Goal: Task Accomplishment & Management: Manage account settings

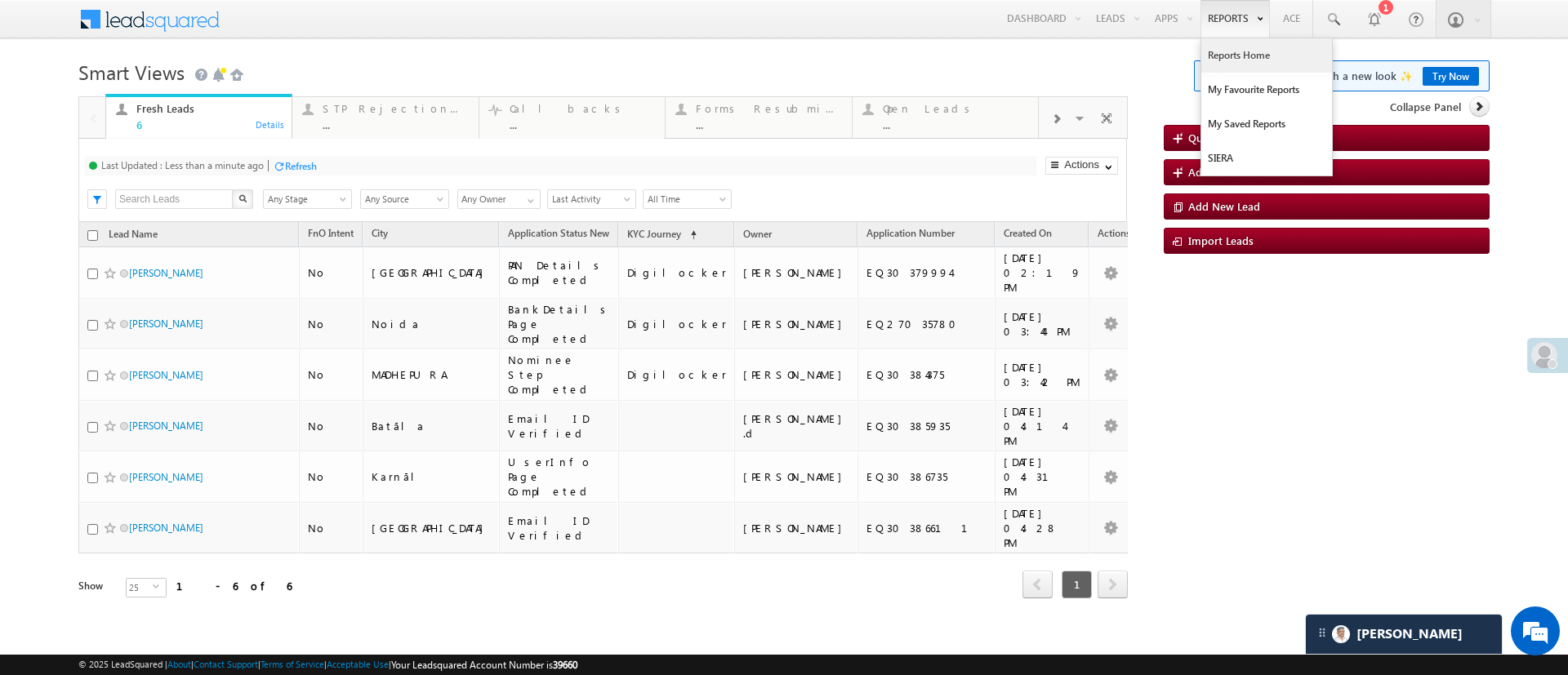
click at [1237, 62] on link "Reports Home" at bounding box center [1267, 55] width 131 height 34
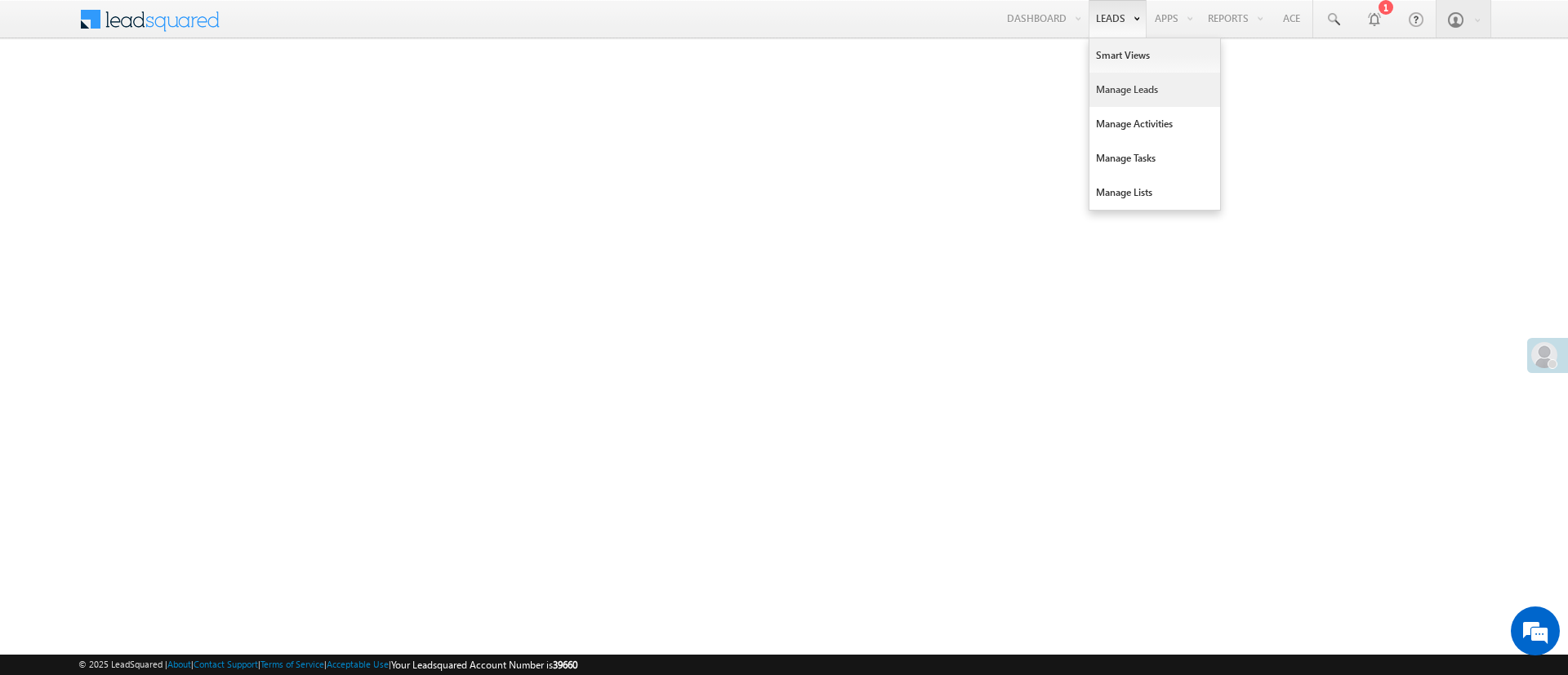
click at [1155, 87] on link "Manage Leads" at bounding box center [1154, 90] width 131 height 34
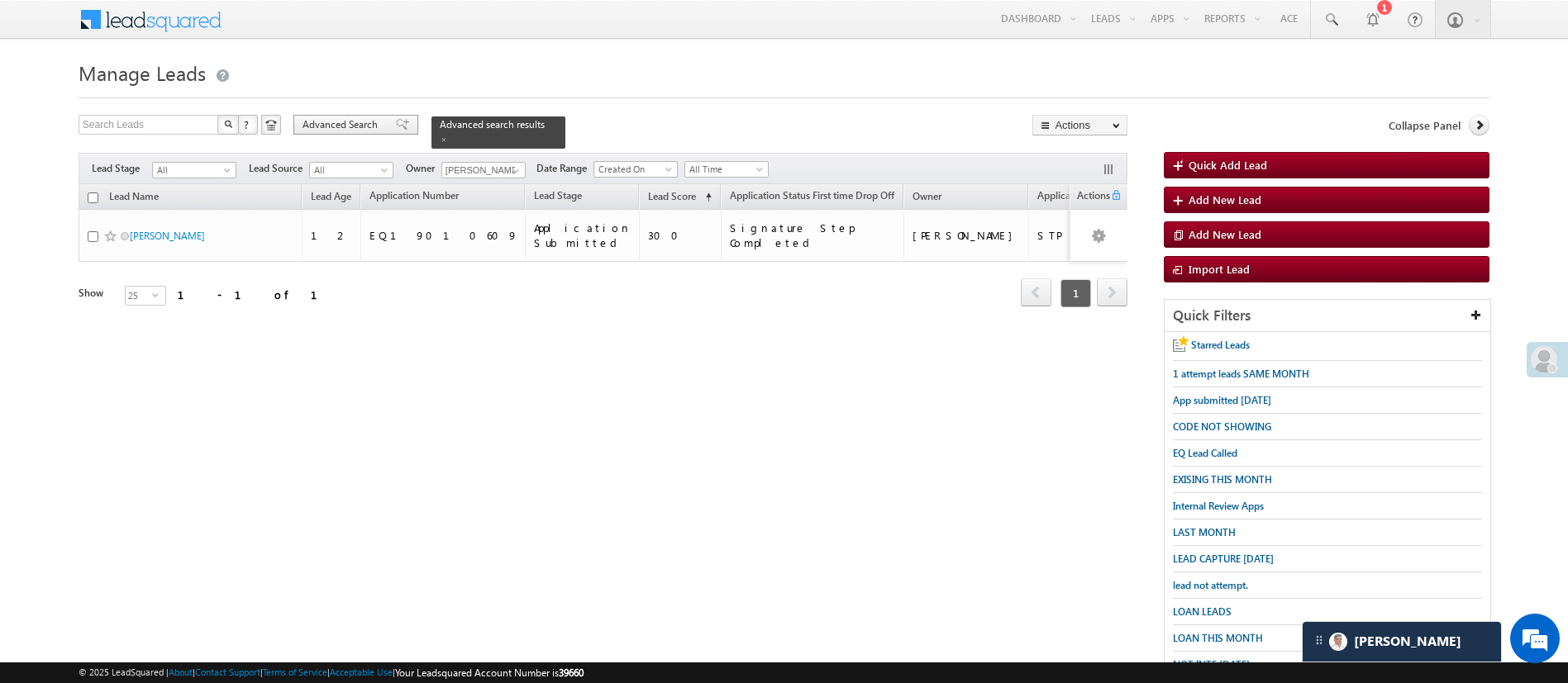
click at [356, 125] on span "Advanced Search" at bounding box center [342, 125] width 80 height 15
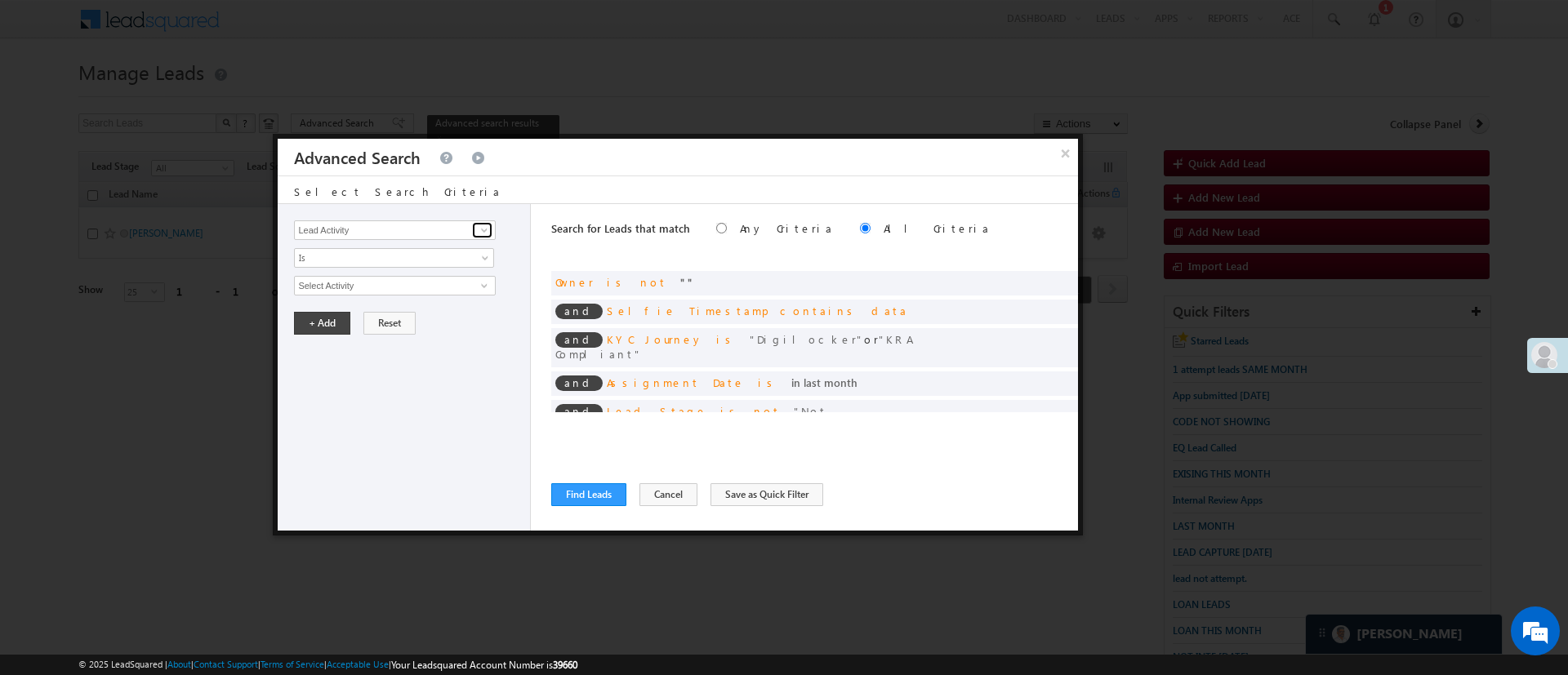
click at [487, 230] on span at bounding box center [484, 230] width 13 height 13
click at [436, 255] on link "Date of Birth" at bounding box center [394, 264] width 201 height 19
type input "Date of Birth"
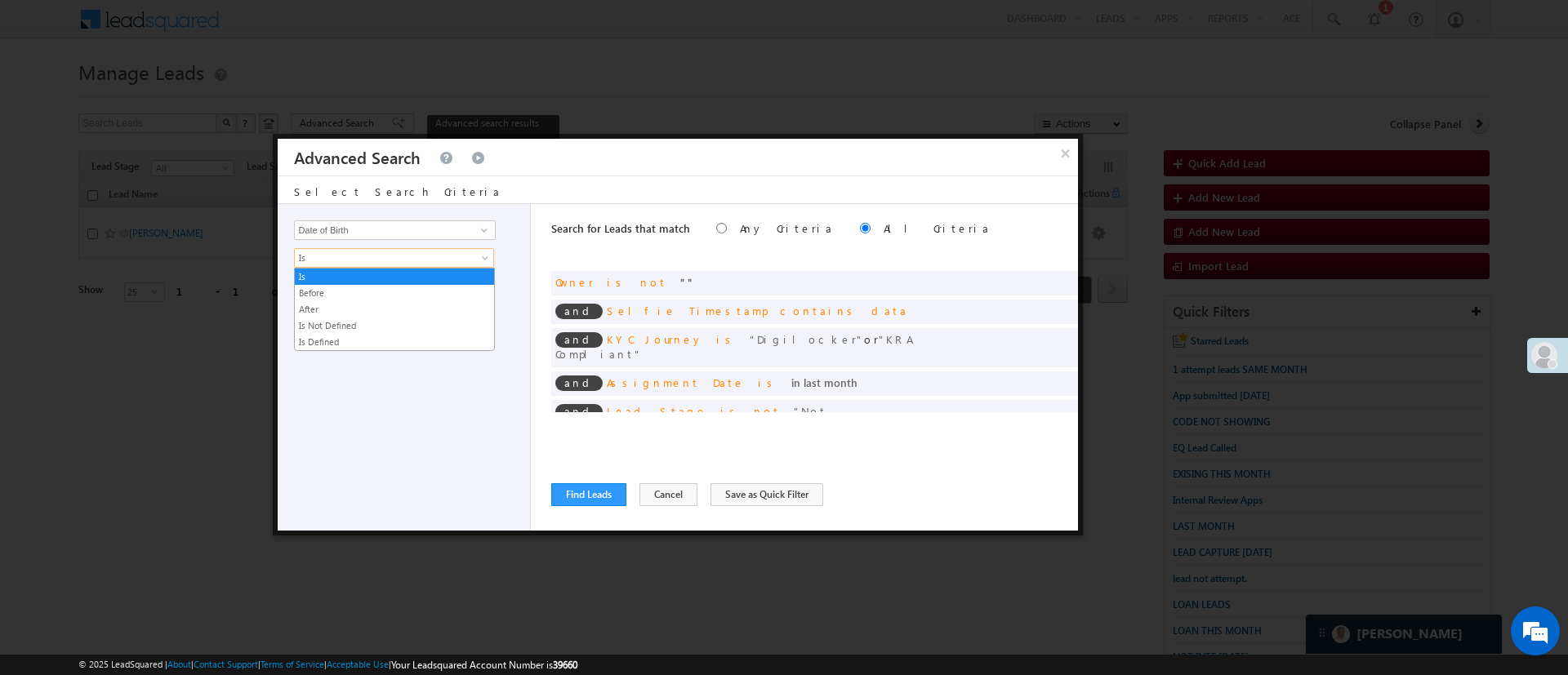
click at [436, 255] on span "Is" at bounding box center [383, 258] width 177 height 15
click at [394, 308] on link "After" at bounding box center [395, 309] width 200 height 15
click at [394, 288] on span "Today" at bounding box center [383, 286] width 177 height 15
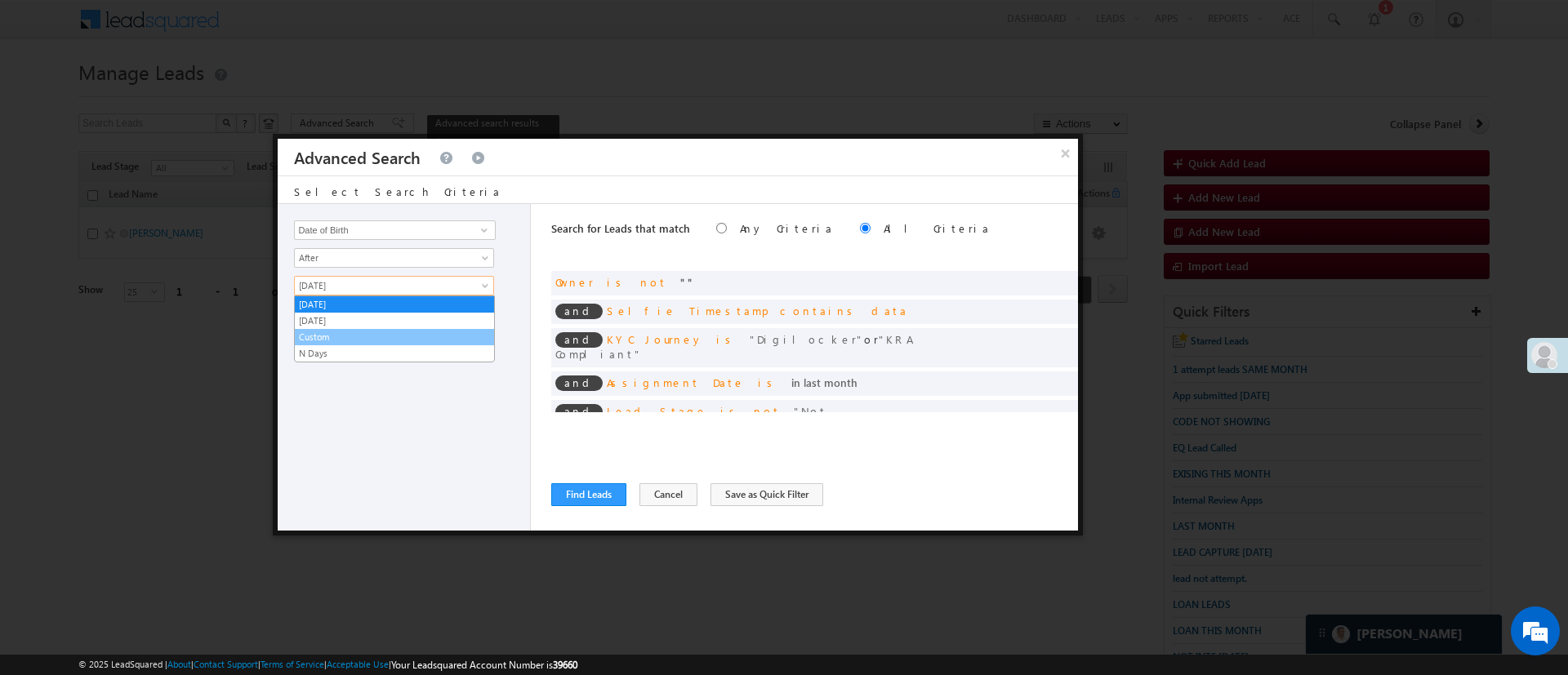
click at [349, 339] on link "Custom" at bounding box center [395, 338] width 200 height 15
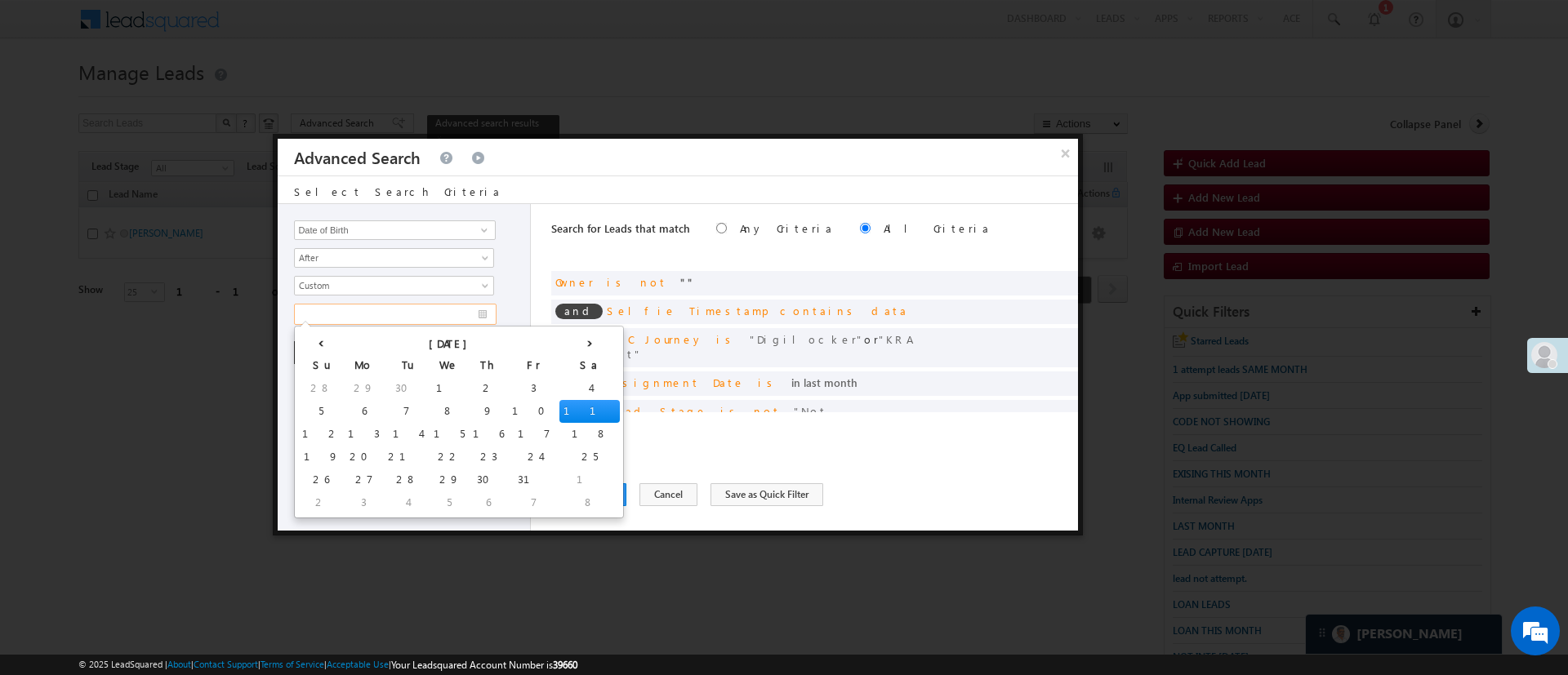
click at [360, 310] on input "text" at bounding box center [395, 314] width 202 height 21
click at [344, 338] on th "[DATE]" at bounding box center [452, 342] width 216 height 24
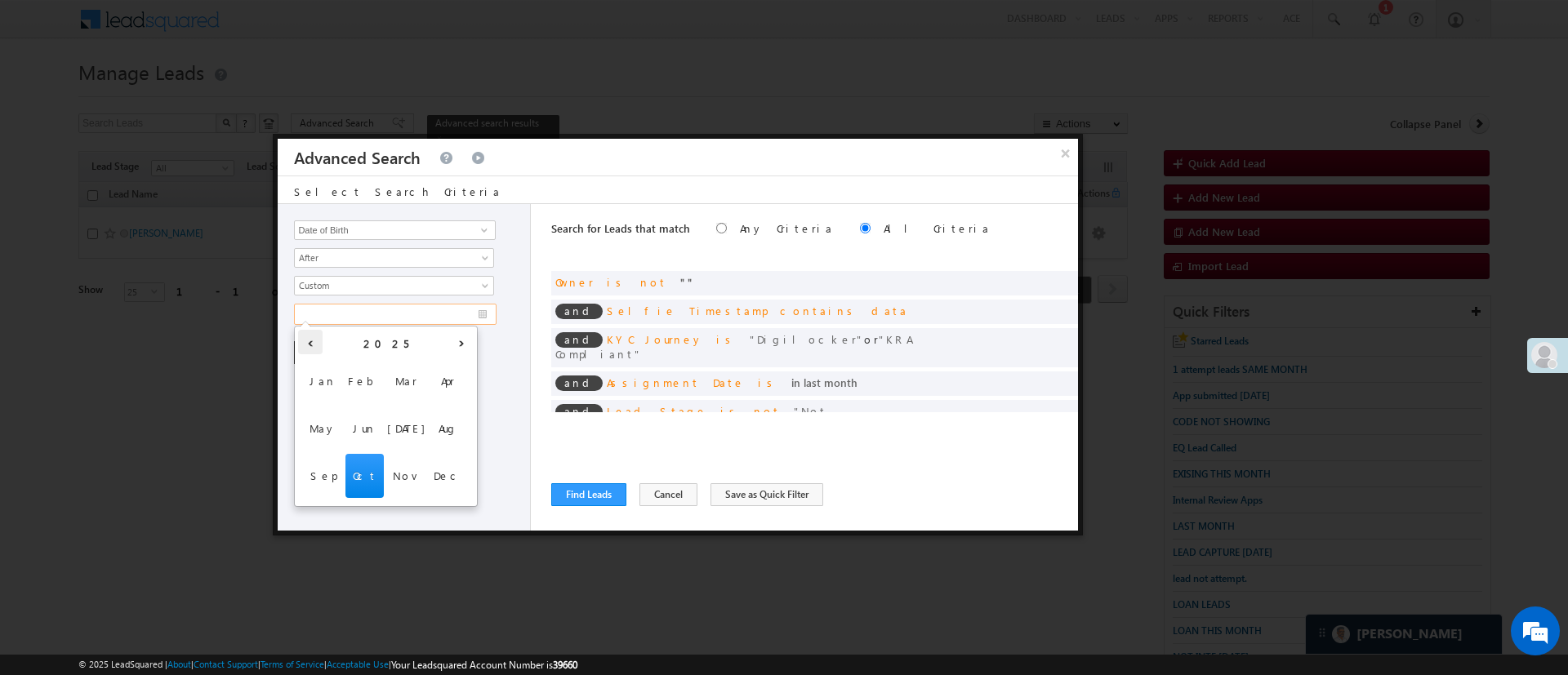
click at [307, 340] on th "‹" at bounding box center [309, 342] width 24 height 24
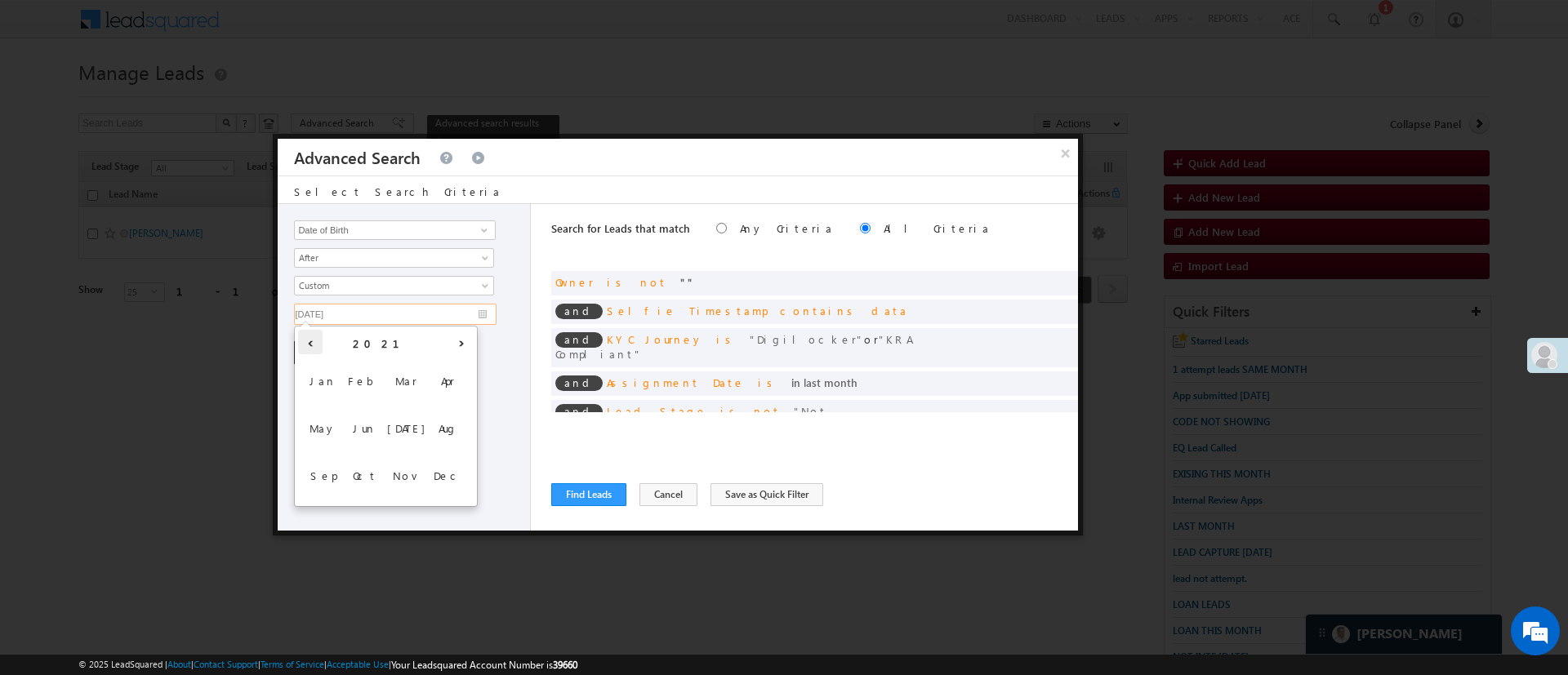
click at [307, 340] on th "‹" at bounding box center [309, 342] width 24 height 24
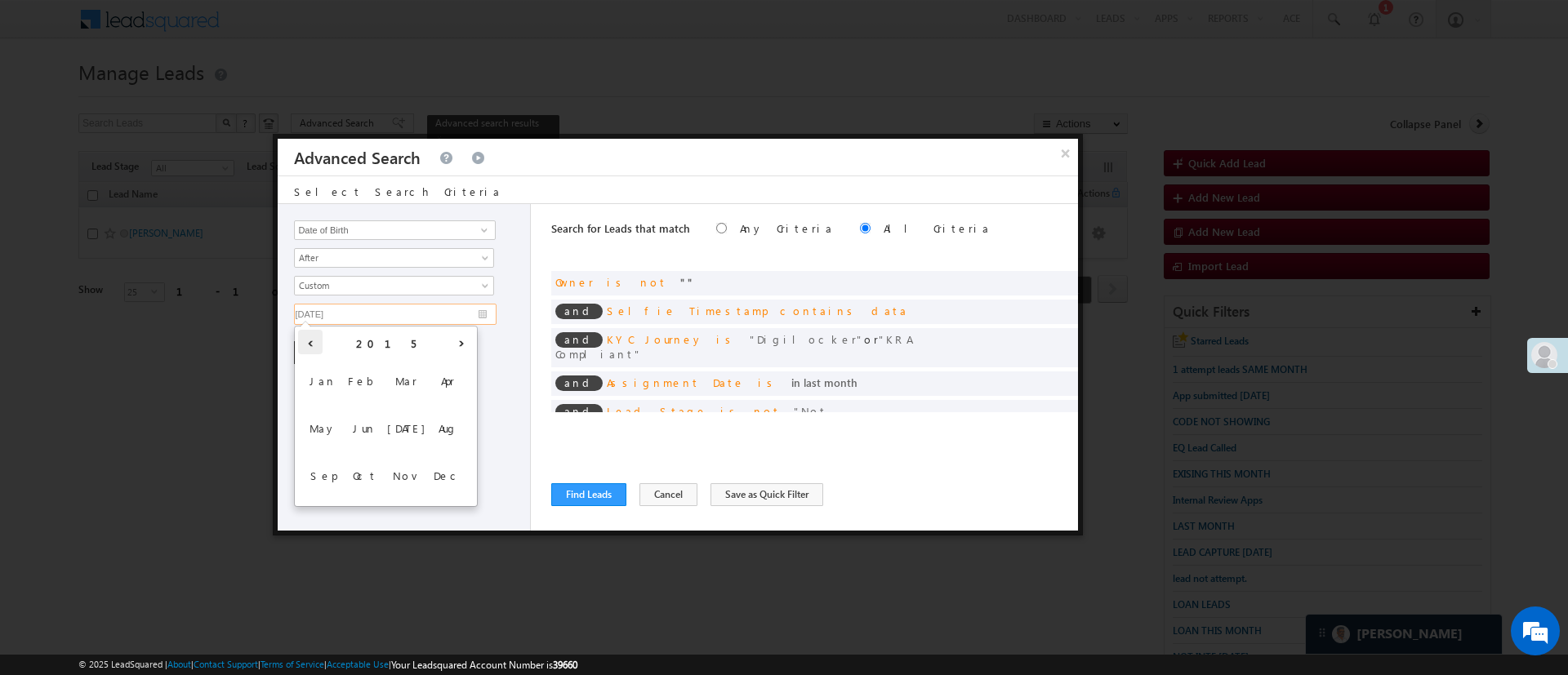
click at [307, 340] on th "‹" at bounding box center [309, 342] width 24 height 24
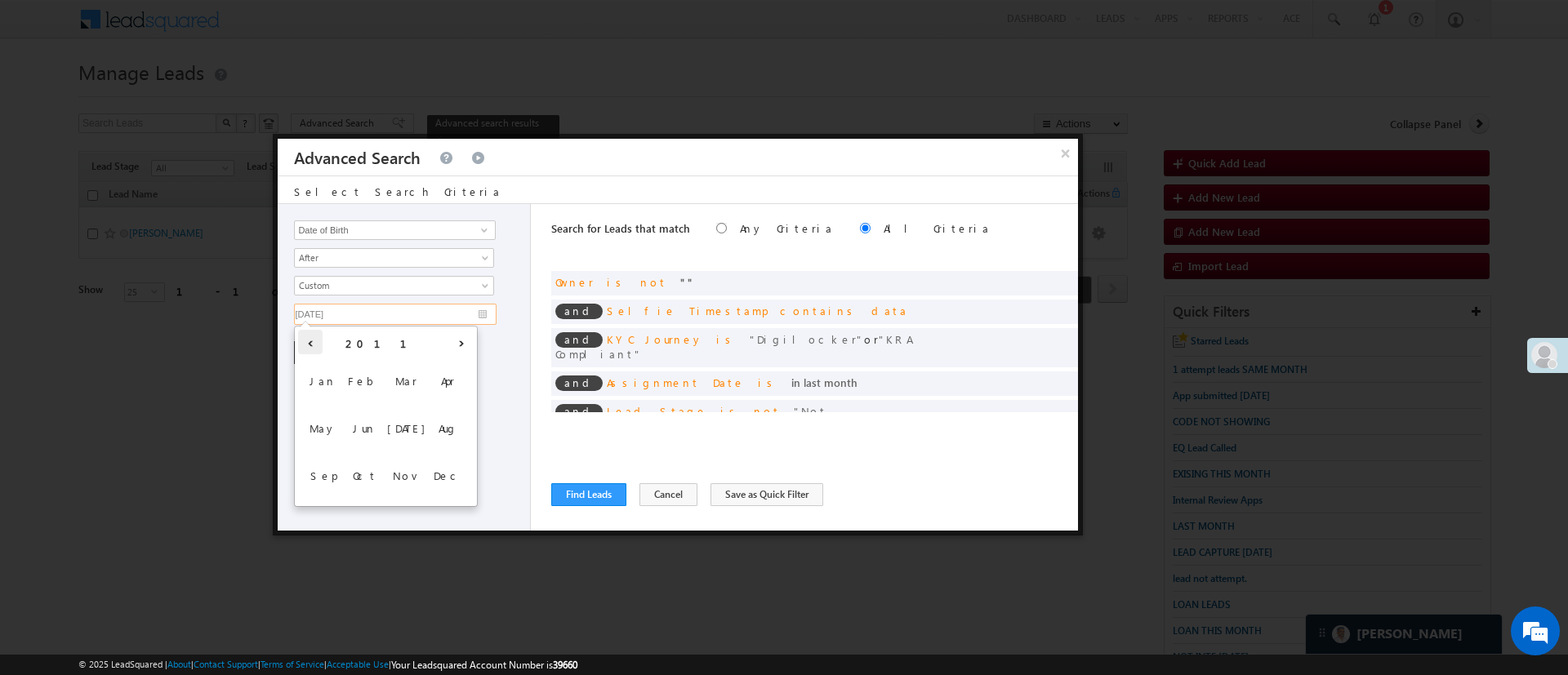
click at [307, 340] on th "‹" at bounding box center [309, 342] width 24 height 24
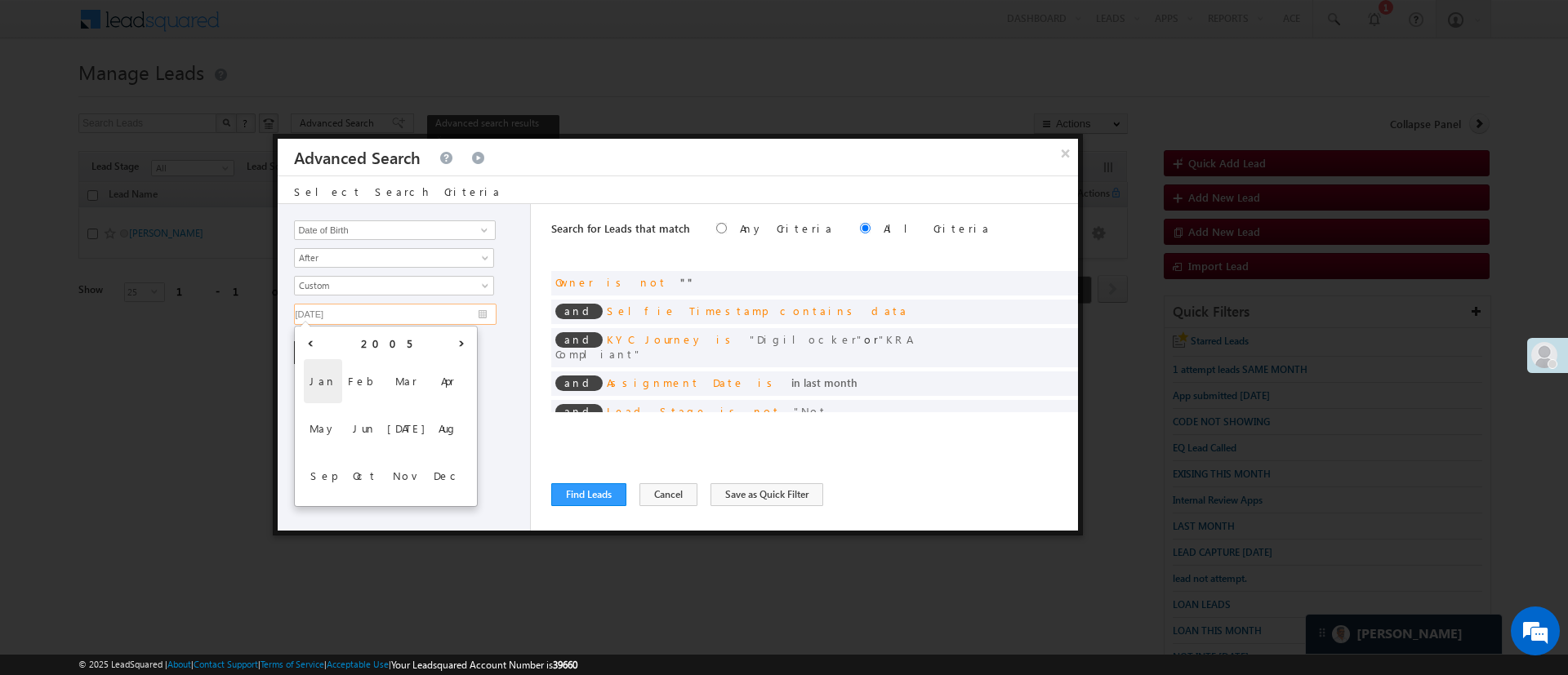
click at [335, 385] on span "Jan" at bounding box center [323, 381] width 38 height 44
type input "01/01/05"
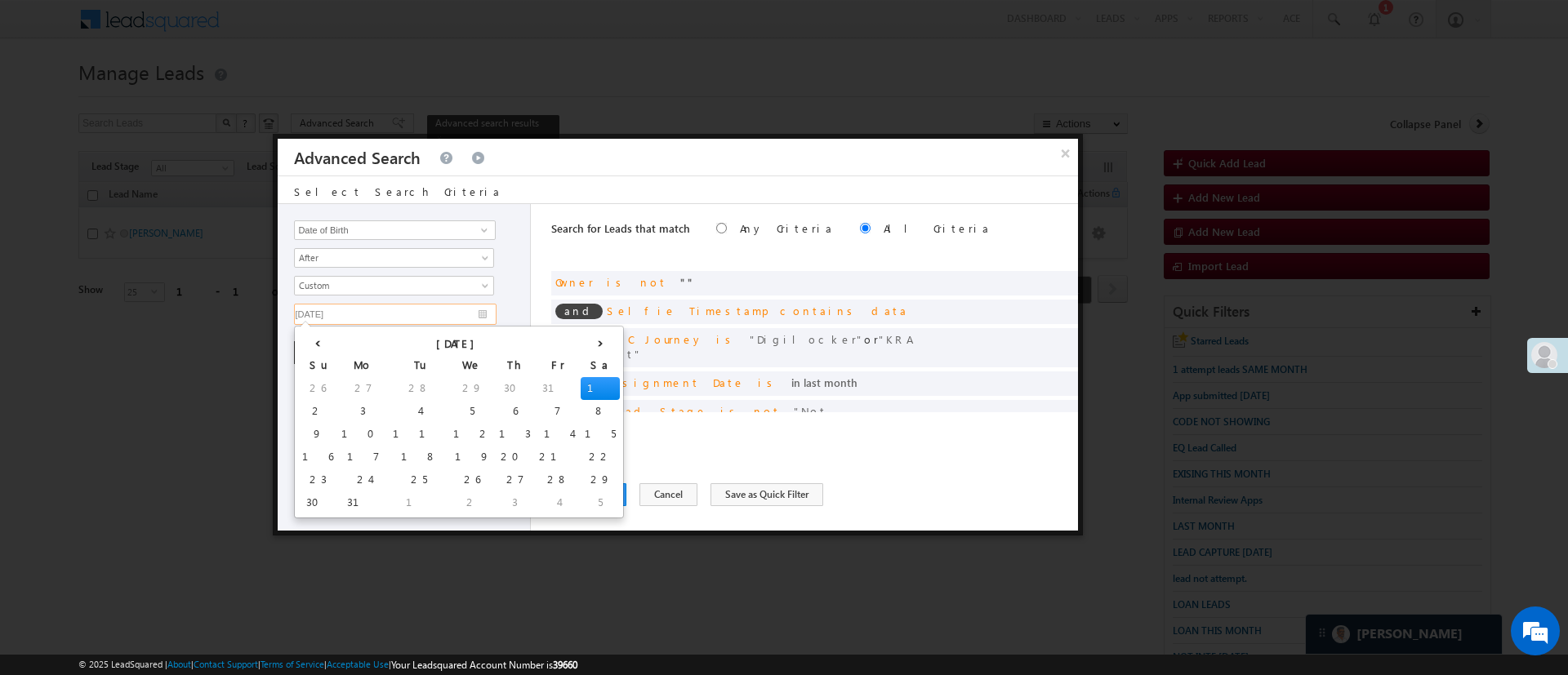
click at [581, 383] on td "1" at bounding box center [600, 388] width 39 height 23
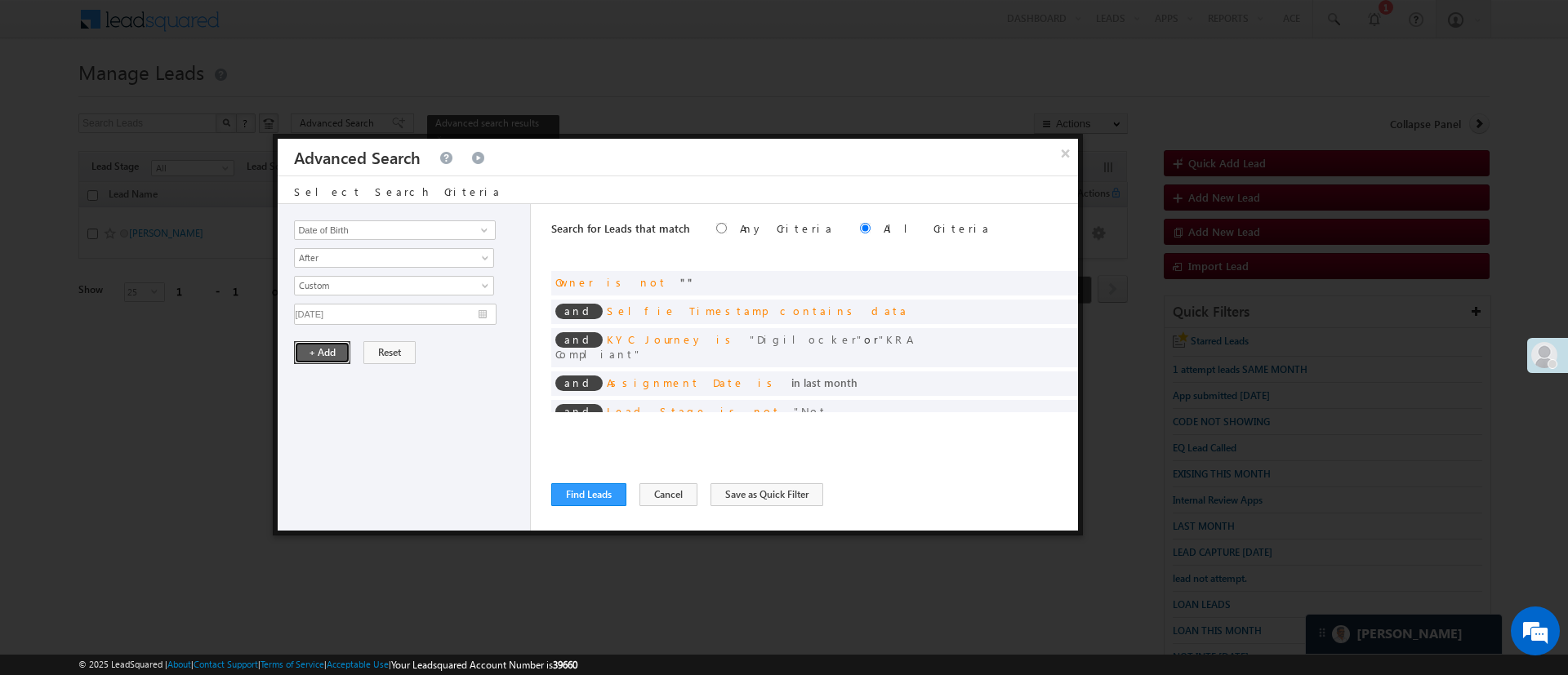
click at [335, 352] on button "+ Add" at bounding box center [322, 352] width 56 height 23
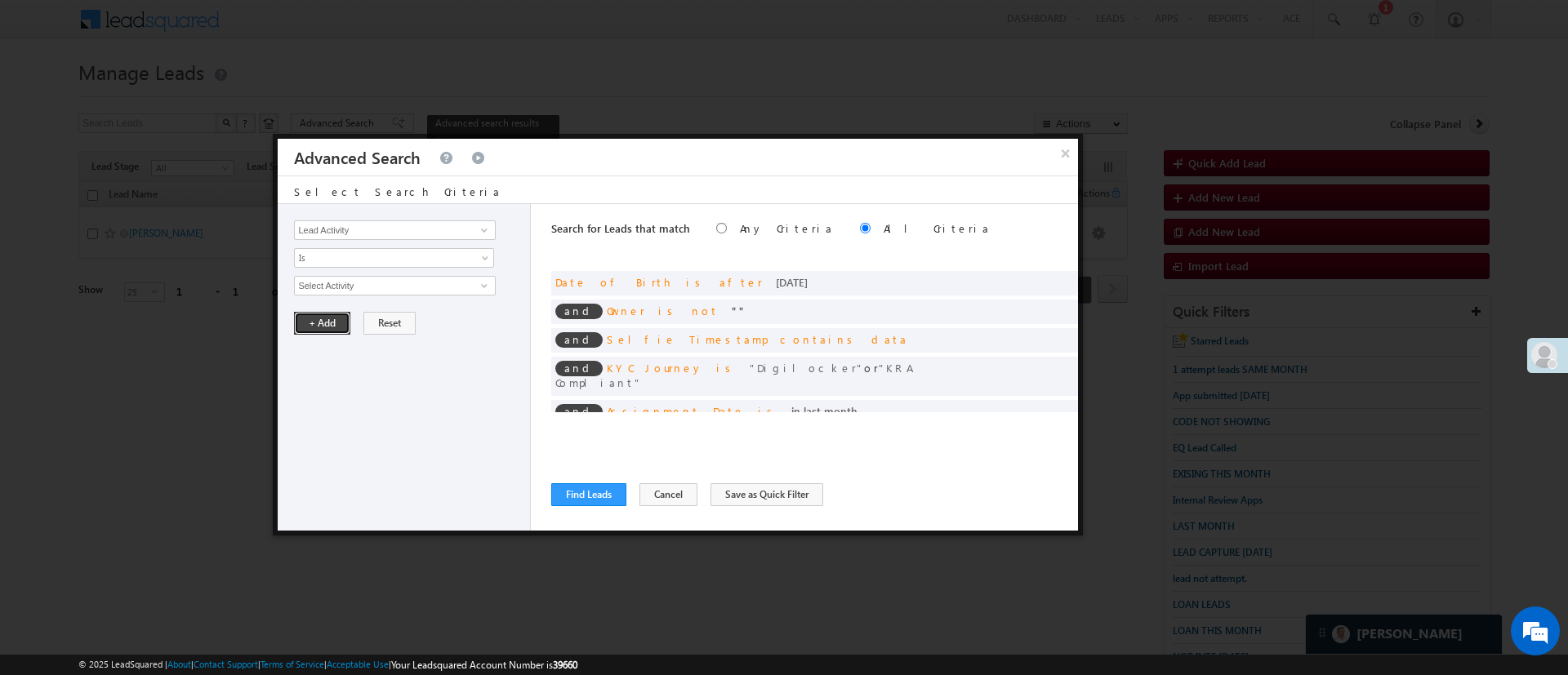
scroll to position [30, 0]
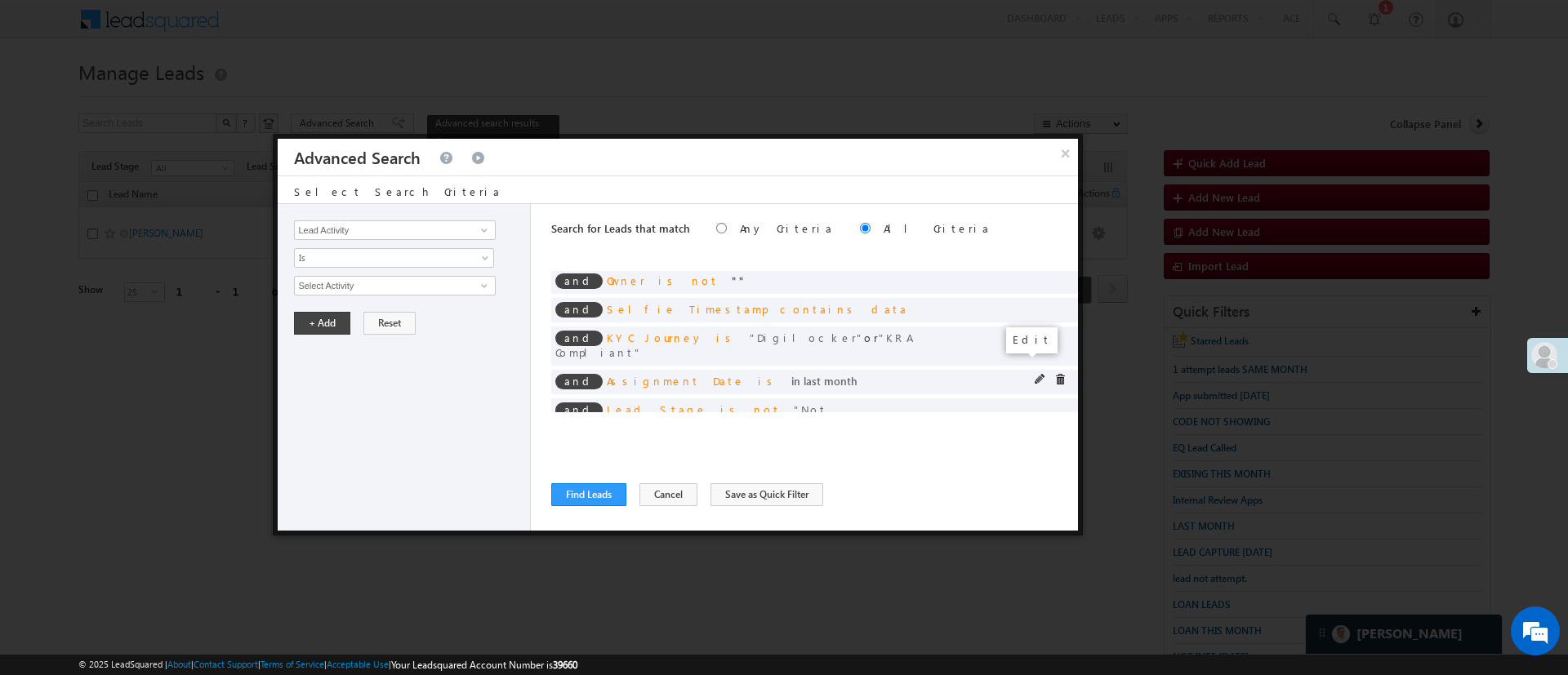
click at [1034, 374] on span at bounding box center [1040, 379] width 12 height 12
click at [428, 279] on span "Last Month" at bounding box center [383, 286] width 177 height 15
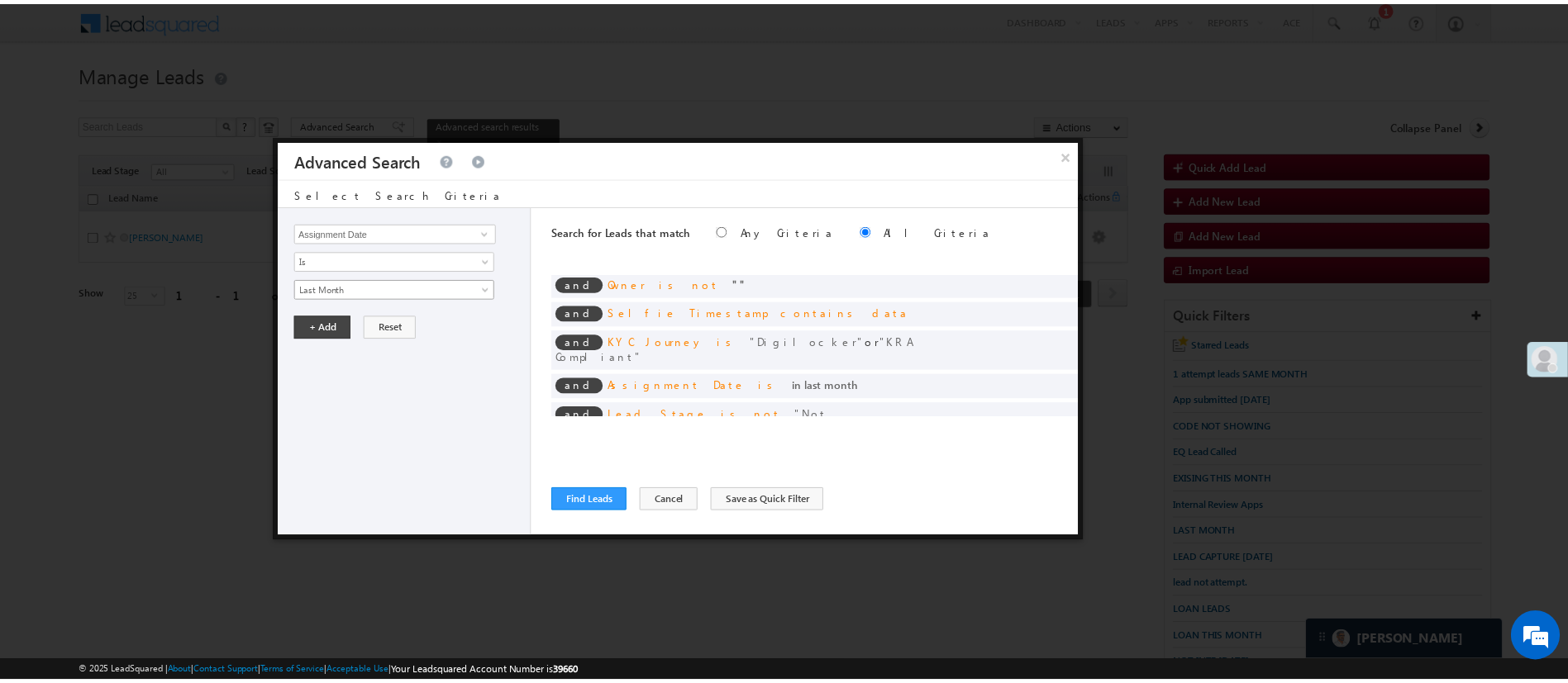
scroll to position [7, 0]
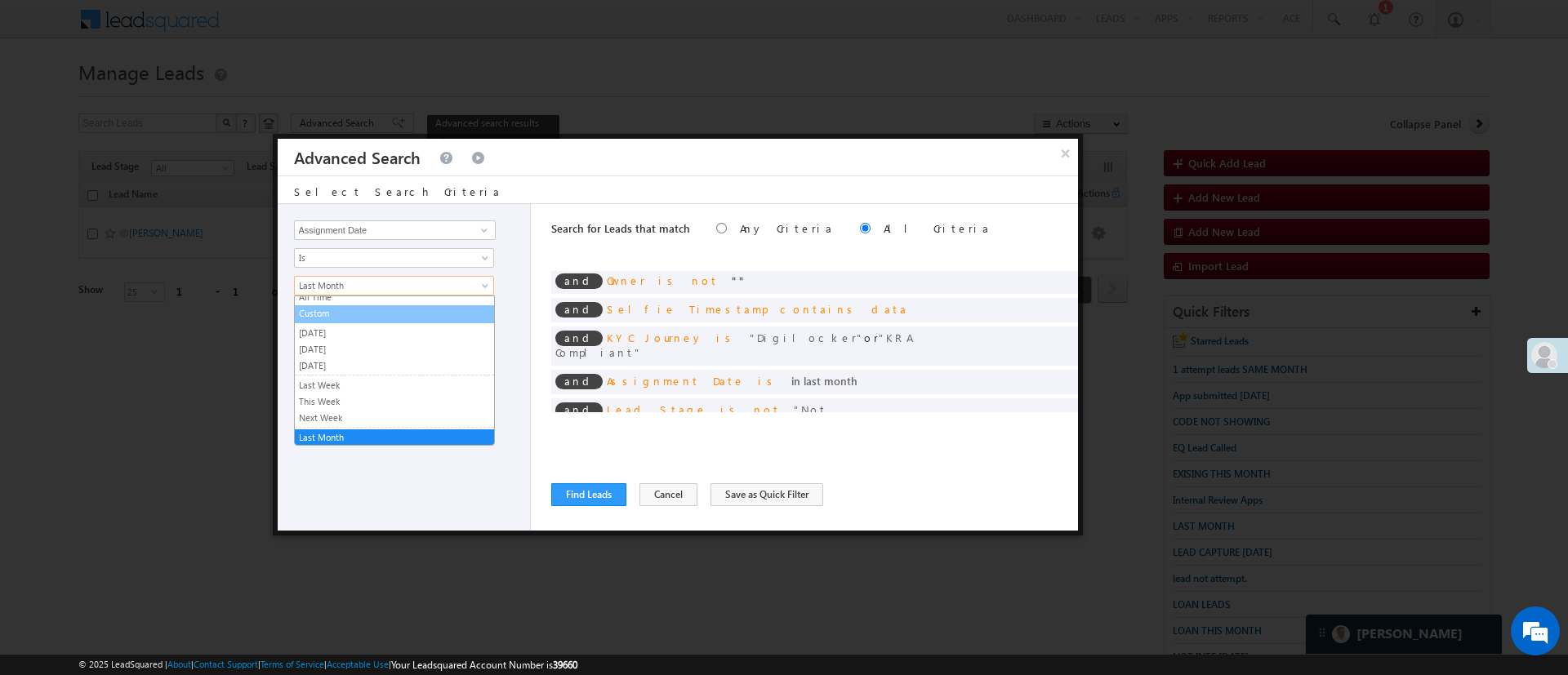
click at [425, 318] on link "Custom" at bounding box center [395, 313] width 200 height 15
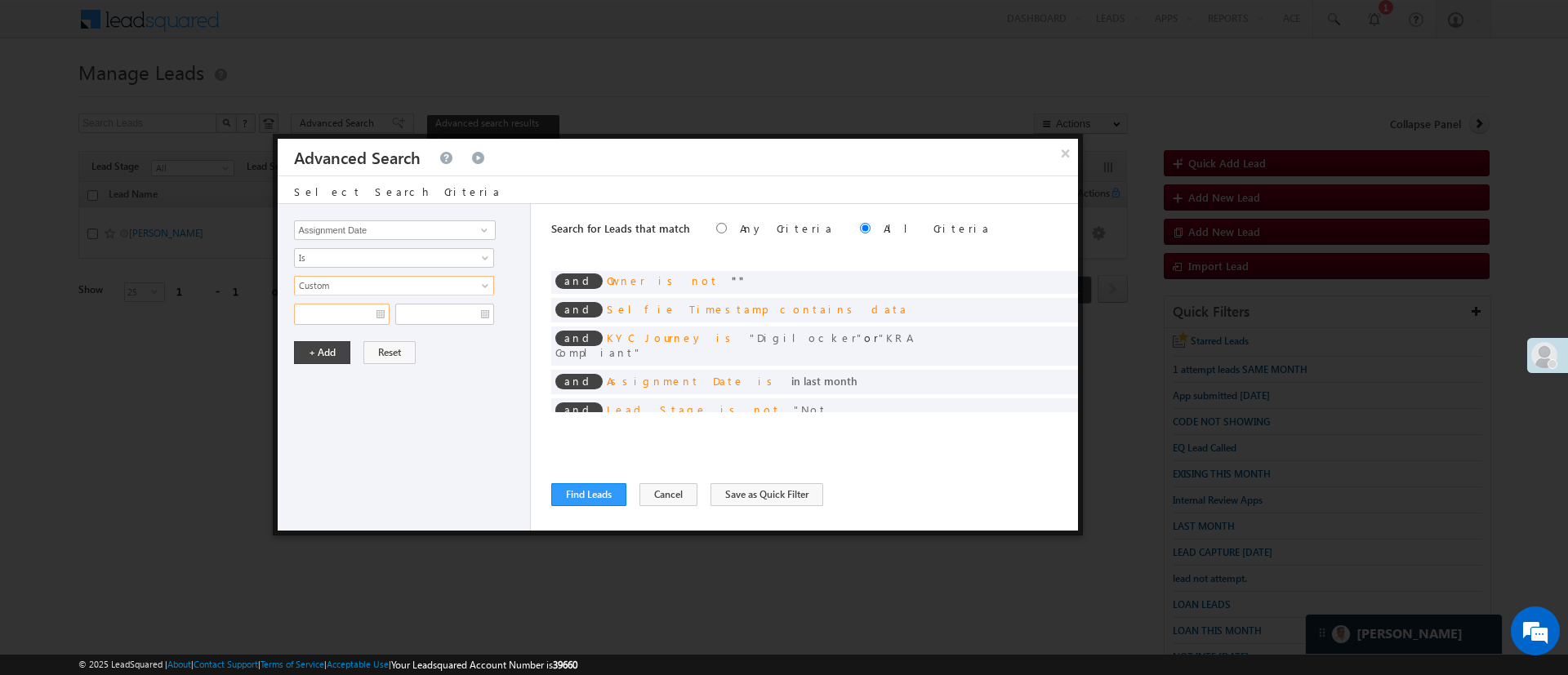
click at [325, 321] on input "text" at bounding box center [341, 314] width 95 height 21
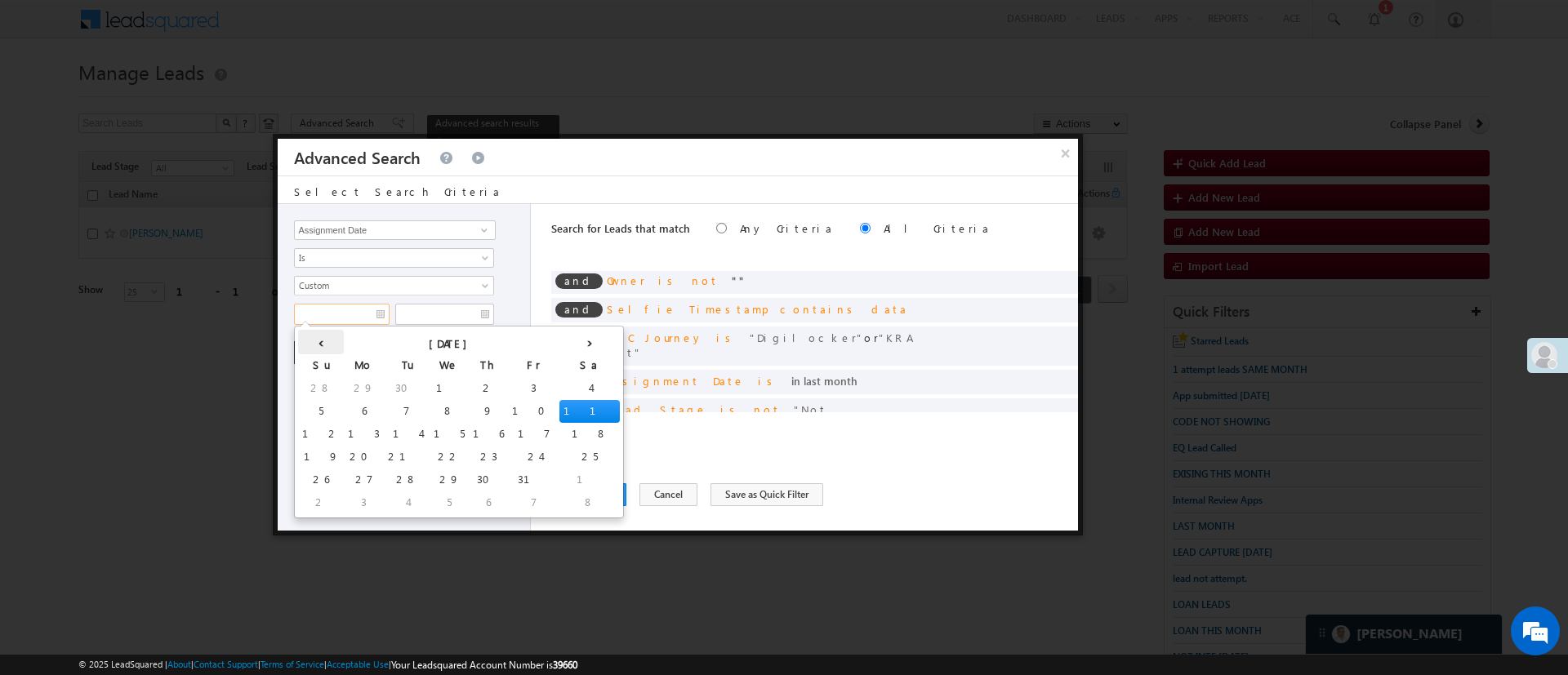
click at [310, 341] on th "‹" at bounding box center [320, 342] width 45 height 24
click at [315, 435] on td "14" at bounding box center [320, 434] width 45 height 23
type input "09/14/25"
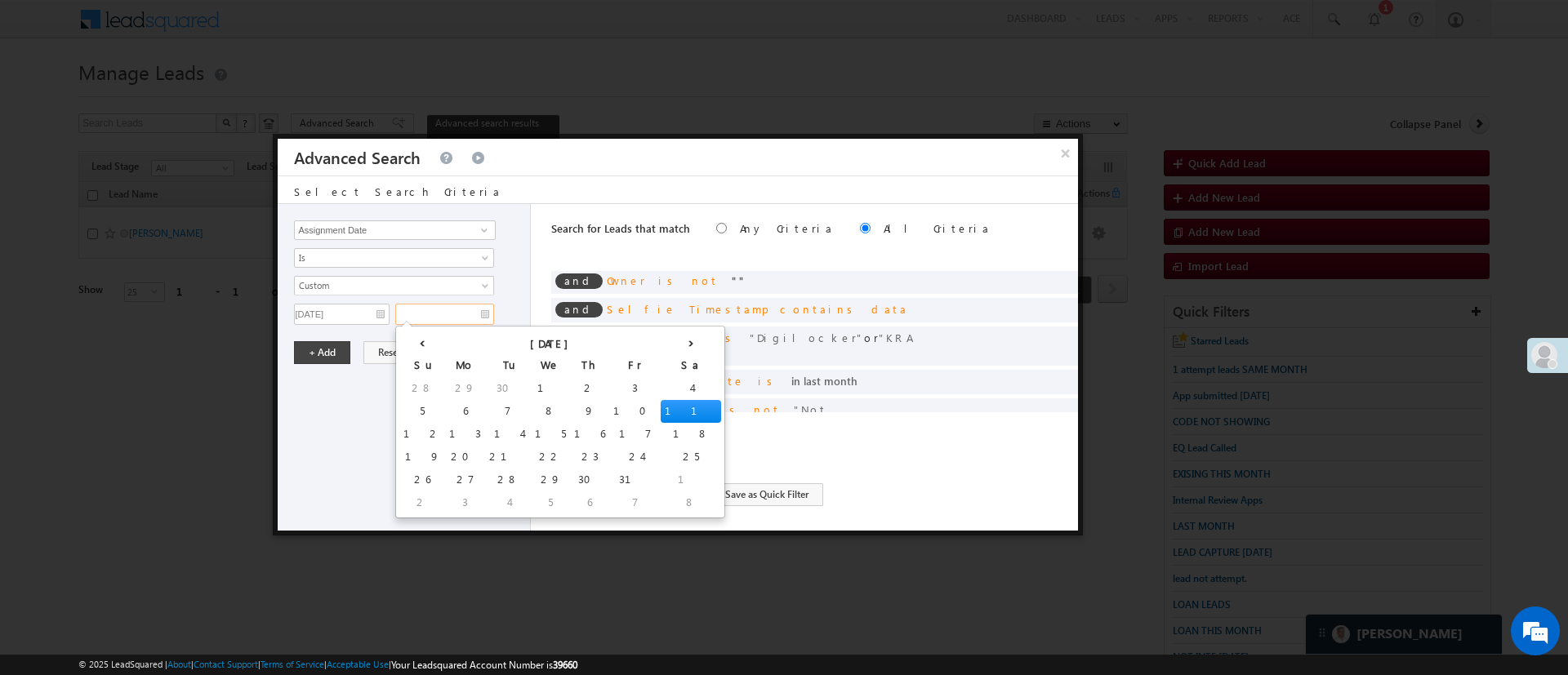
click at [420, 320] on input "text" at bounding box center [445, 314] width 99 height 21
click at [416, 336] on th "‹" at bounding box center [422, 342] width 45 height 24
click at [485, 481] on td "30" at bounding box center [504, 480] width 39 height 23
type input "09/30/25"
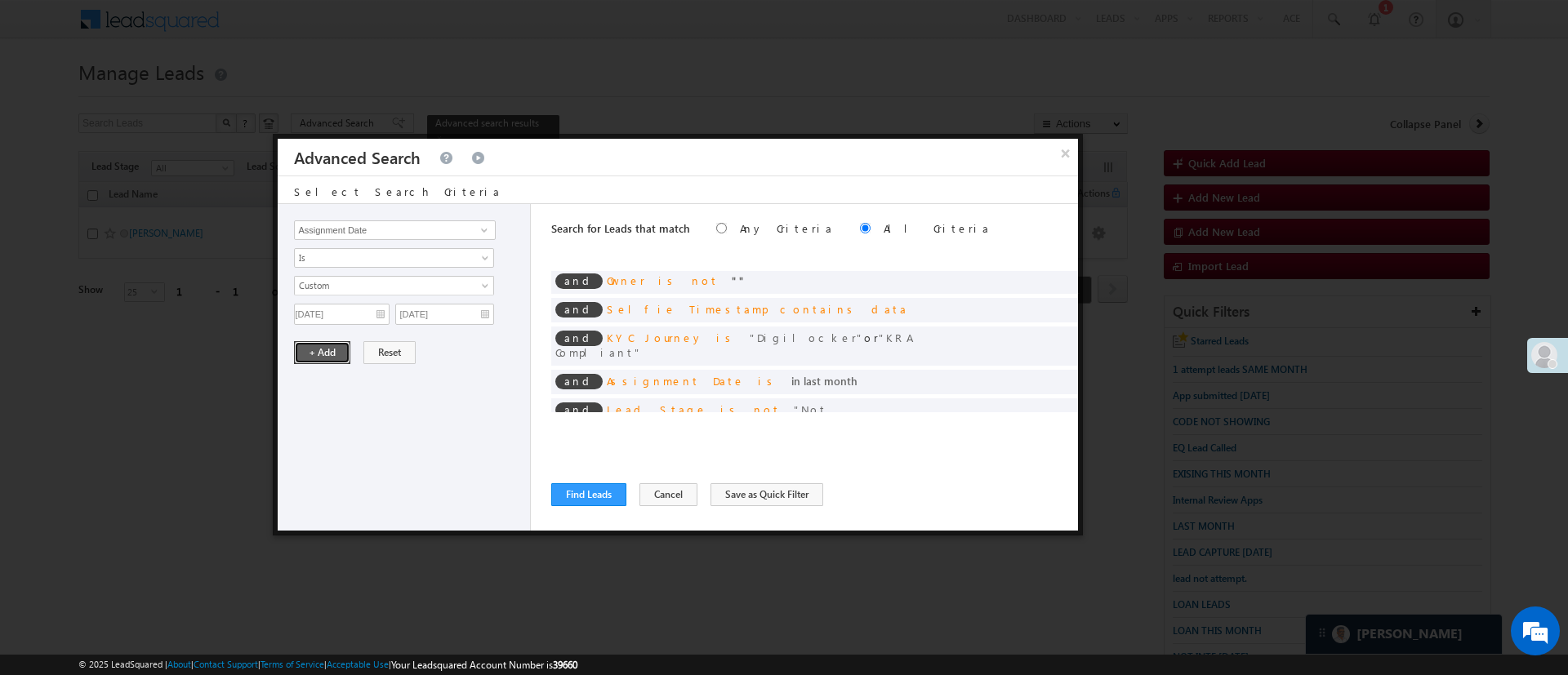
click at [333, 350] on button "+ Add" at bounding box center [322, 352] width 56 height 23
click at [573, 492] on button "Find Leads" at bounding box center [588, 494] width 75 height 23
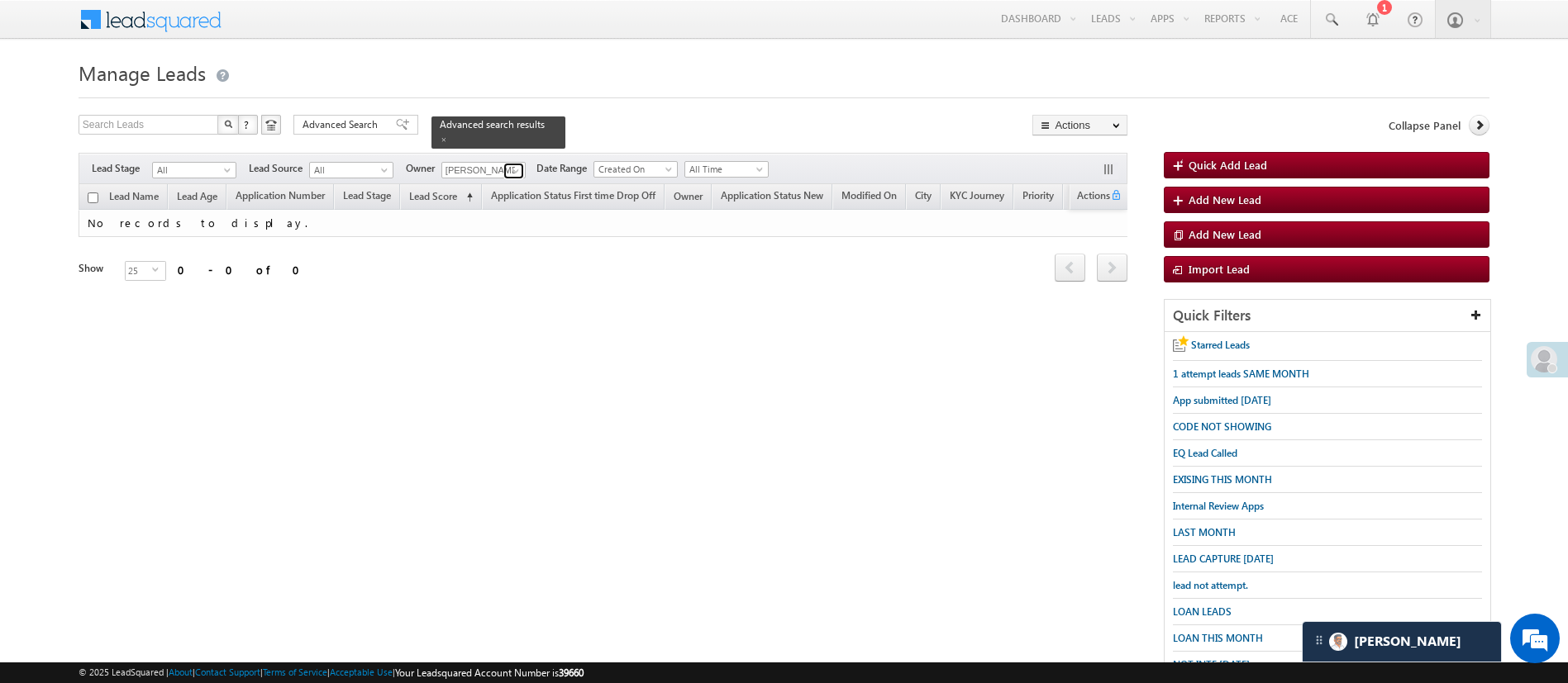
click at [519, 164] on span at bounding box center [515, 171] width 13 height 13
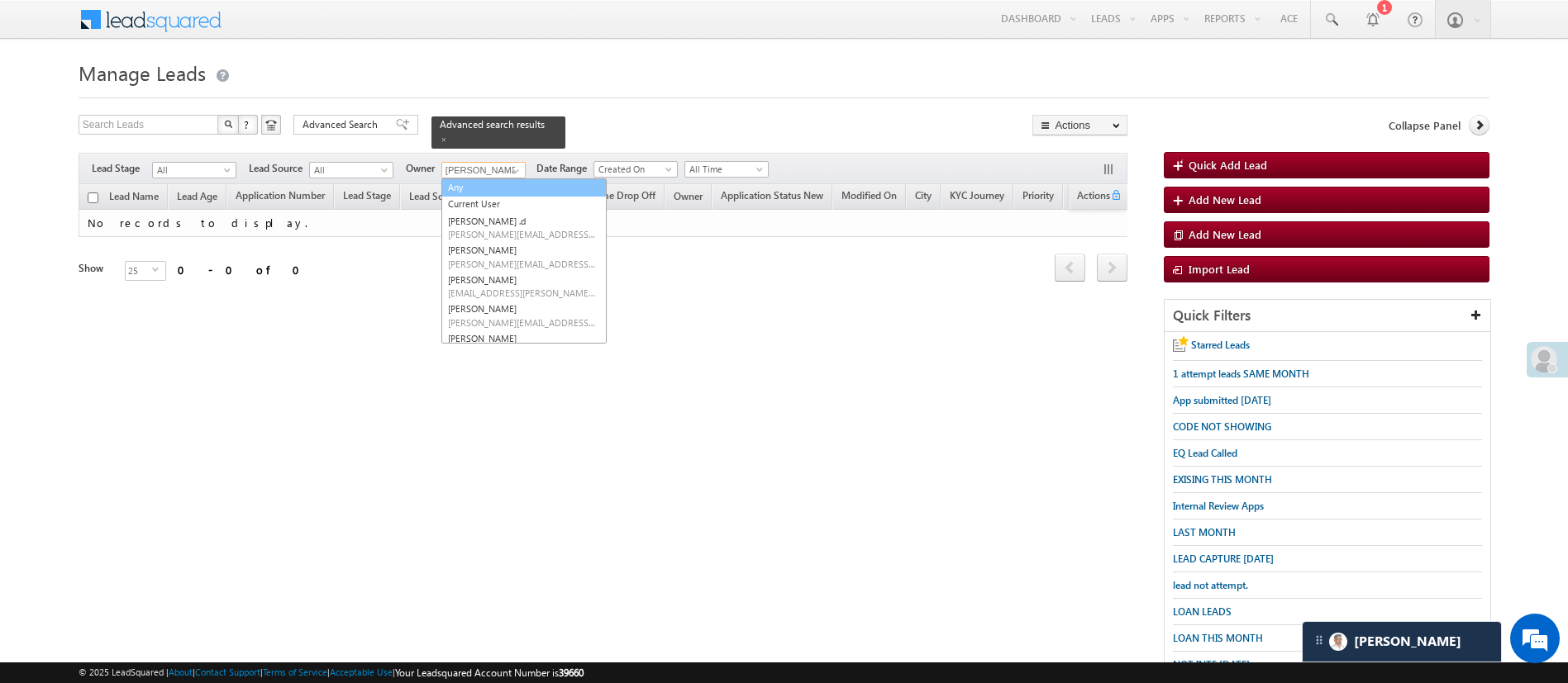
click at [517, 178] on link "Any" at bounding box center [525, 187] width 165 height 19
type input "Any"
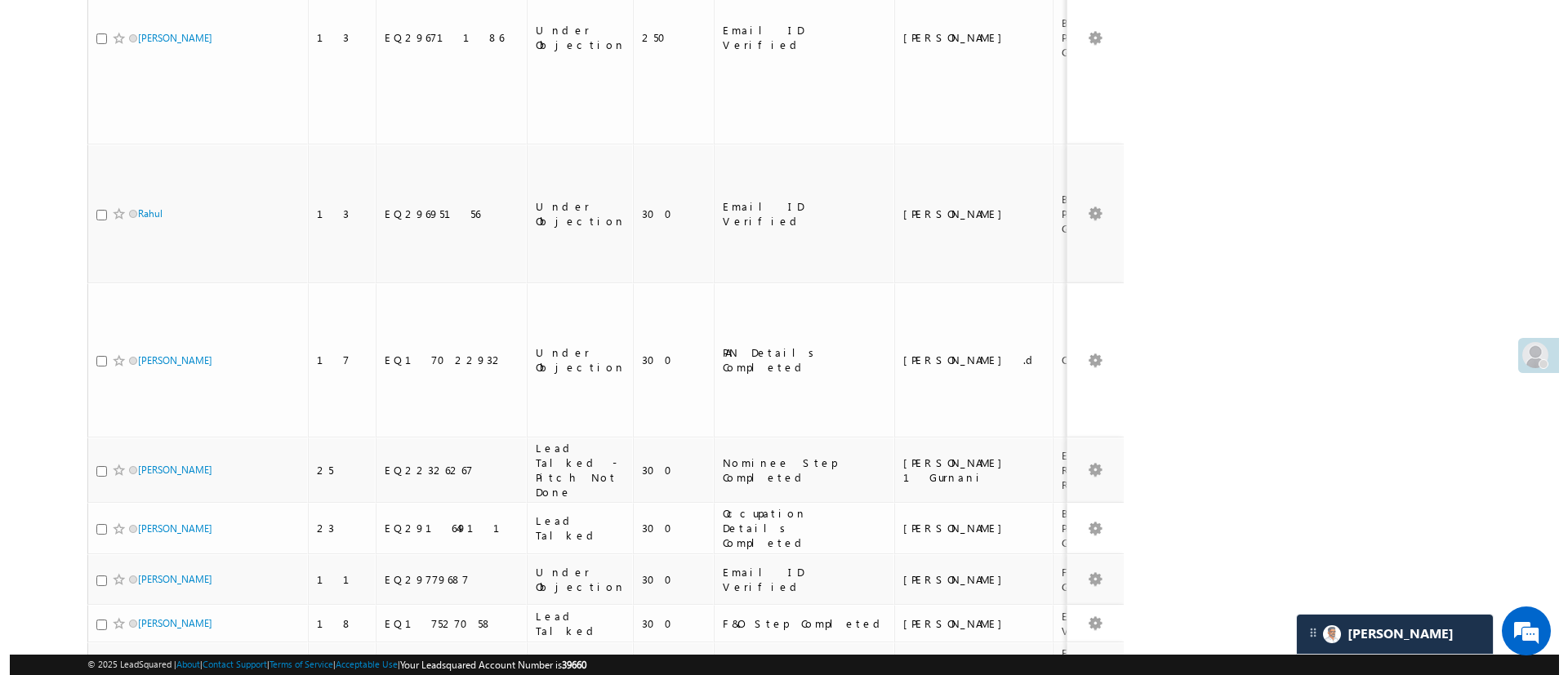
scroll to position [0, 0]
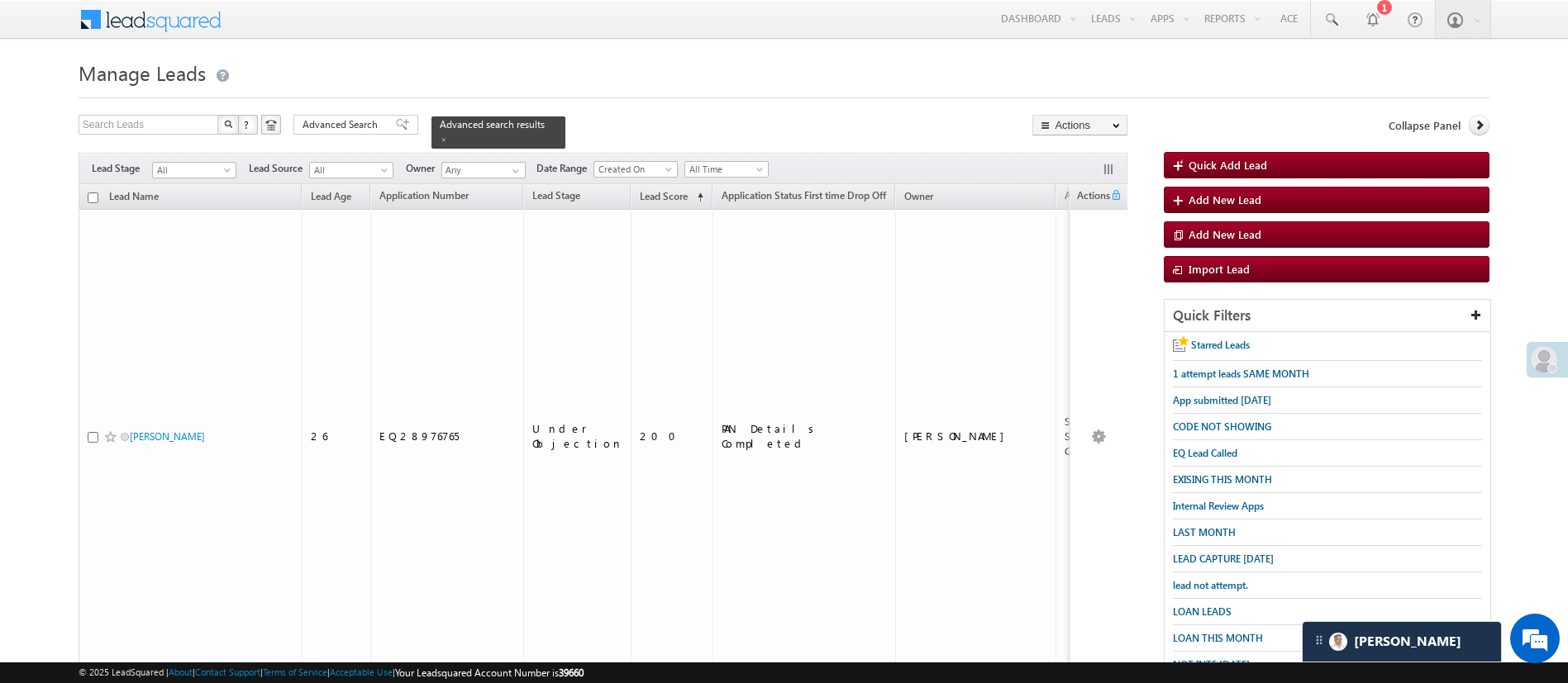
click at [364, 135] on div "Search Leads X ? 66 results found Advanced Search Advanced Search Advanced sear…" at bounding box center [603, 131] width 1050 height 34
click at [366, 122] on span "Advanced Search" at bounding box center [342, 125] width 80 height 15
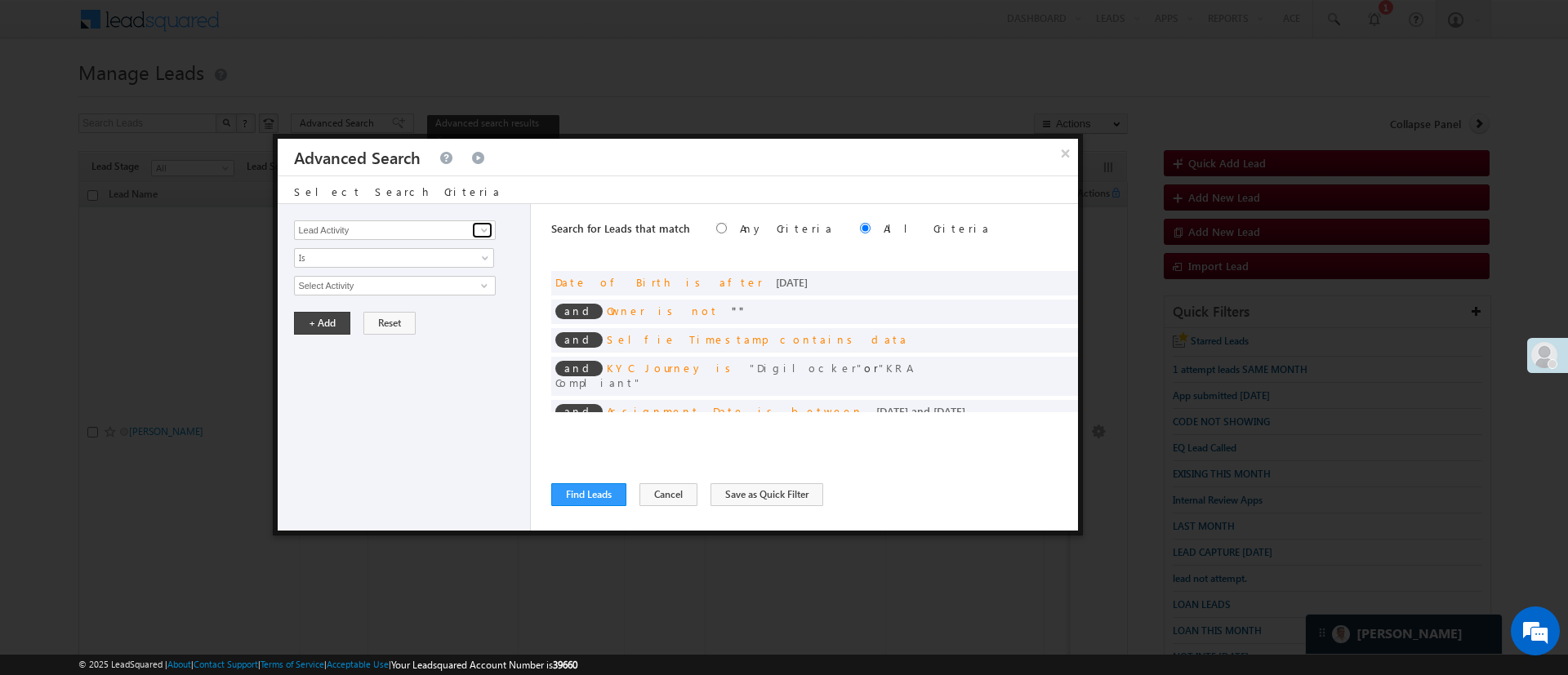
click at [483, 226] on span at bounding box center [484, 230] width 13 height 13
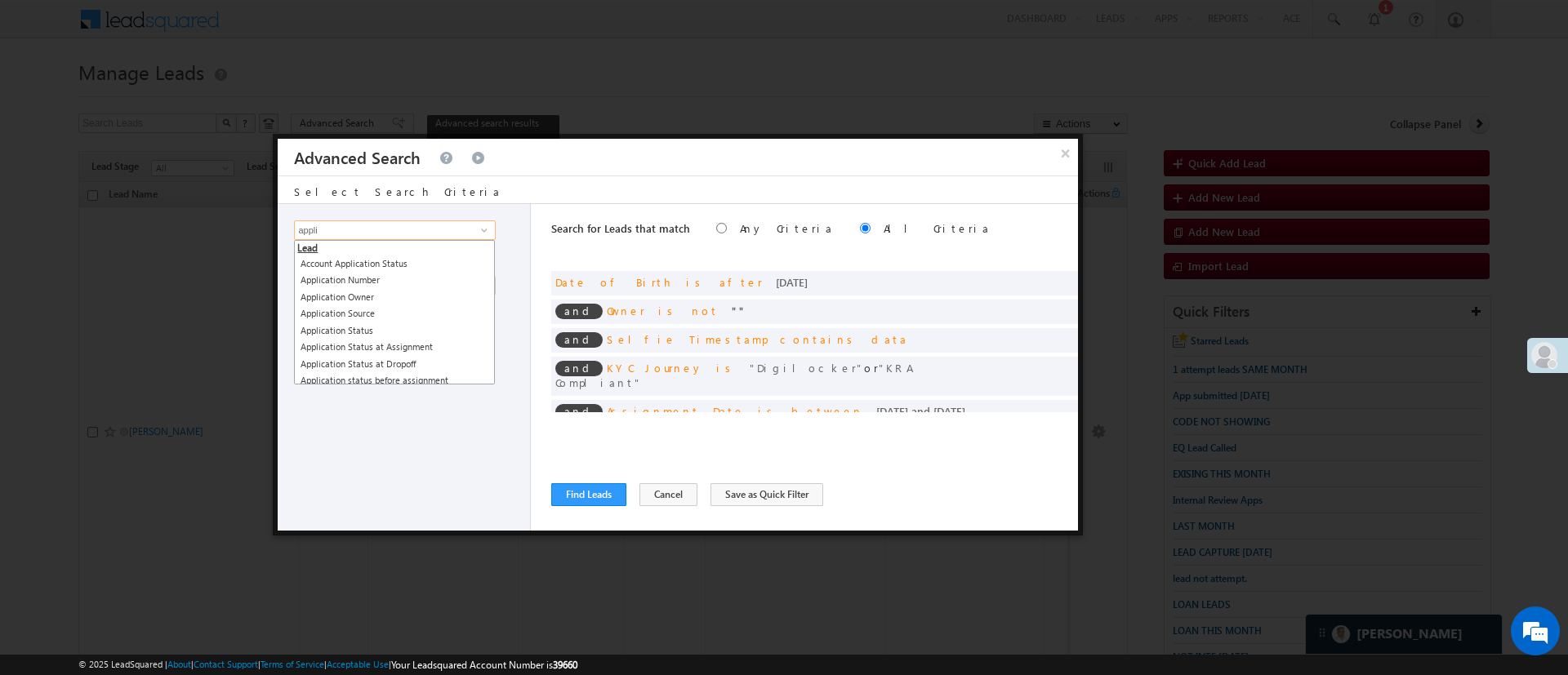
scroll to position [49, 0]
click at [454, 368] on link "Application Status New" at bounding box center [394, 365] width 201 height 19
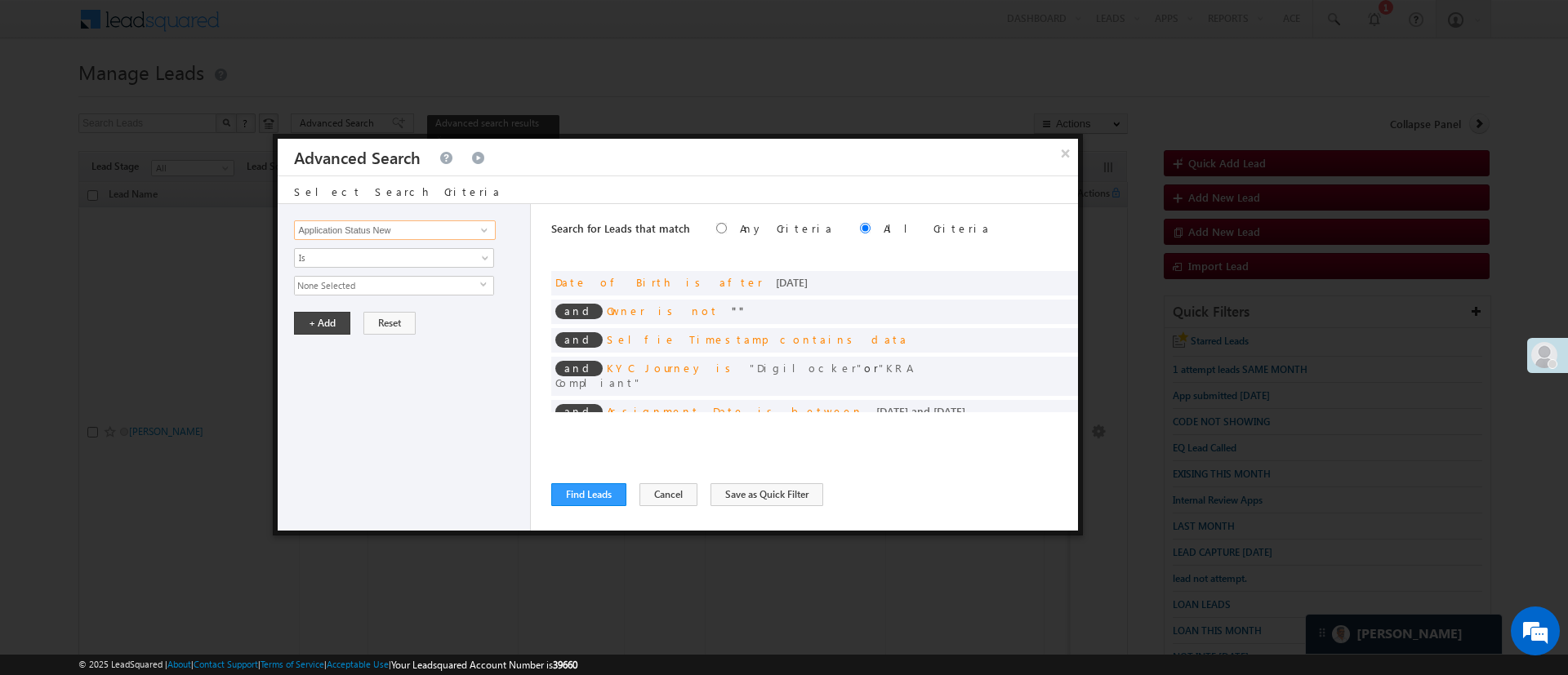
type input "Application Status New"
click at [438, 281] on span "None Selected" at bounding box center [387, 286] width 185 height 18
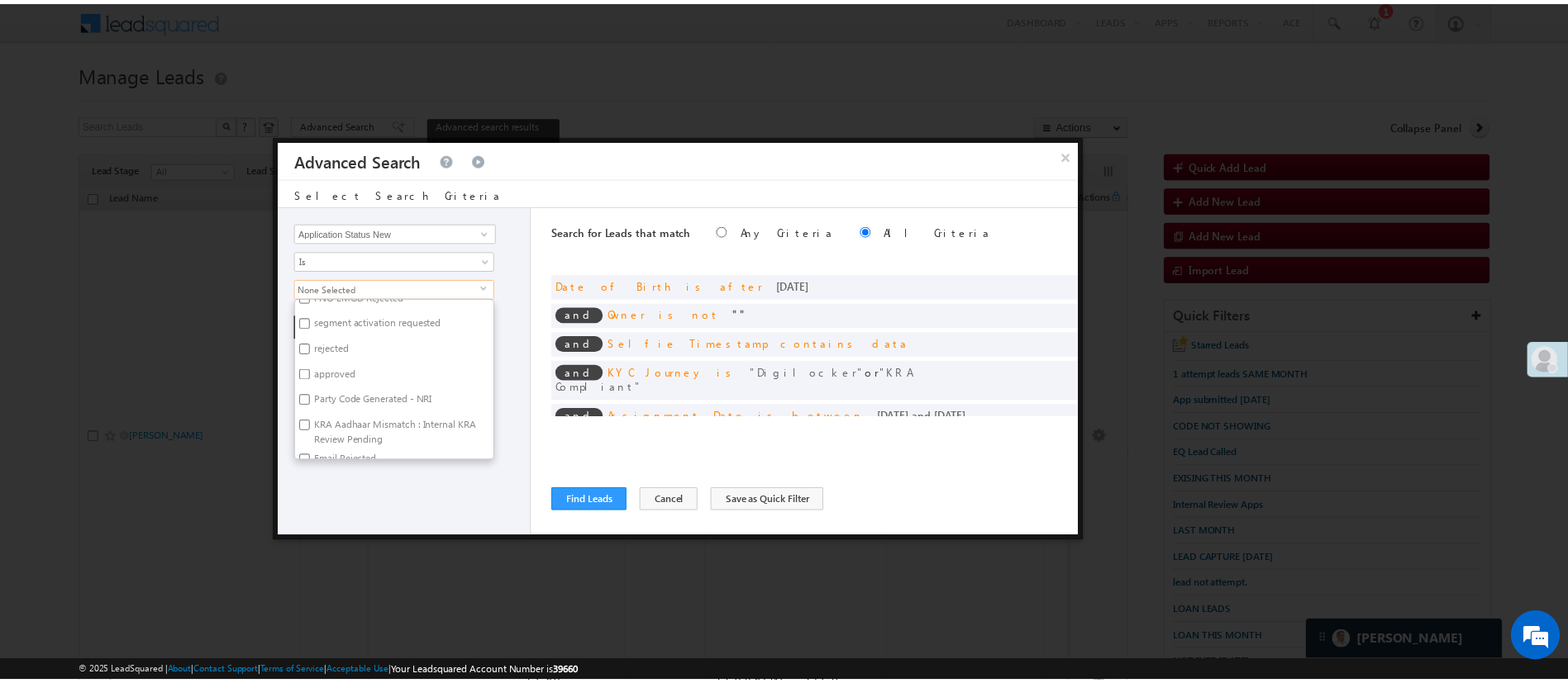
scroll to position [1168, 0]
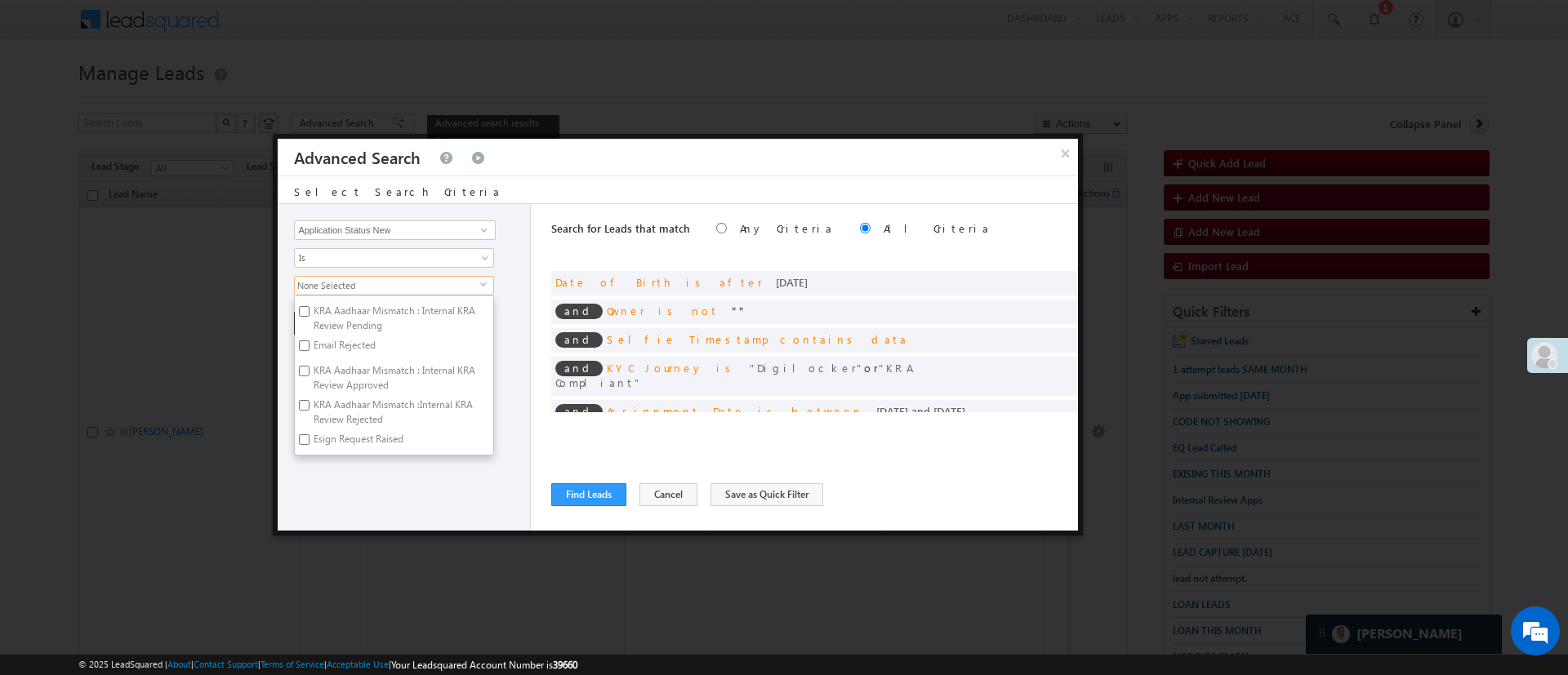
click at [390, 436] on label "Esign Request Raised" at bounding box center [358, 442] width 125 height 25
click at [309, 436] on input "Esign Request Raised" at bounding box center [304, 440] width 11 height 11
checkbox input "true"
click at [424, 476] on div "Lead Activity Task Sales Group Prospect Id WA Last Message Timestamp 4th Day Di…" at bounding box center [404, 367] width 253 height 327
click at [318, 322] on button "+ Add" at bounding box center [322, 323] width 56 height 23
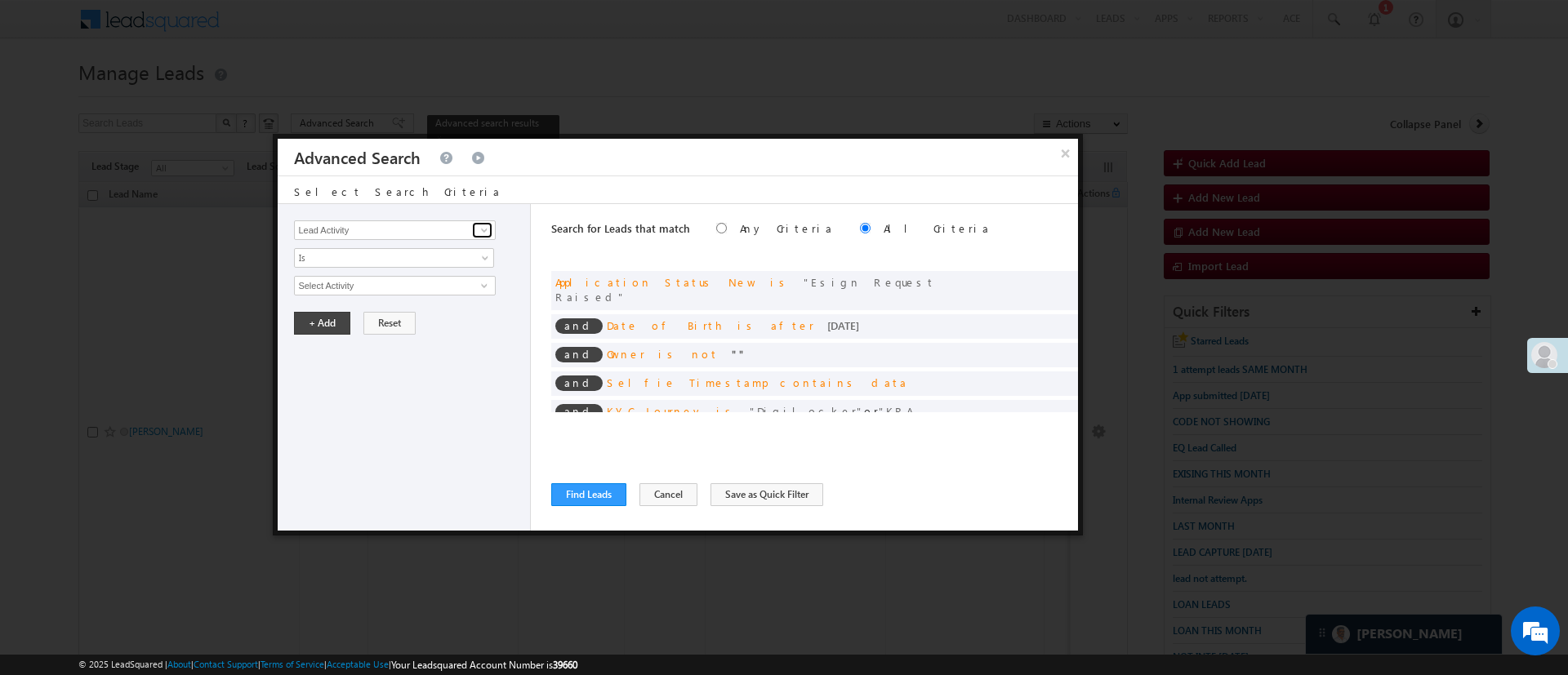
click at [485, 226] on span at bounding box center [484, 230] width 13 height 13
click at [403, 264] on link "Wallet or Bank Name" at bounding box center [394, 264] width 201 height 19
type input "Wallet or Bank Name"
click at [403, 264] on span "Is" at bounding box center [383, 258] width 177 height 15
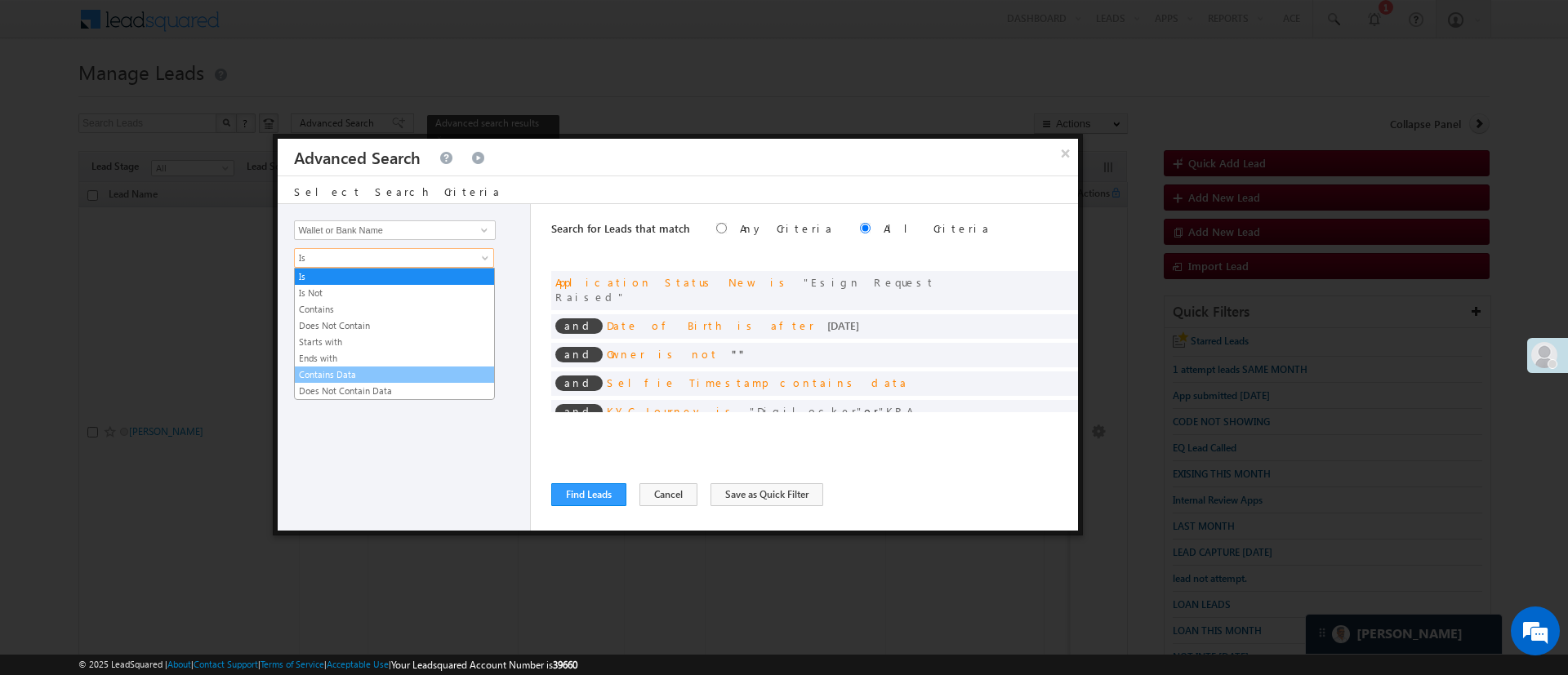
click at [376, 368] on link "Contains Data" at bounding box center [395, 375] width 200 height 15
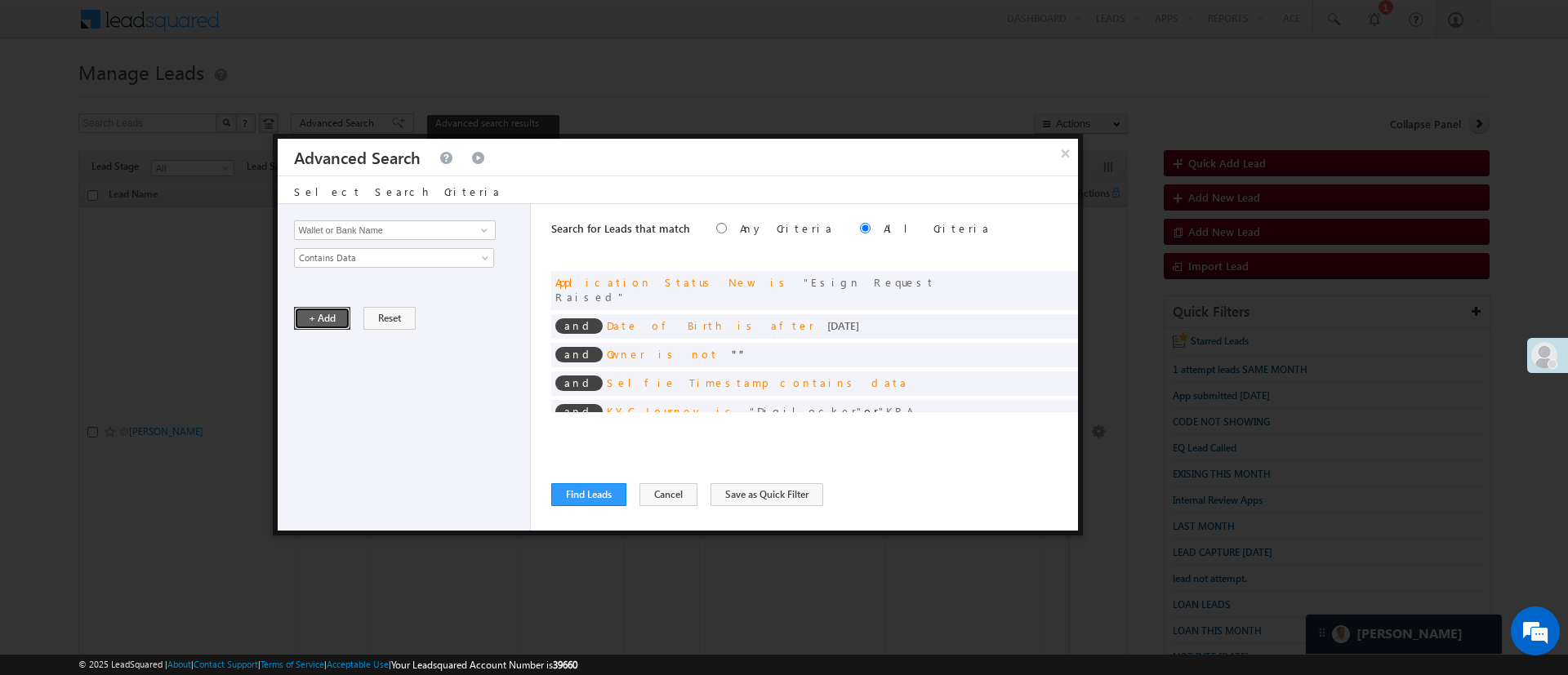
click at [336, 315] on button "+ Add" at bounding box center [322, 318] width 56 height 23
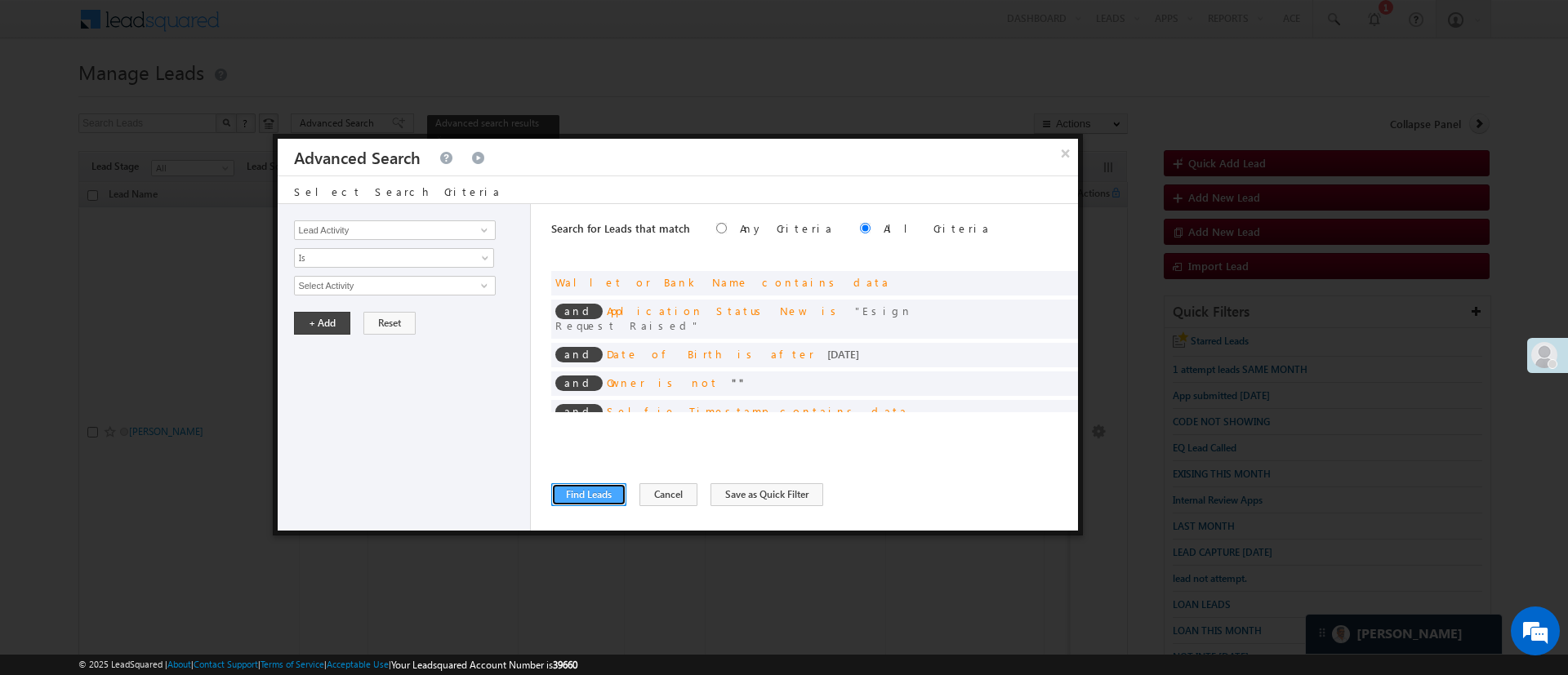
click at [583, 494] on button "Find Leads" at bounding box center [588, 494] width 75 height 23
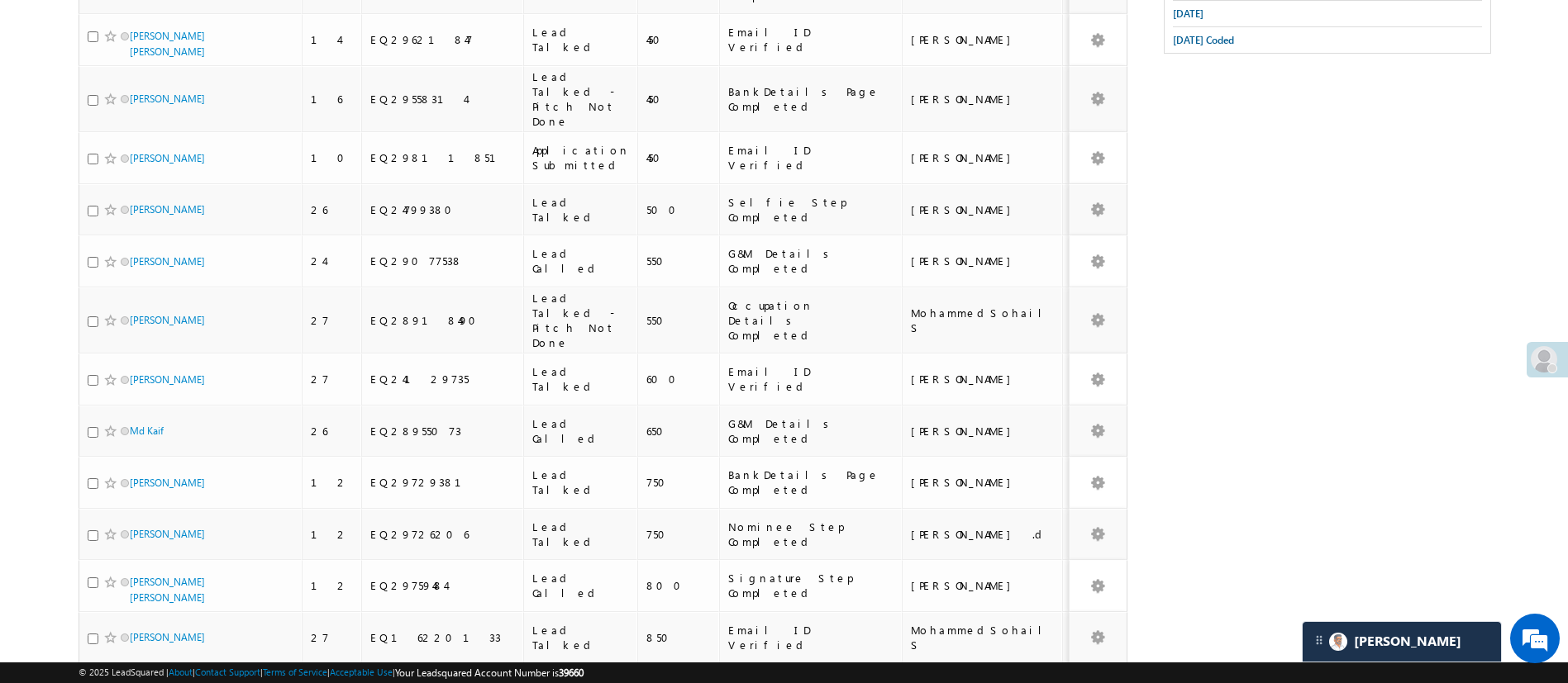
scroll to position [758, 0]
click at [141, 583] on li "15" at bounding box center [134, 586] width 39 height 17
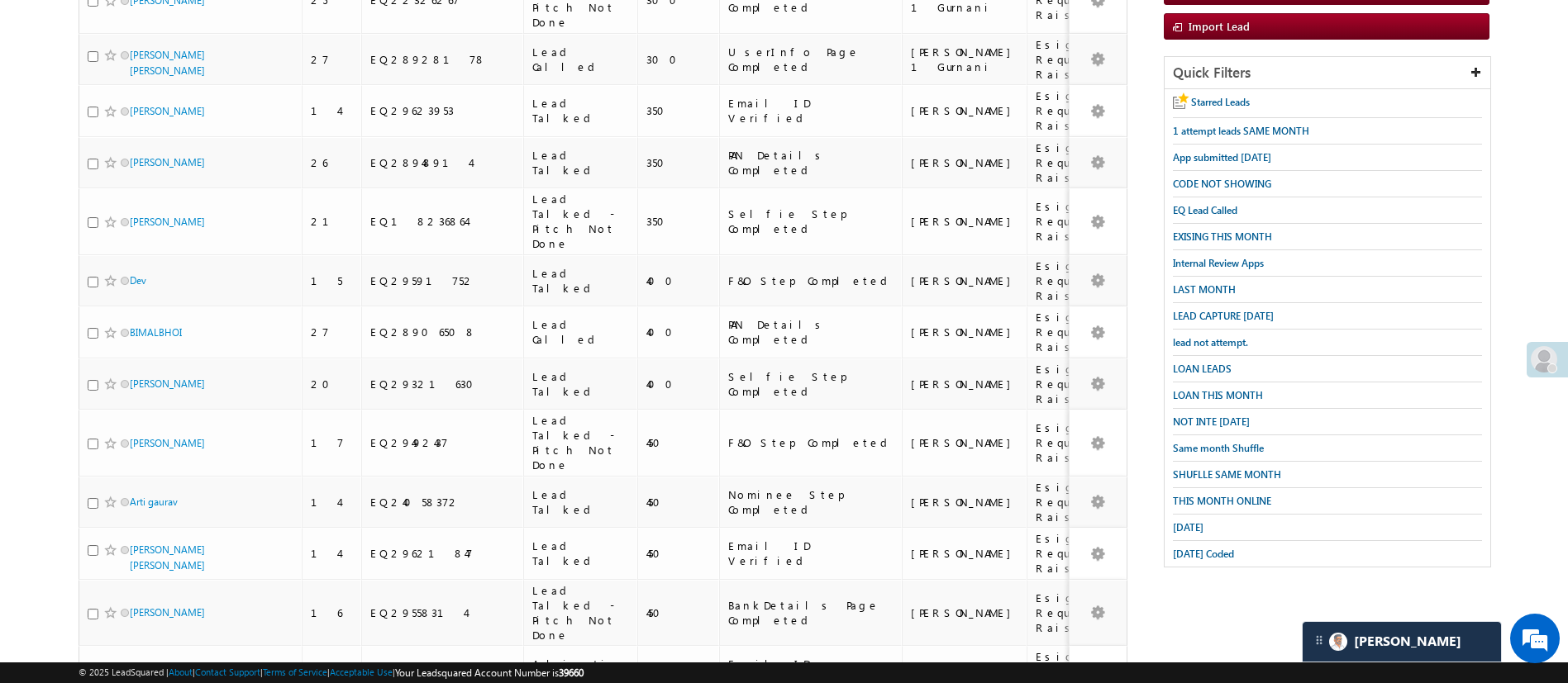
scroll to position [0, 0]
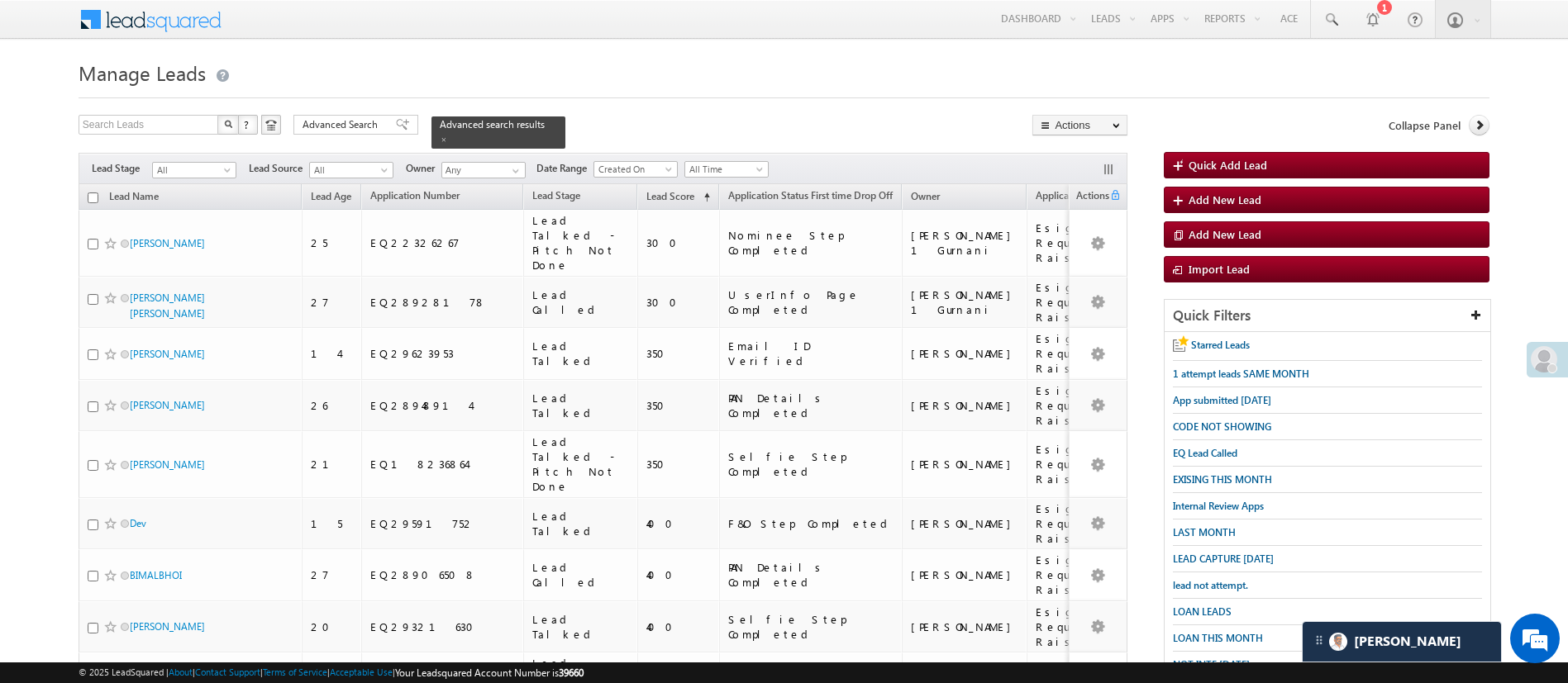
click at [96, 193] on input "checkbox" at bounding box center [93, 198] width 11 height 11
checkbox input "true"
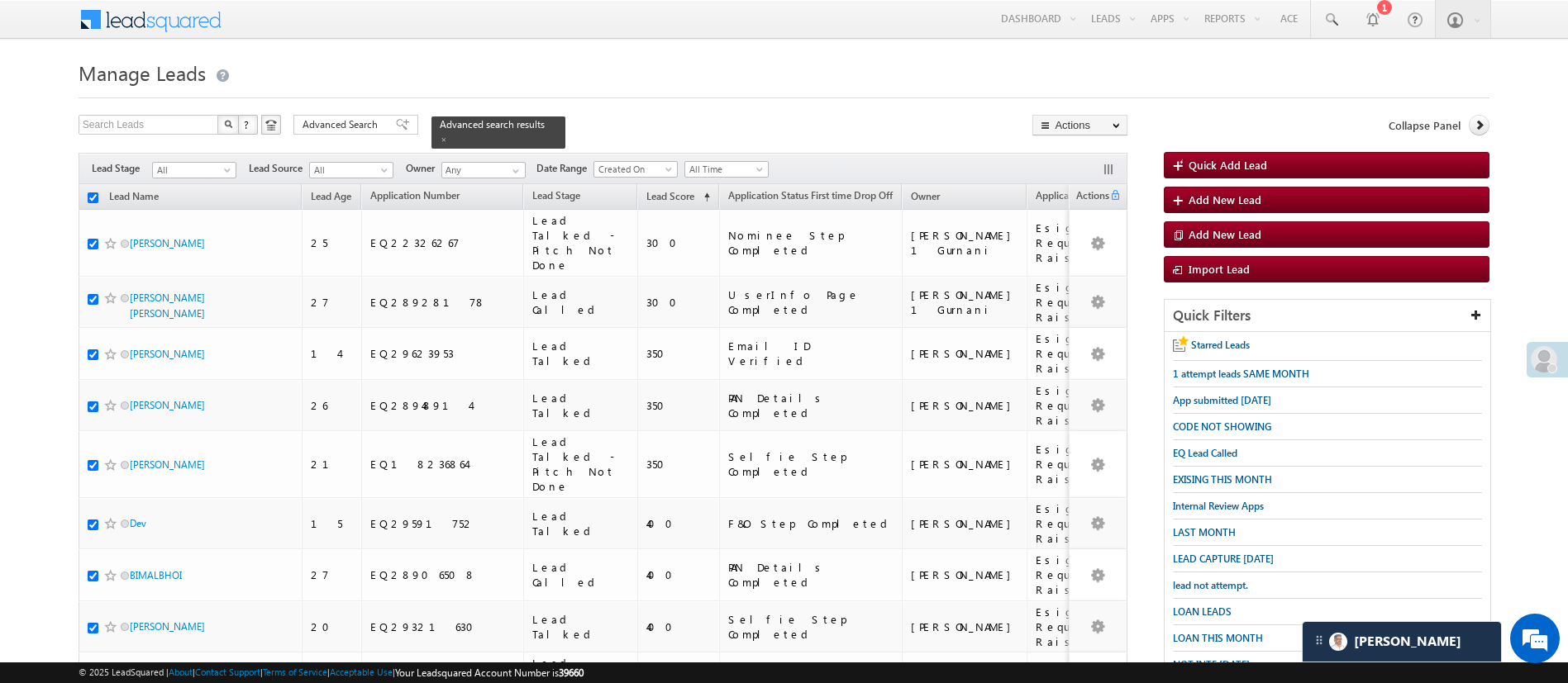
checkbox input "true"
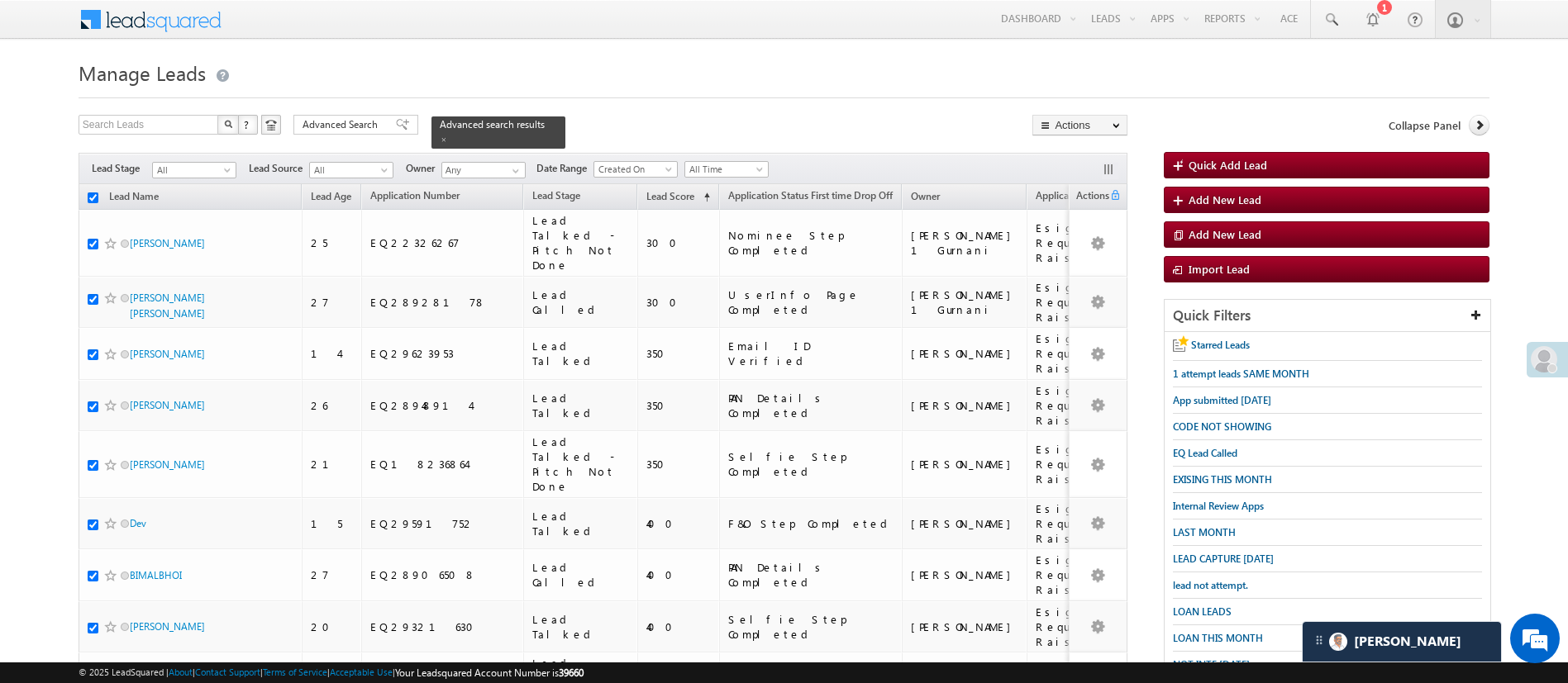
checkbox input "true"
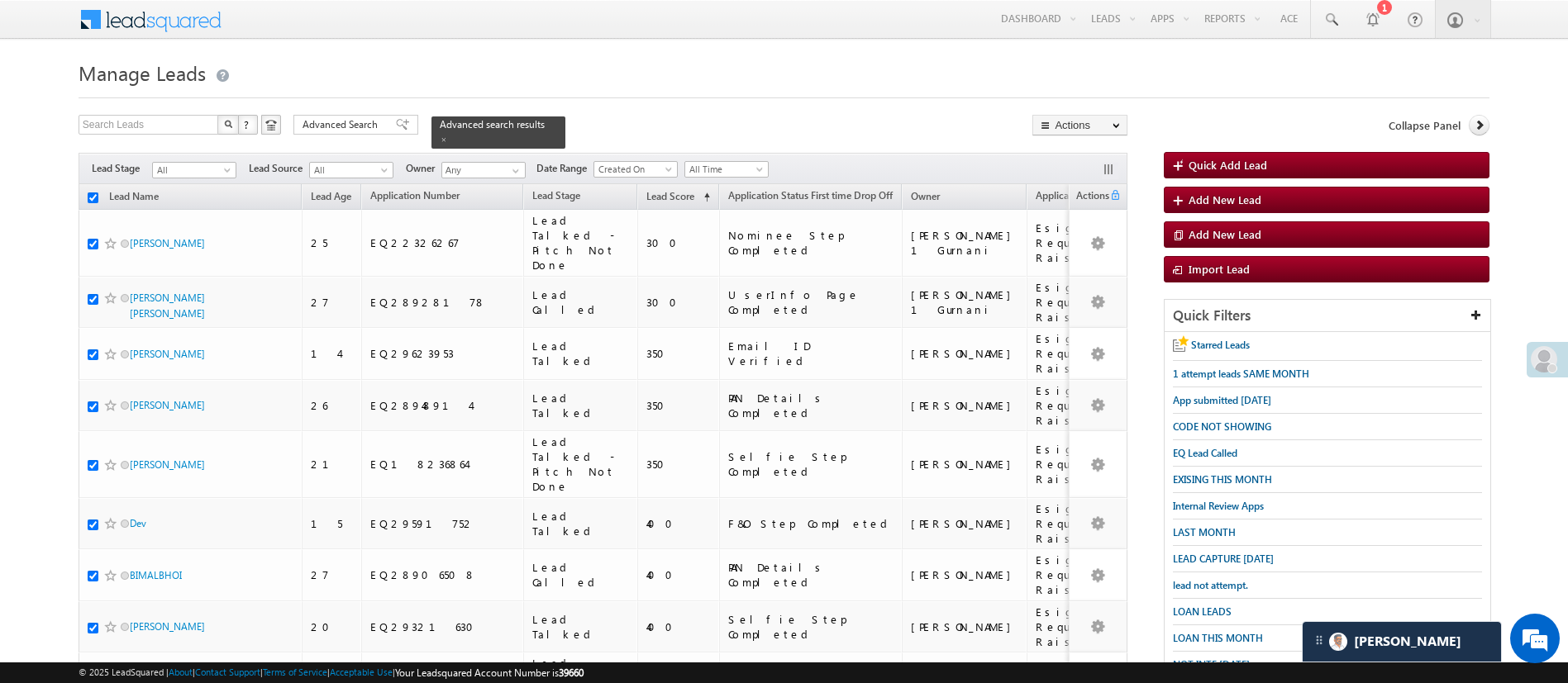
checkbox input "true"
click at [1076, 251] on link "Change Owner" at bounding box center [1080, 248] width 94 height 20
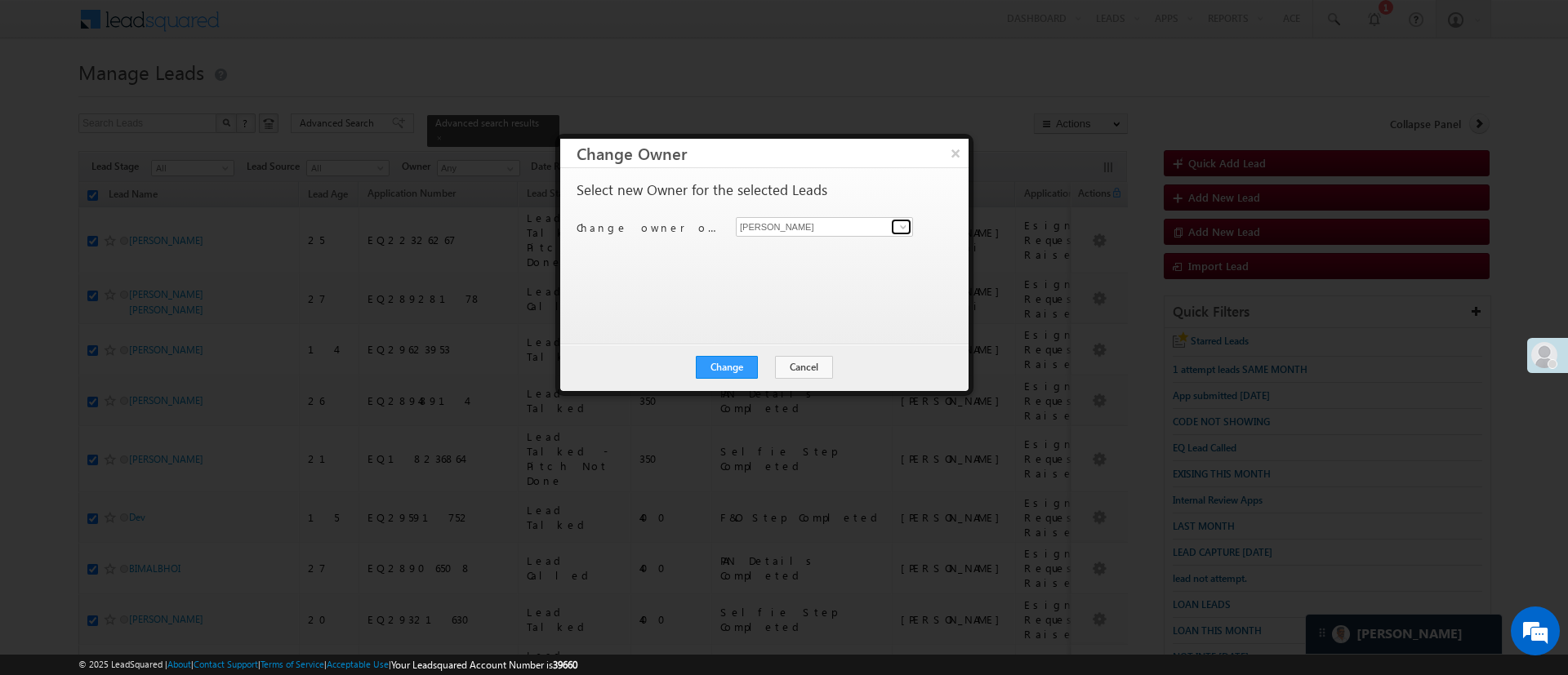
click at [896, 222] on link at bounding box center [901, 227] width 20 height 16
click at [842, 242] on link "Ujjwal 1Gurnani Ujjwal.1Gurnani@angelbroking.com" at bounding box center [824, 252] width 177 height 31
type input "[PERSON_NAME] 1Gurnani"
click at [746, 357] on button "Change" at bounding box center [727, 367] width 62 height 23
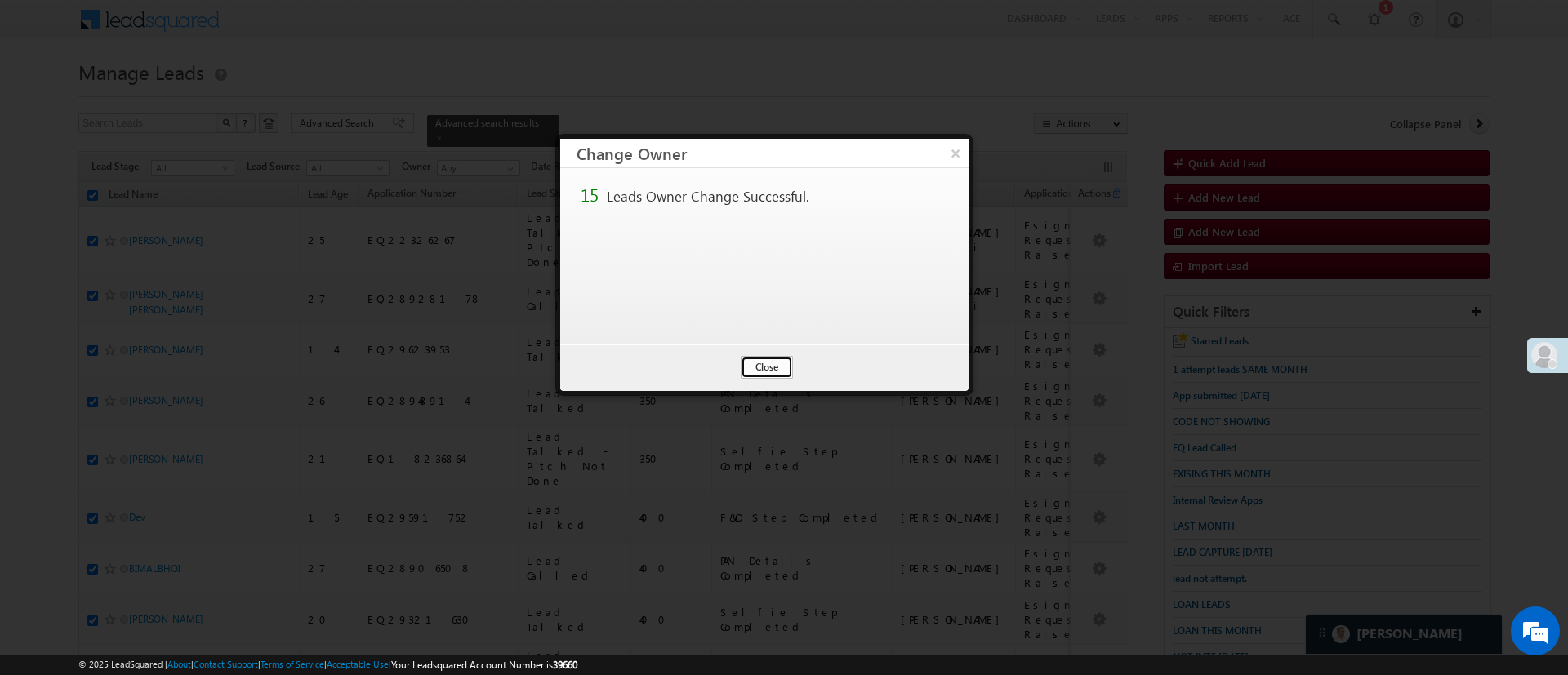
click at [764, 368] on button "Close" at bounding box center [767, 367] width 53 height 23
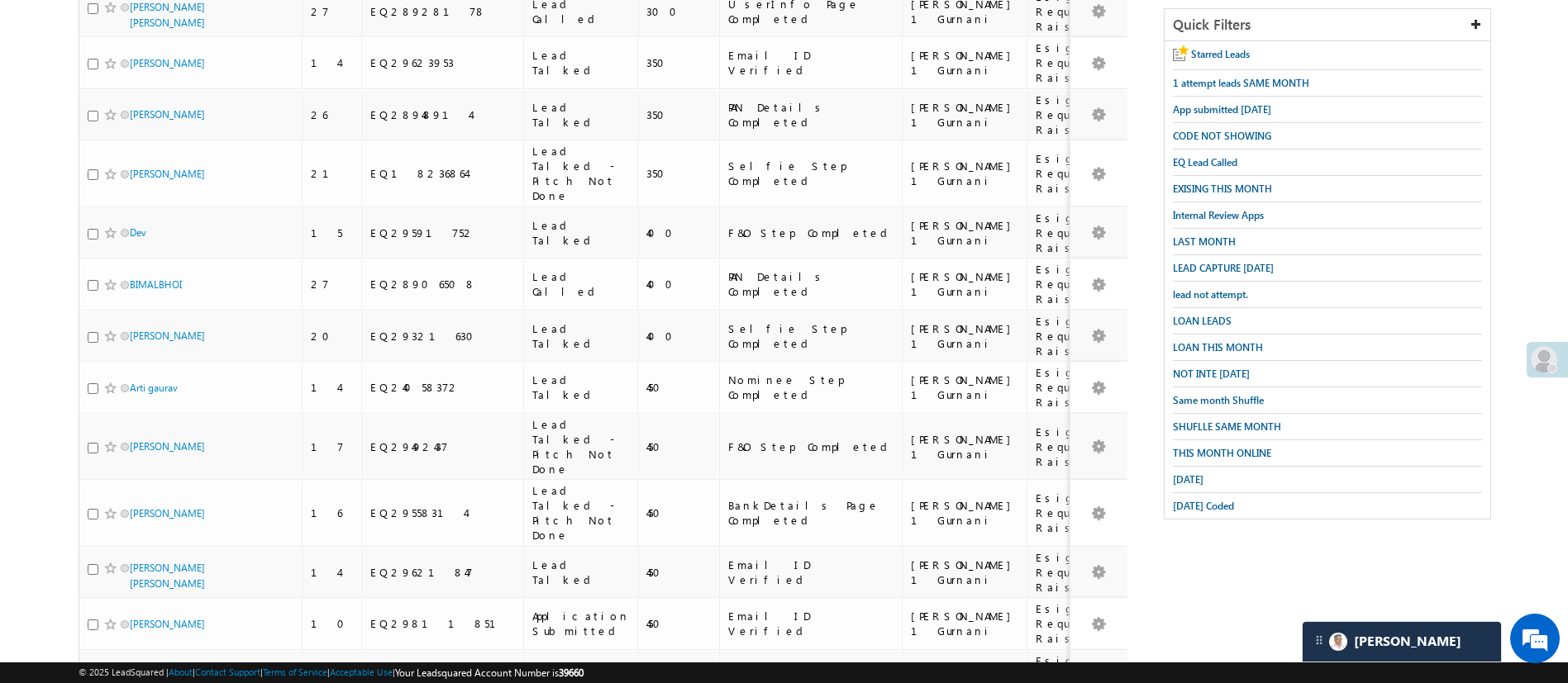
scroll to position [354, 0]
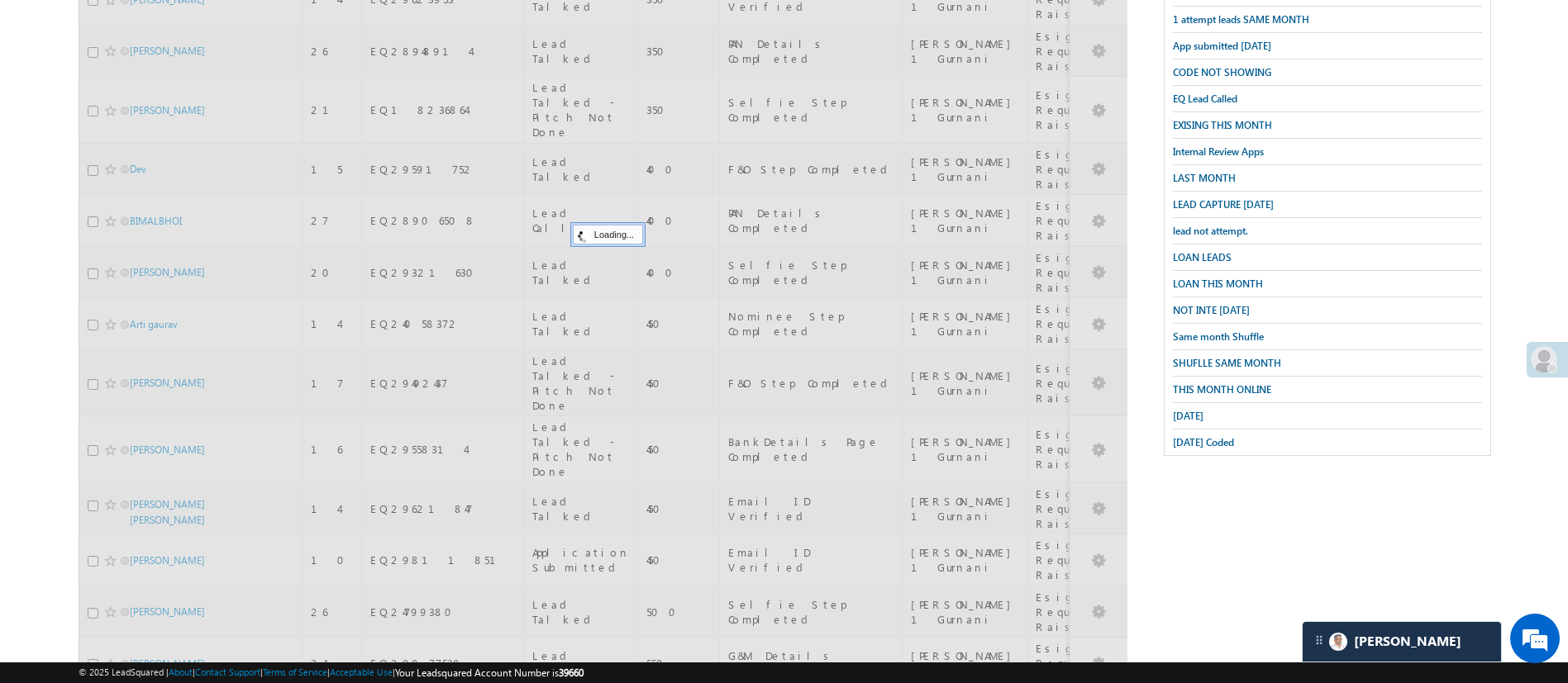
click at [1566, 146] on body "Menu Manish Panchal Manis h.1Pa nchal @ange lbrok ing.c om" at bounding box center [784, 213] width 1568 height 1135
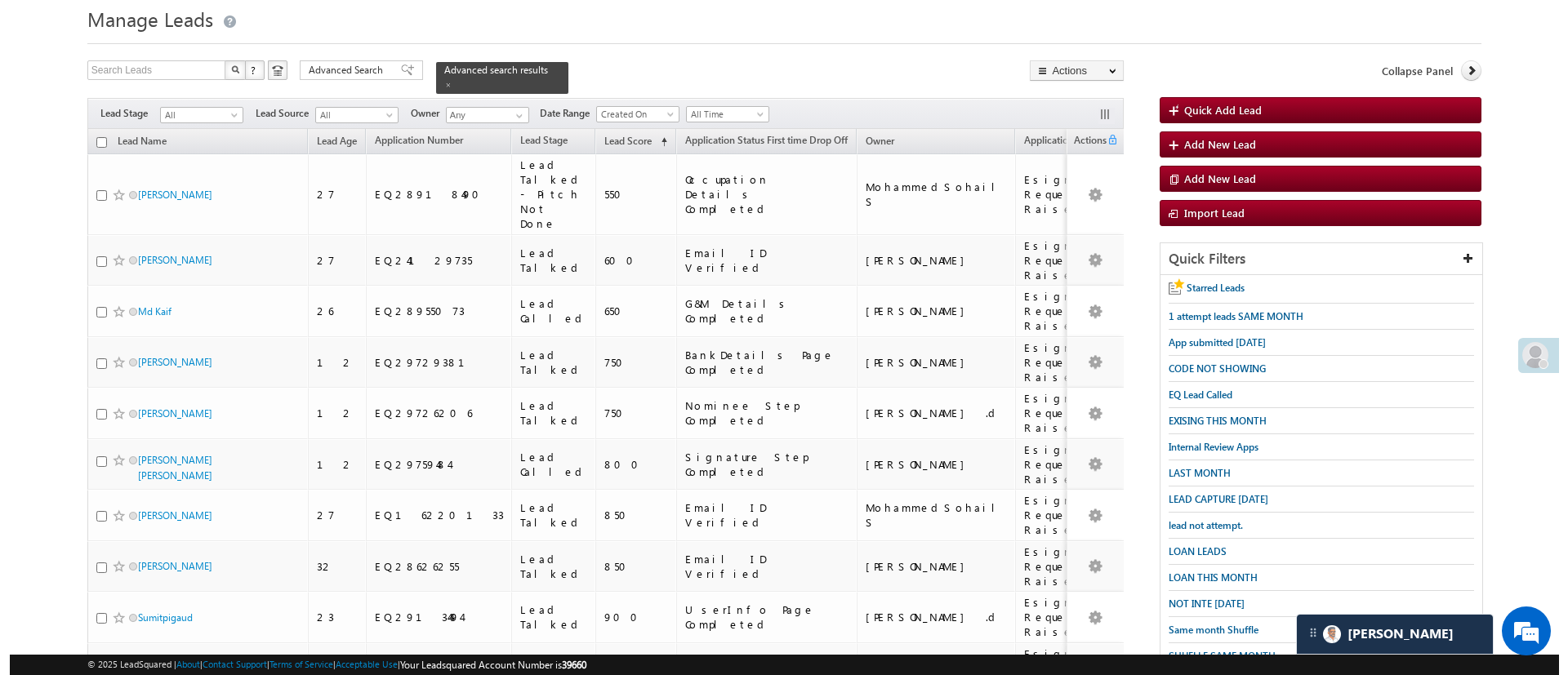
scroll to position [48, 0]
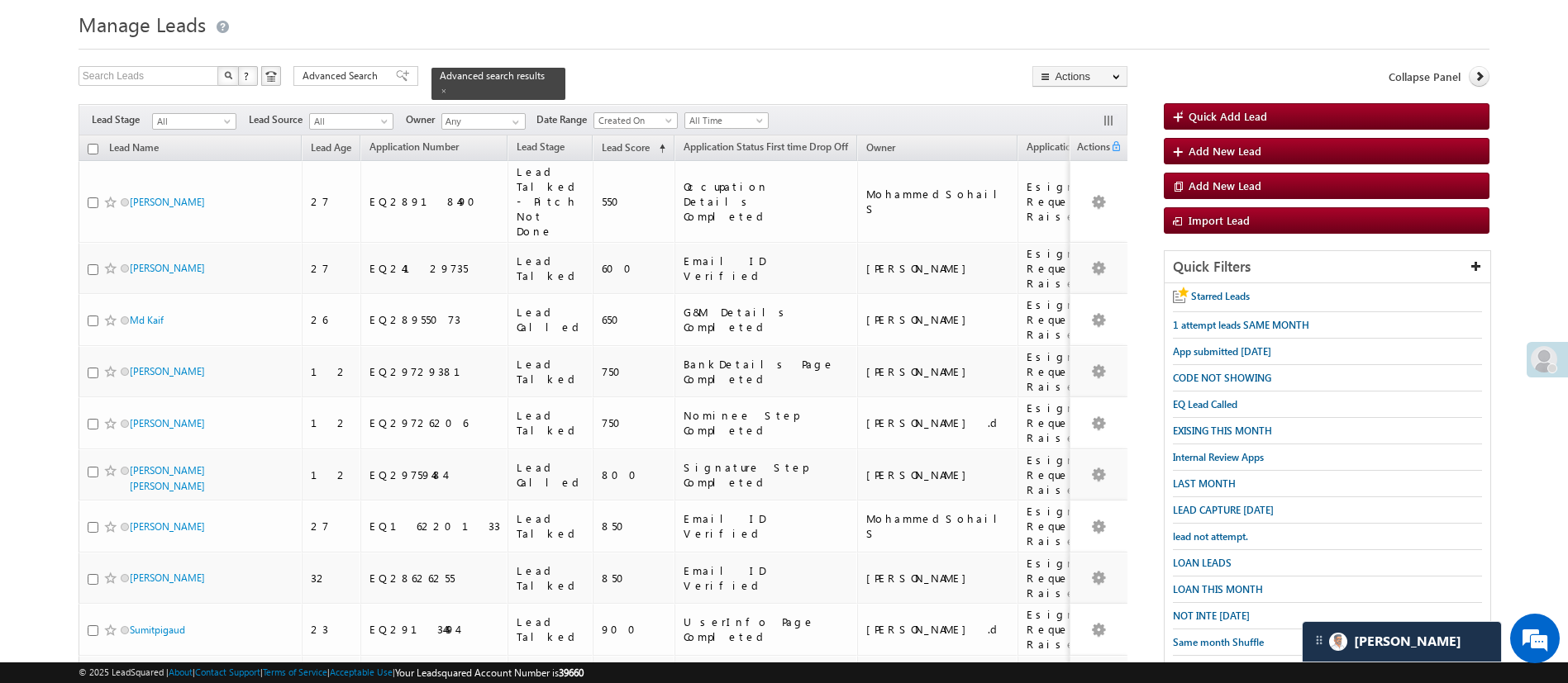
click at [93, 136] on th "Lead Name" at bounding box center [189, 149] width 223 height 26
click at [96, 144] on input "checkbox" at bounding box center [93, 150] width 11 height 11
checkbox input "true"
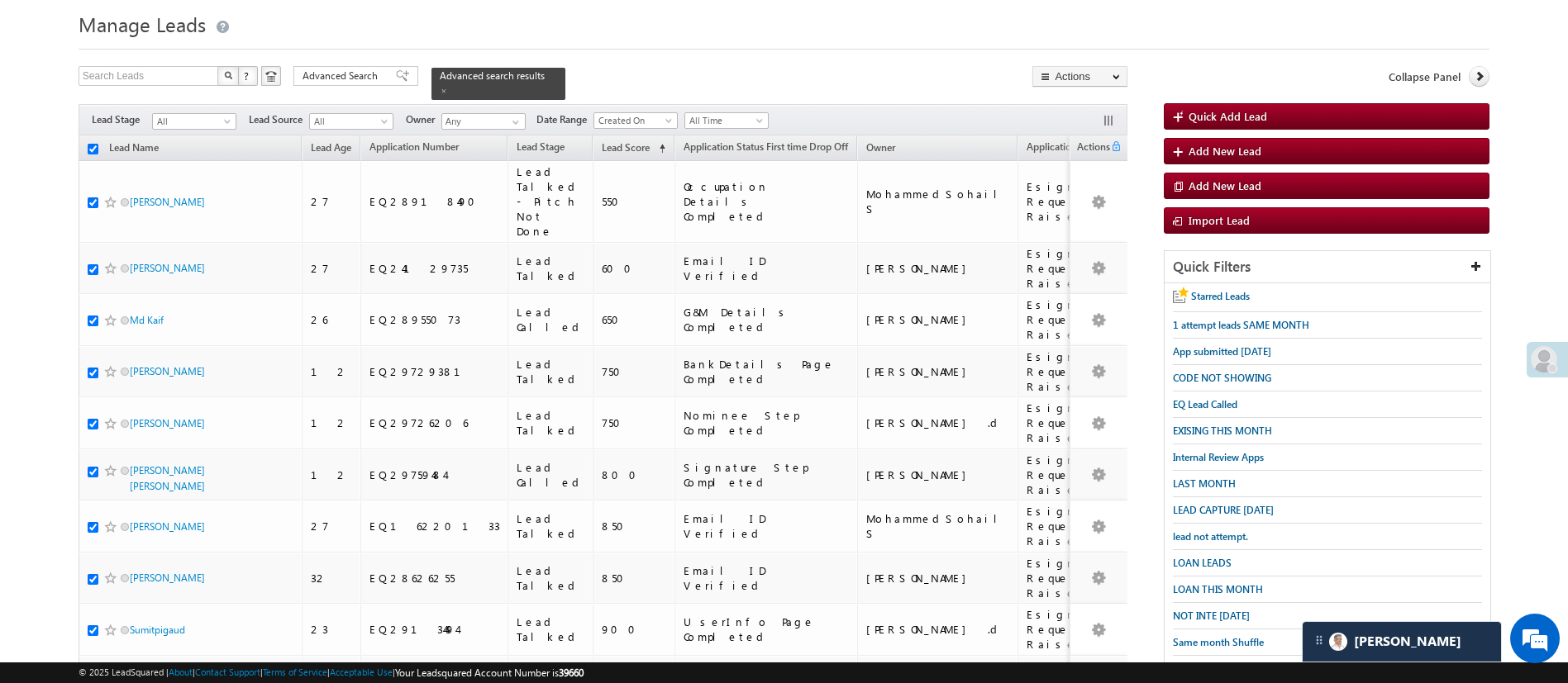
checkbox input "true"
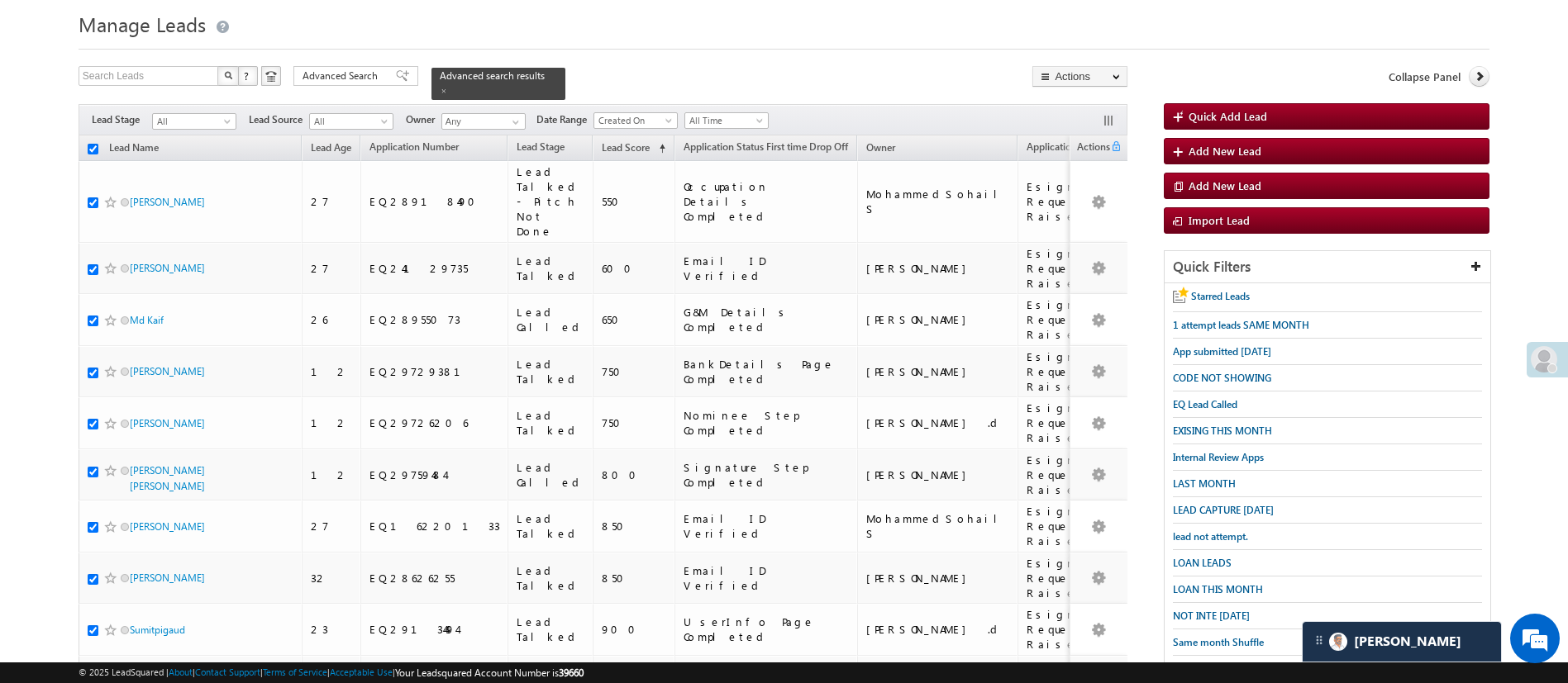
checkbox input "true"
click at [1094, 190] on ul "Export Leads Bulk Update Send Email Add to List Add Activity DRA Activation Suc…" at bounding box center [1079, 199] width 95 height 227
click at [1094, 190] on link "Change Owner" at bounding box center [1080, 199] width 94 height 20
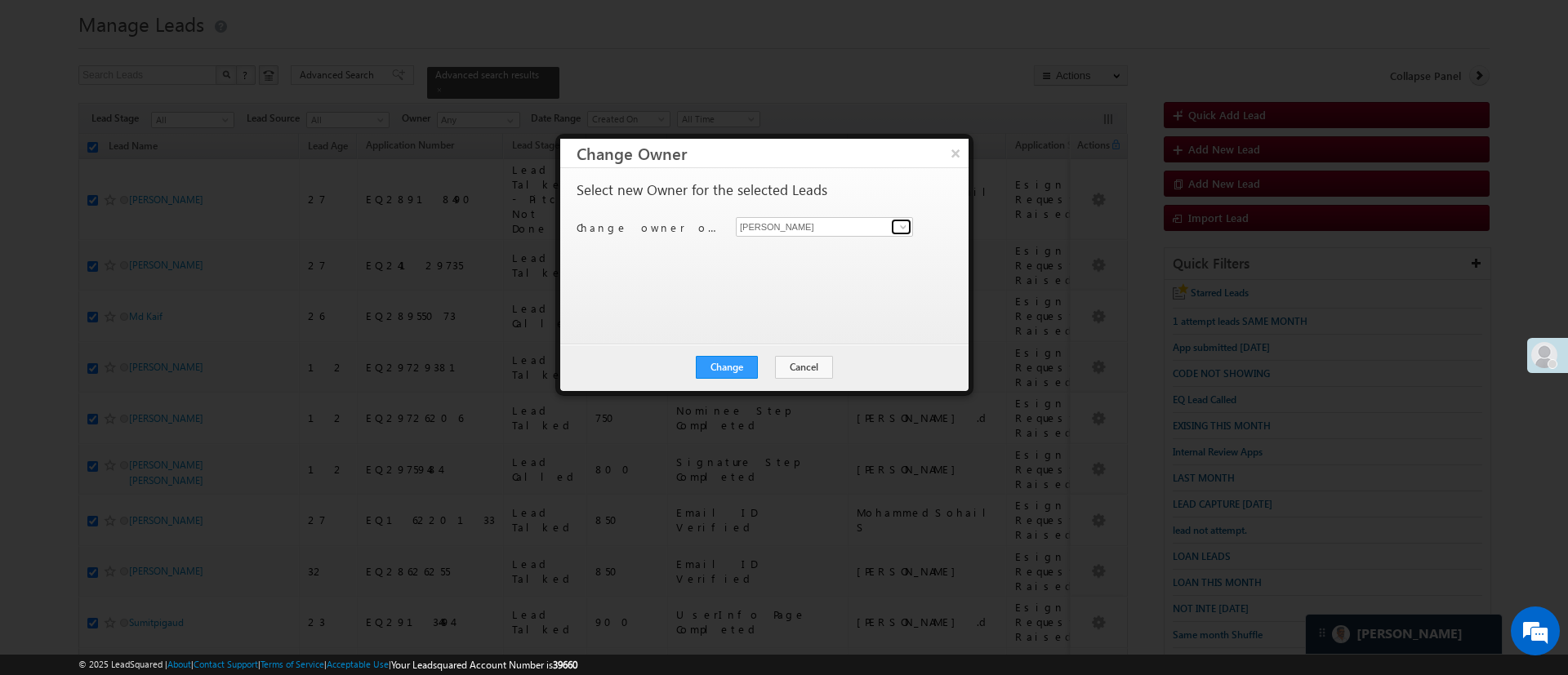
click at [900, 223] on span at bounding box center [903, 227] width 13 height 13
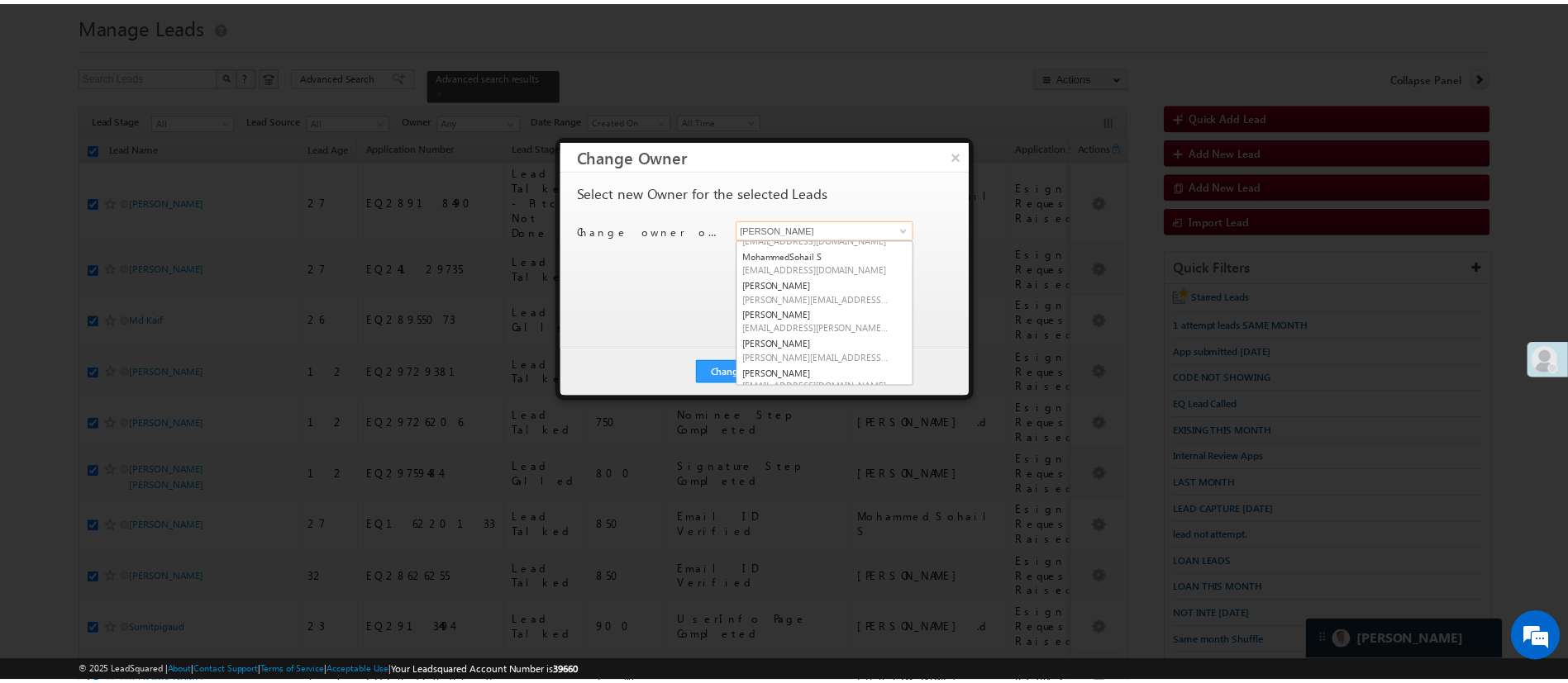
scroll to position [172, 0]
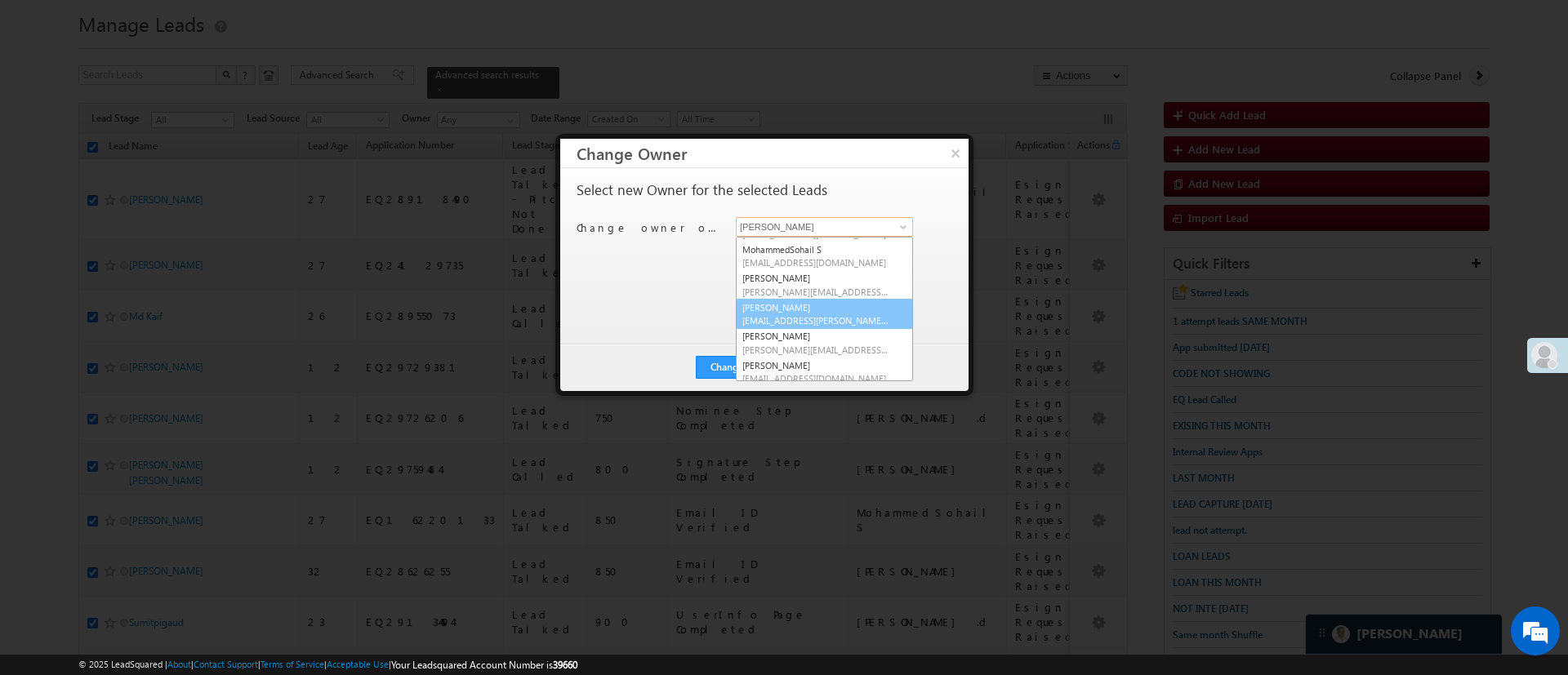
click at [872, 321] on span "[EMAIL_ADDRESS][PERSON_NAME][DOMAIN_NAME]" at bounding box center [816, 319] width 147 height 12
type input "[PERSON_NAME]"
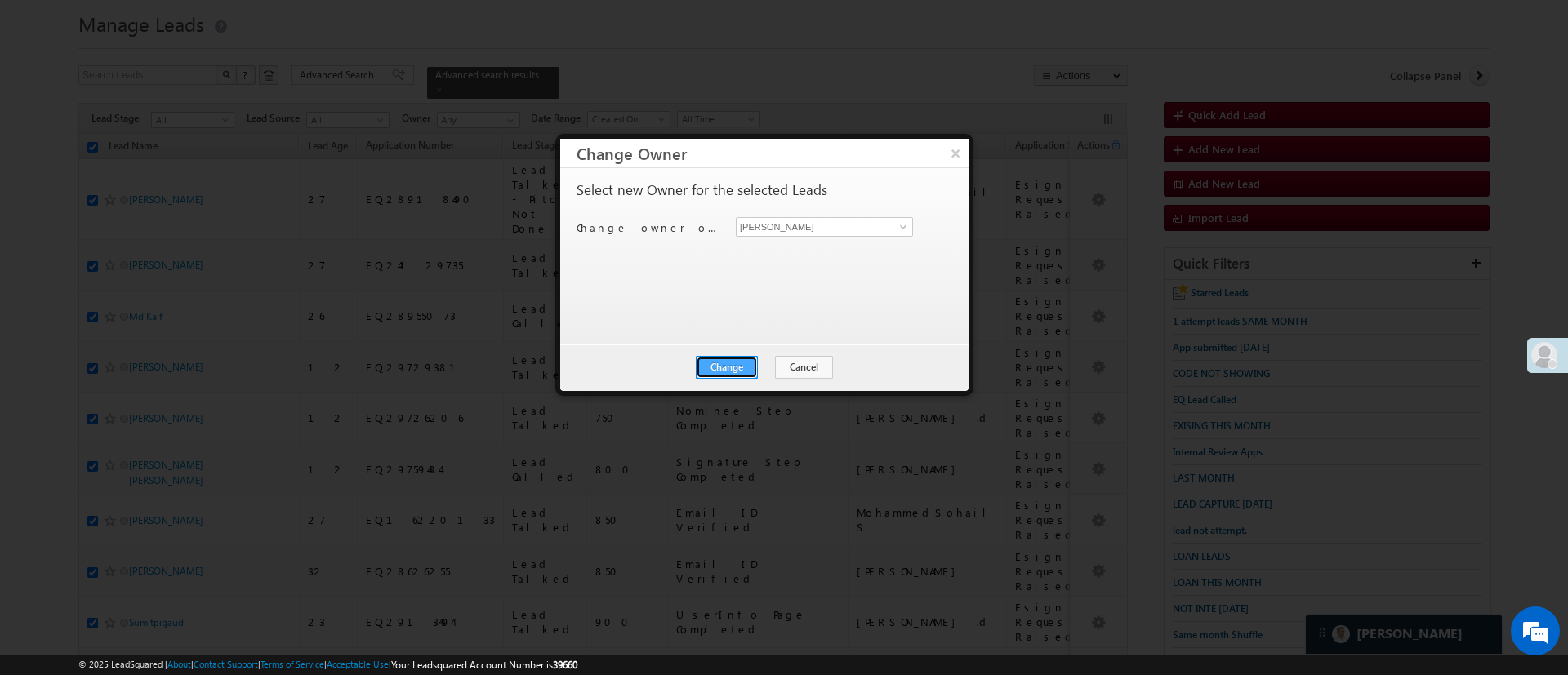
click at [731, 362] on button "Change" at bounding box center [727, 367] width 62 height 23
click at [958, 158] on button "×" at bounding box center [956, 152] width 27 height 28
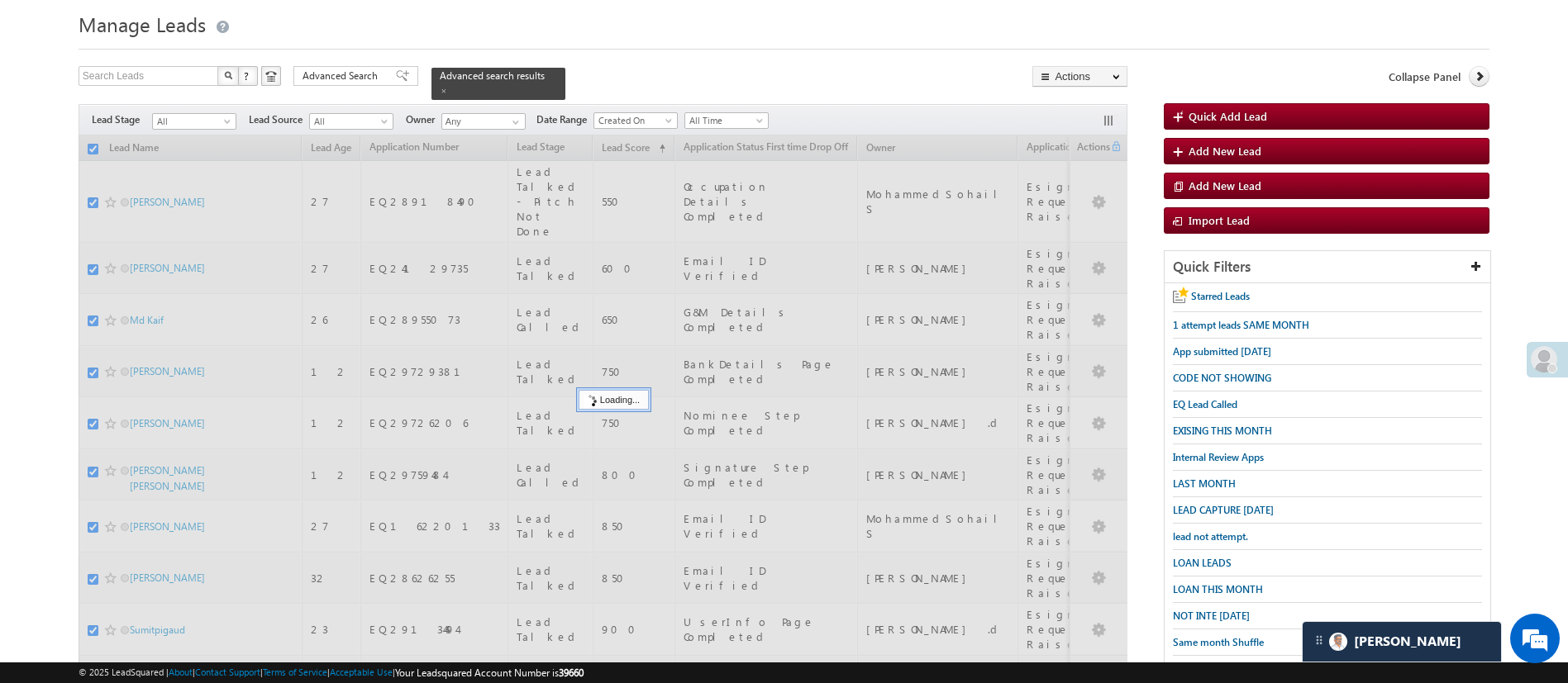
checkbox input "false"
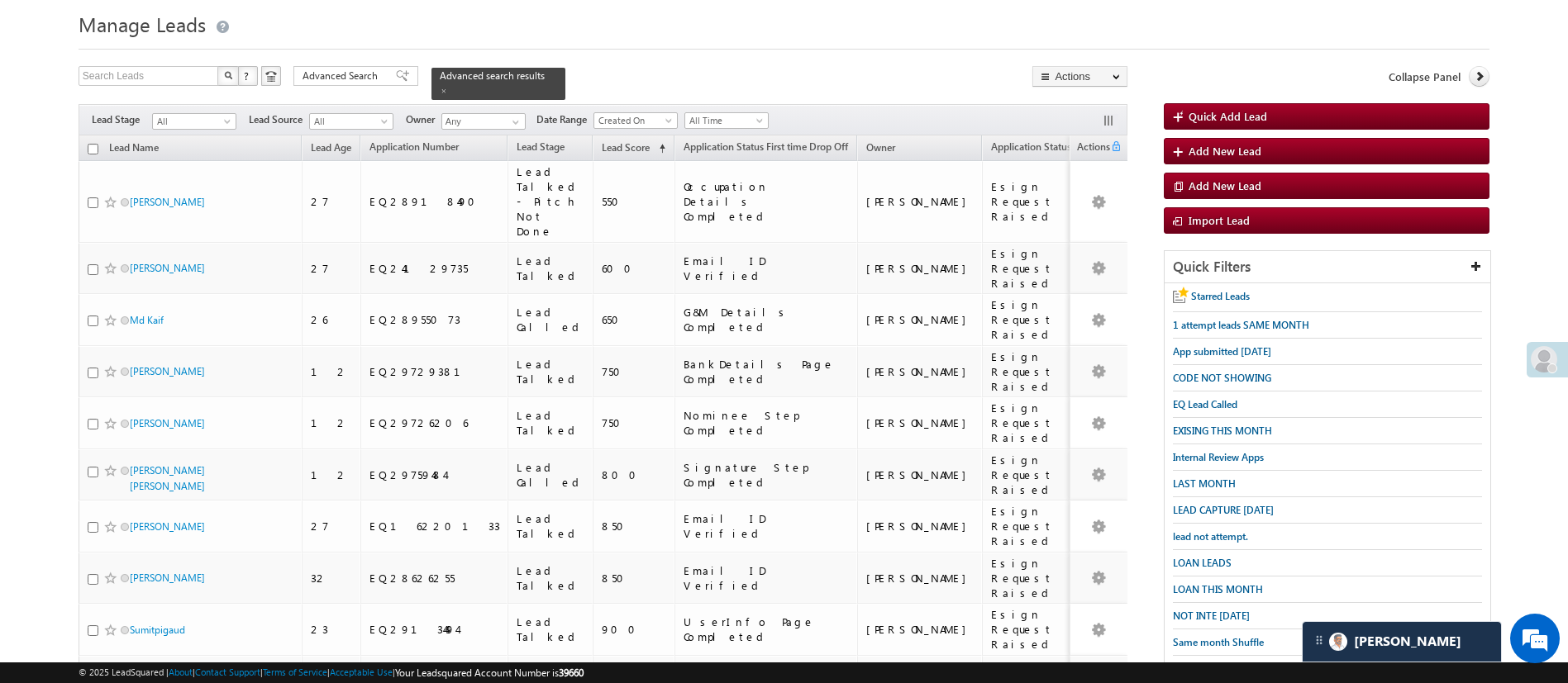
scroll to position [0, 0]
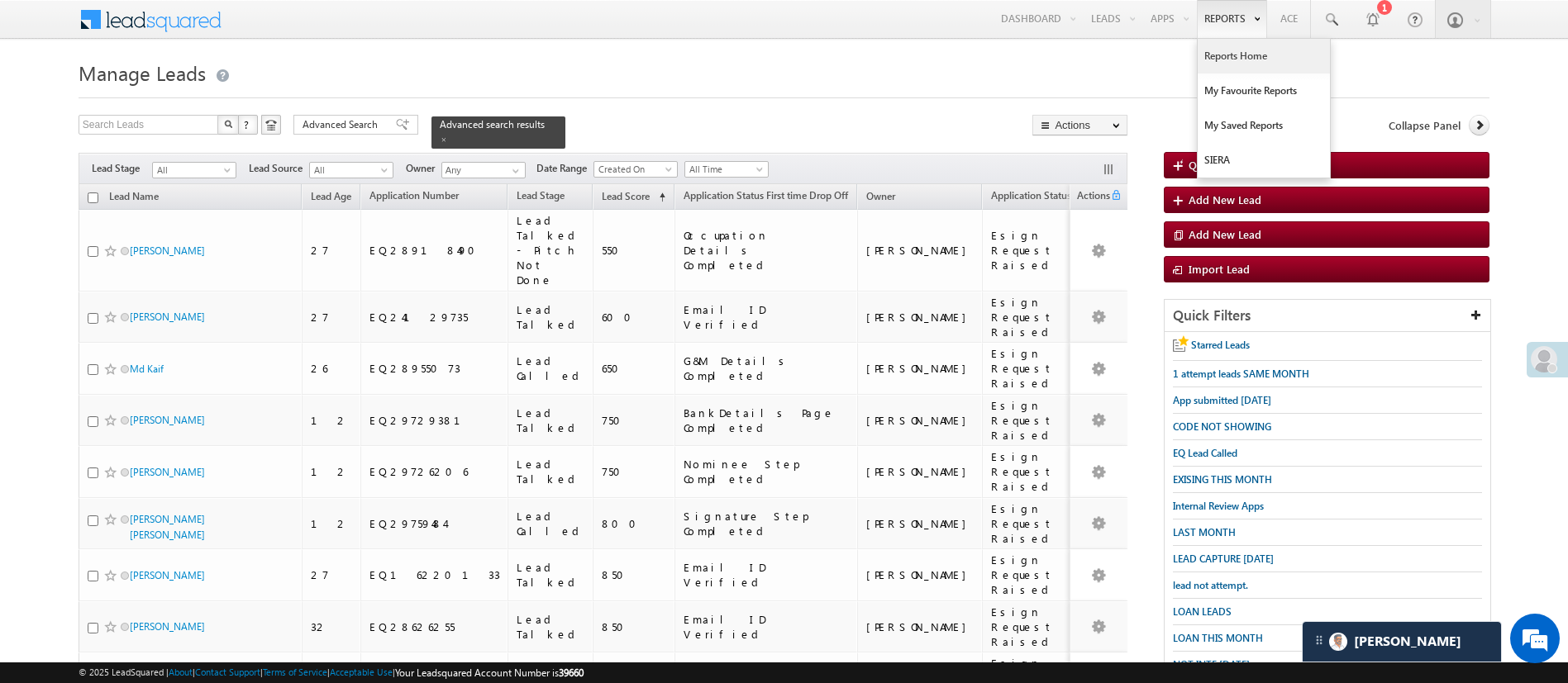
click at [1238, 57] on link "Reports Home" at bounding box center [1264, 56] width 132 height 35
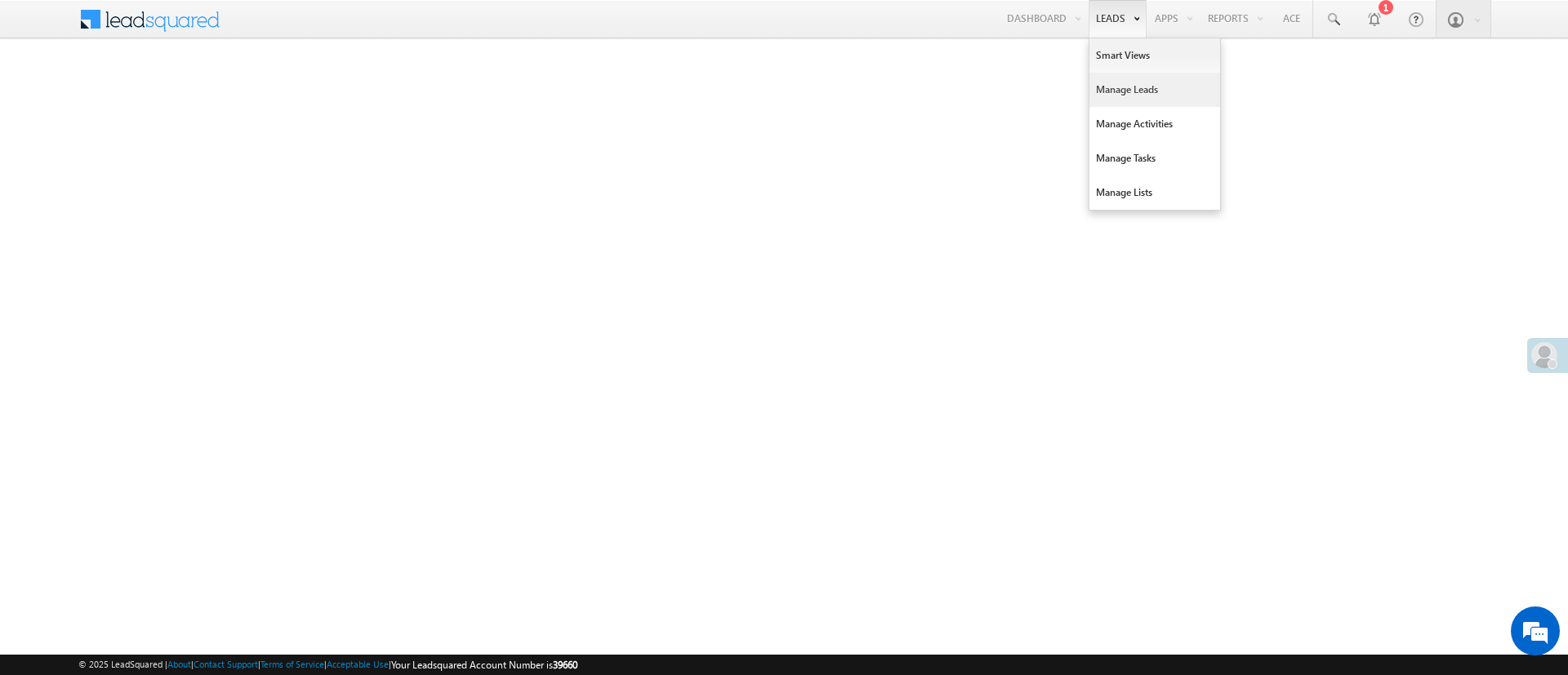
click at [1111, 96] on link "Manage Leads" at bounding box center [1154, 90] width 131 height 34
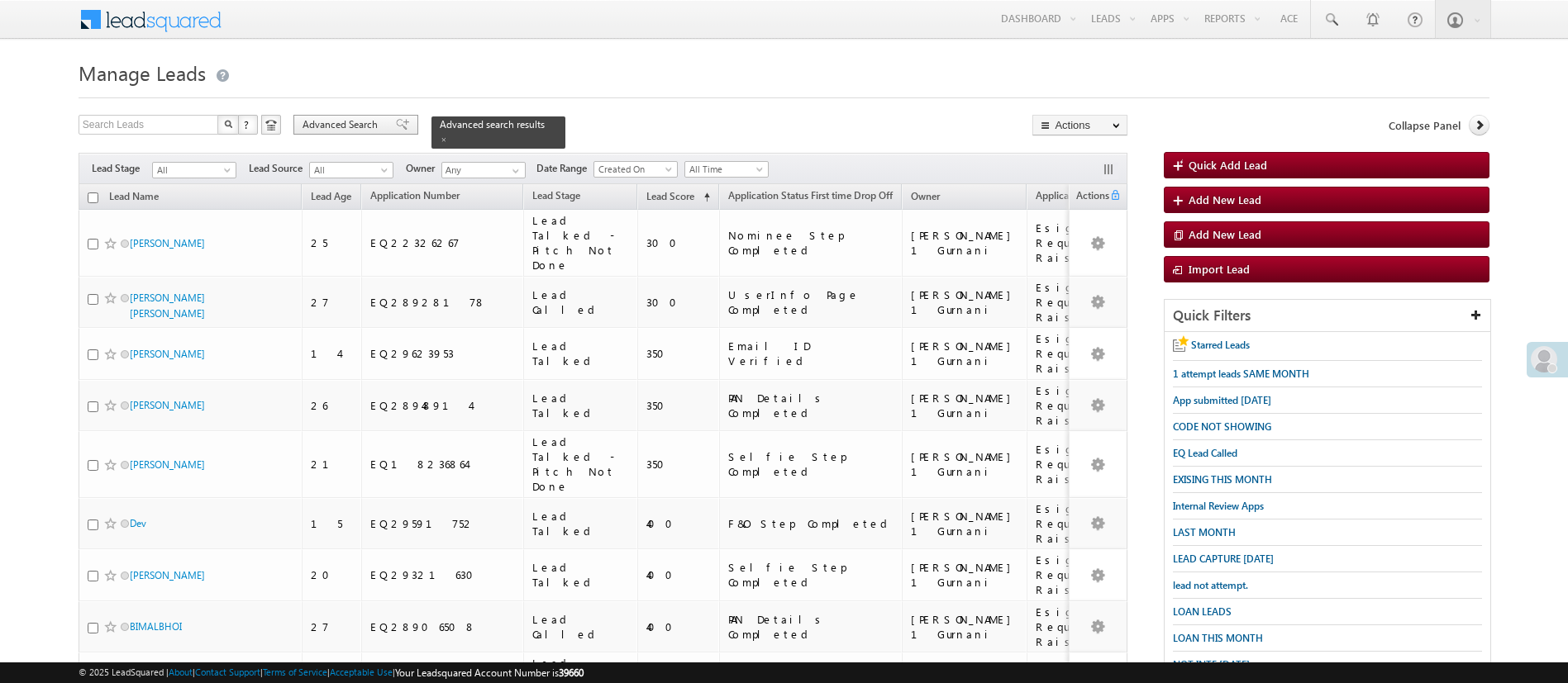
click at [371, 125] on span "Advanced Search" at bounding box center [342, 125] width 80 height 15
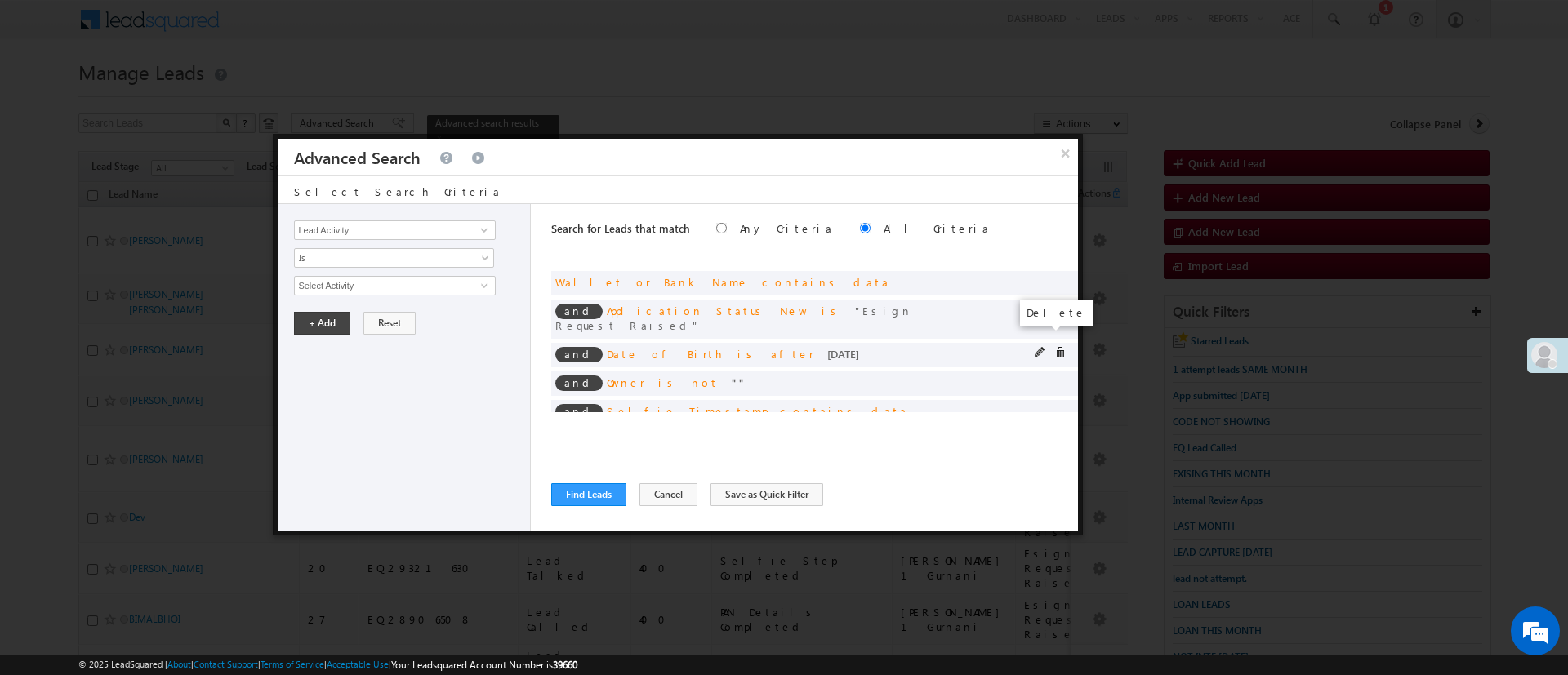
click at [1054, 347] on span at bounding box center [1060, 352] width 12 height 12
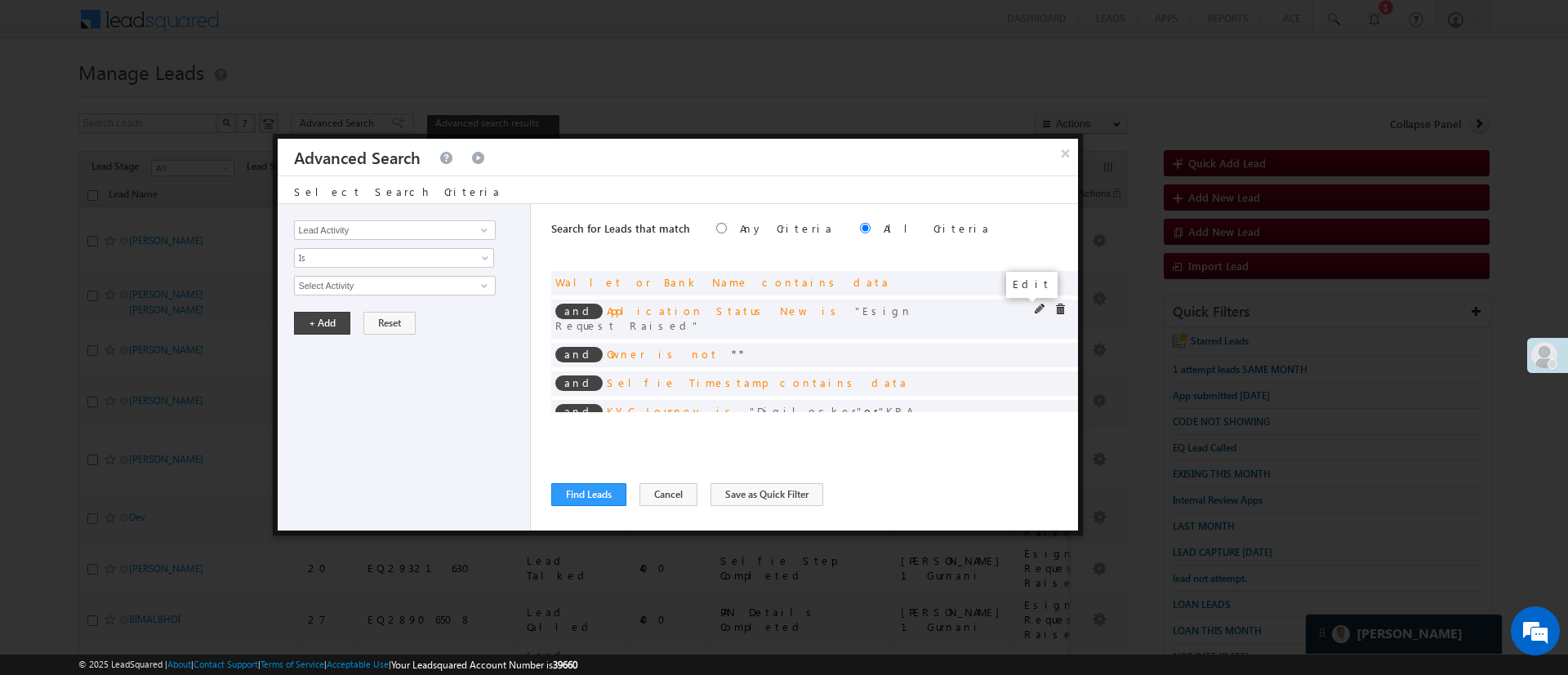
click at [1034, 308] on span at bounding box center [1040, 309] width 12 height 12
click at [429, 282] on span "Esign Request Raised" at bounding box center [387, 286] width 185 height 18
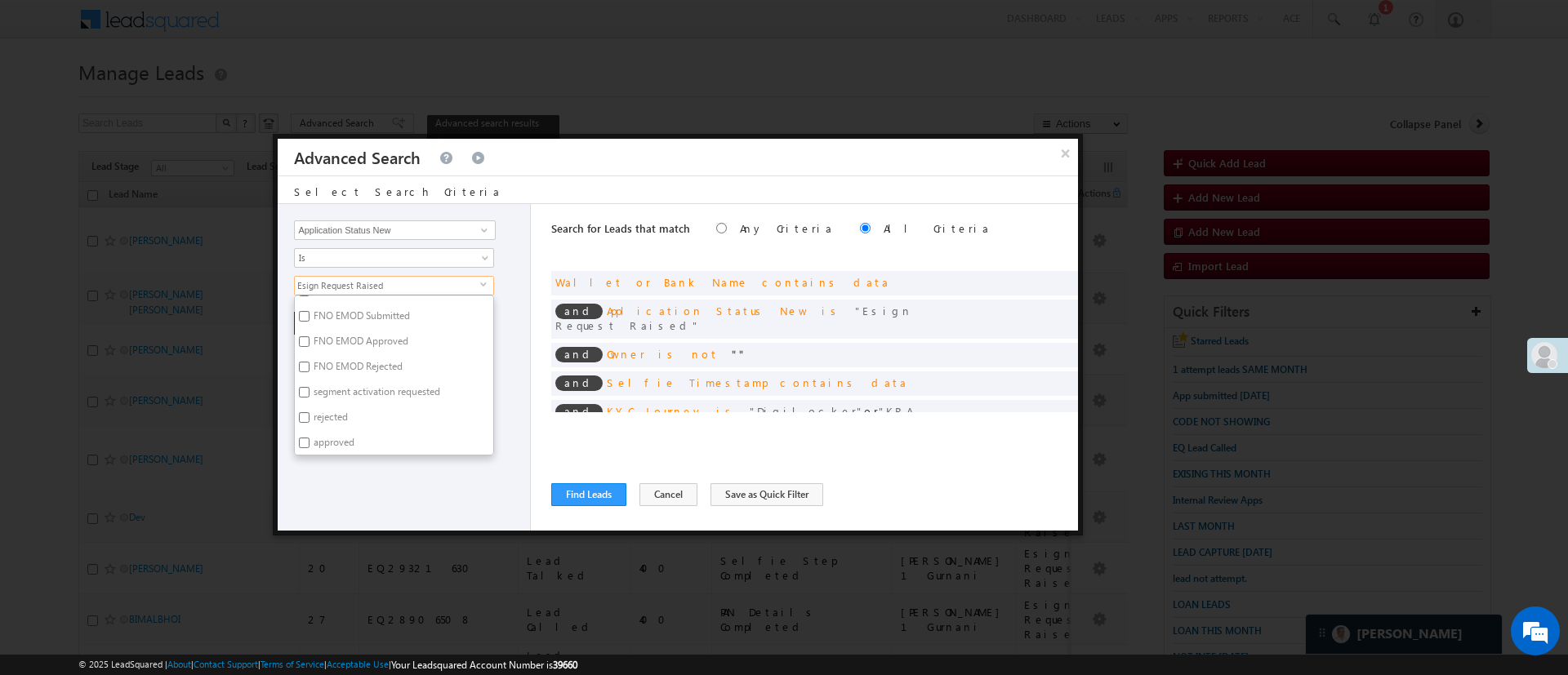
scroll to position [833, 0]
click at [494, 380] on ul "UserInfo Page Completed Email ID Verified PAN Details Completed BankDetails Pag…" at bounding box center [394, 375] width 200 height 161
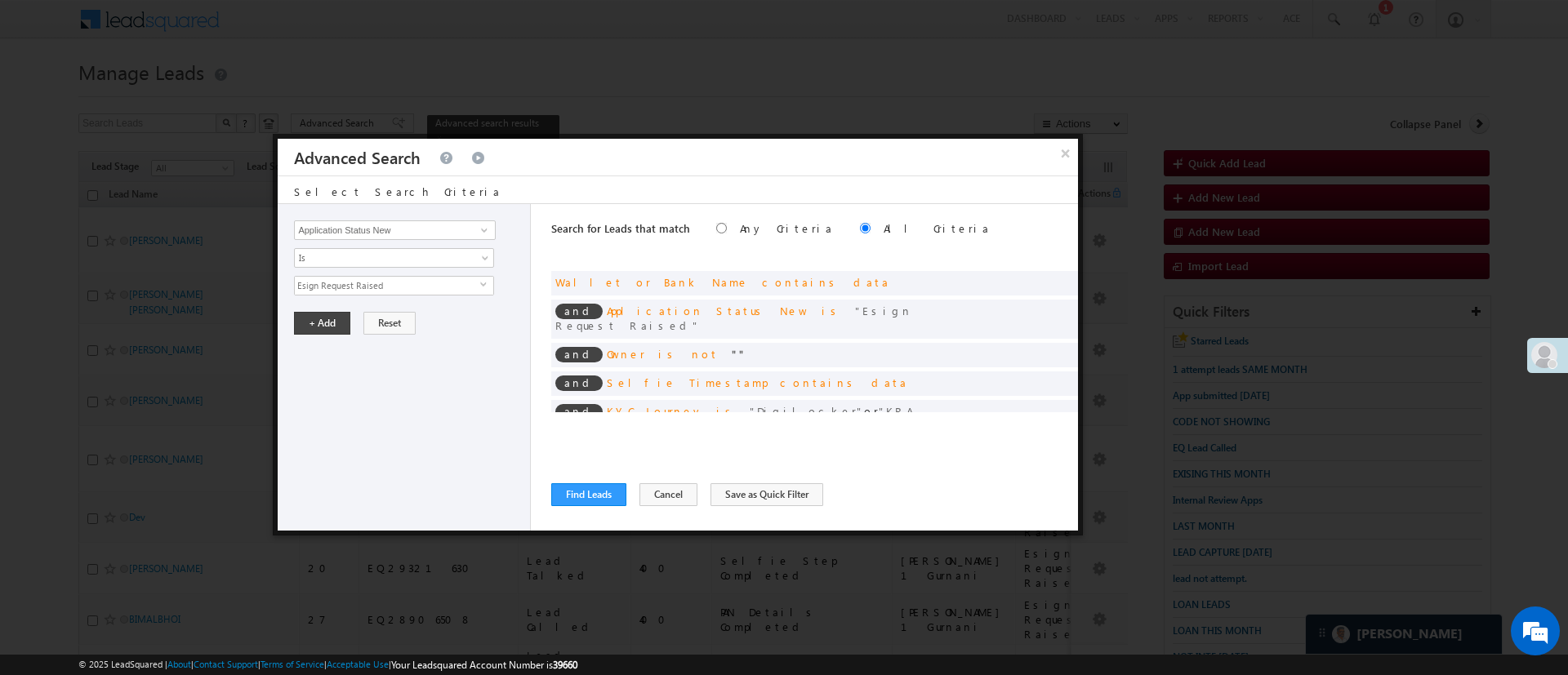
click at [445, 283] on span "Esign Request Raised" at bounding box center [387, 286] width 185 height 18
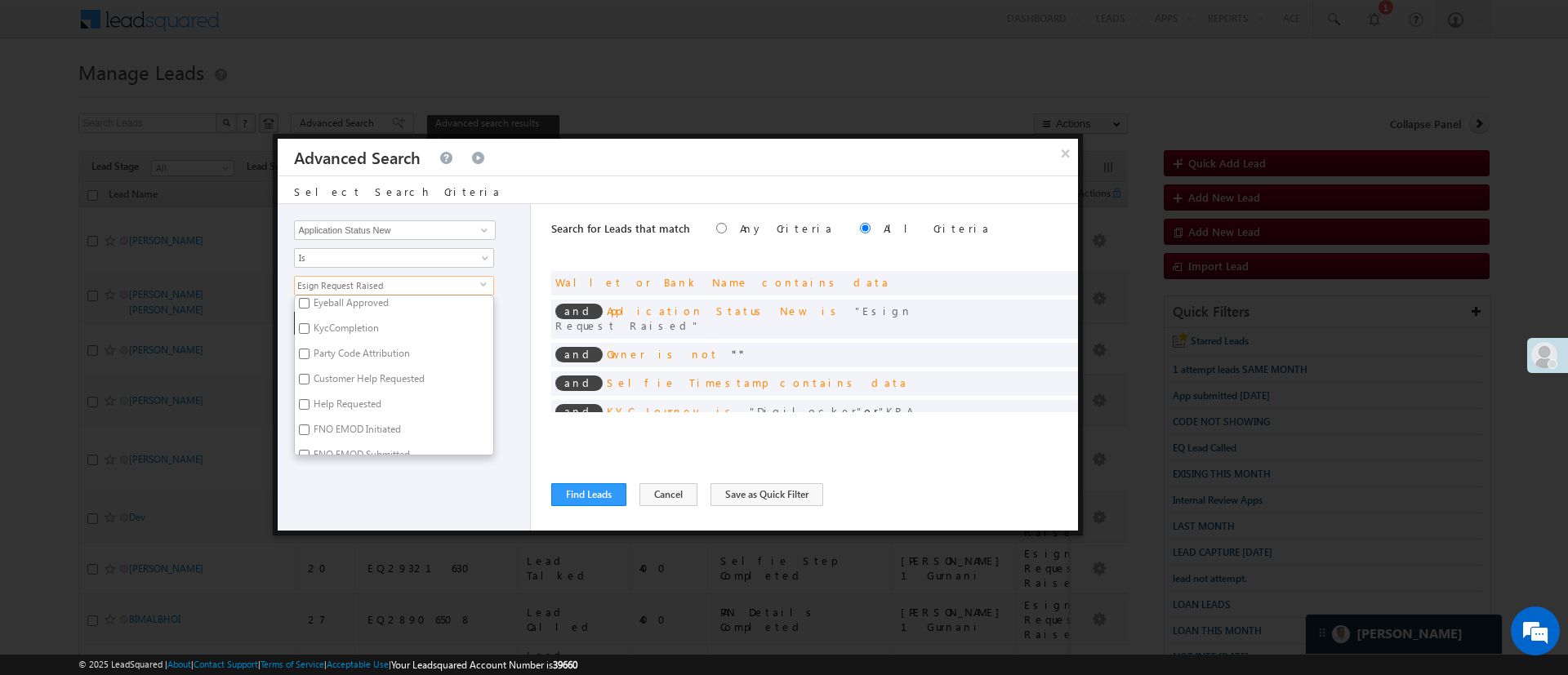
click at [495, 356] on div "Lead Activity Task Sales Group Prospect Id WA Last Message Timestamp 4th Day Di…" at bounding box center [404, 367] width 253 height 327
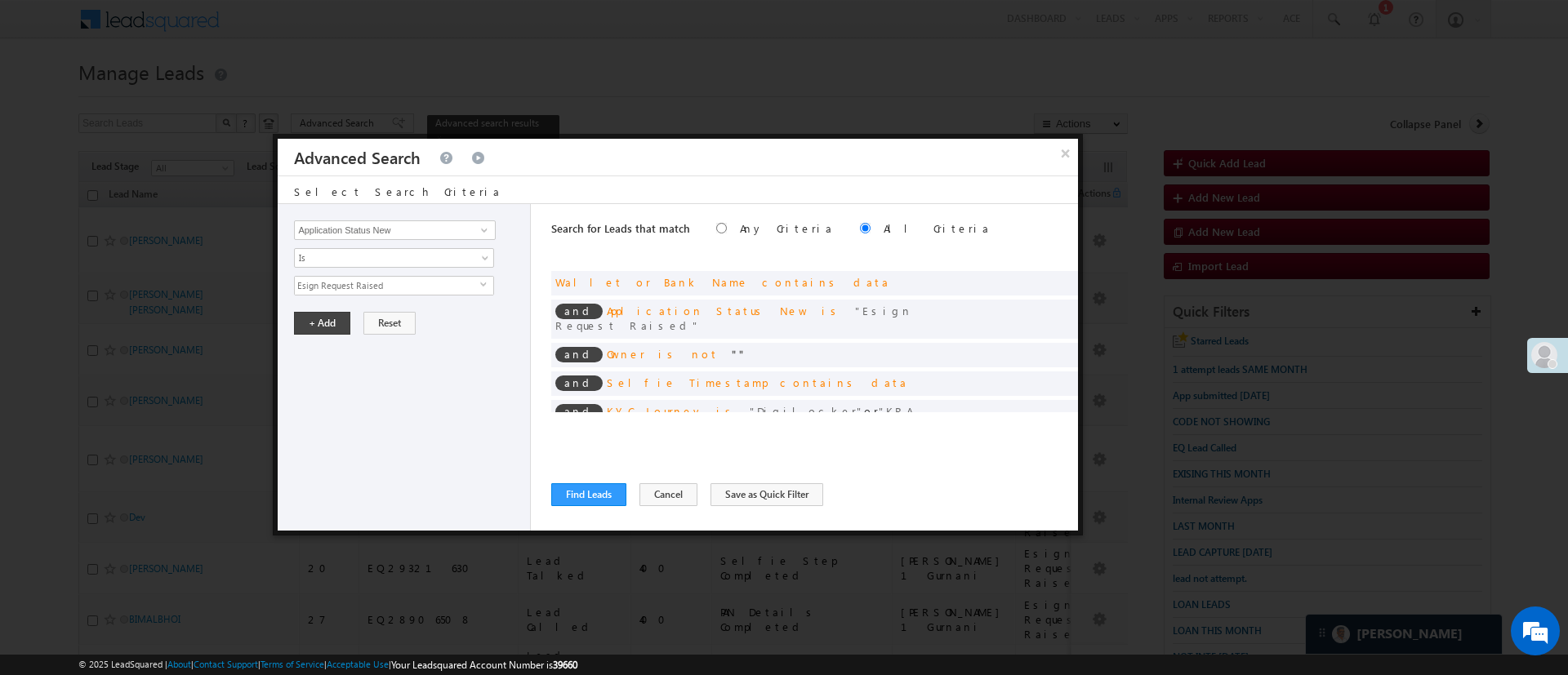
click at [468, 284] on span "Esign Request Raised" at bounding box center [387, 286] width 185 height 18
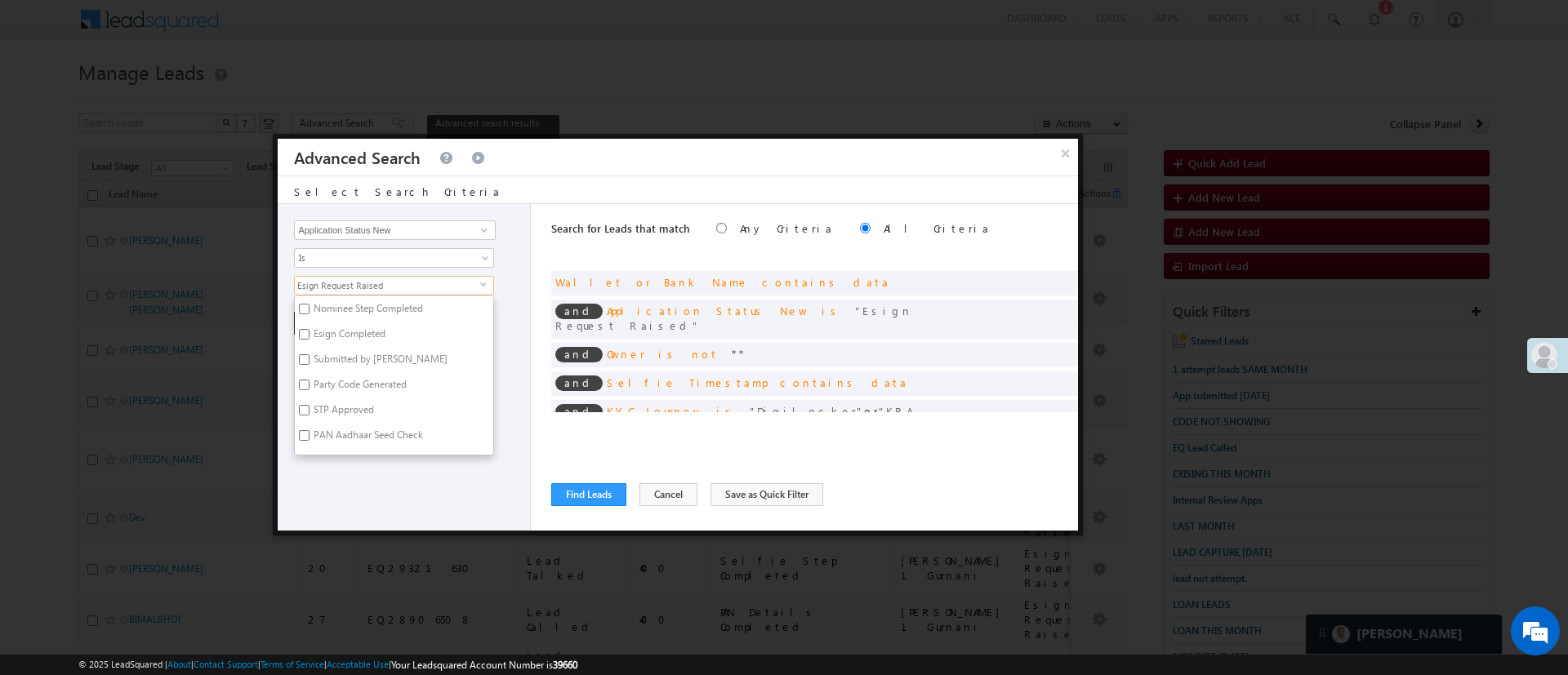
scroll to position [139, 0]
click at [393, 441] on label "Nominee Step Completed" at bounding box center [367, 450] width 144 height 25
click at [309, 443] on input "Nominee Step Completed" at bounding box center [304, 448] width 11 height 11
checkbox input "true"
click at [393, 425] on label "G&M Details Completed" at bounding box center [364, 425] width 139 height 25
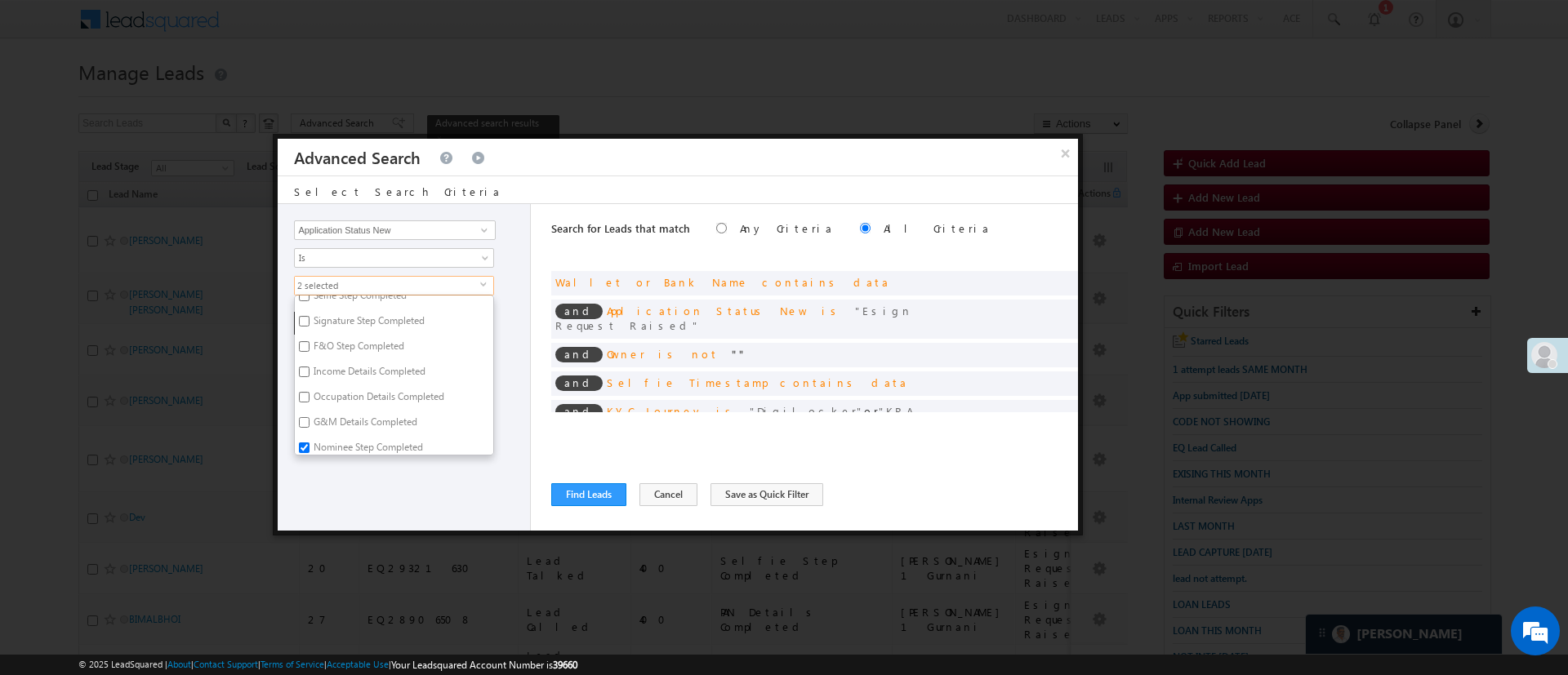
click at [309, 425] on input "G&M Details Completed" at bounding box center [304, 423] width 11 height 11
checkbox input "true"
click at [397, 406] on label "Occupation Details Completed" at bounding box center [377, 400] width 166 height 25
click at [309, 403] on input "Occupation Details Completed" at bounding box center [304, 397] width 11 height 11
checkbox input "true"
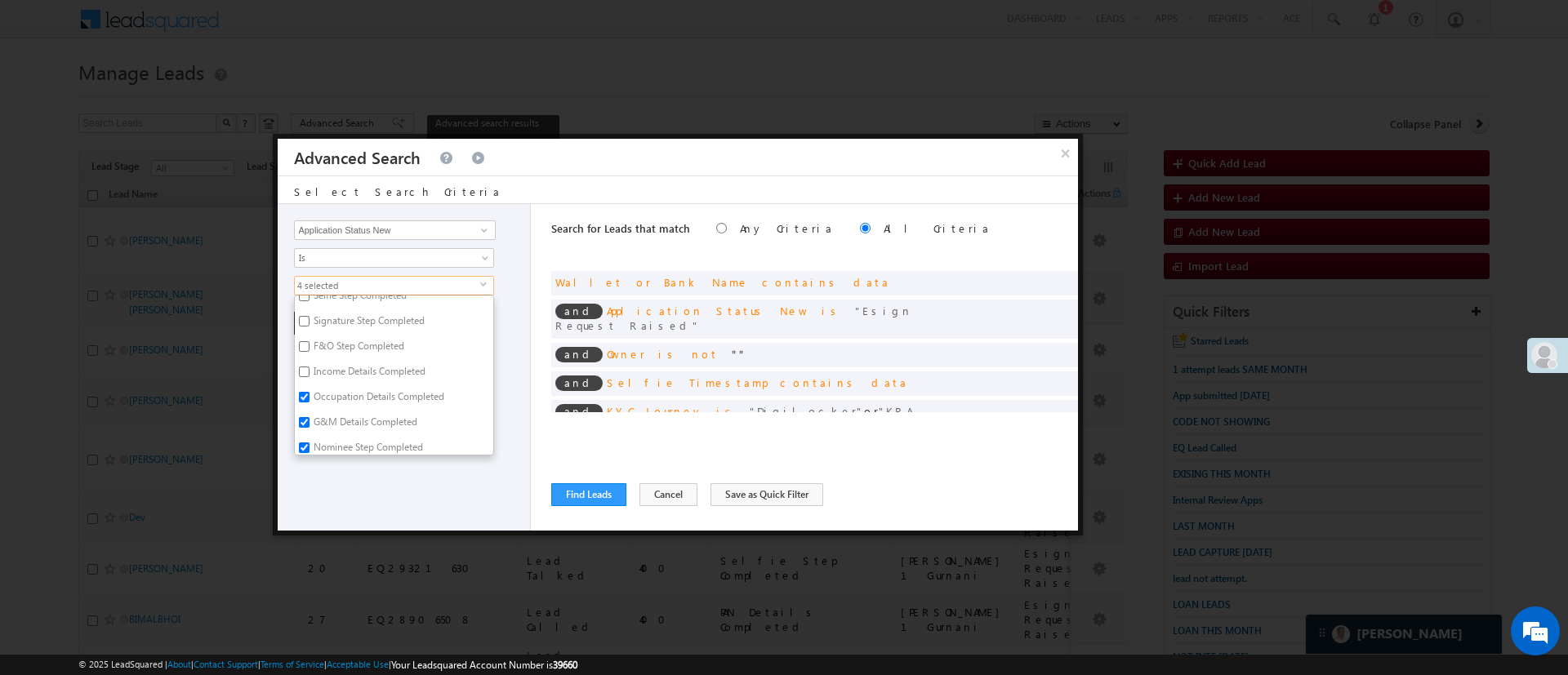
click at [391, 300] on label "Selfie Step Completed" at bounding box center [358, 298] width 128 height 25
click at [309, 300] on input "Selfie Step Completed" at bounding box center [304, 296] width 11 height 11
checkbox input "true"
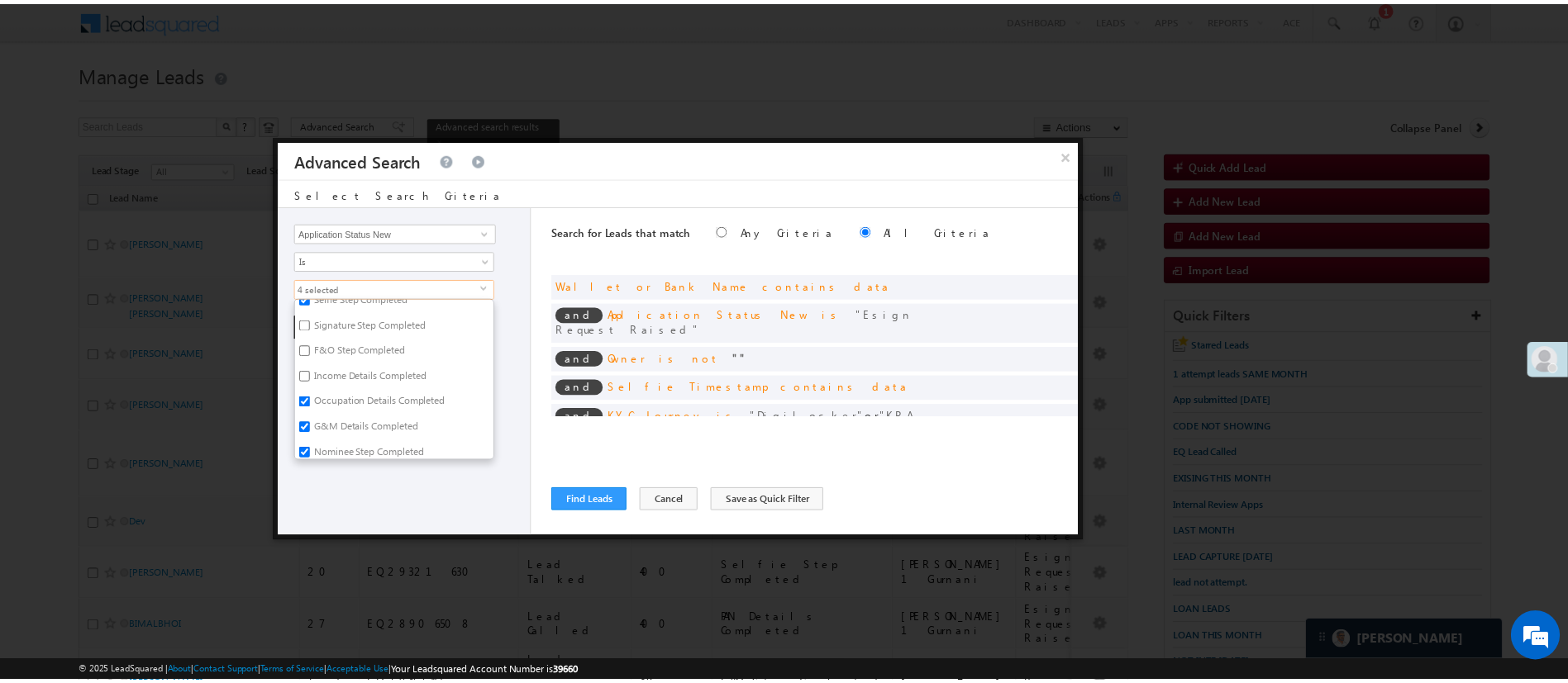
scroll to position [136, 0]
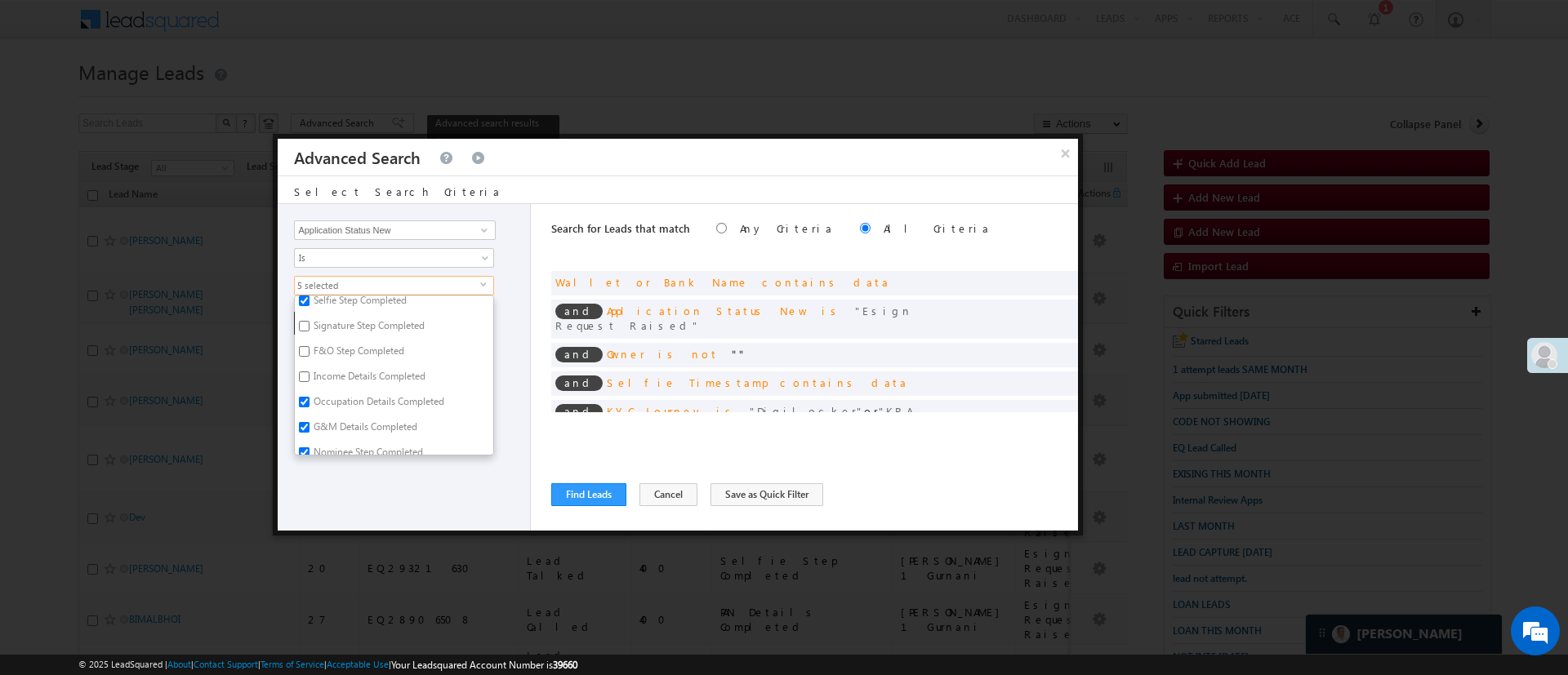
click at [436, 478] on div "Lead Activity Task Sales Group Prospect Id WA Last Message Timestamp 4th Day Di…" at bounding box center [404, 367] width 253 height 327
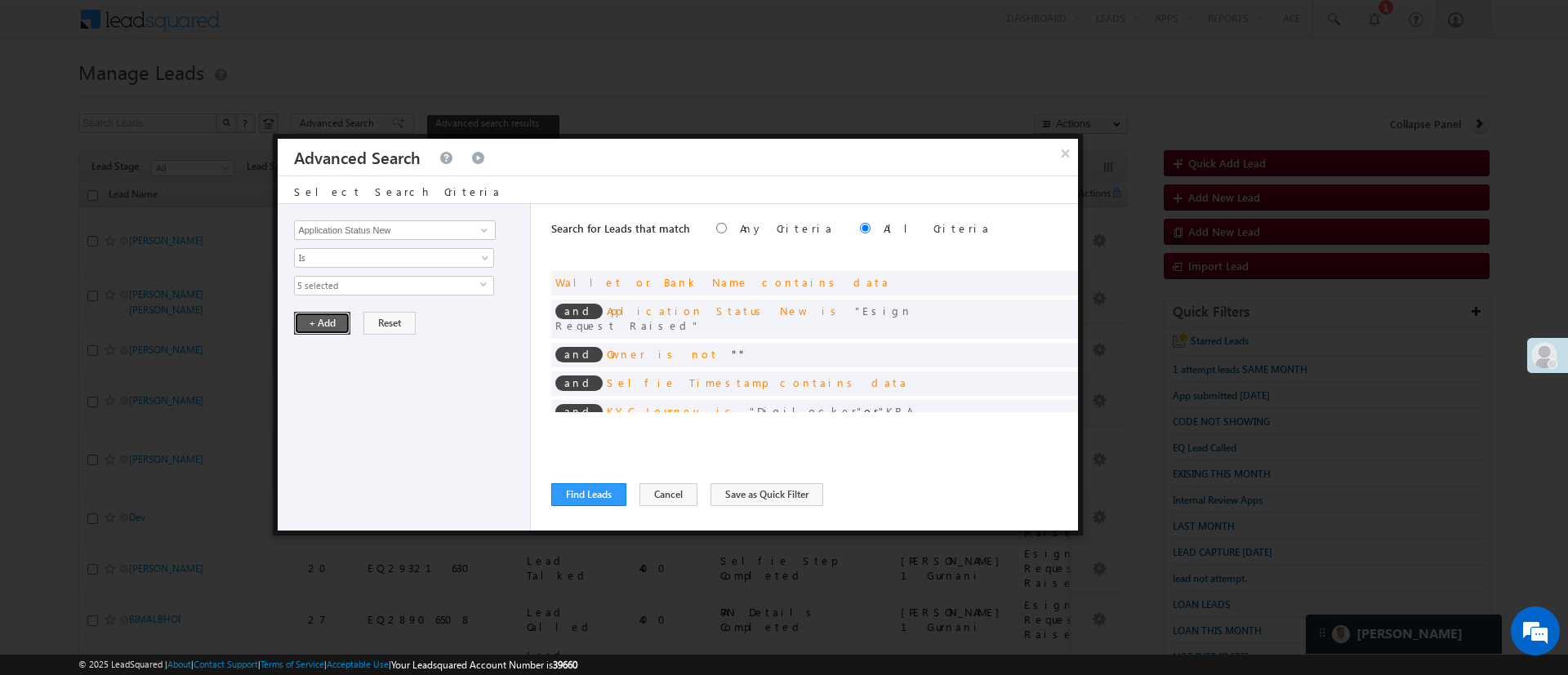
click at [307, 326] on button "+ Add" at bounding box center [322, 323] width 56 height 23
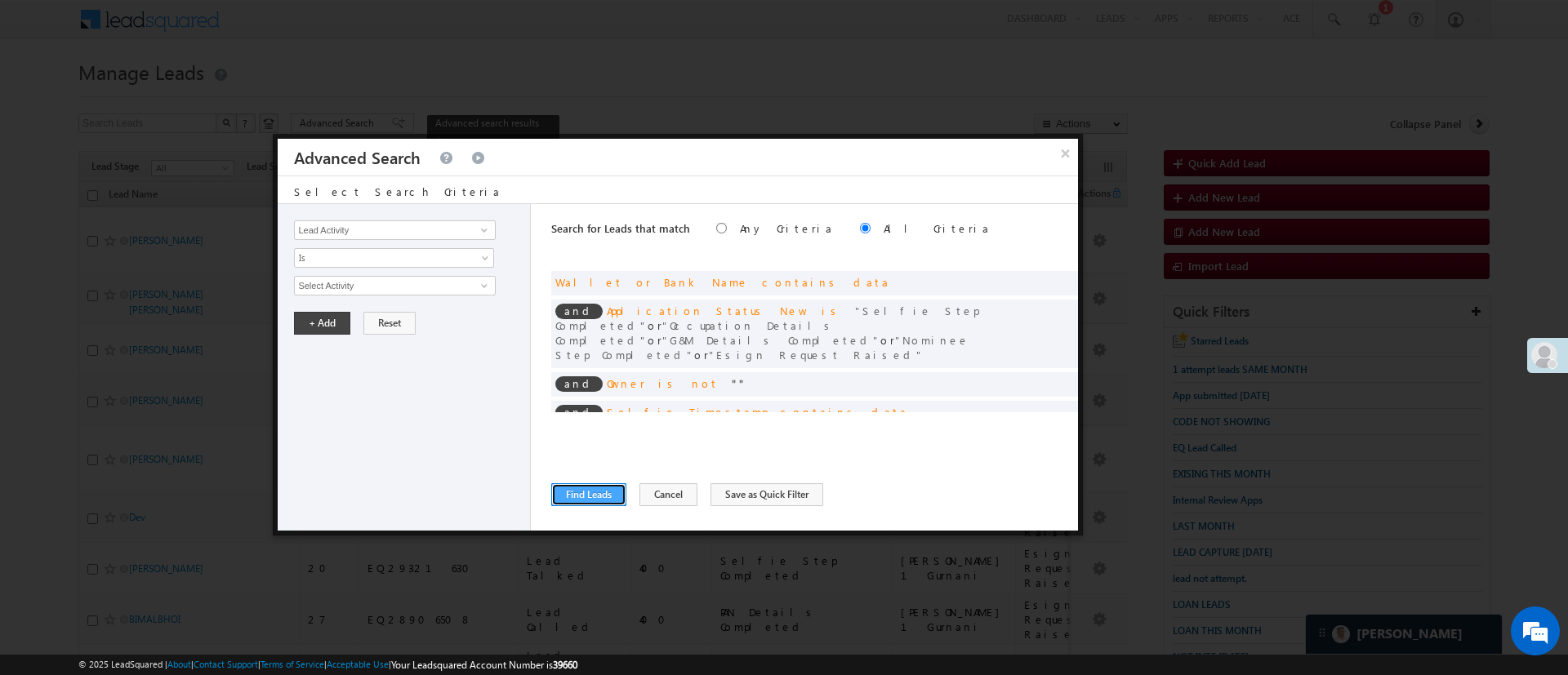
click at [608, 504] on button "Find Leads" at bounding box center [588, 494] width 75 height 23
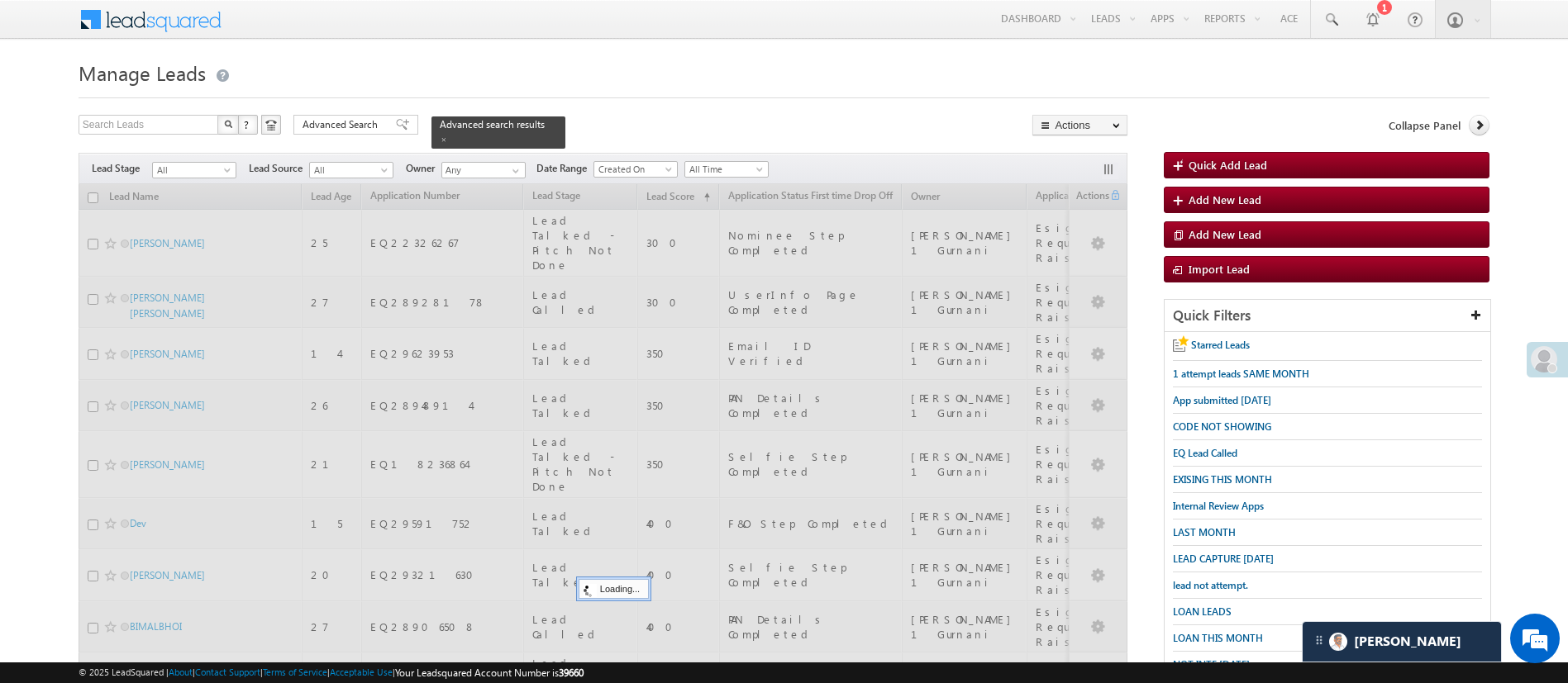
click at [615, 504] on div at bounding box center [603, 649] width 1050 height 930
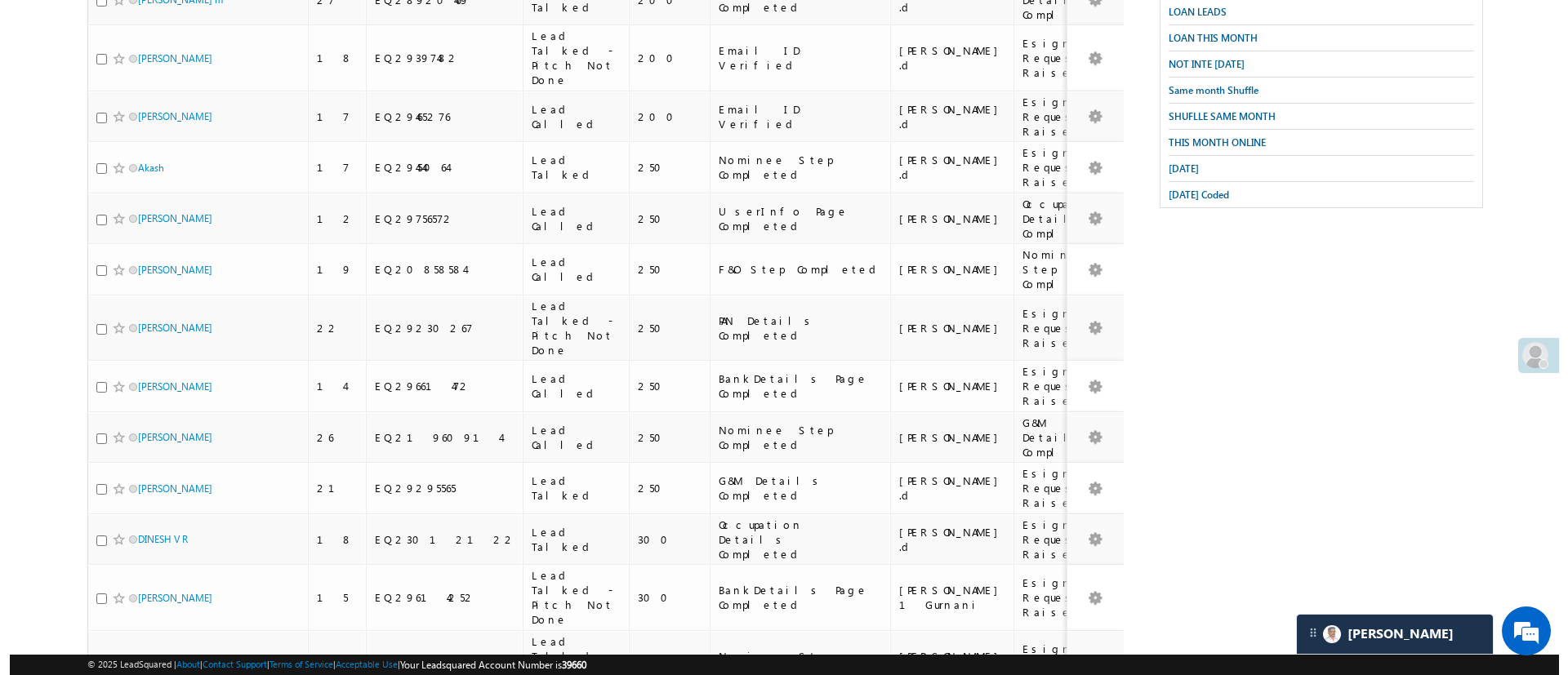
scroll to position [0, 0]
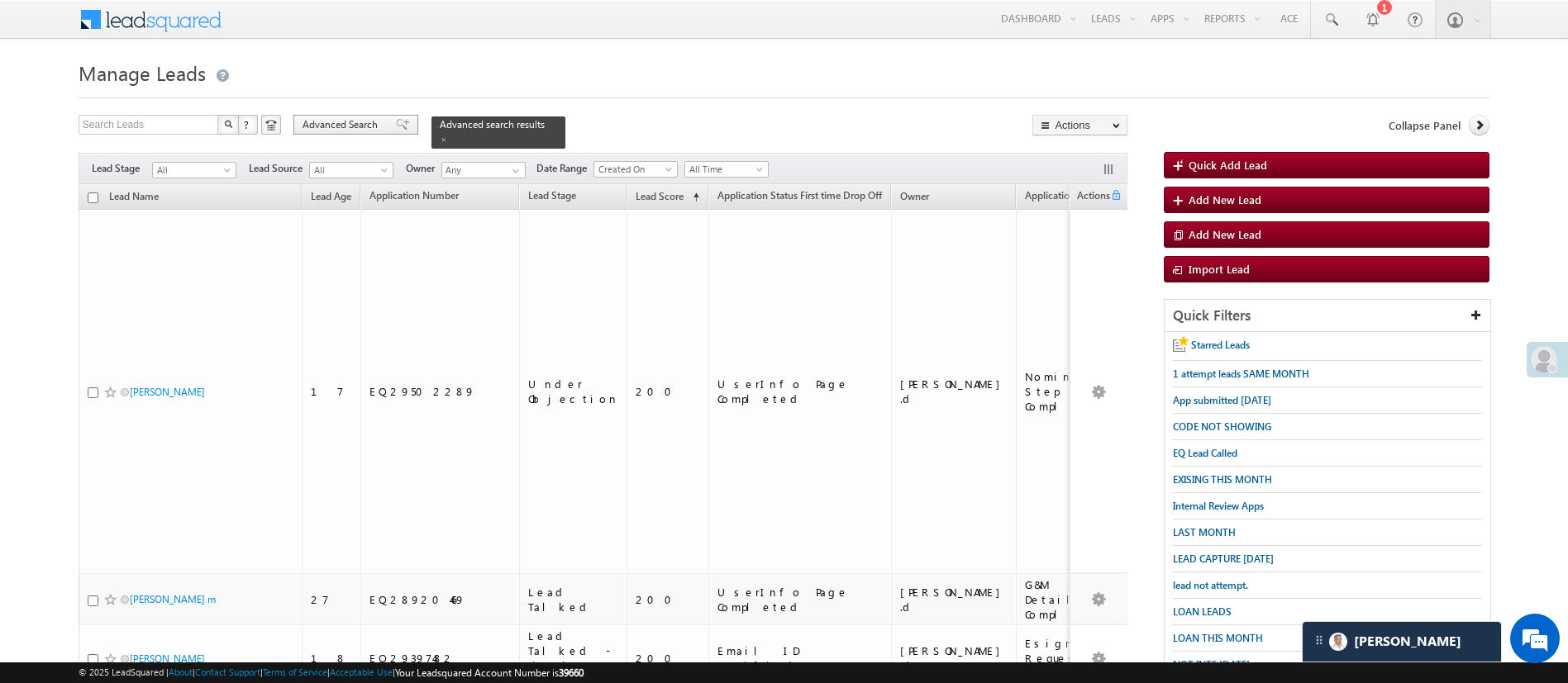
click at [355, 134] on div "Advanced Search" at bounding box center [355, 125] width 125 height 20
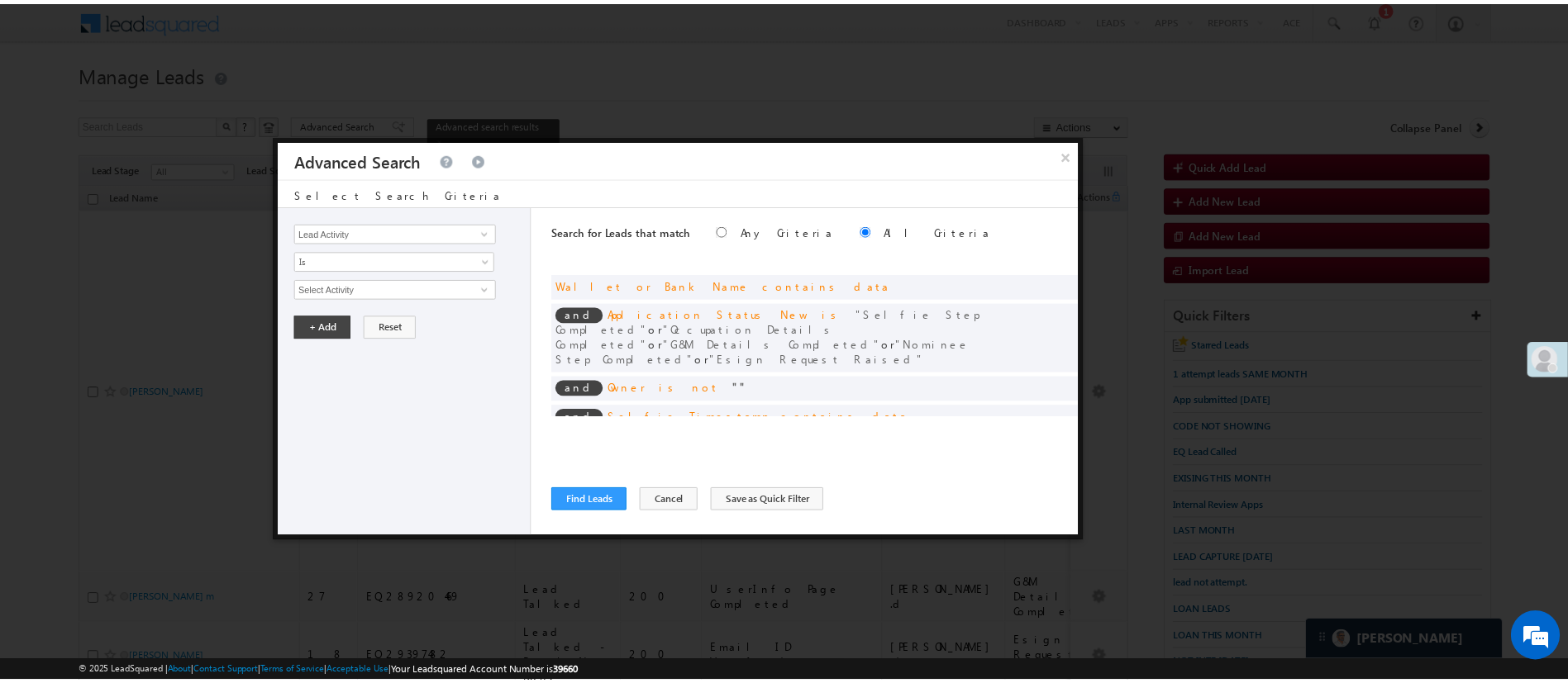
scroll to position [89, 0]
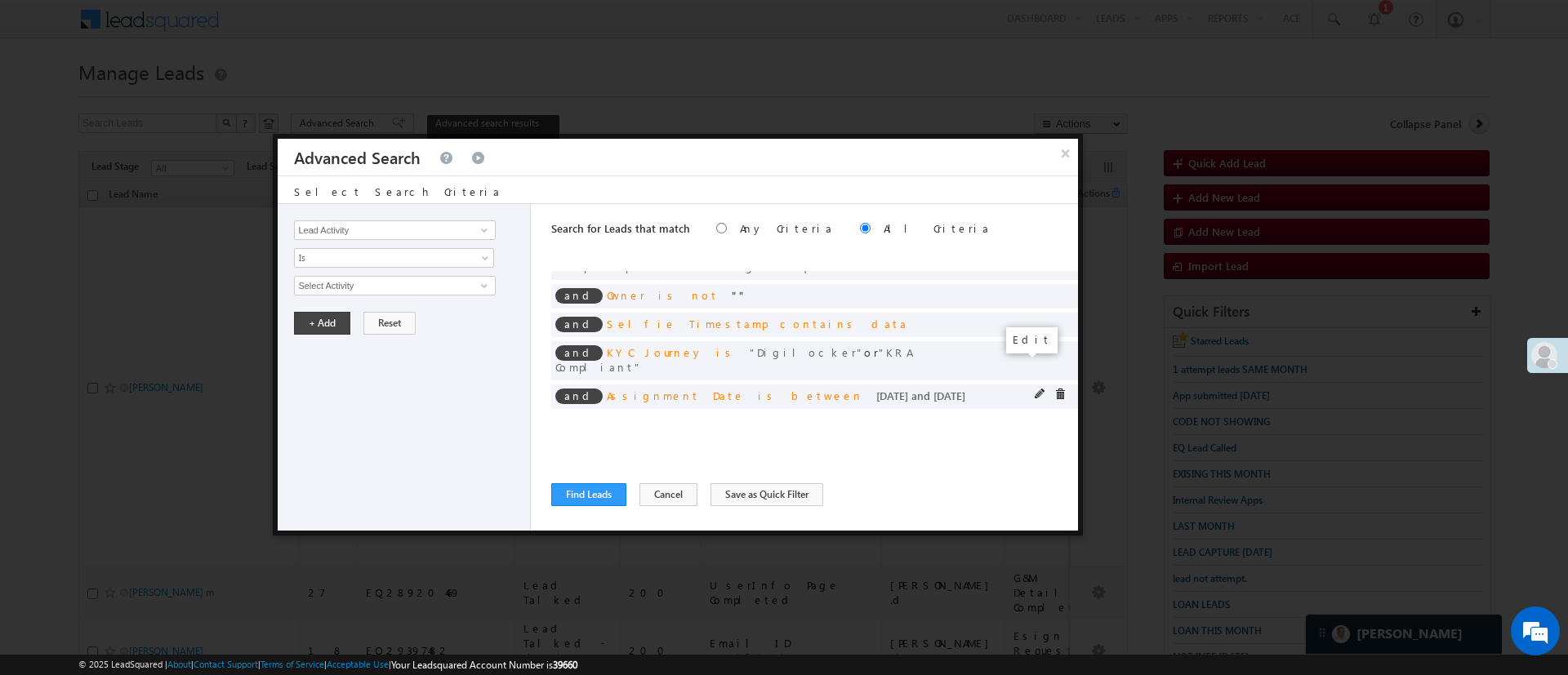
click at [1034, 388] on span at bounding box center [1040, 394] width 12 height 12
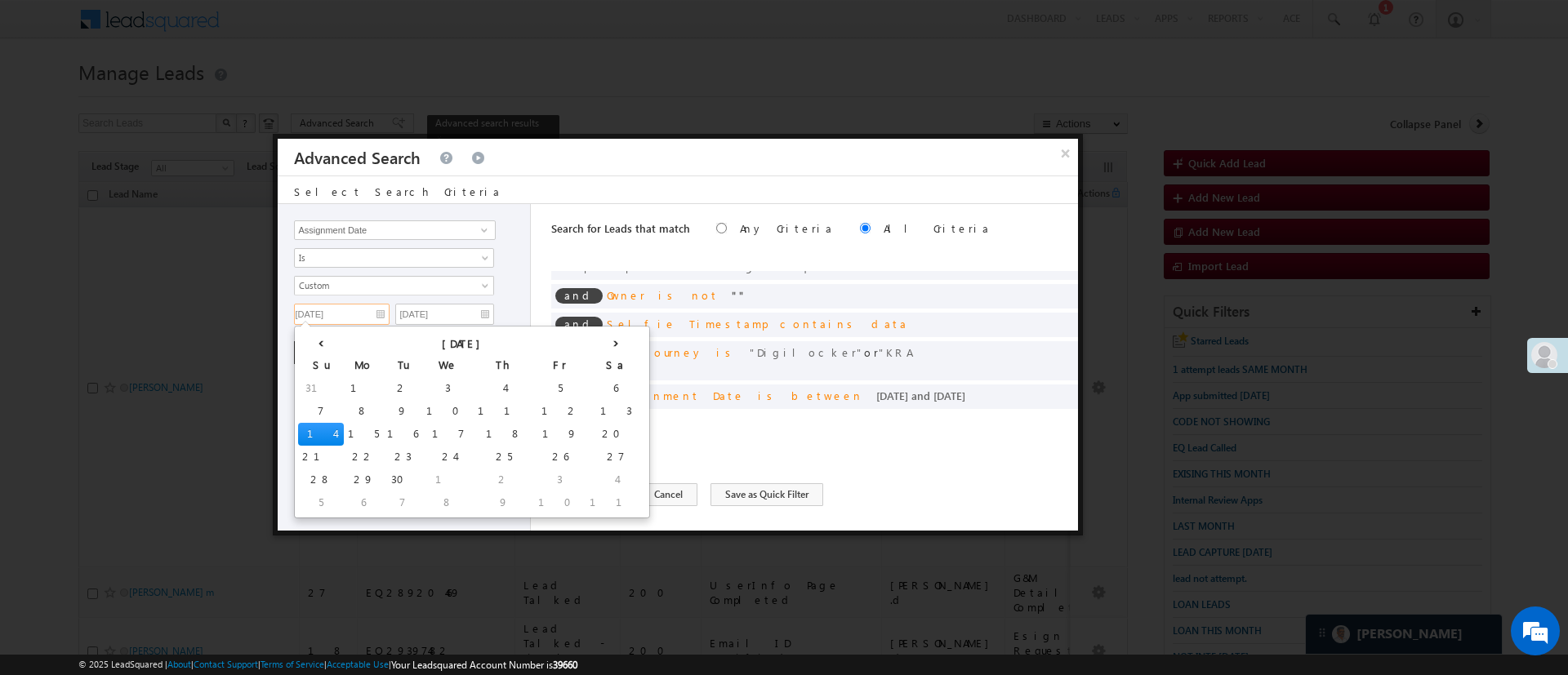
click at [362, 316] on input "09/14/25" at bounding box center [341, 314] width 95 height 21
click at [422, 433] on td "17" at bounding box center [447, 434] width 52 height 23
type input "09/17/25"
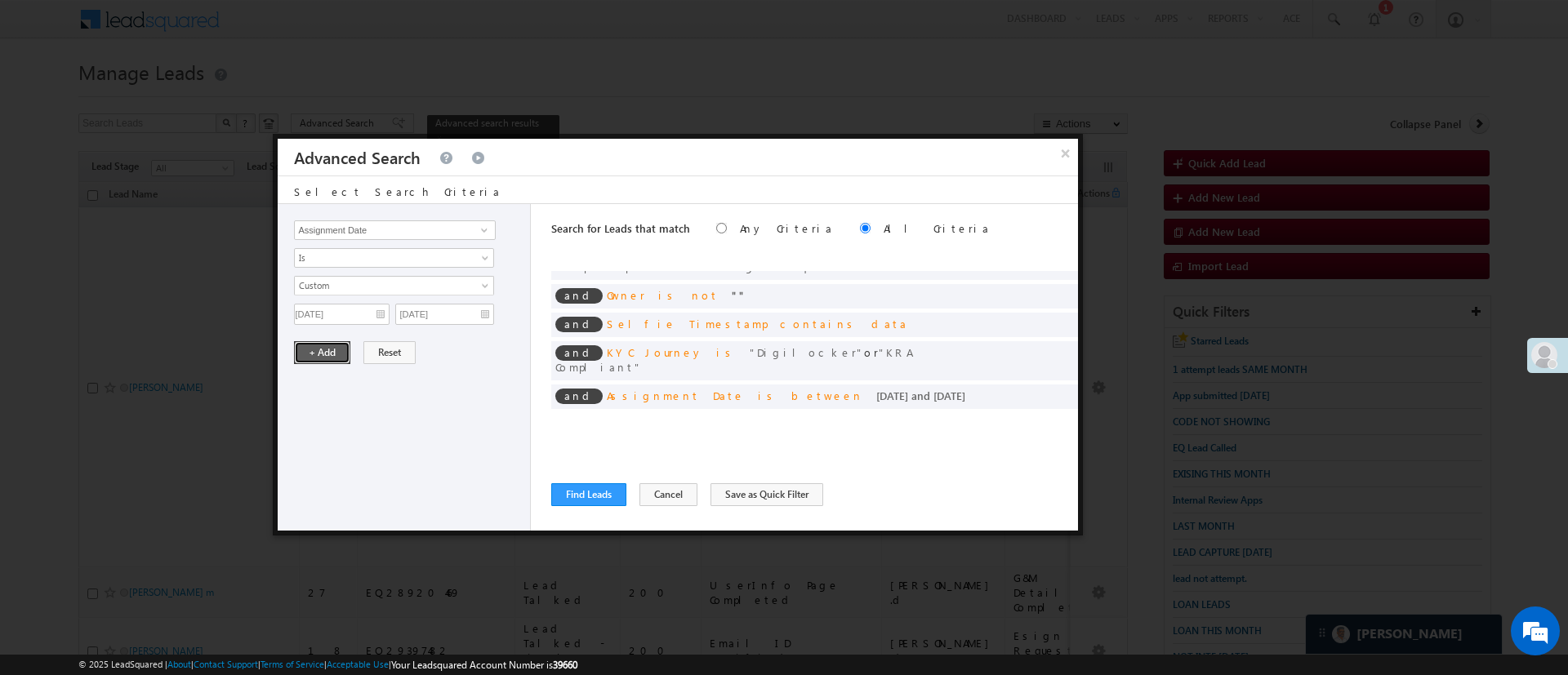
click at [308, 345] on button "+ Add" at bounding box center [322, 352] width 56 height 23
click at [574, 497] on button "Find Leads" at bounding box center [588, 494] width 75 height 23
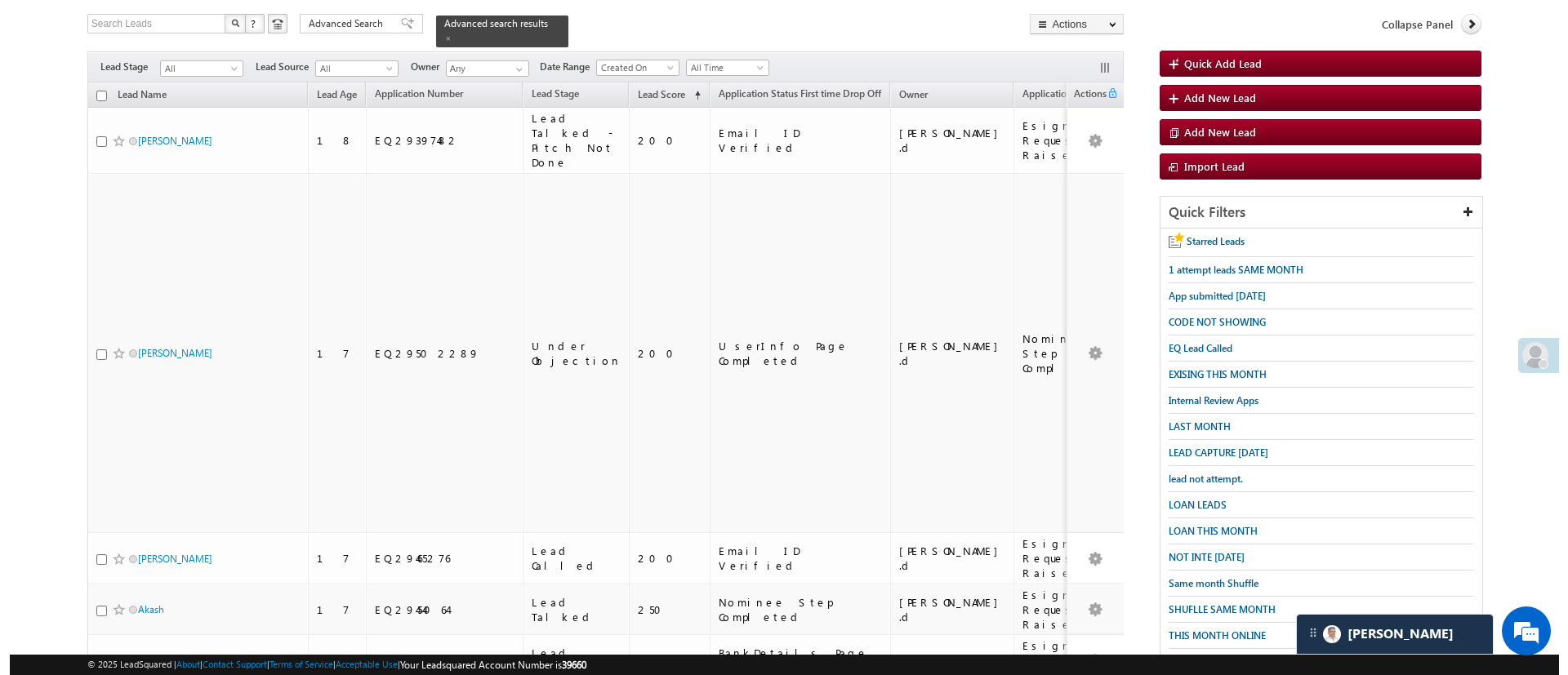
scroll to position [93, 0]
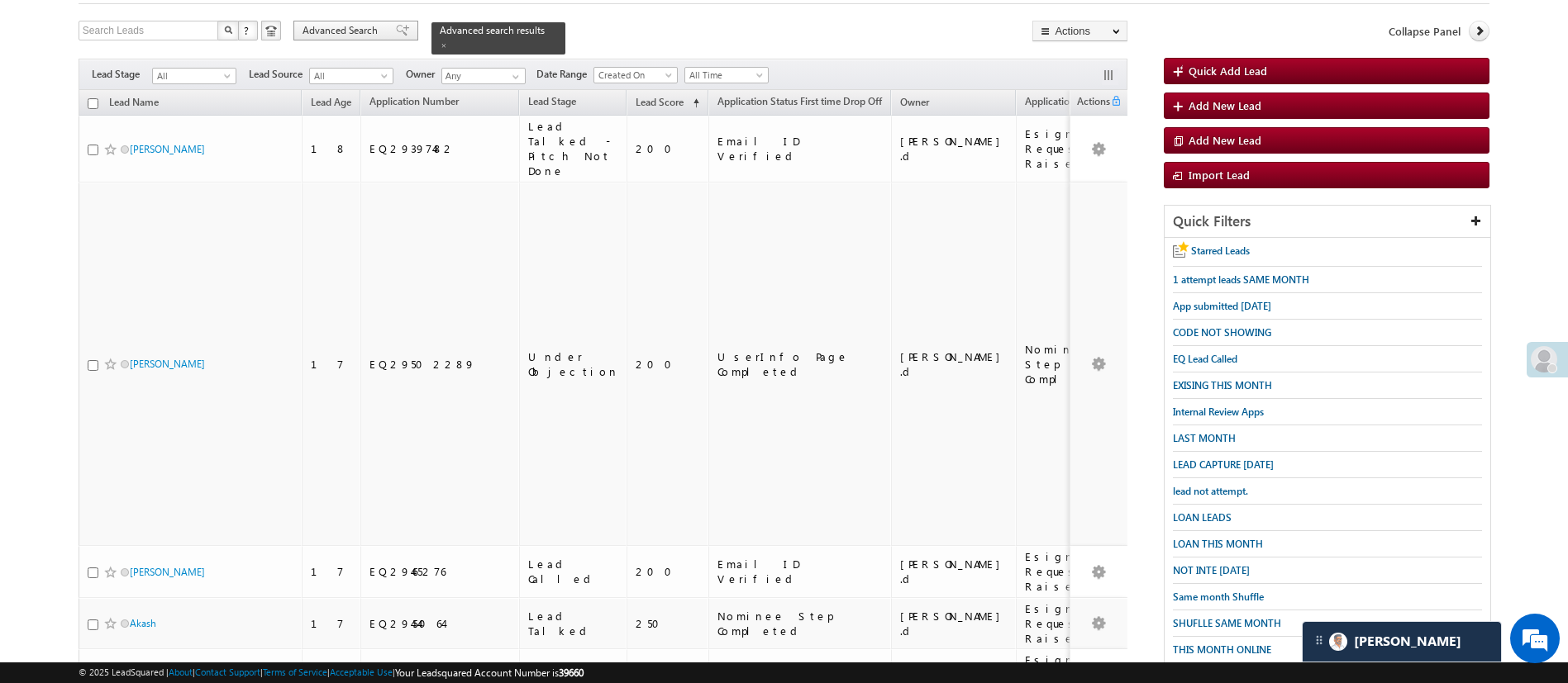
click at [340, 36] on span "Advanced Search" at bounding box center [342, 30] width 80 height 15
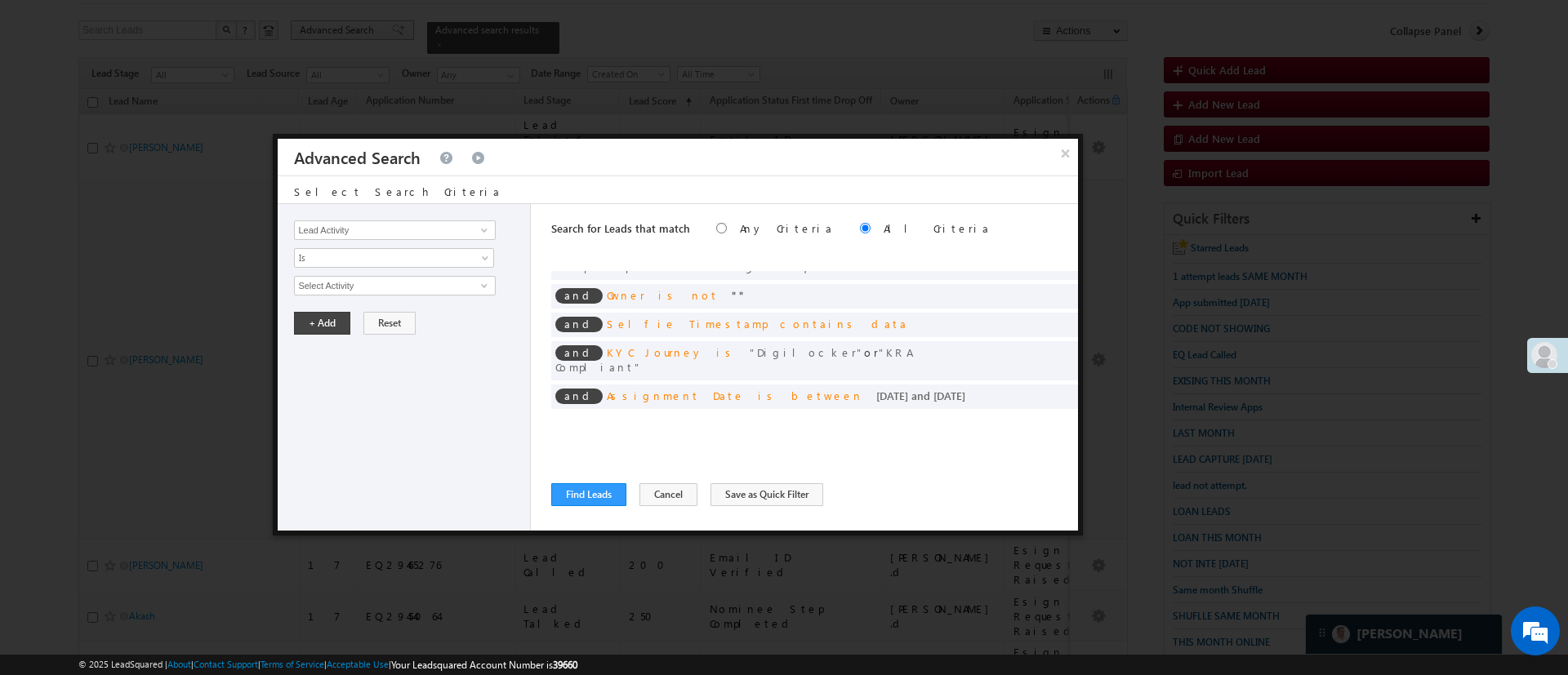
scroll to position [0, 0]
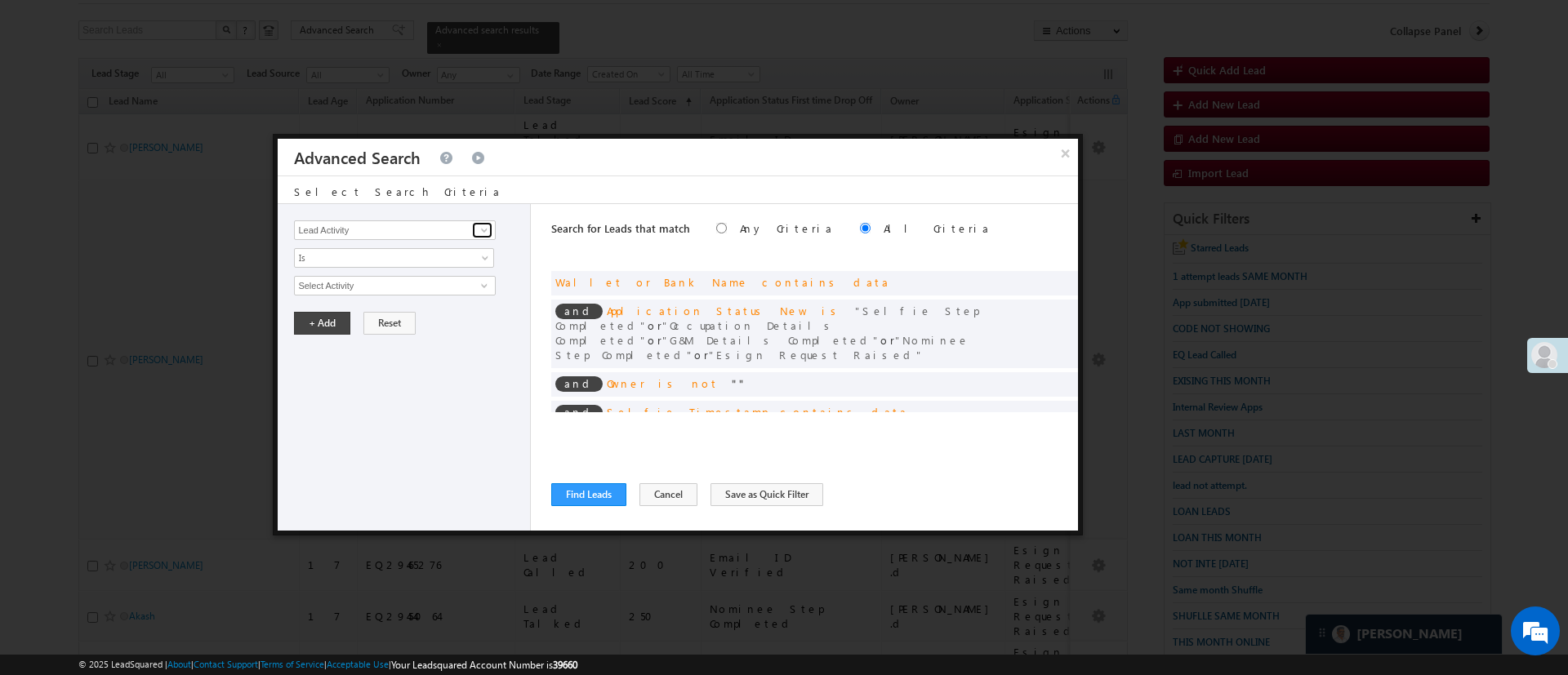
click at [477, 228] on span at bounding box center [484, 230] width 13 height 13
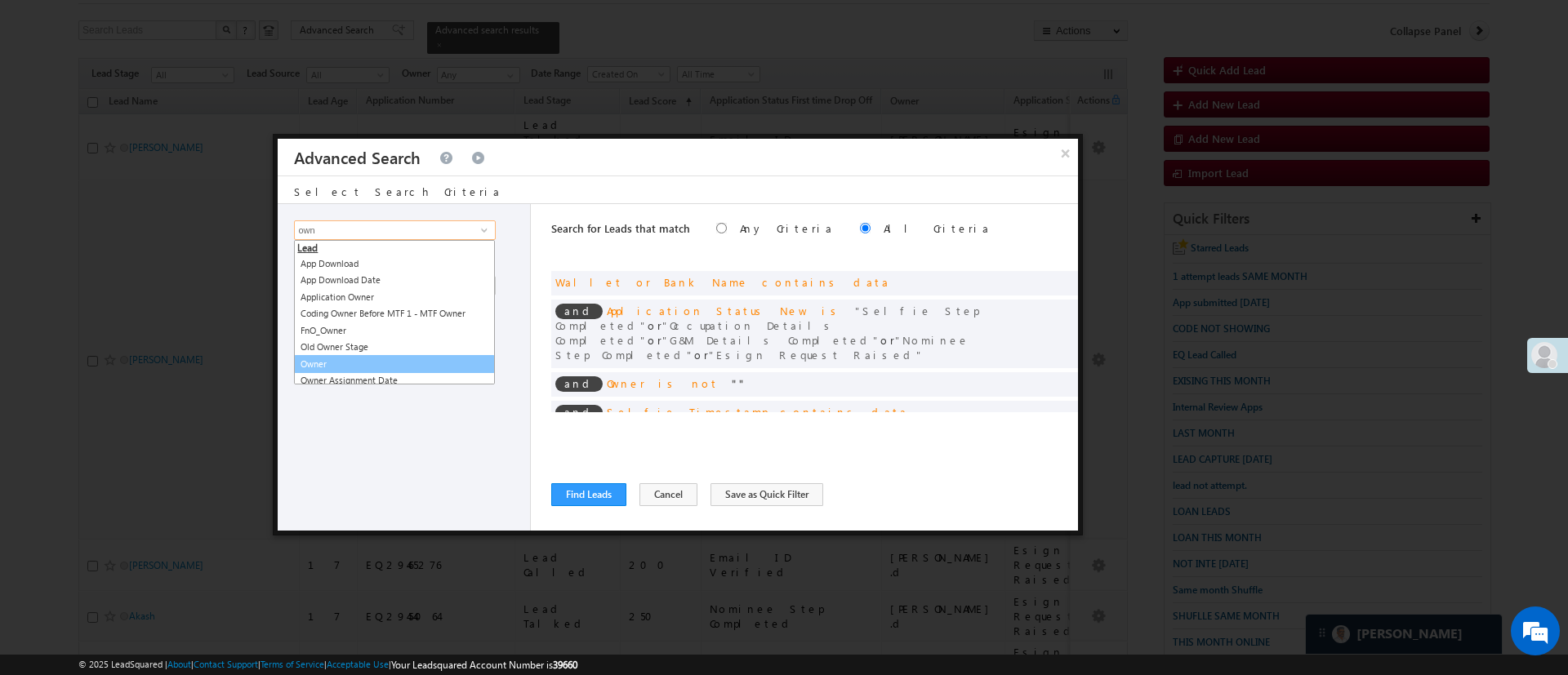
click at [364, 359] on link "Owner" at bounding box center [394, 364] width 201 height 19
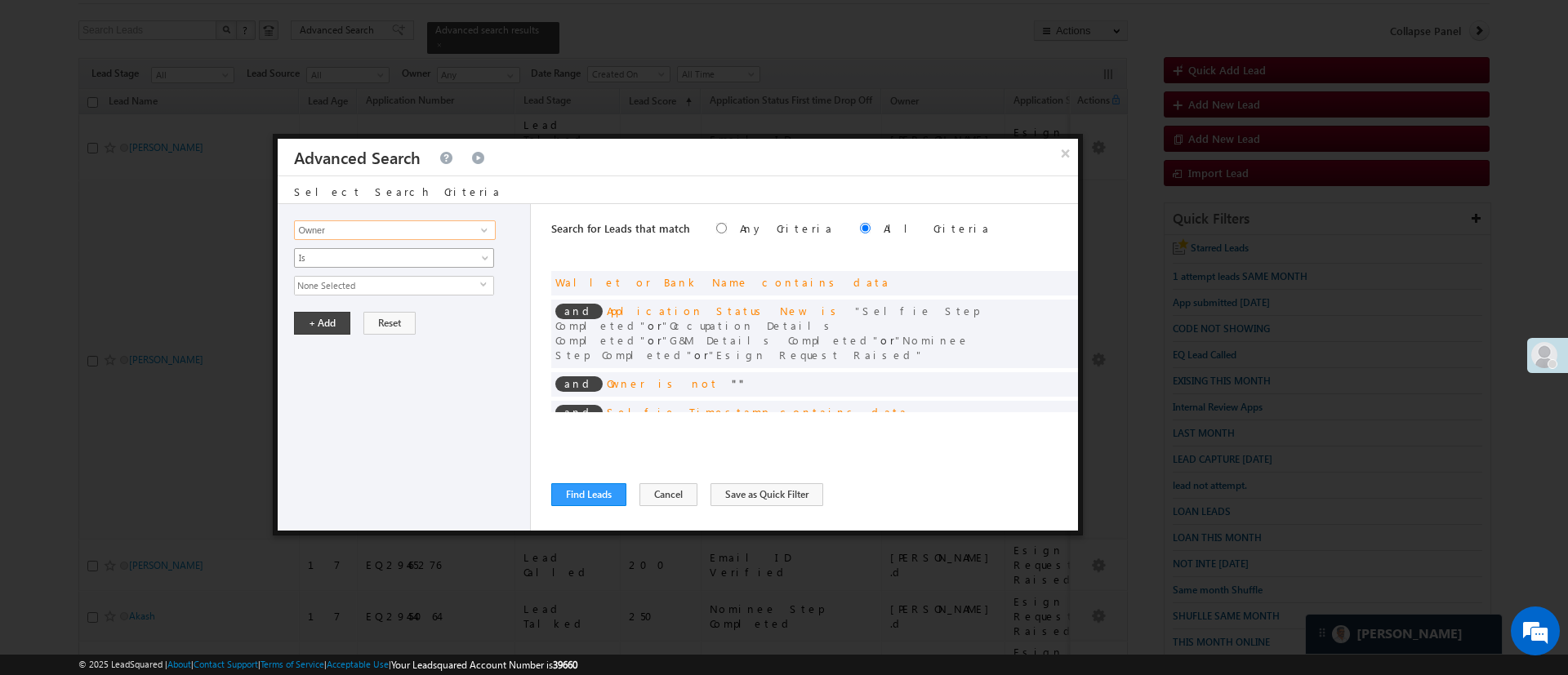
type input "Owner"
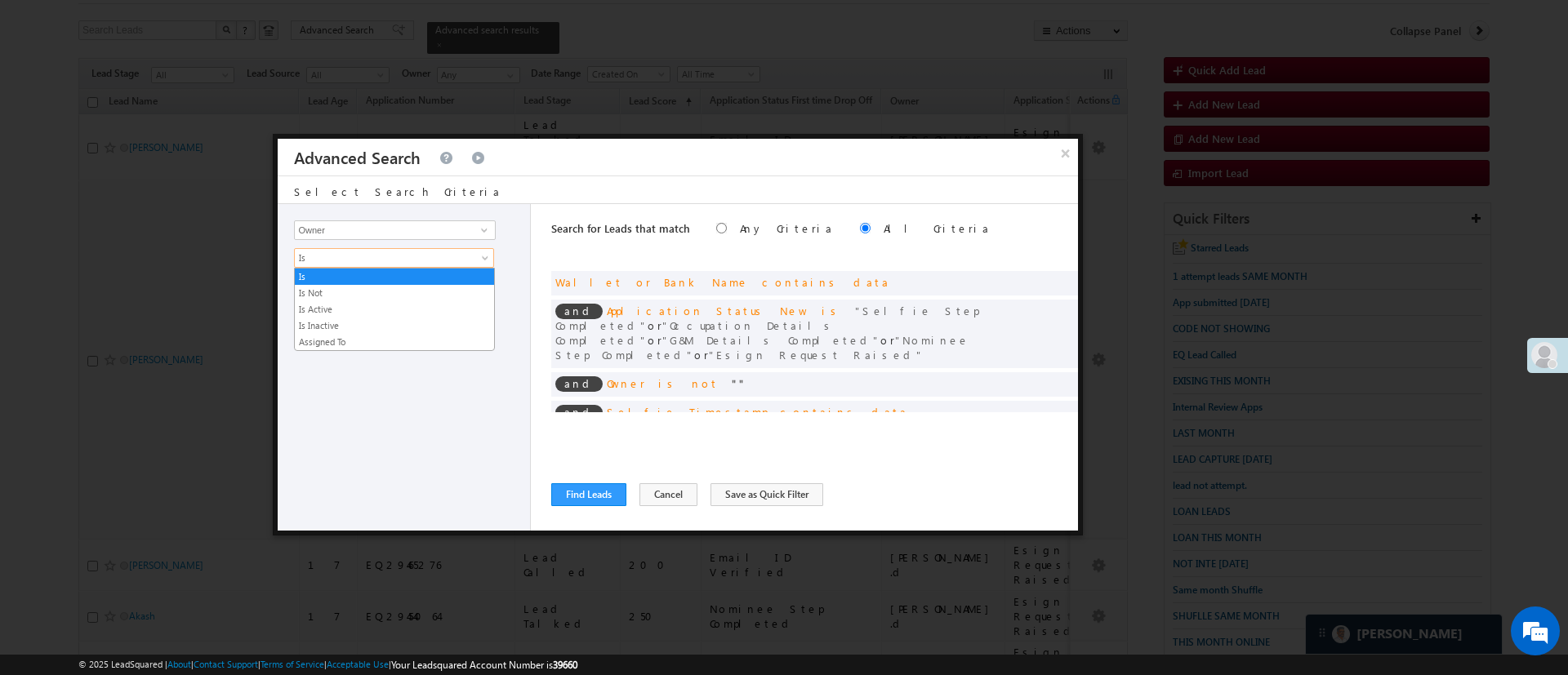
click at [381, 249] on link "Is" at bounding box center [394, 259] width 200 height 20
click at [347, 288] on link "Is Not" at bounding box center [395, 293] width 200 height 15
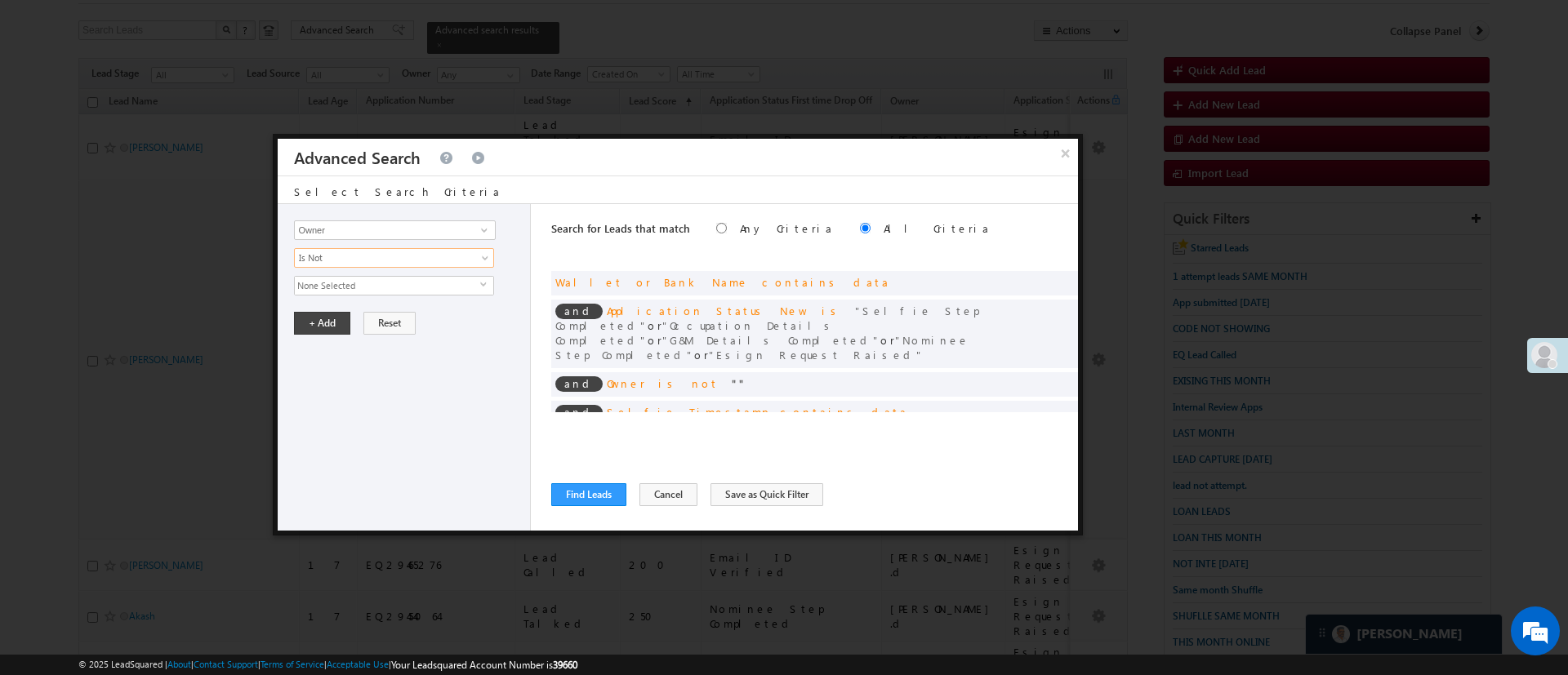
click at [348, 284] on span "None Selected" at bounding box center [387, 286] width 185 height 18
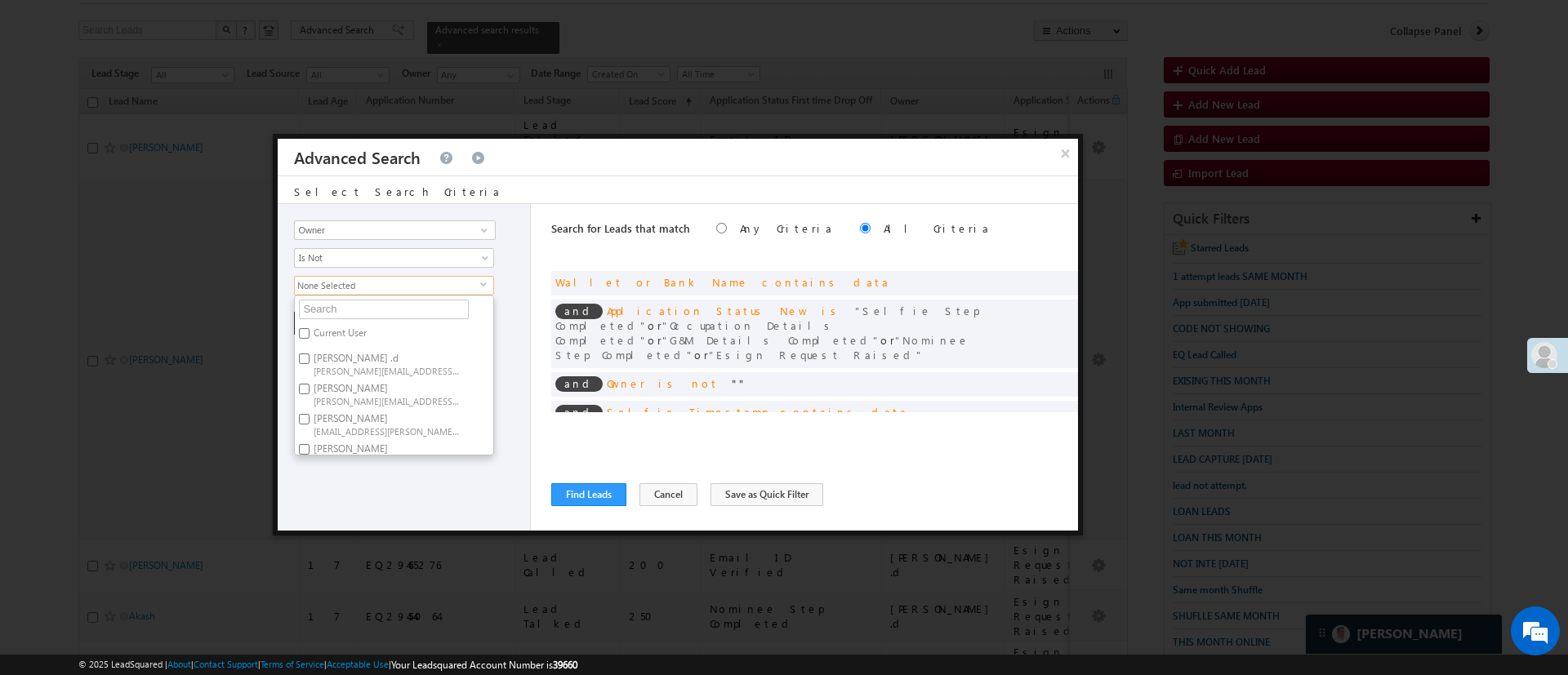
click at [387, 356] on label "Aakansha .d Aakansha.D@angelbroking.com" at bounding box center [386, 363] width 182 height 30
click at [309, 356] on input "Aakansha .d Aakansha.D@angelbroking.com" at bounding box center [304, 359] width 11 height 11
checkbox input "true"
click at [423, 408] on span "HIMANSHU.SHARMA@ANGELBROKING.COM" at bounding box center [387, 411] width 147 height 12
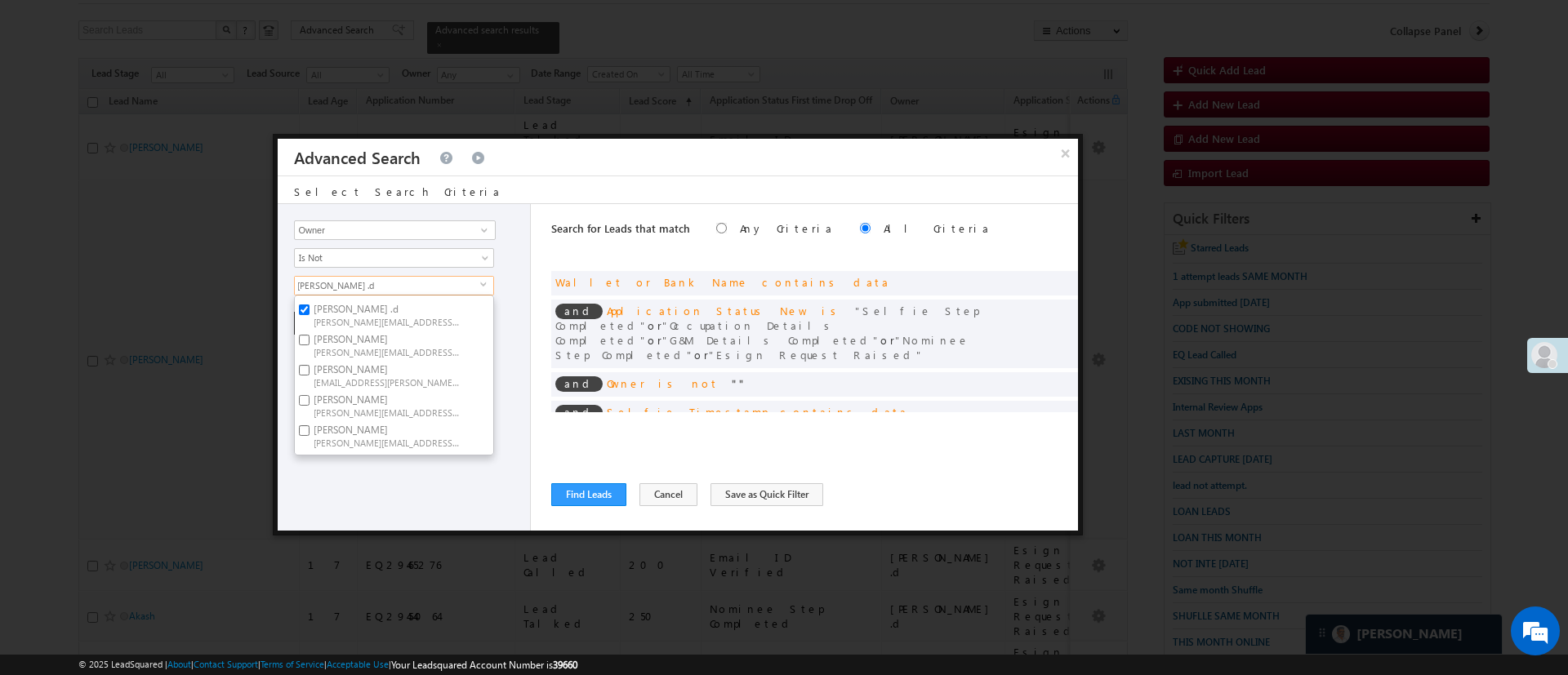
click at [309, 406] on input "Himanshu Sharma HIMANSHU.SHARMA@ANGELBROKING.COM" at bounding box center [304, 401] width 11 height 11
click at [414, 397] on label "Himanshu Sharma HIMANSHU.SHARMA@ANGELBROKING.COM" at bounding box center [386, 405] width 182 height 30
click at [309, 397] on input "Himanshu Sharma HIMANSHU.SHARMA@ANGELBROKING.COM" at bounding box center [304, 401] width 11 height 11
checkbox input "false"
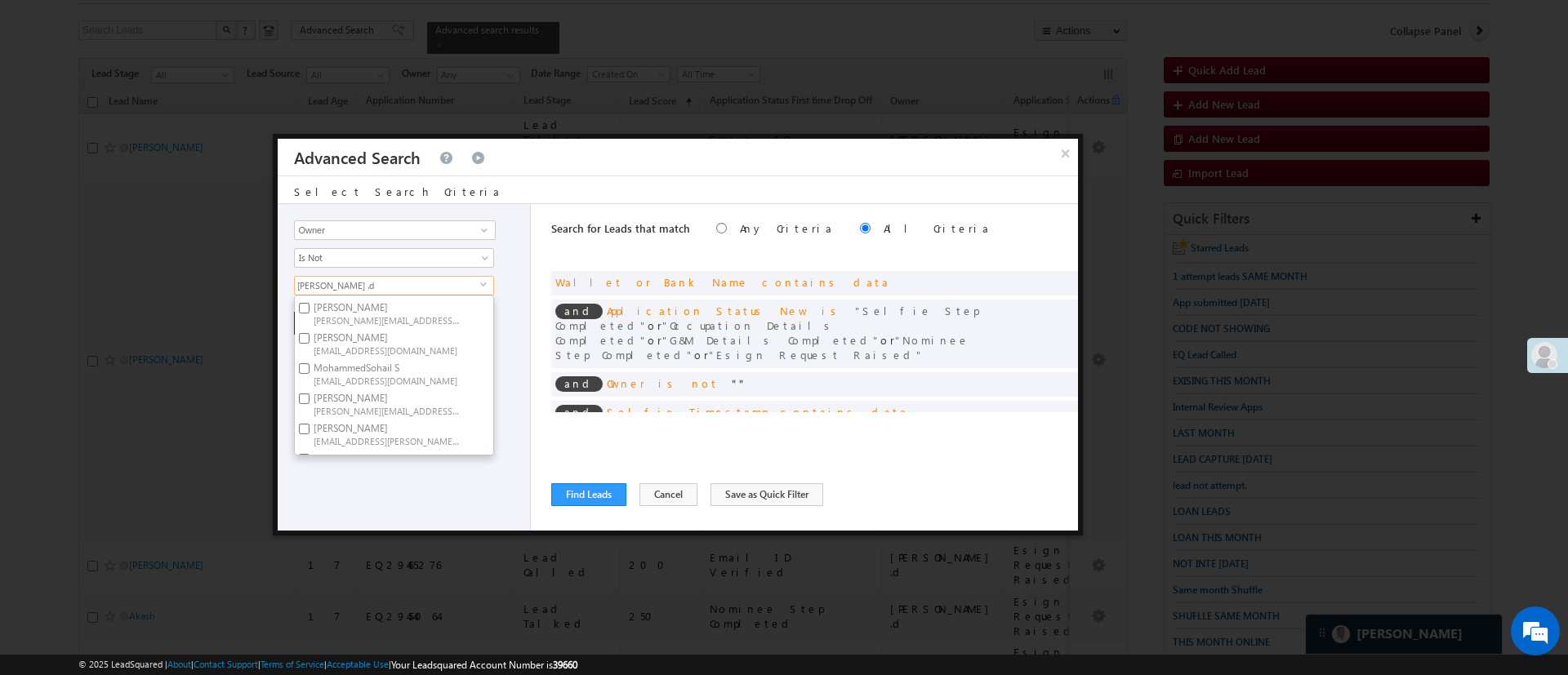
click at [380, 404] on span "Monika.Jain@angelbroking.com" at bounding box center [387, 409] width 147 height 12
click at [309, 404] on input "Monika Jain Monika.Jain@angelbroking.com" at bounding box center [304, 399] width 11 height 11
checkbox input "true"
click at [419, 391] on span "Naseeba.Khatoon@angelbroking.com" at bounding box center [387, 391] width 147 height 12
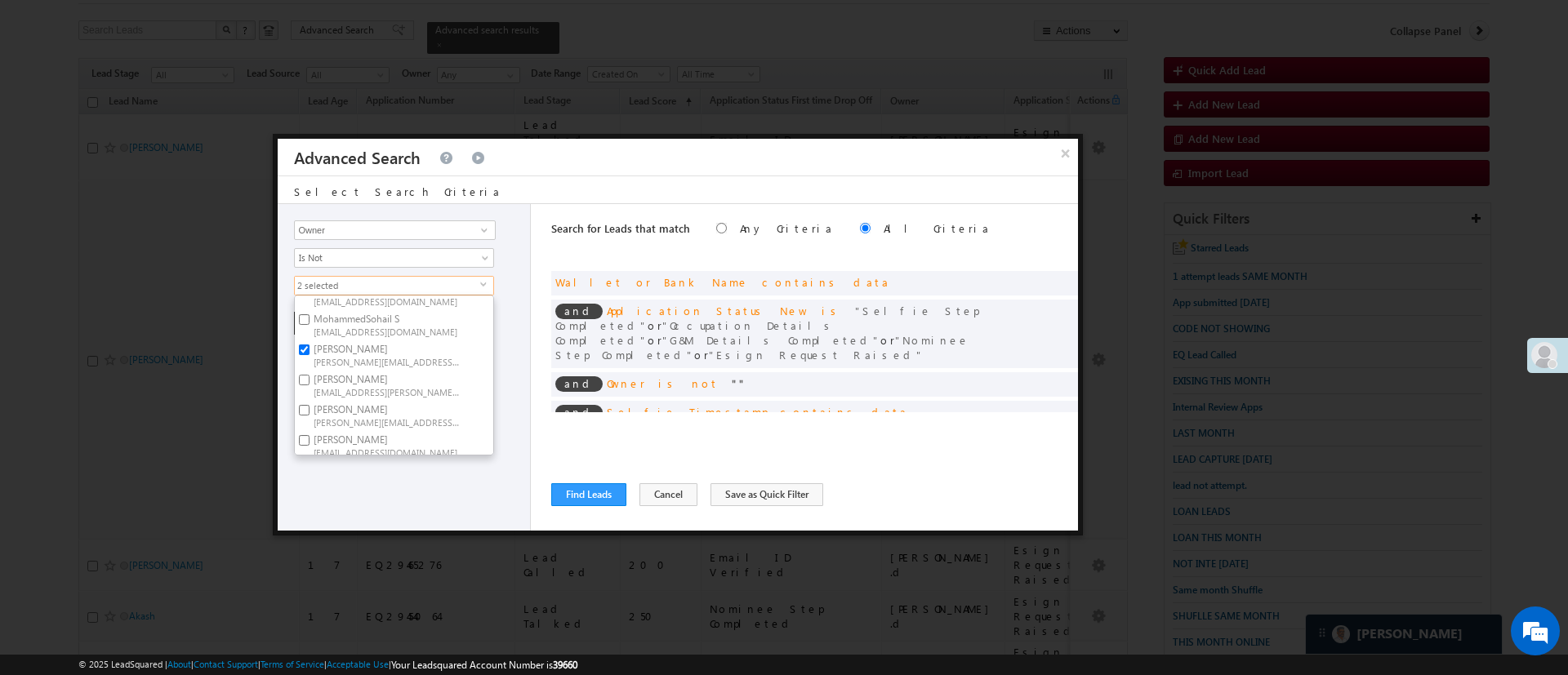
click at [309, 386] on input "Naseeba Khatoon Naseeba.Khatoon@angelbroking.com" at bounding box center [304, 380] width 11 height 11
checkbox input "true"
click at [414, 403] on label "NIRAj SURYAWANSHI NIRAJ.SURYAWANSHI@angelbroking.com" at bounding box center [386, 415] width 182 height 30
click at [309, 405] on input "NIRAj SURYAWANSHI NIRAJ.SURYAWANSHI@angelbroking.com" at bounding box center [304, 410] width 11 height 11
checkbox input "true"
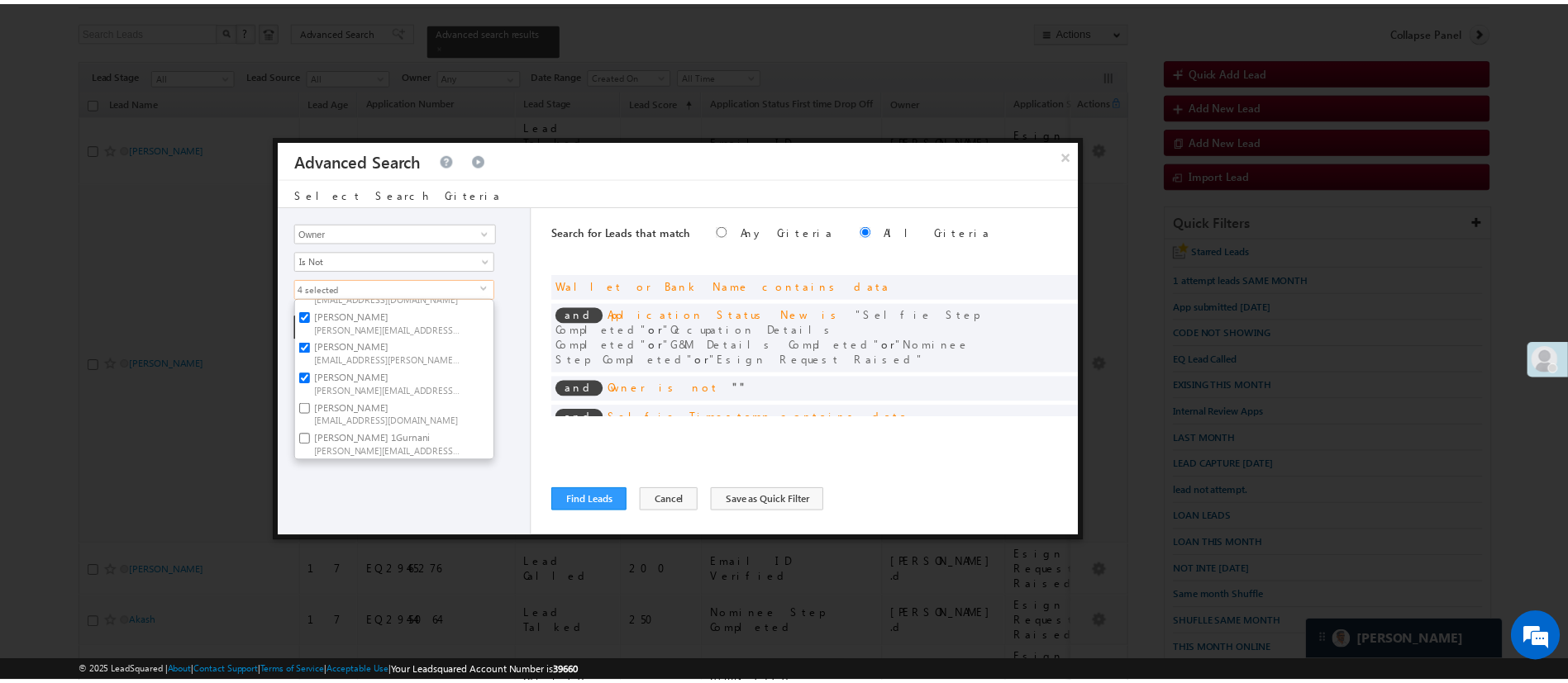
scroll to position [278, 0]
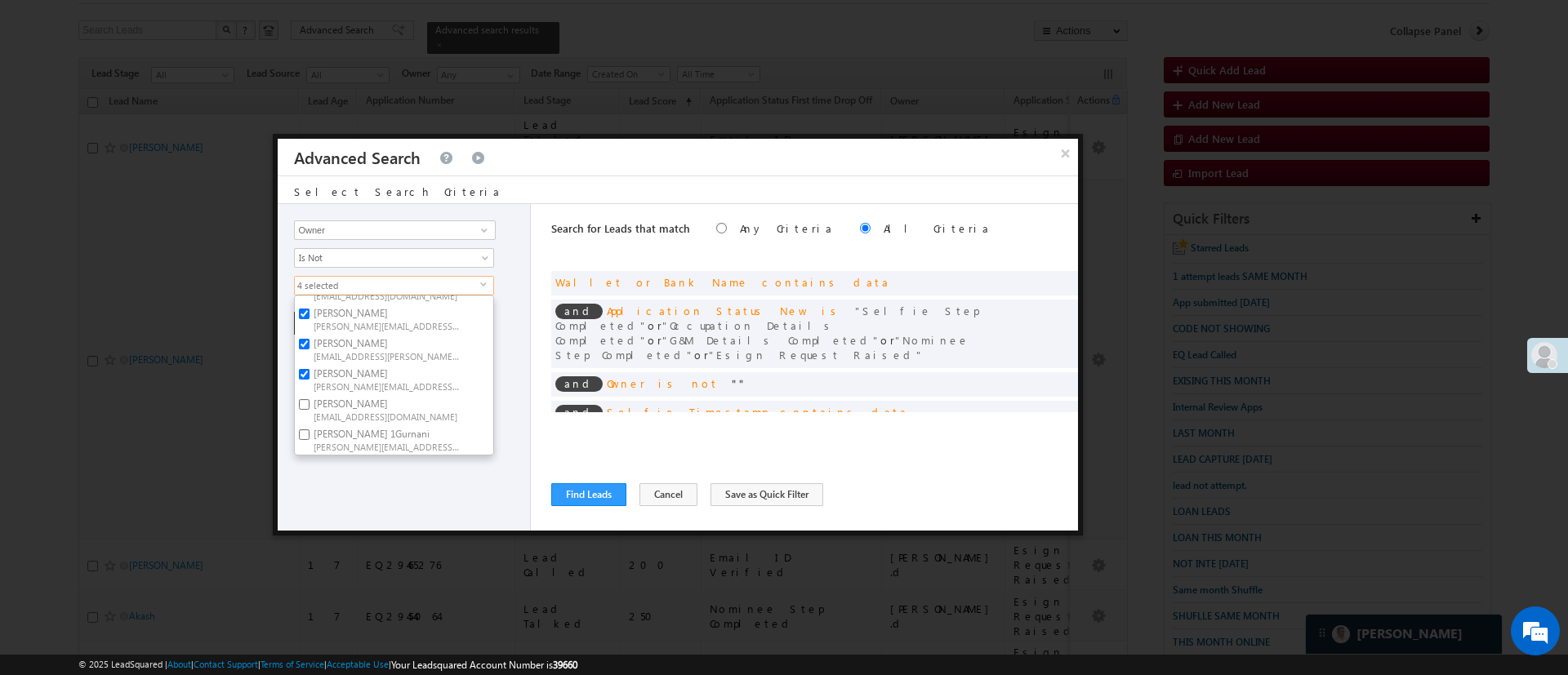
click at [348, 526] on div "Lead Activity Task Sales Group Prospect Id WA Last Message Timestamp 4th Day Di…" at bounding box center [404, 367] width 253 height 327
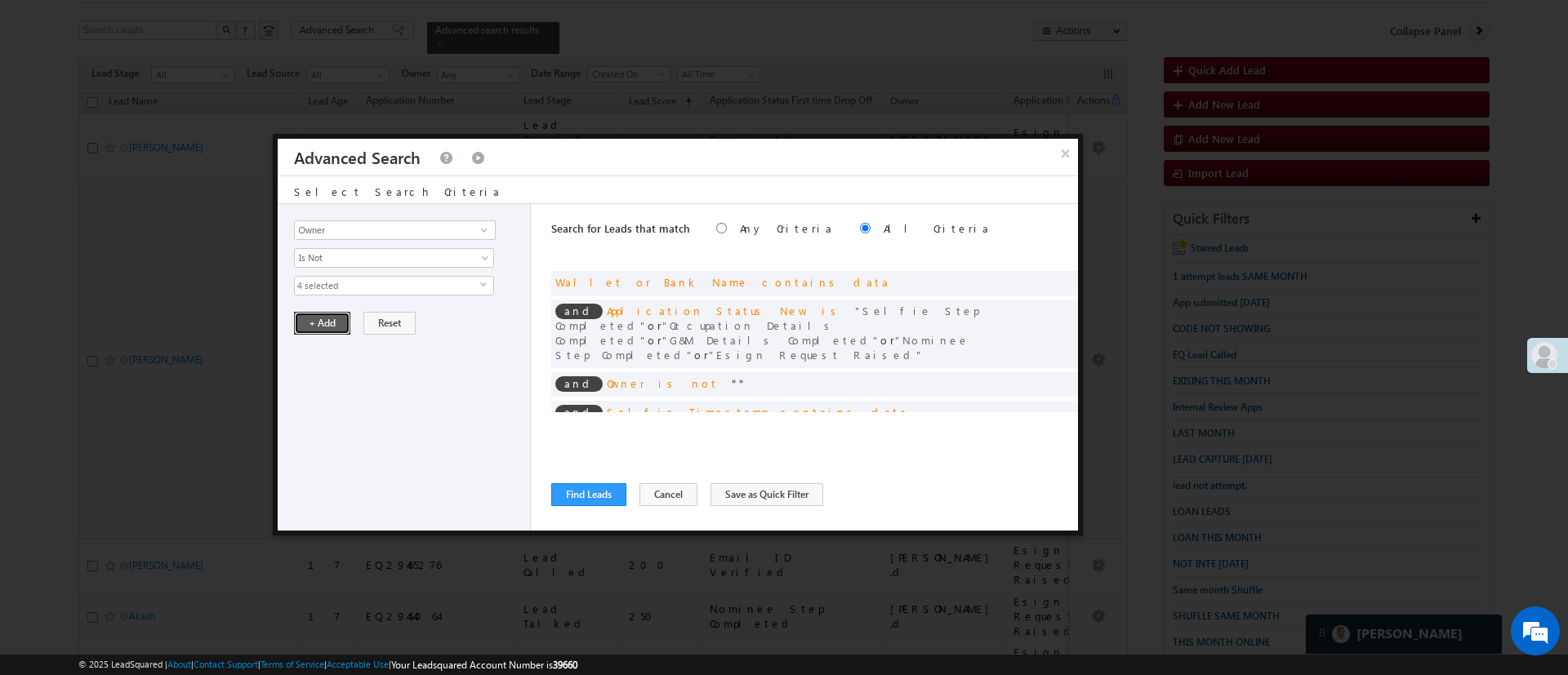
click at [334, 322] on button "+ Add" at bounding box center [322, 323] width 56 height 23
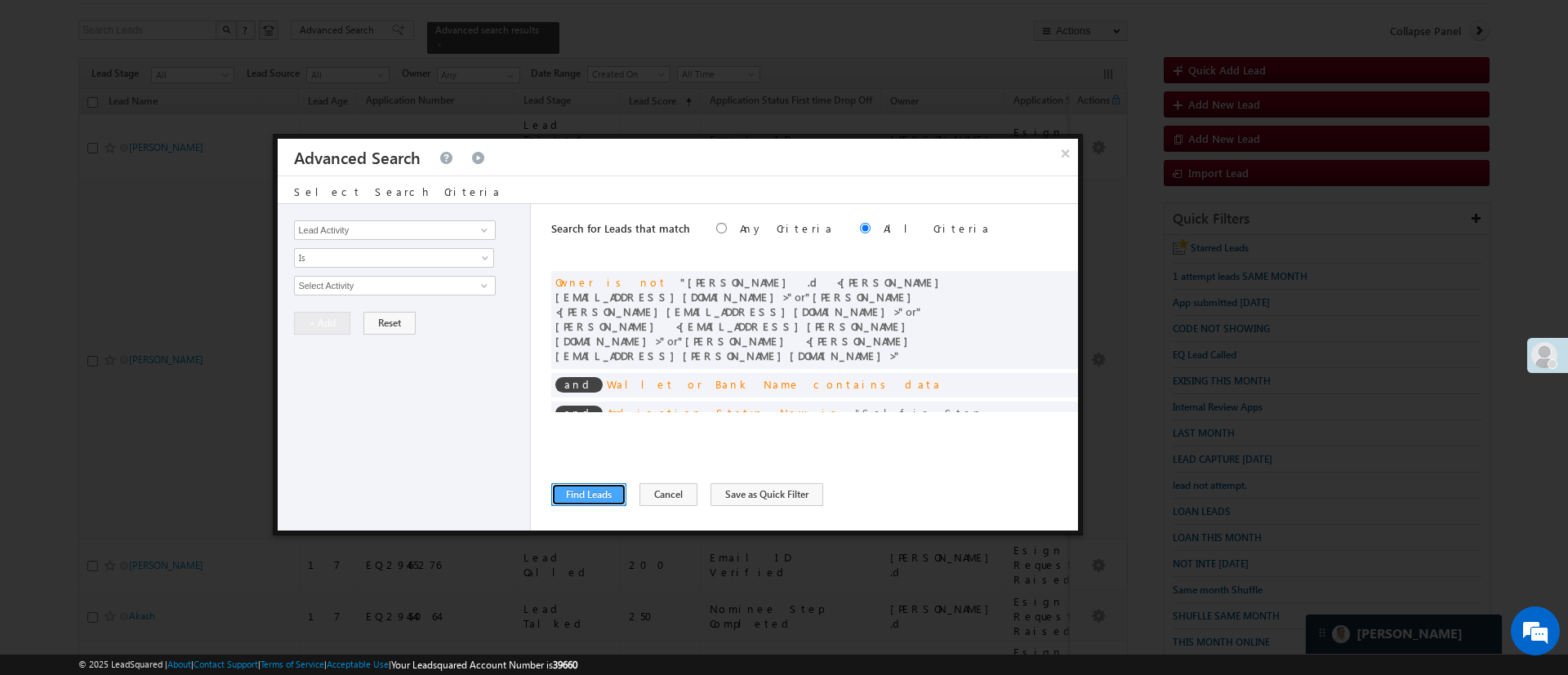
click at [590, 494] on button "Find Leads" at bounding box center [588, 494] width 75 height 23
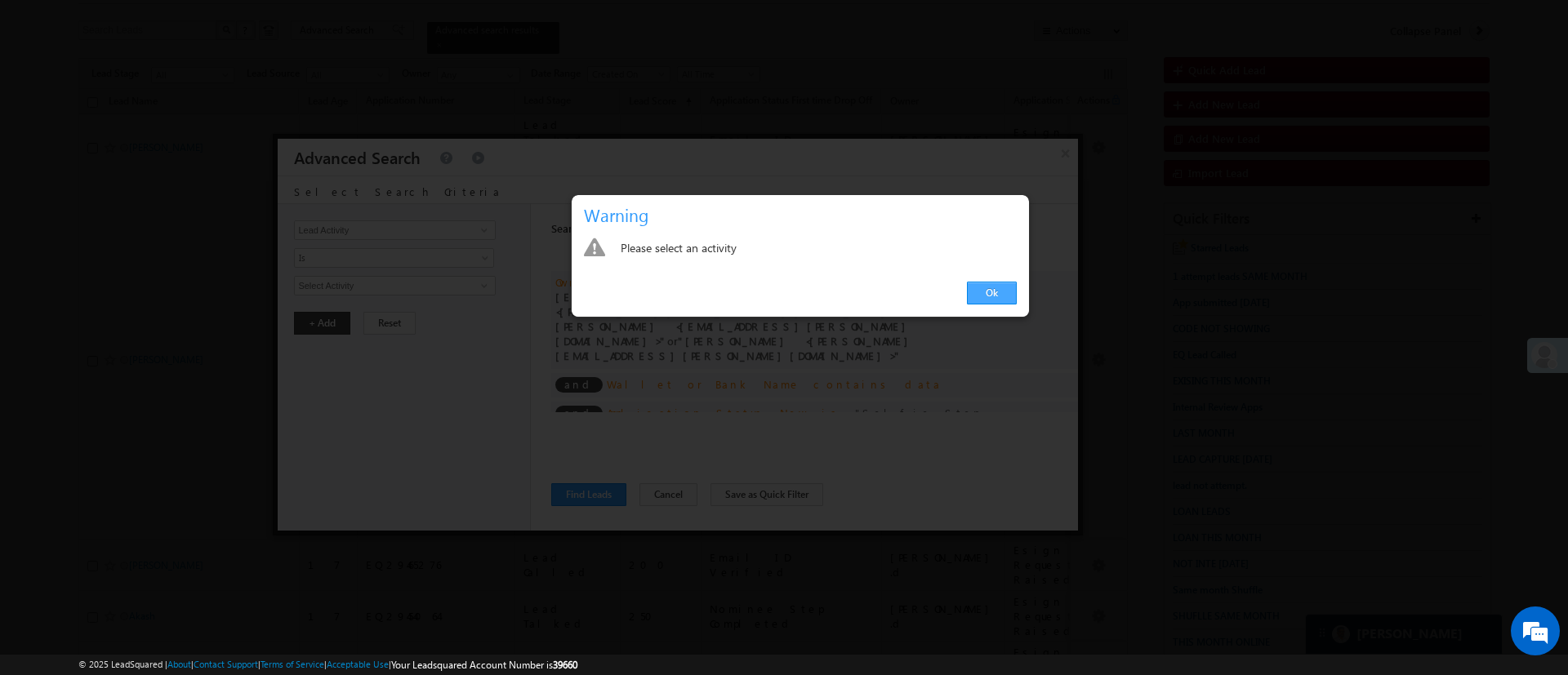
click at [976, 300] on link "Ok" at bounding box center [991, 292] width 50 height 23
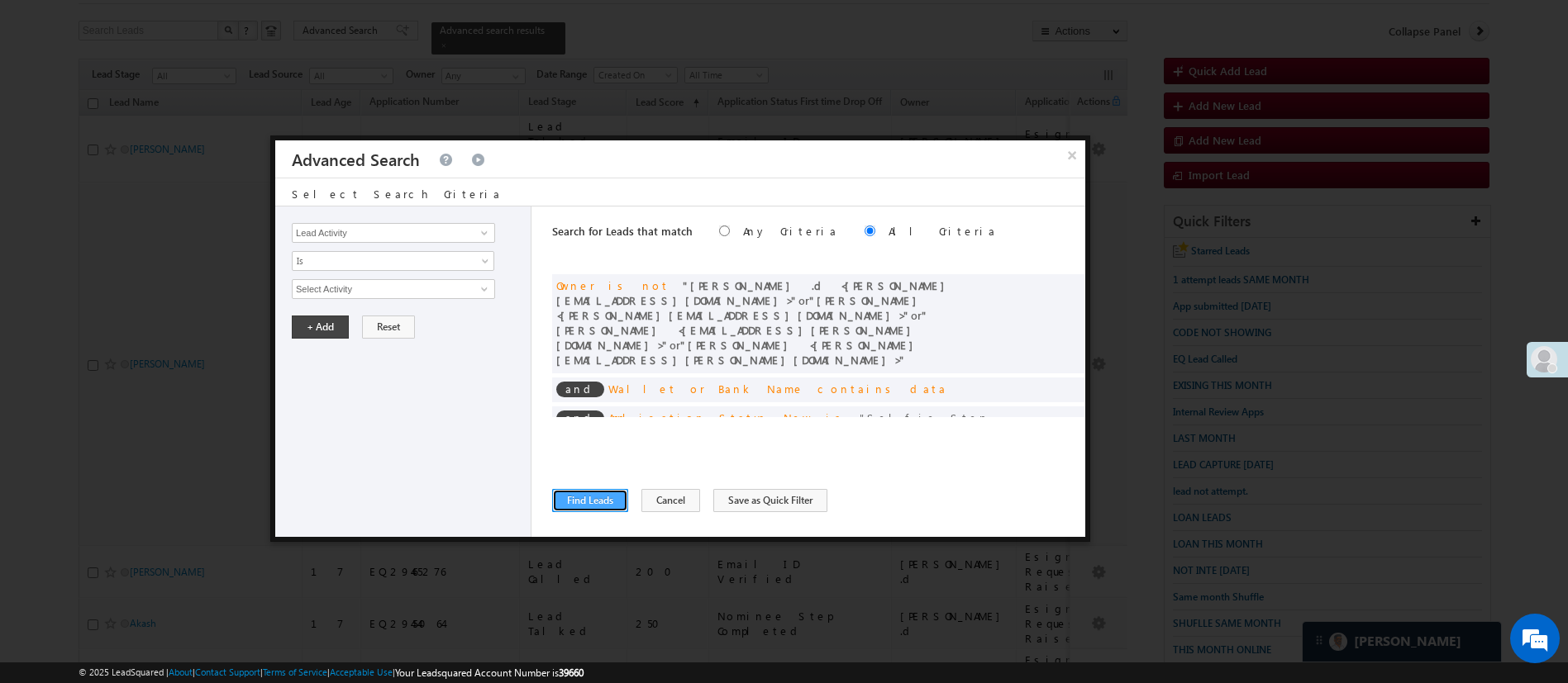
click at [613, 505] on button "Find Leads" at bounding box center [590, 500] width 76 height 23
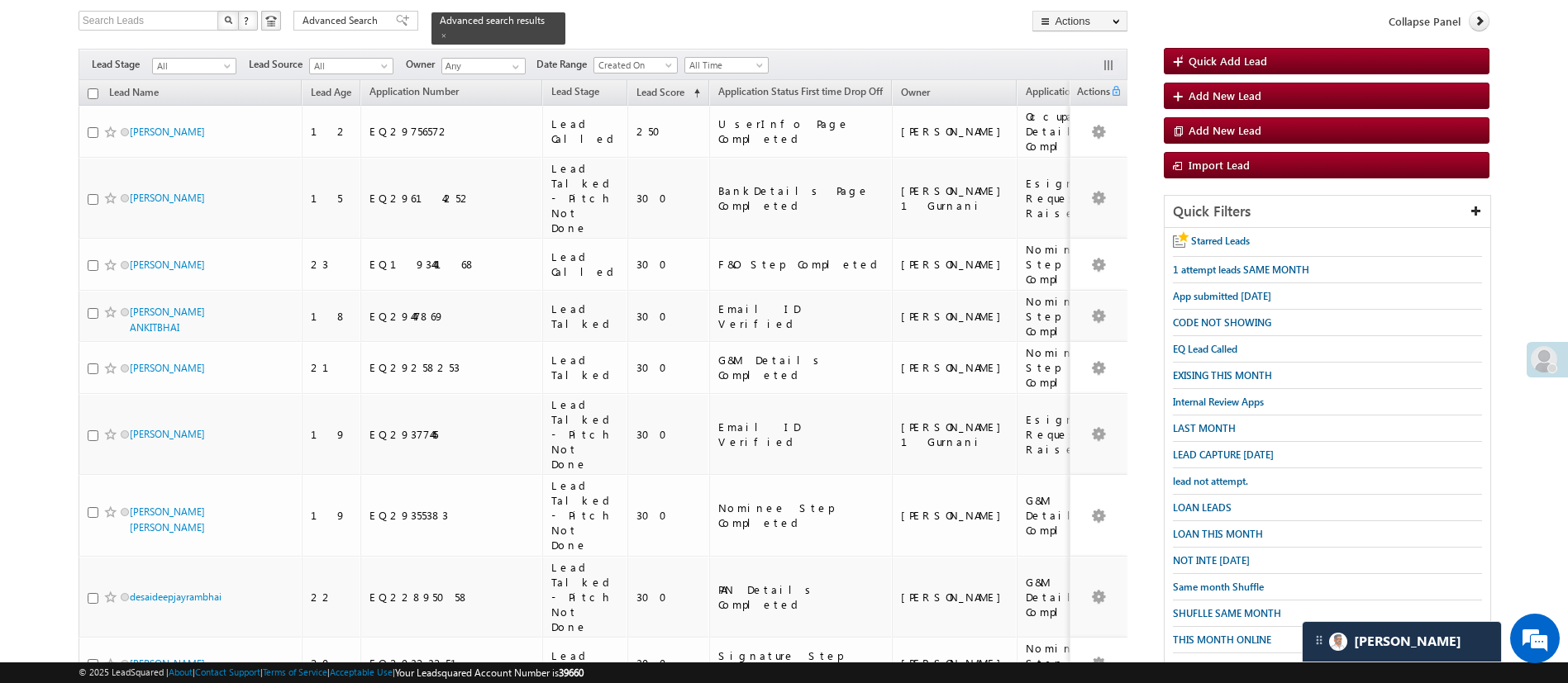
scroll to position [348, 0]
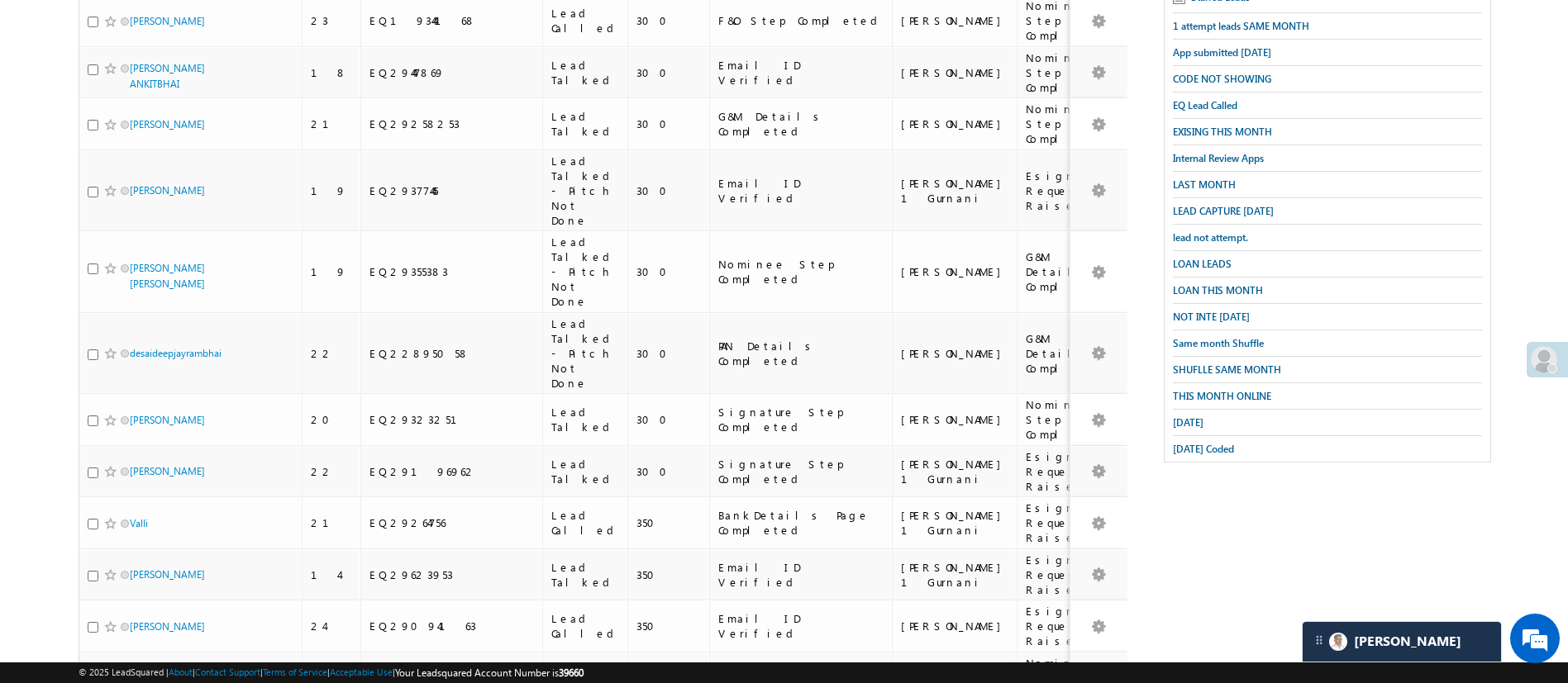
click at [133, 599] on li "25" at bounding box center [134, 601] width 39 height 17
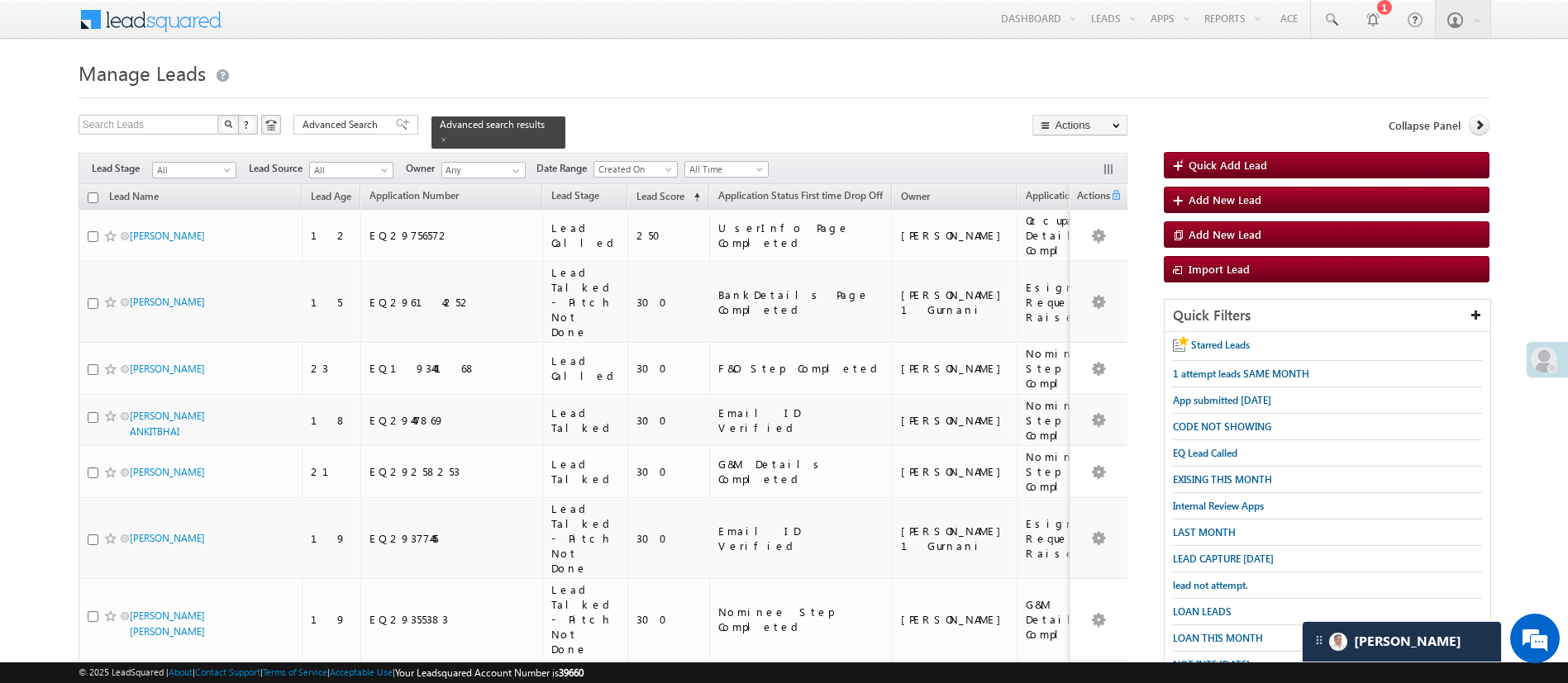
click at [97, 193] on input "checkbox" at bounding box center [93, 198] width 11 height 11
checkbox input "true"
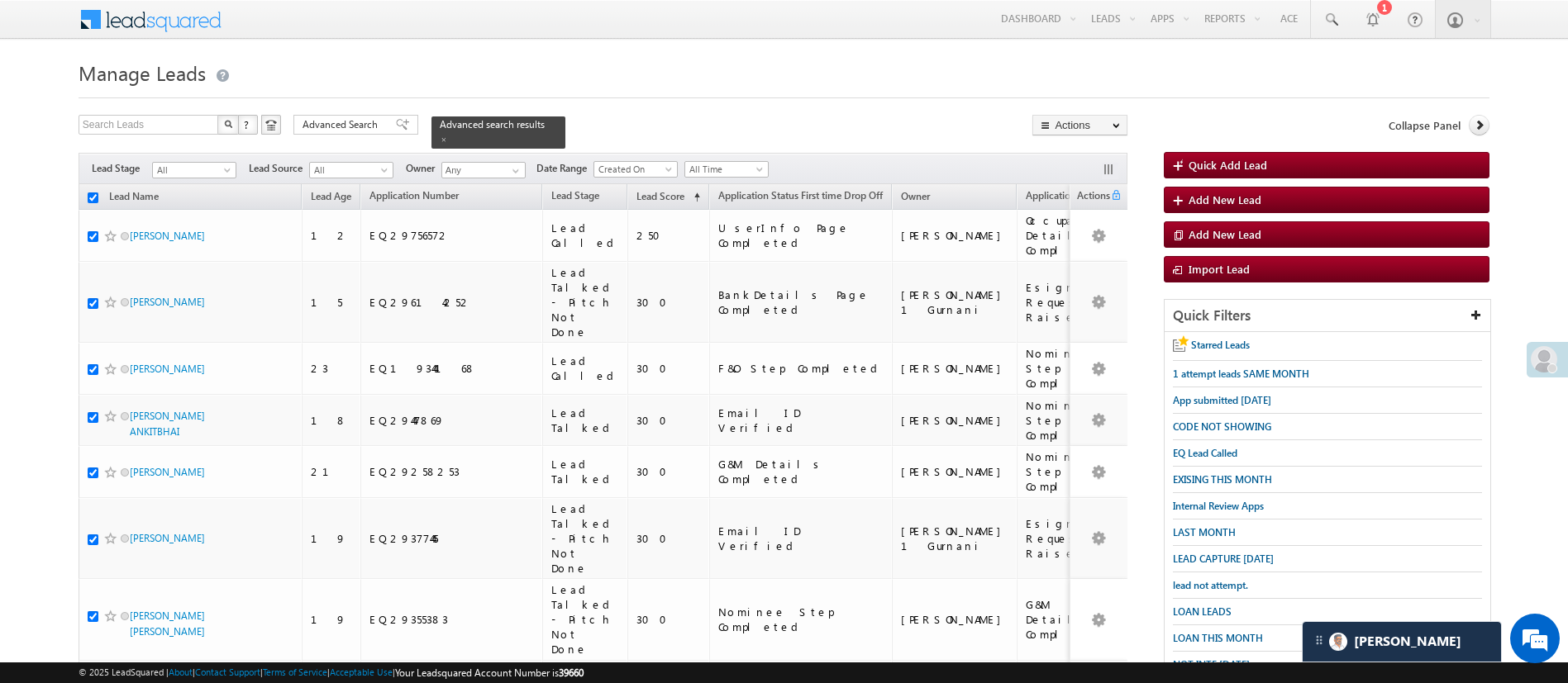
checkbox input "true"
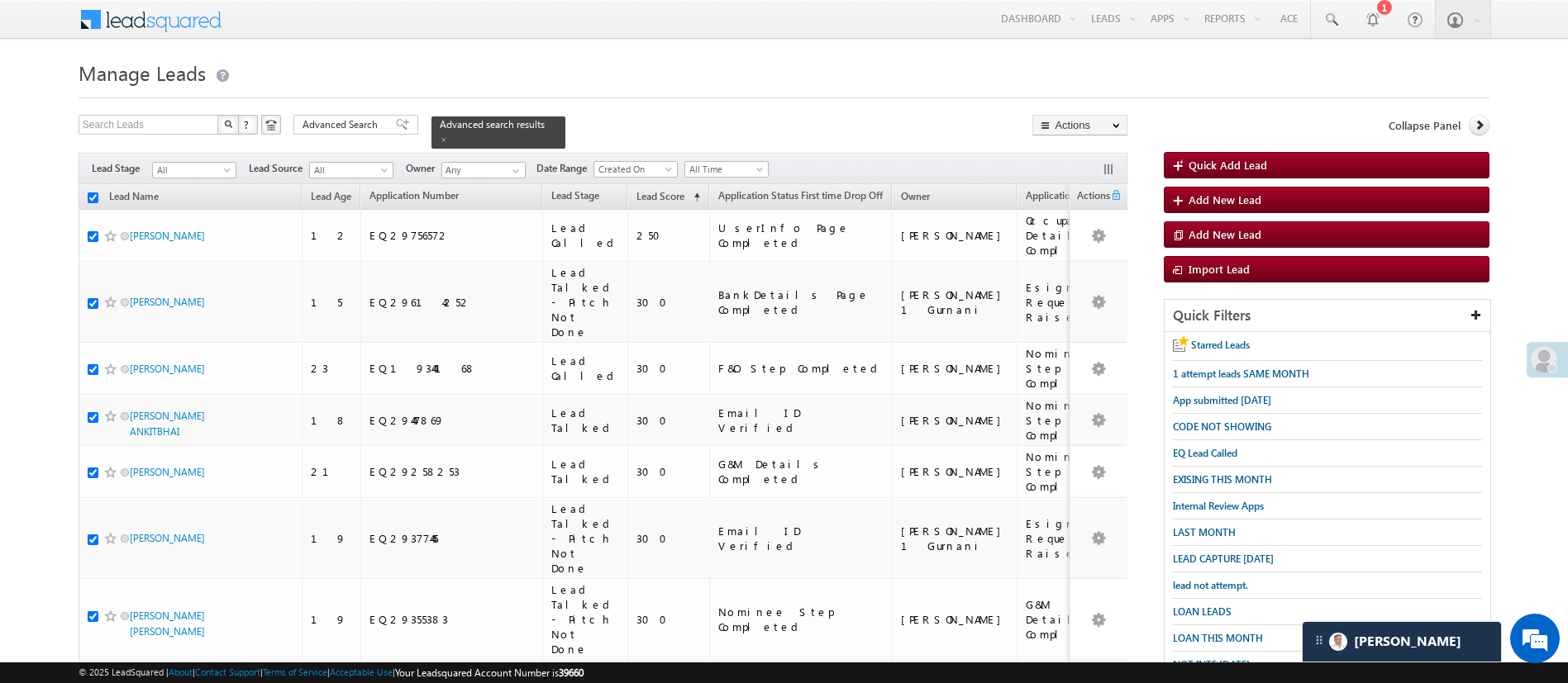
checkbox input "true"
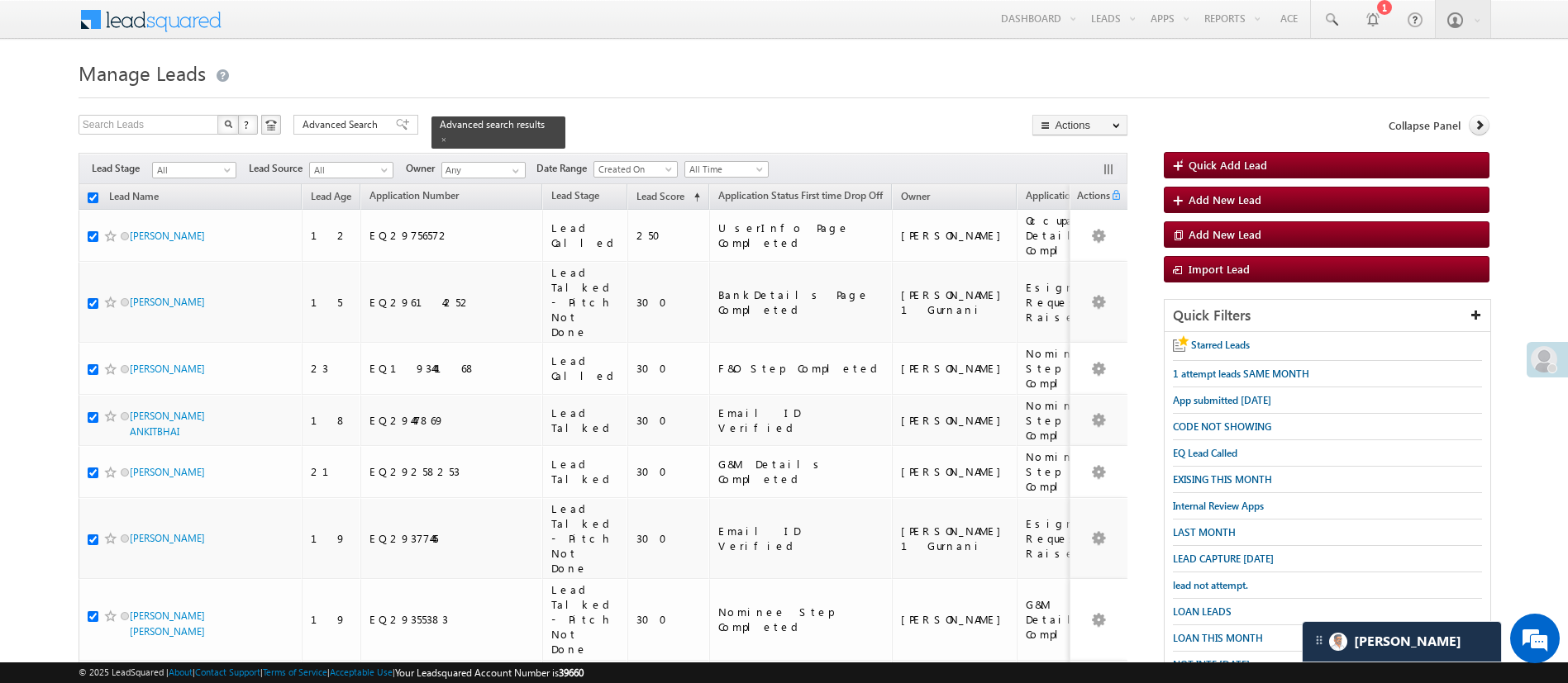
checkbox input "true"
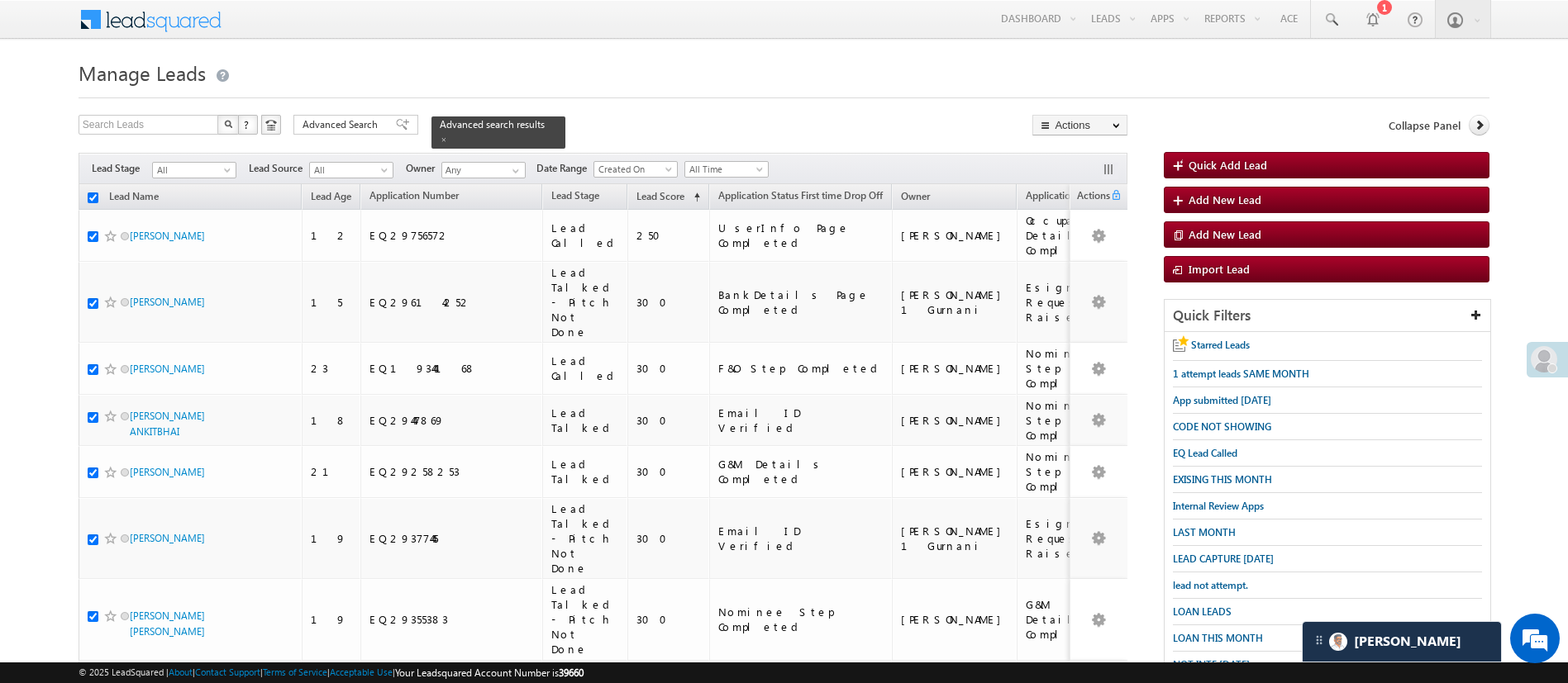
checkbox input "true"
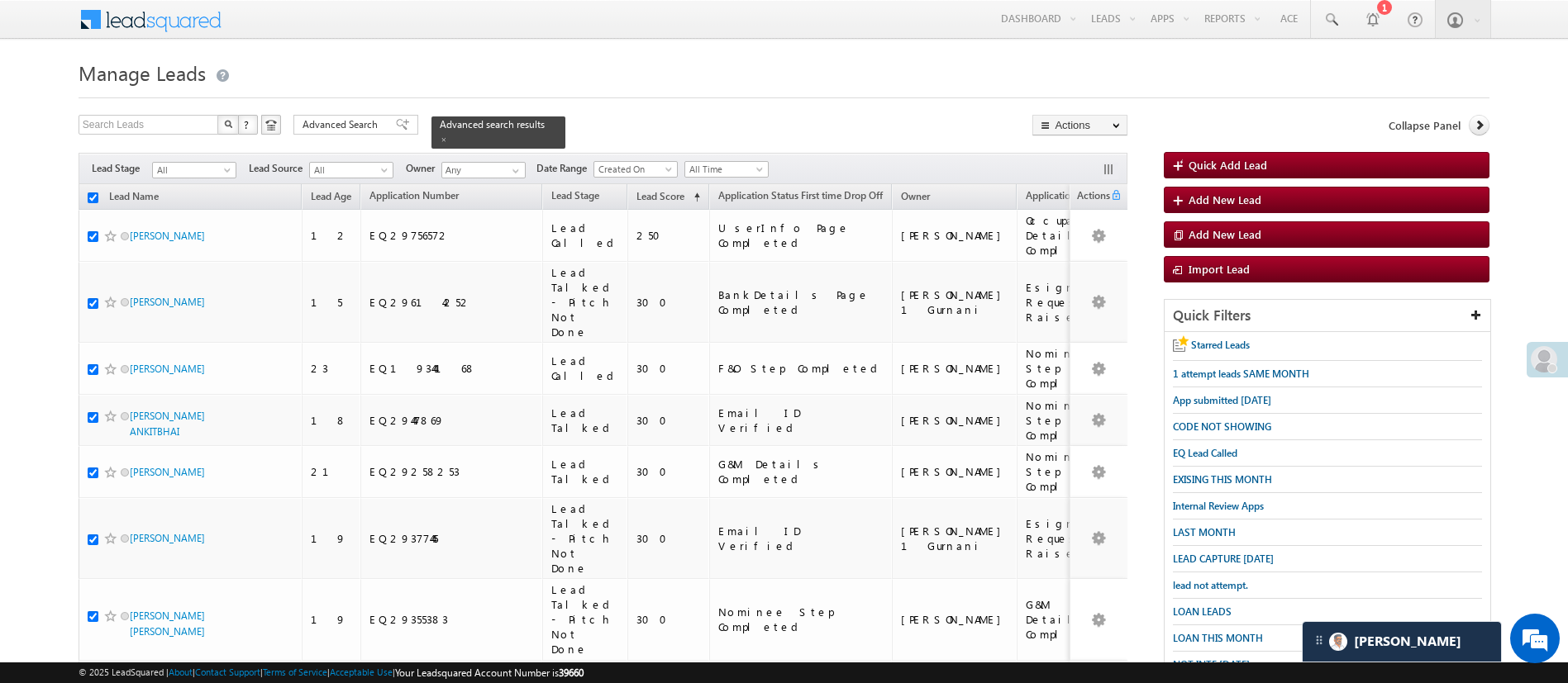
checkbox input "true"
click at [1087, 249] on link "Change Owner" at bounding box center [1080, 248] width 94 height 20
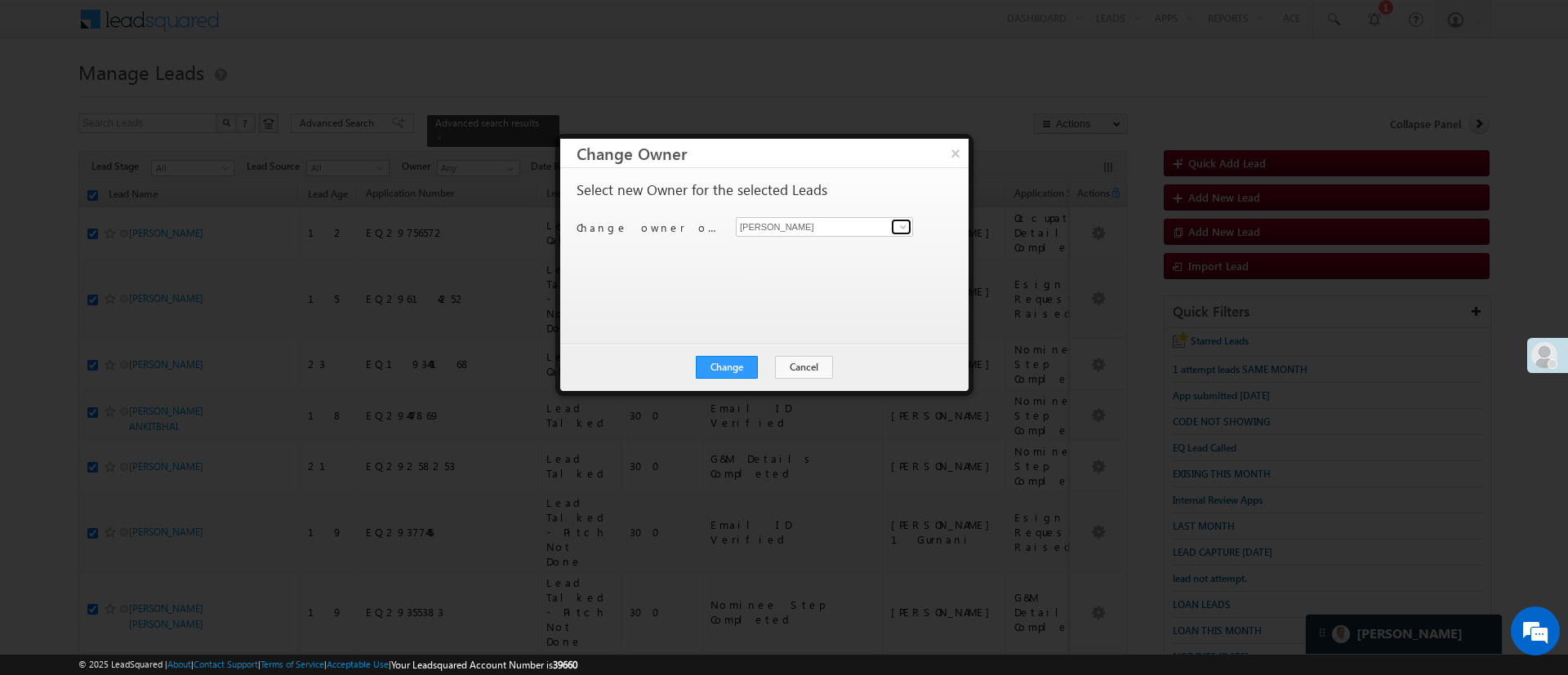
click at [902, 224] on span at bounding box center [903, 227] width 13 height 13
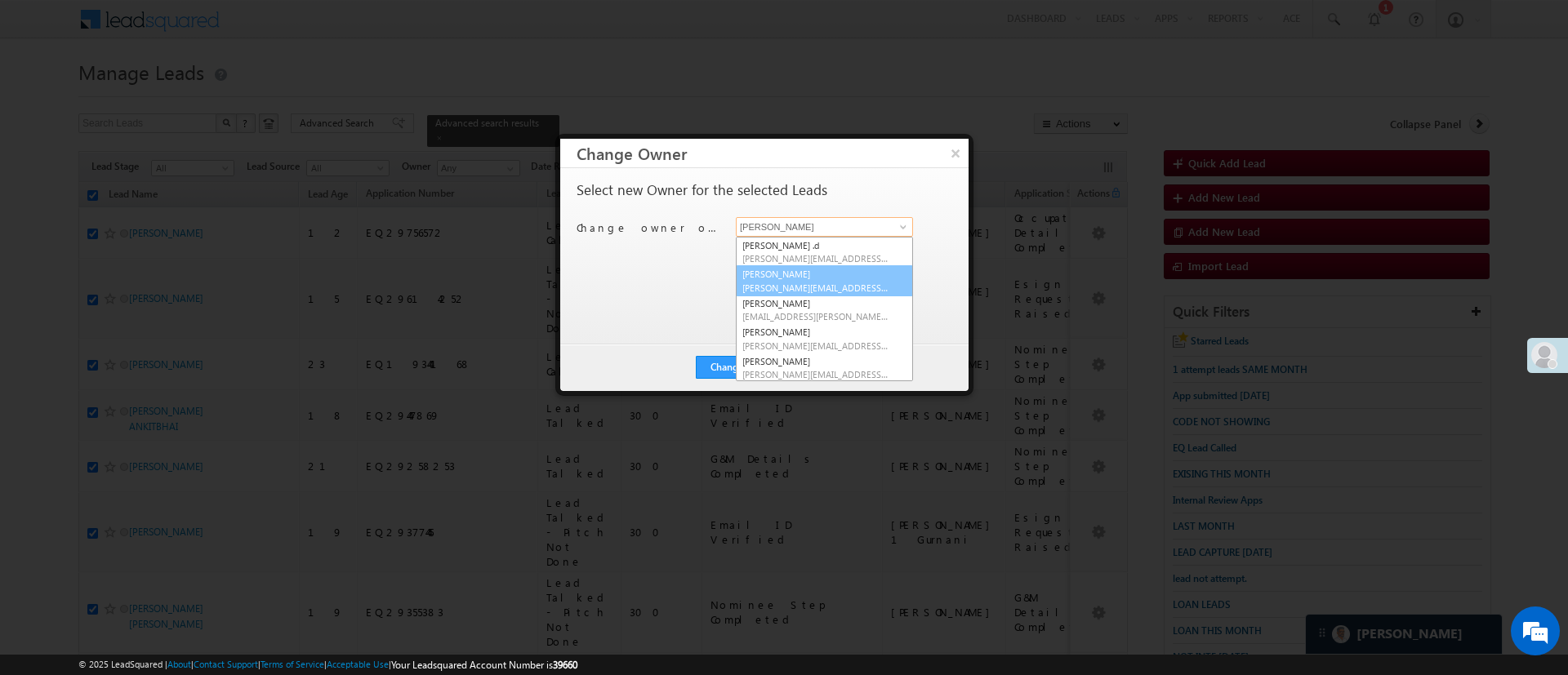
click at [842, 273] on link "Esha Kumari Esha.Kumari@angelbroking.com" at bounding box center [824, 280] width 177 height 31
type input "Esha Kumari"
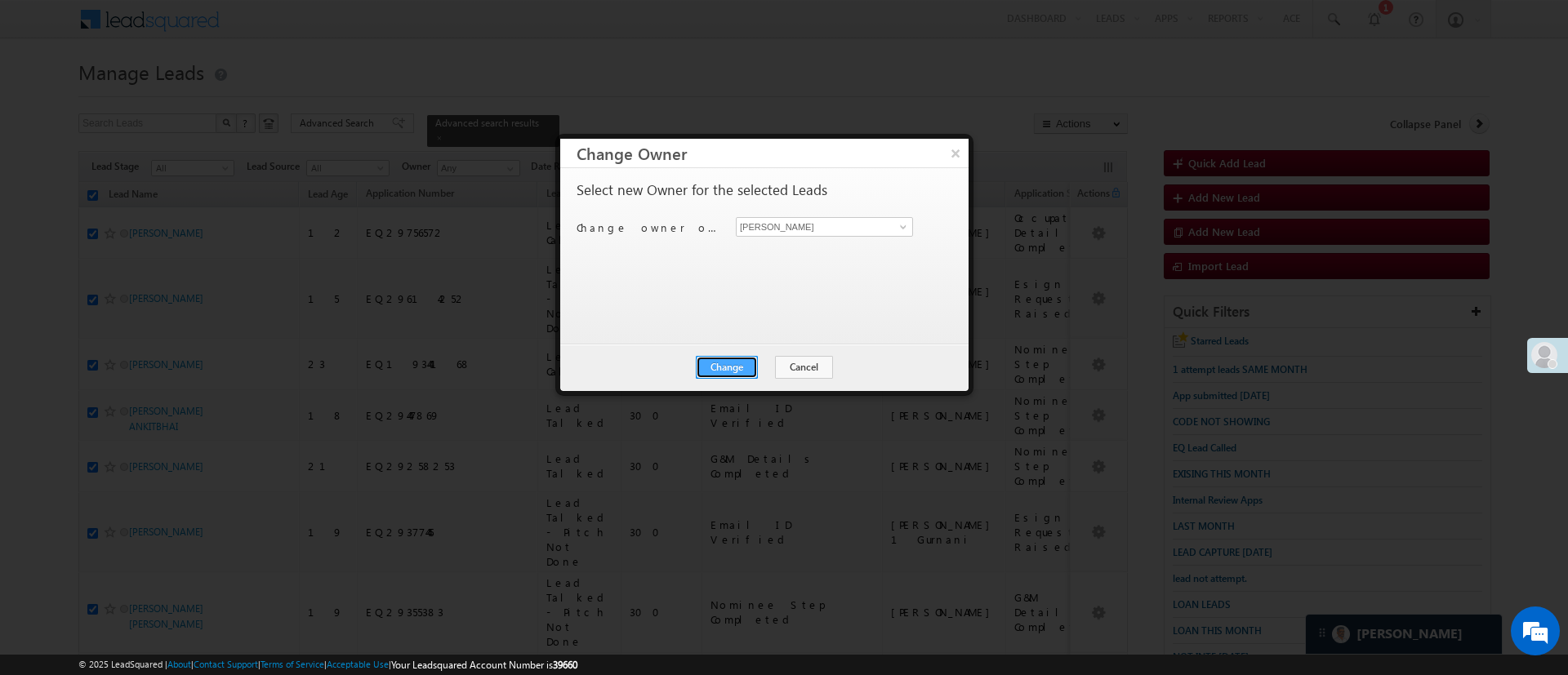
click at [743, 358] on button "Change" at bounding box center [727, 367] width 62 height 23
click at [952, 154] on button "×" at bounding box center [956, 152] width 27 height 28
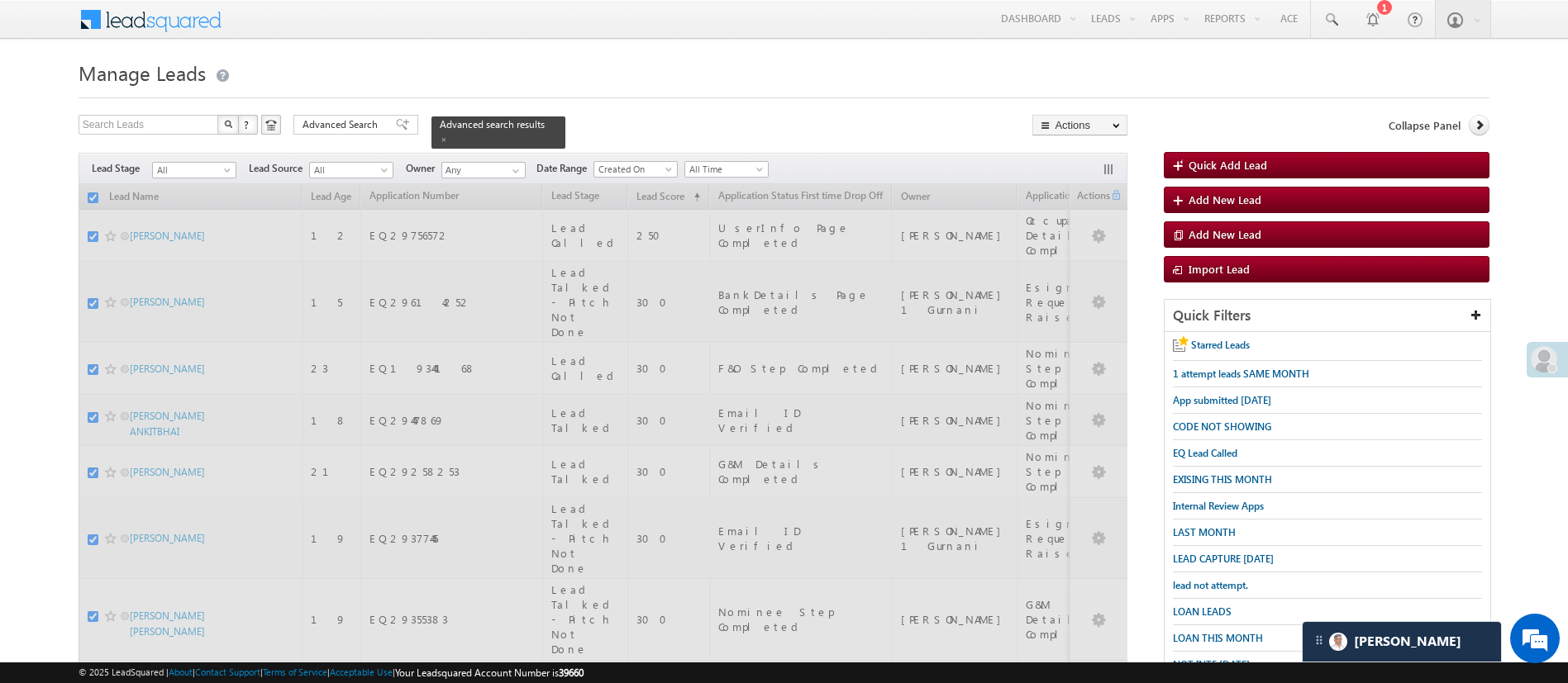
checkbox input "false"
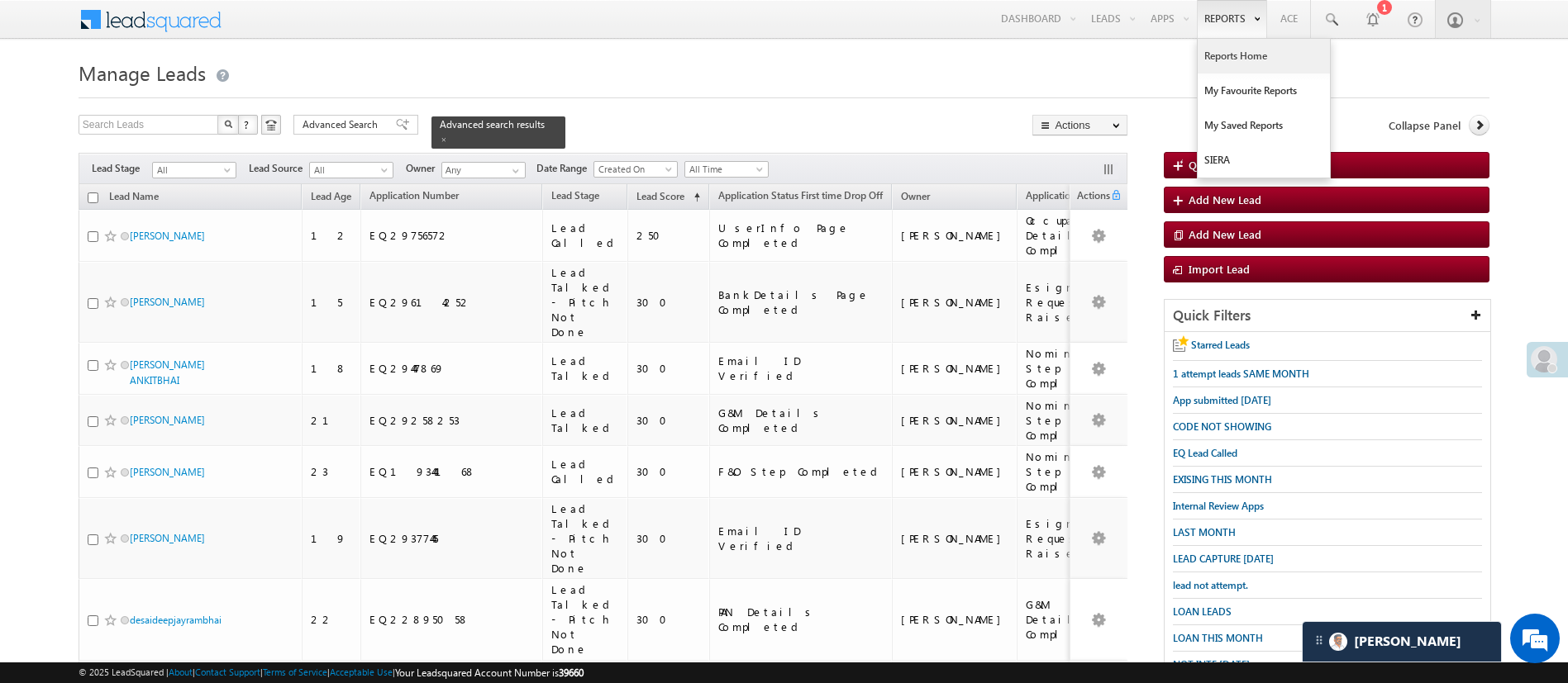
click at [1234, 51] on link "Reports Home" at bounding box center [1264, 56] width 132 height 35
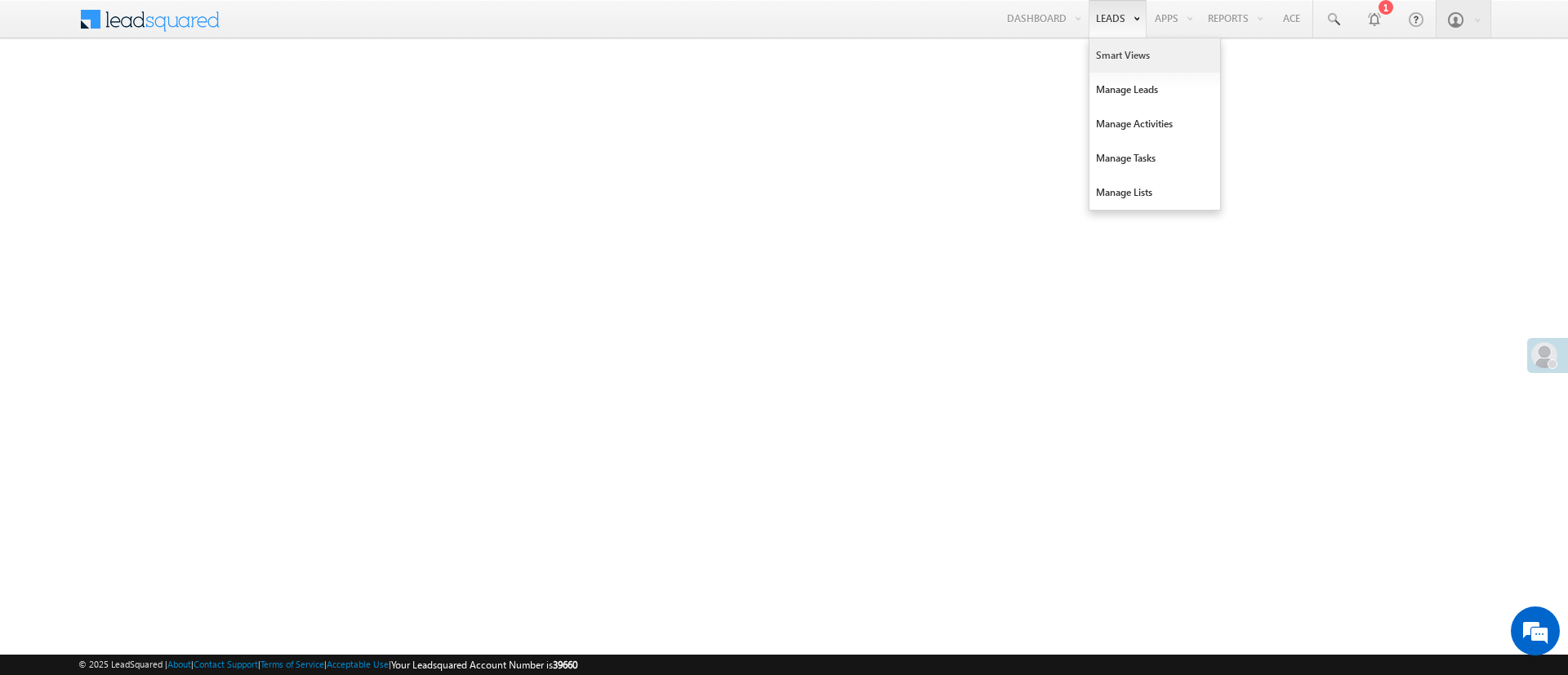
click at [1122, 61] on link "Smart Views" at bounding box center [1154, 55] width 131 height 34
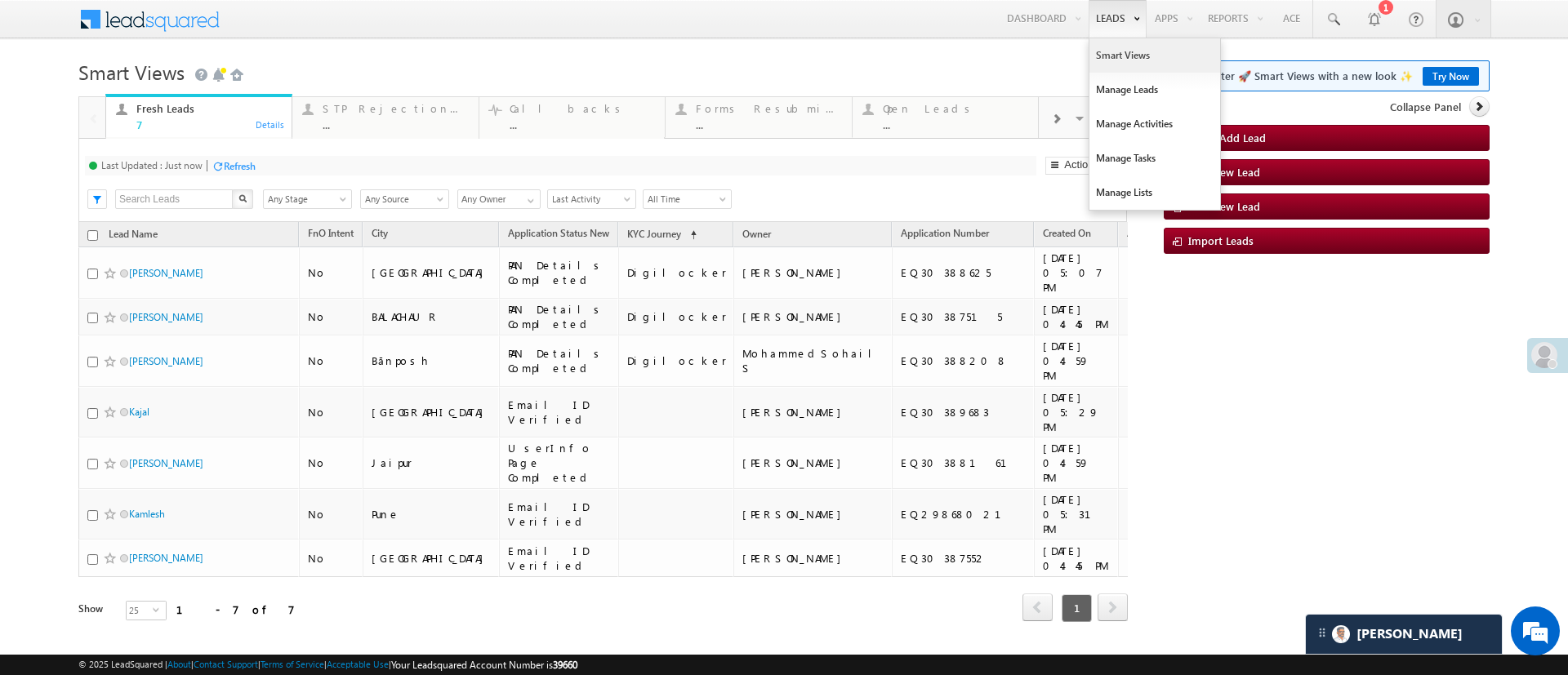
click at [1126, 54] on link "Smart Views" at bounding box center [1154, 55] width 131 height 34
click at [1119, 89] on link "Manage Leads" at bounding box center [1154, 90] width 131 height 34
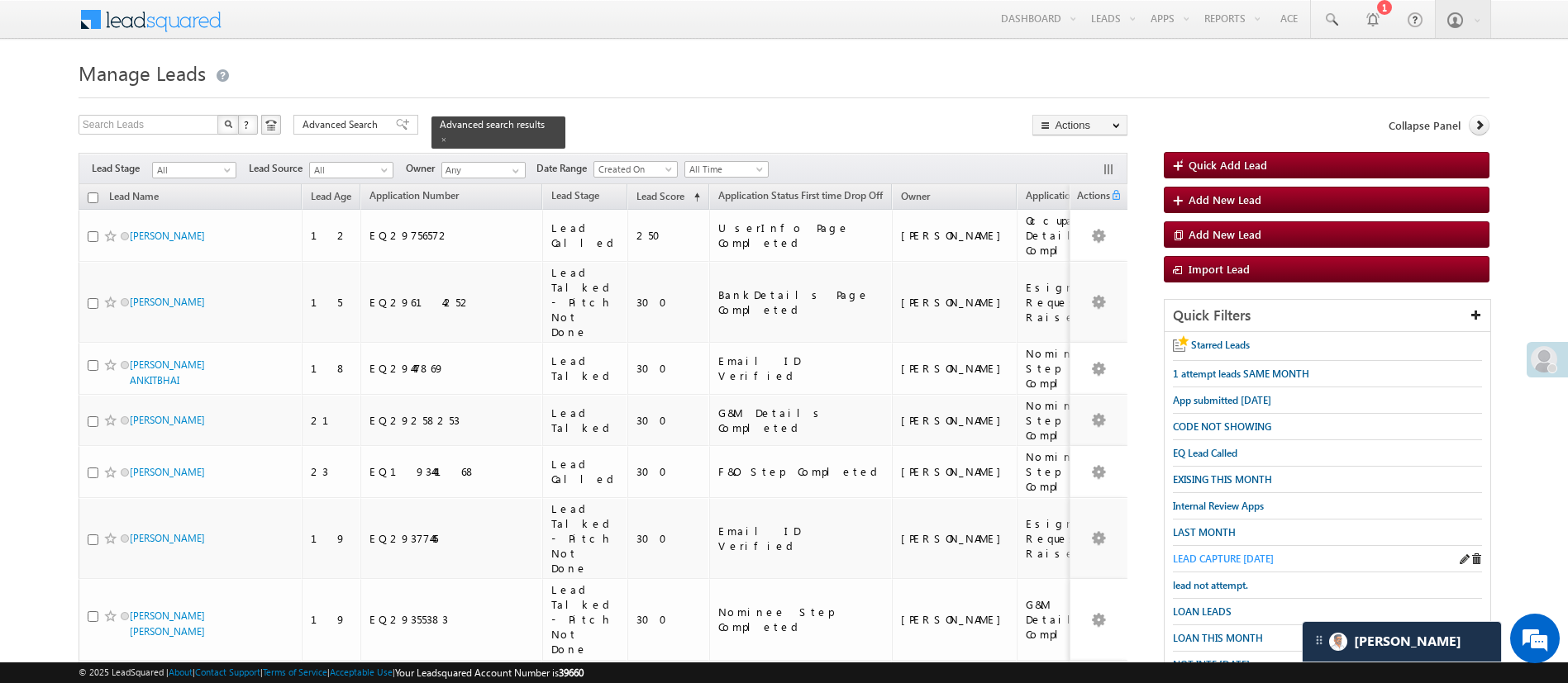
click at [1259, 553] on span "LEAD CAPTURE [DATE]" at bounding box center [1224, 558] width 101 height 12
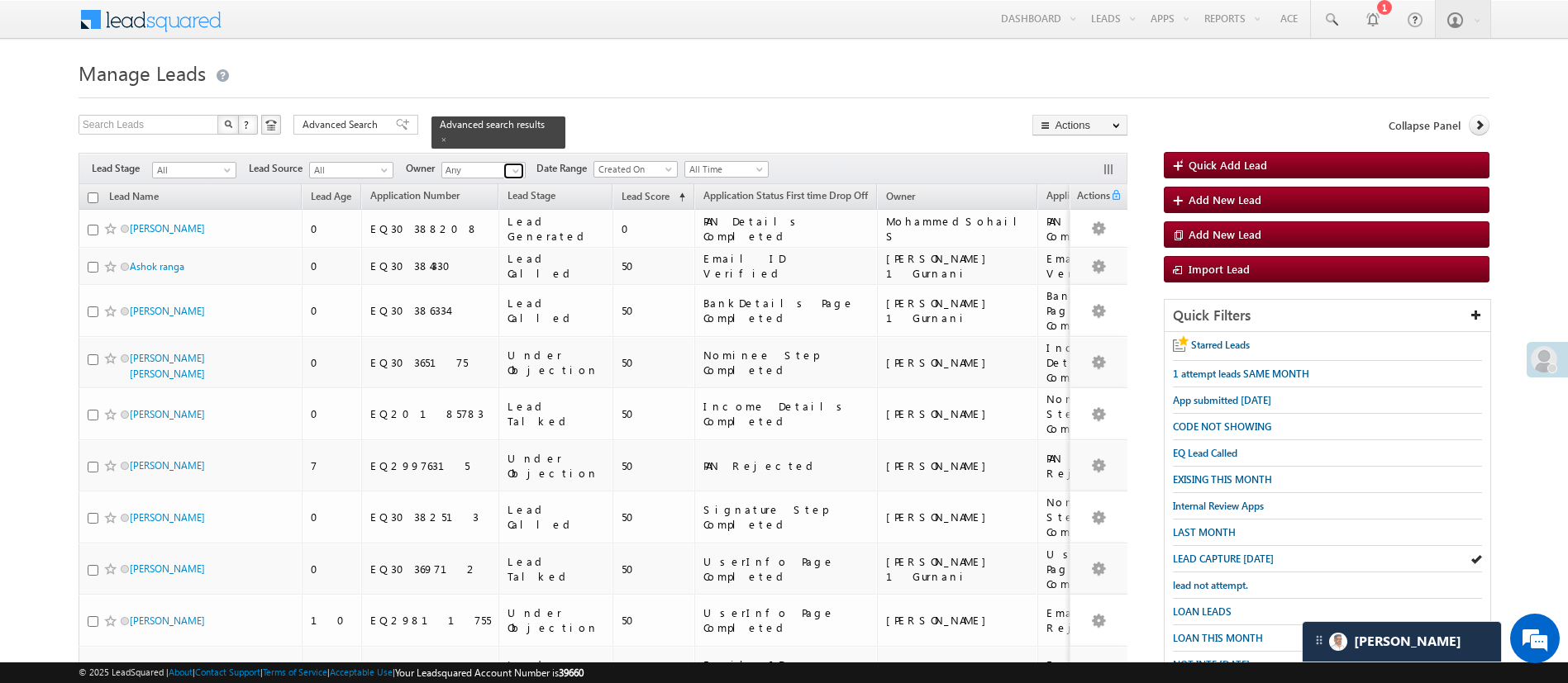
click at [521, 165] on span at bounding box center [515, 171] width 13 height 13
click at [533, 237] on link "Manish Panchal Manish.1Panchal@angelbroking.com" at bounding box center [525, 252] width 165 height 31
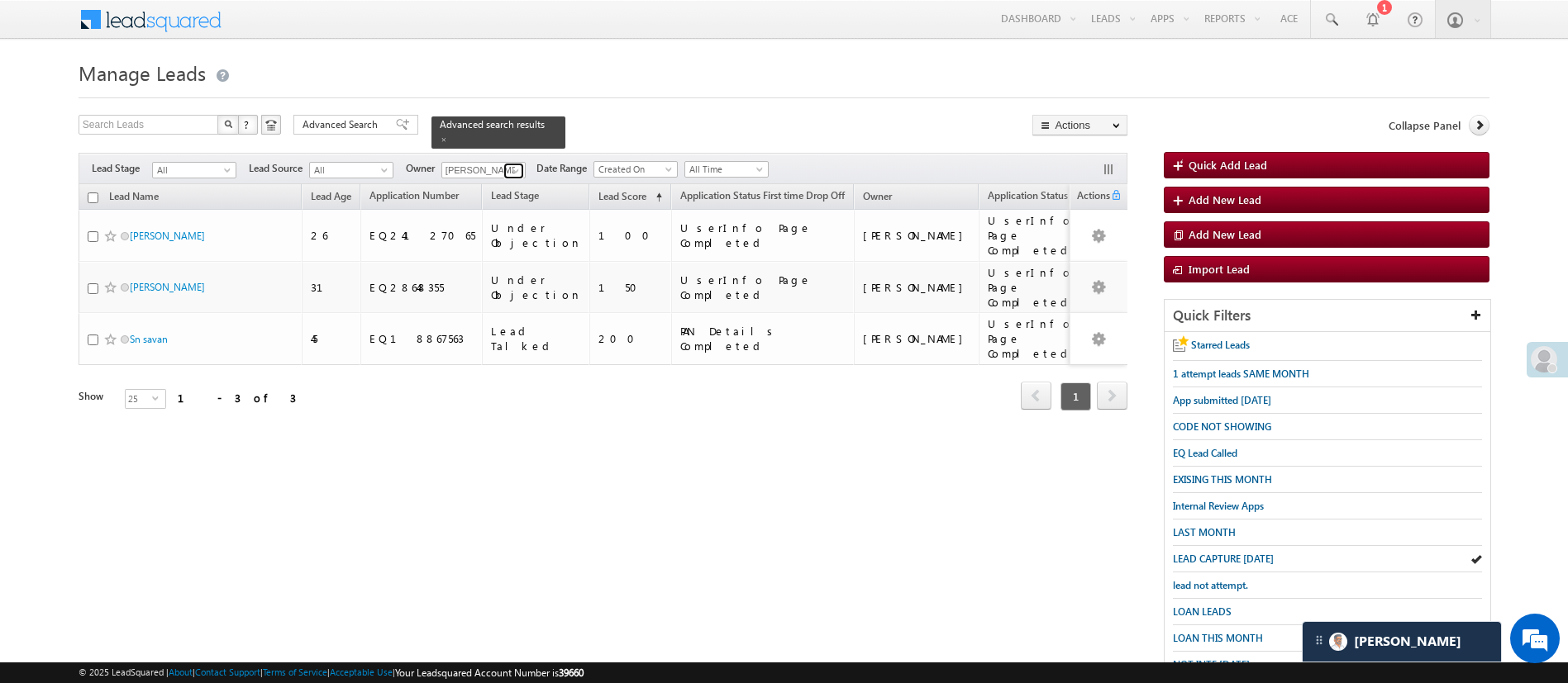
click at [510, 164] on span at bounding box center [515, 171] width 13 height 13
click at [513, 178] on link "MohammedSohail S MohammedSohail.S@angelbroking.com" at bounding box center [525, 194] width 165 height 31
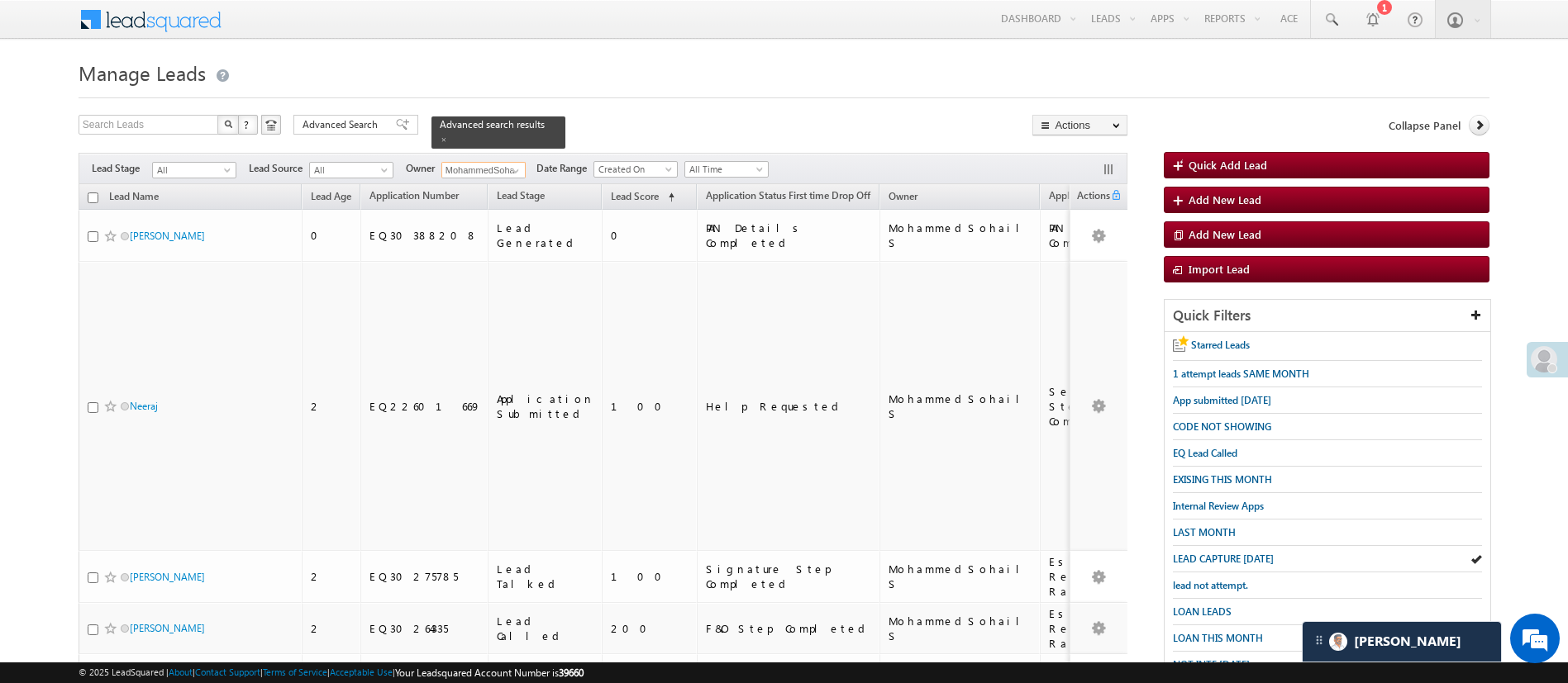
scroll to position [309, 0]
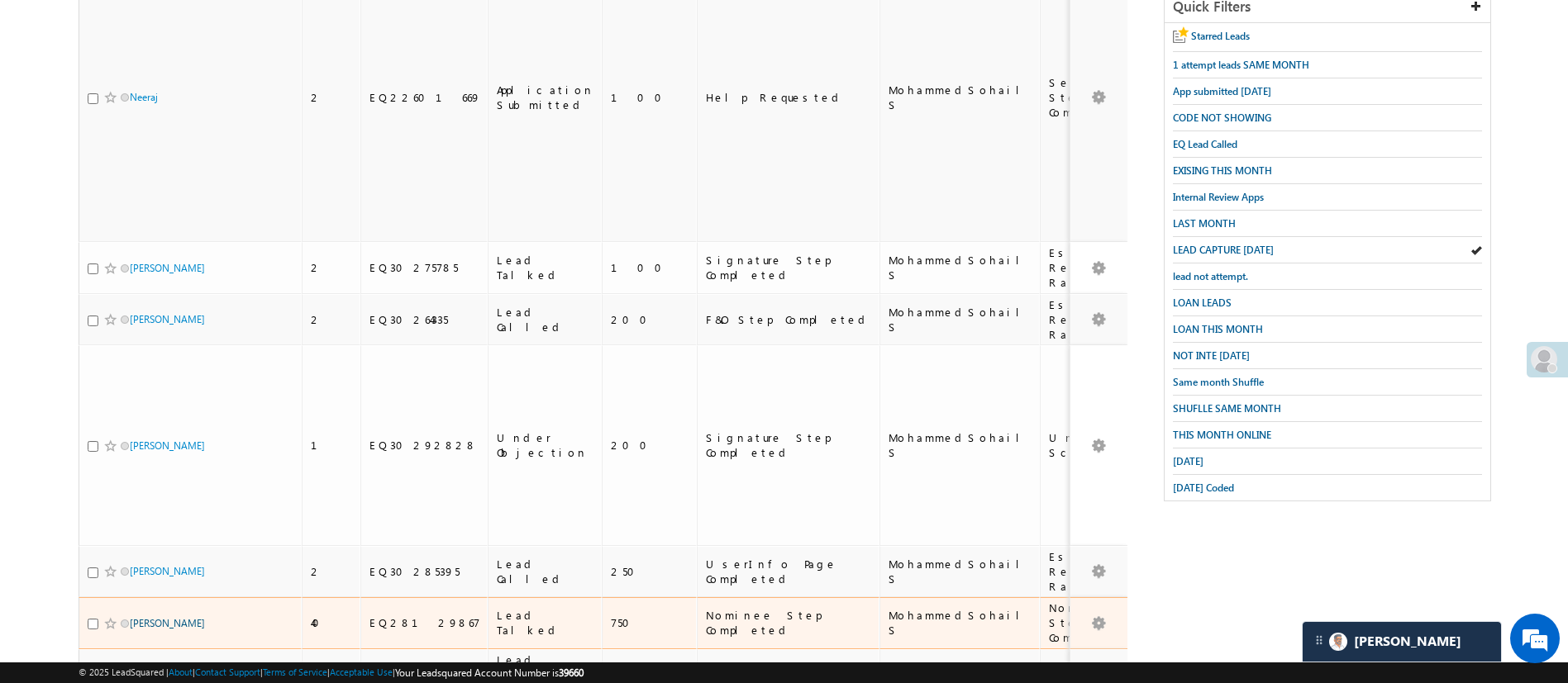
type input "MohammedSohail S"
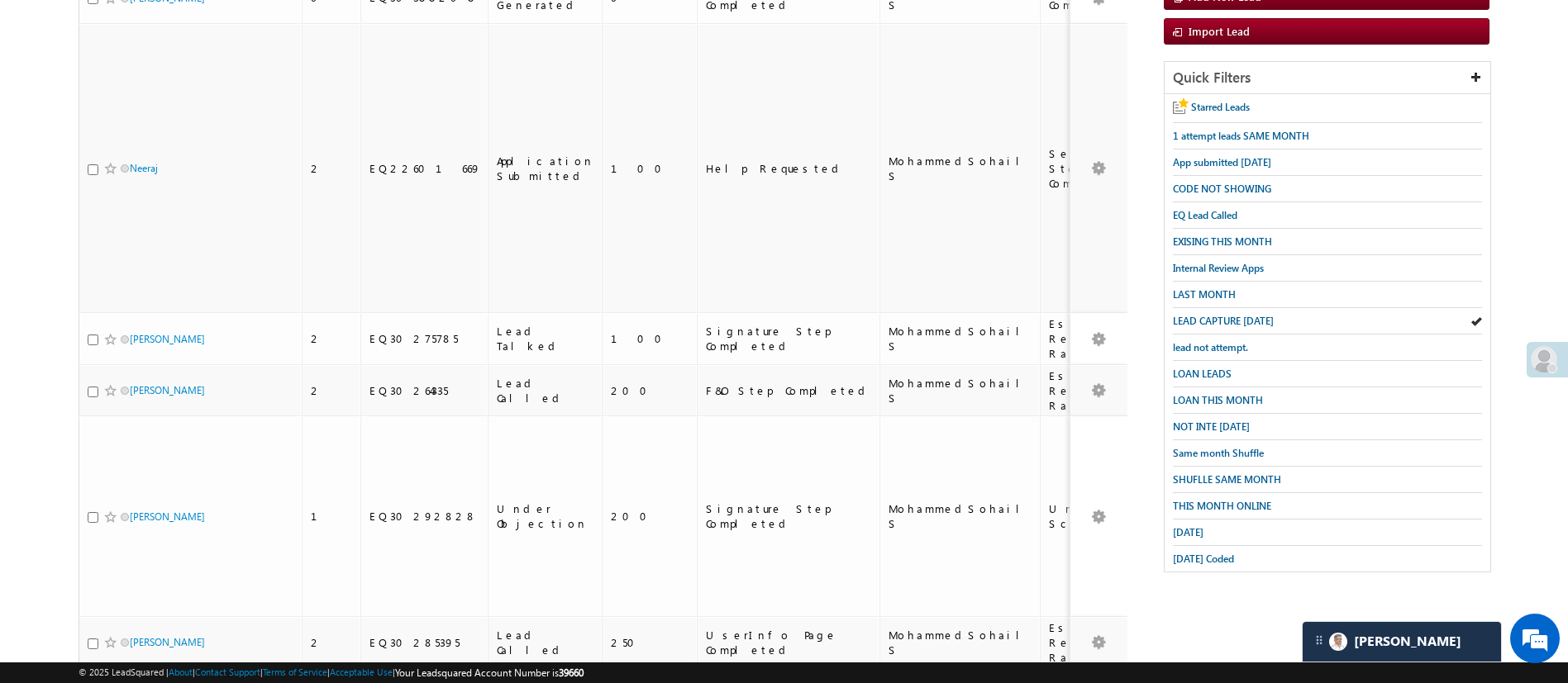
scroll to position [235, 0]
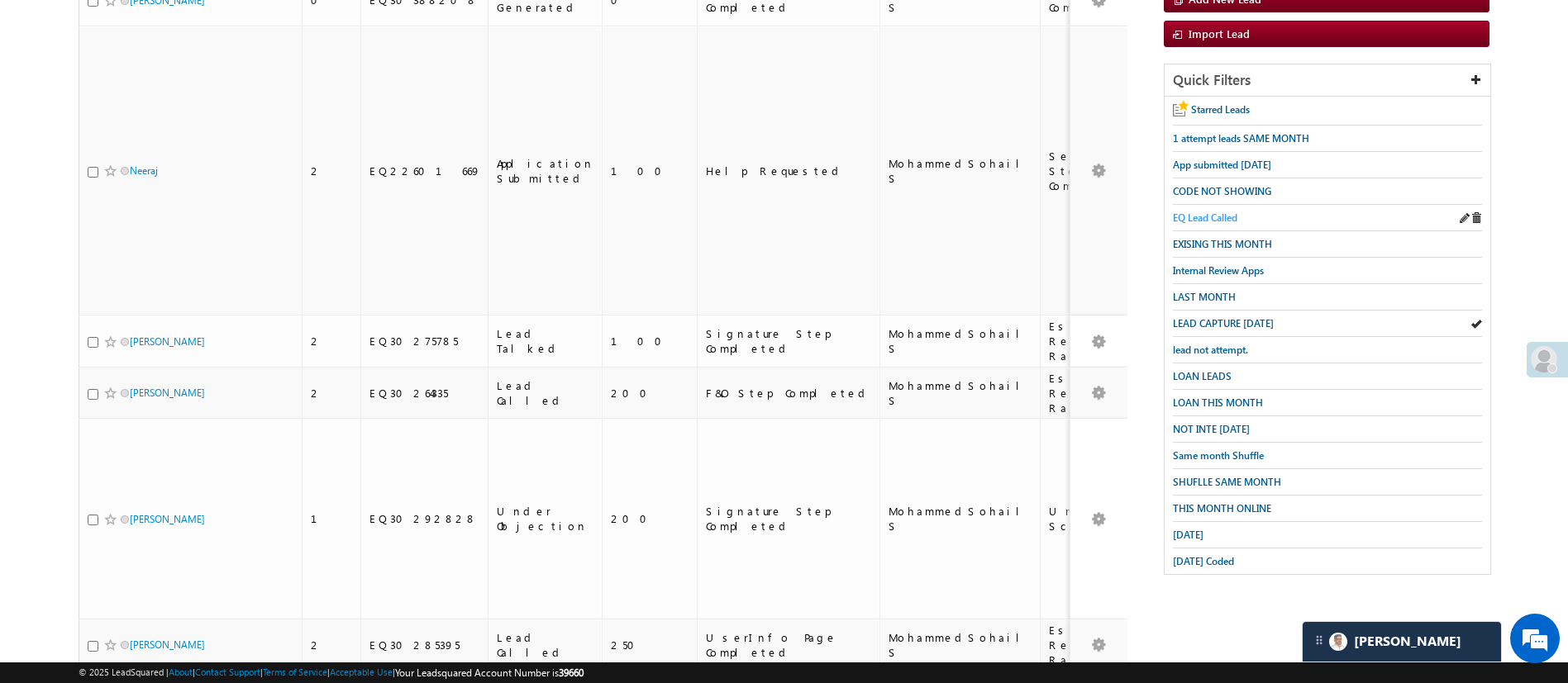
click at [1214, 217] on span "EQ Lead Called" at bounding box center [1205, 217] width 64 height 12
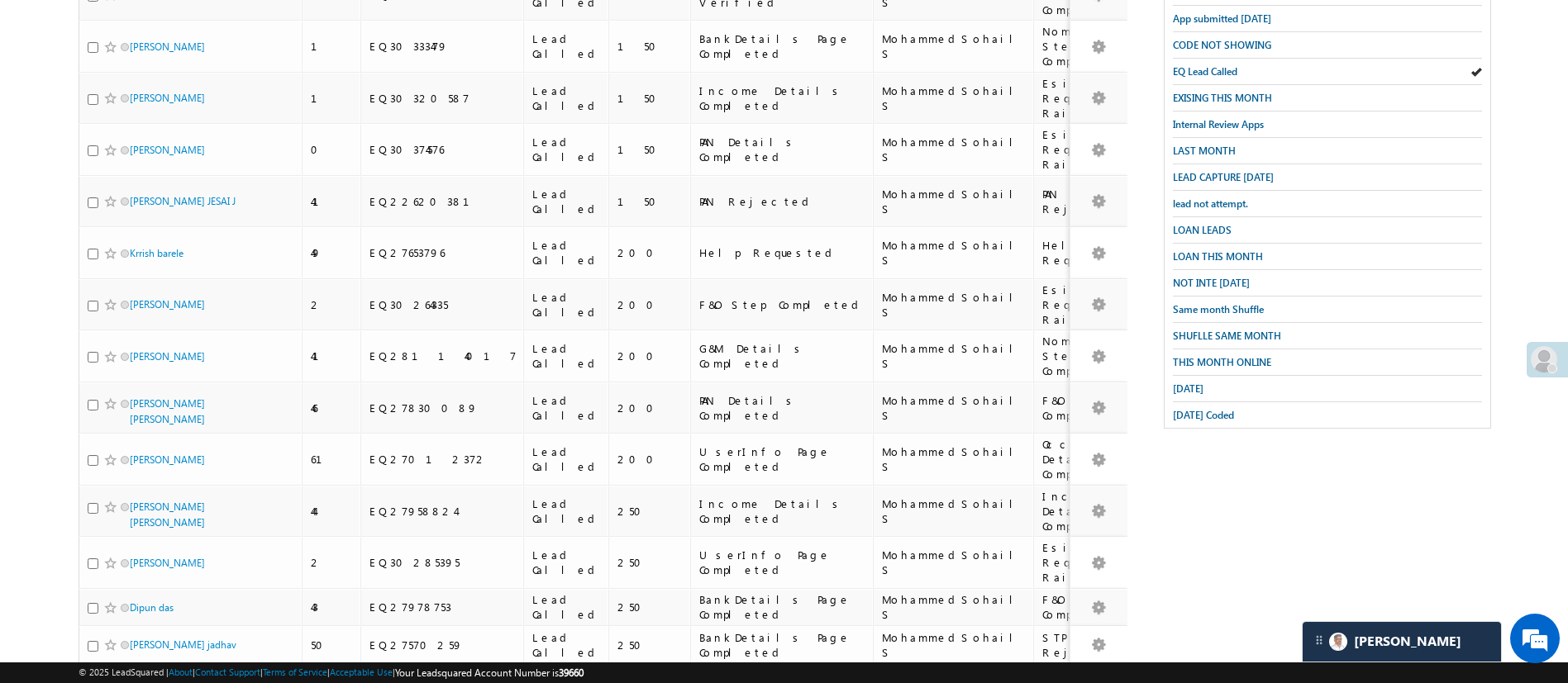
scroll to position [0, 0]
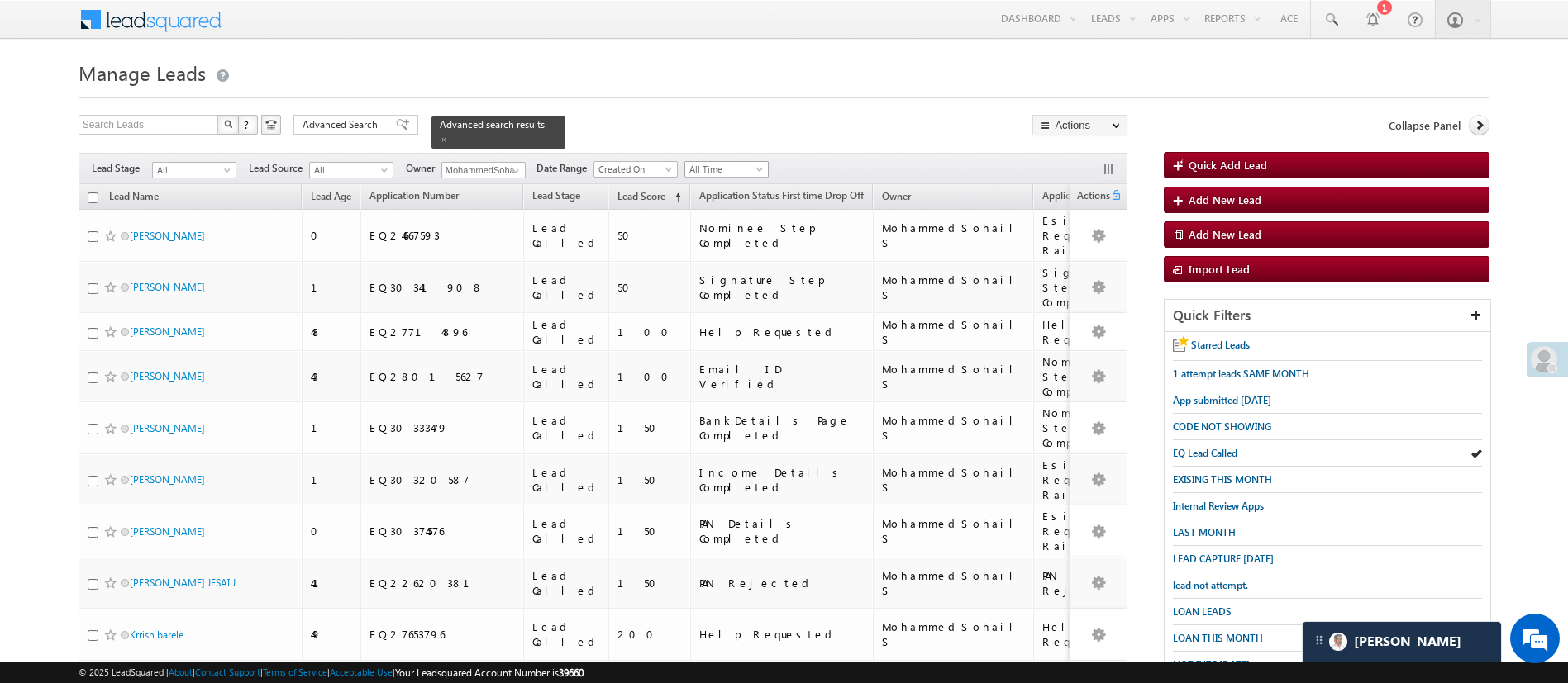
click at [751, 162] on span "All Time" at bounding box center [724, 169] width 78 height 15
click at [733, 295] on link "This Month" at bounding box center [729, 302] width 84 height 15
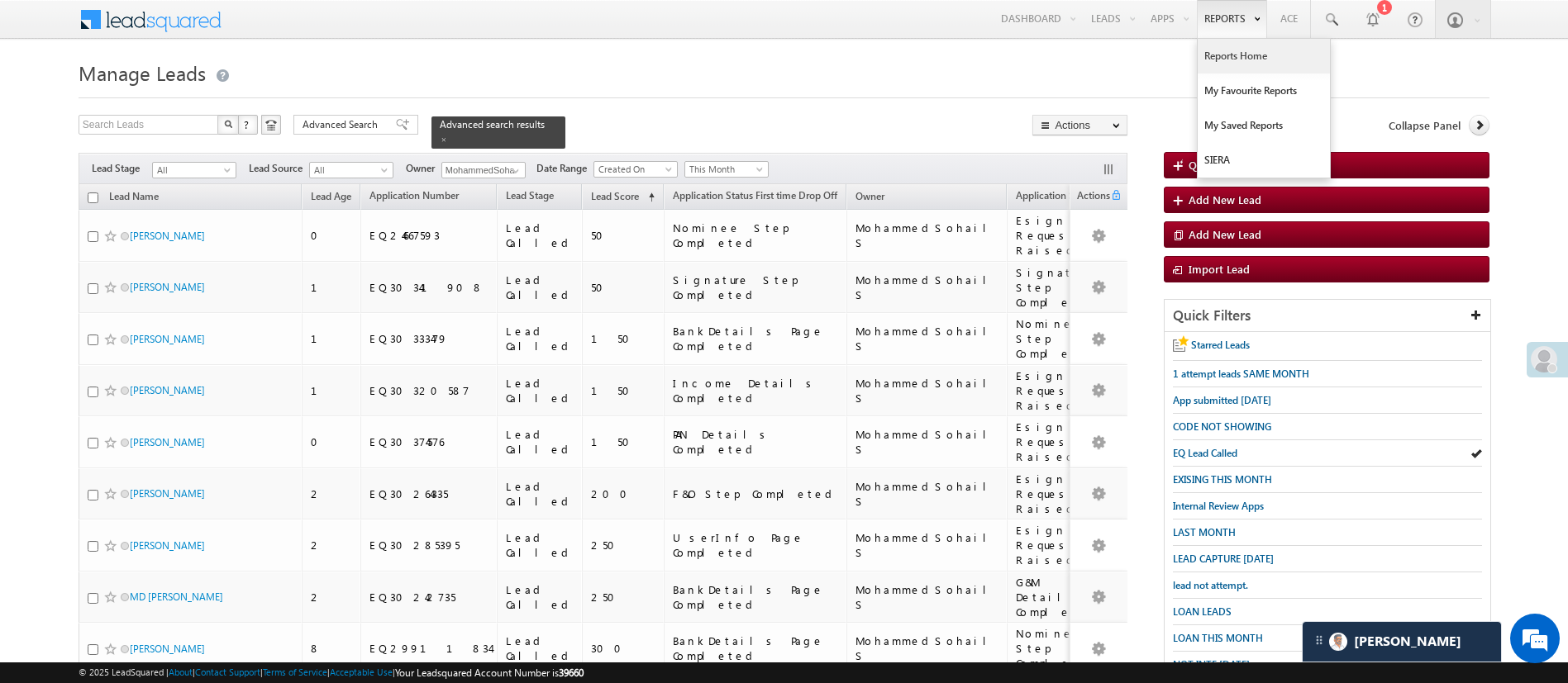
click at [1243, 49] on link "Reports Home" at bounding box center [1264, 56] width 132 height 35
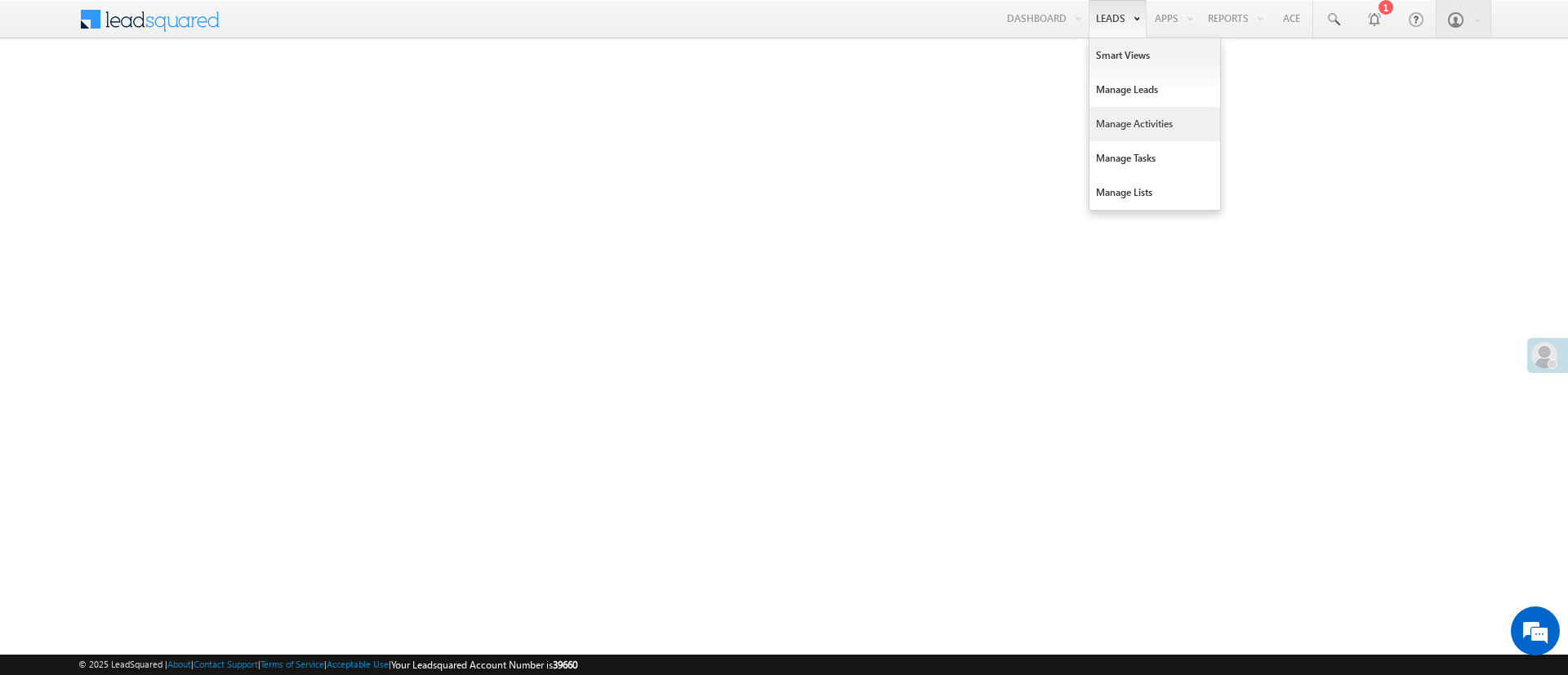
click at [1118, 126] on link "Manage Activities" at bounding box center [1154, 124] width 131 height 34
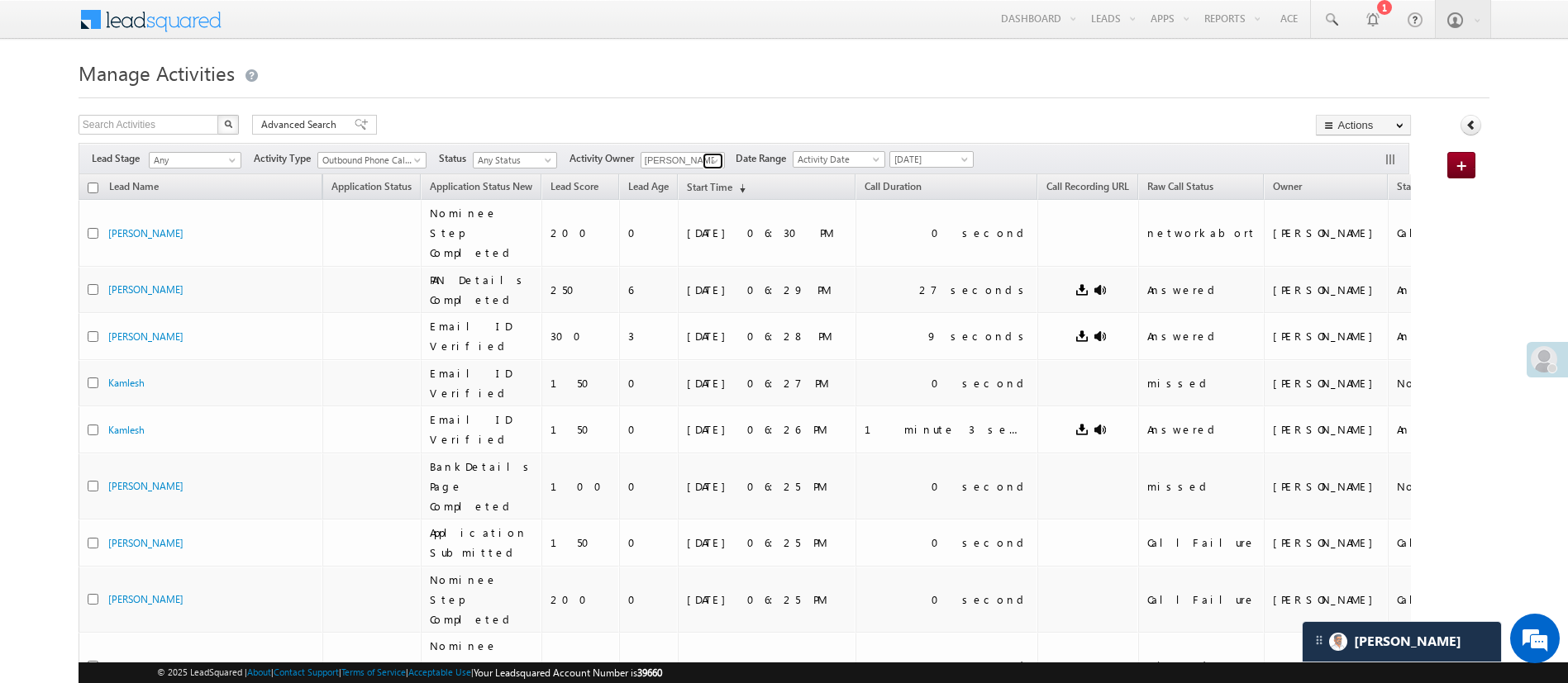
click at [718, 158] on span at bounding box center [715, 161] width 13 height 13
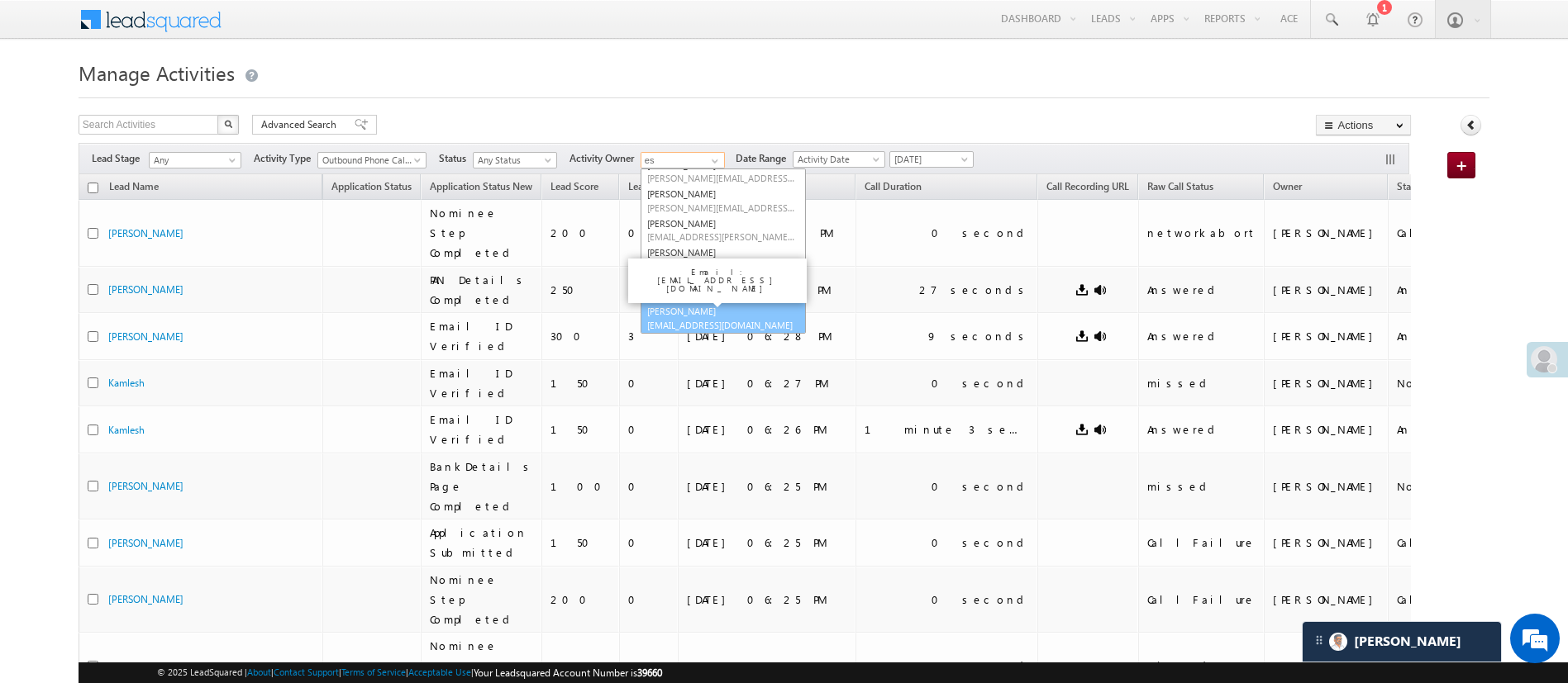
scroll to position [15, 0]
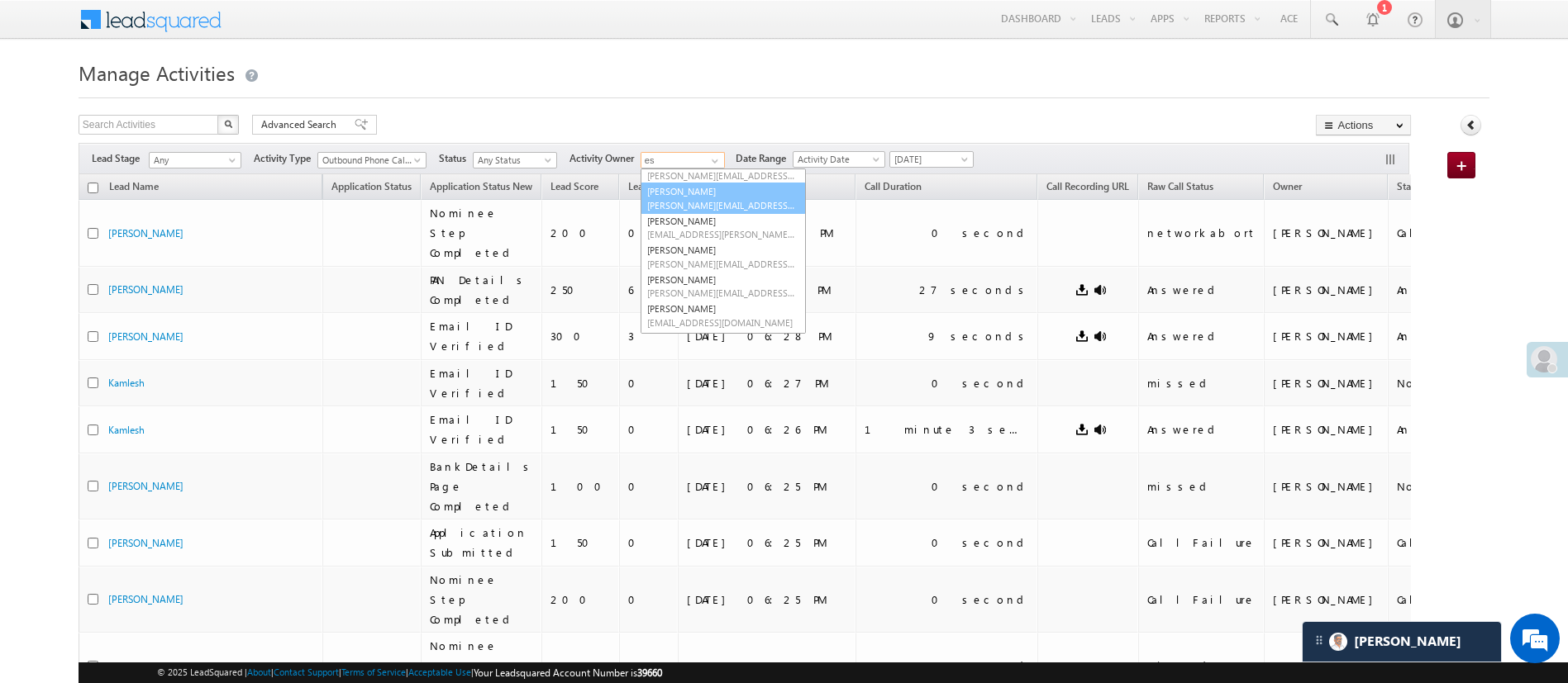
click at [743, 195] on link "[PERSON_NAME] [PERSON_NAME][EMAIL_ADDRESS][DOMAIN_NAME]" at bounding box center [723, 198] width 165 height 31
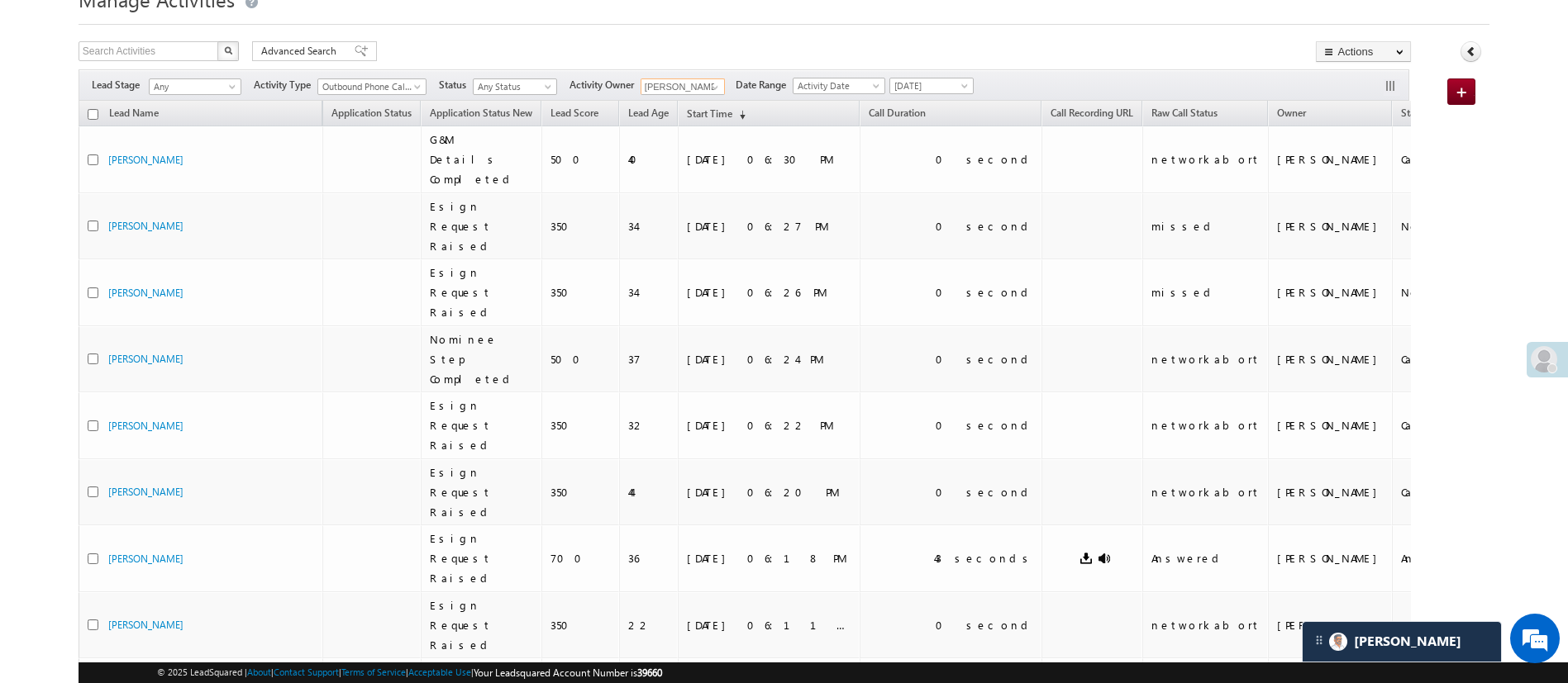
scroll to position [0, 0]
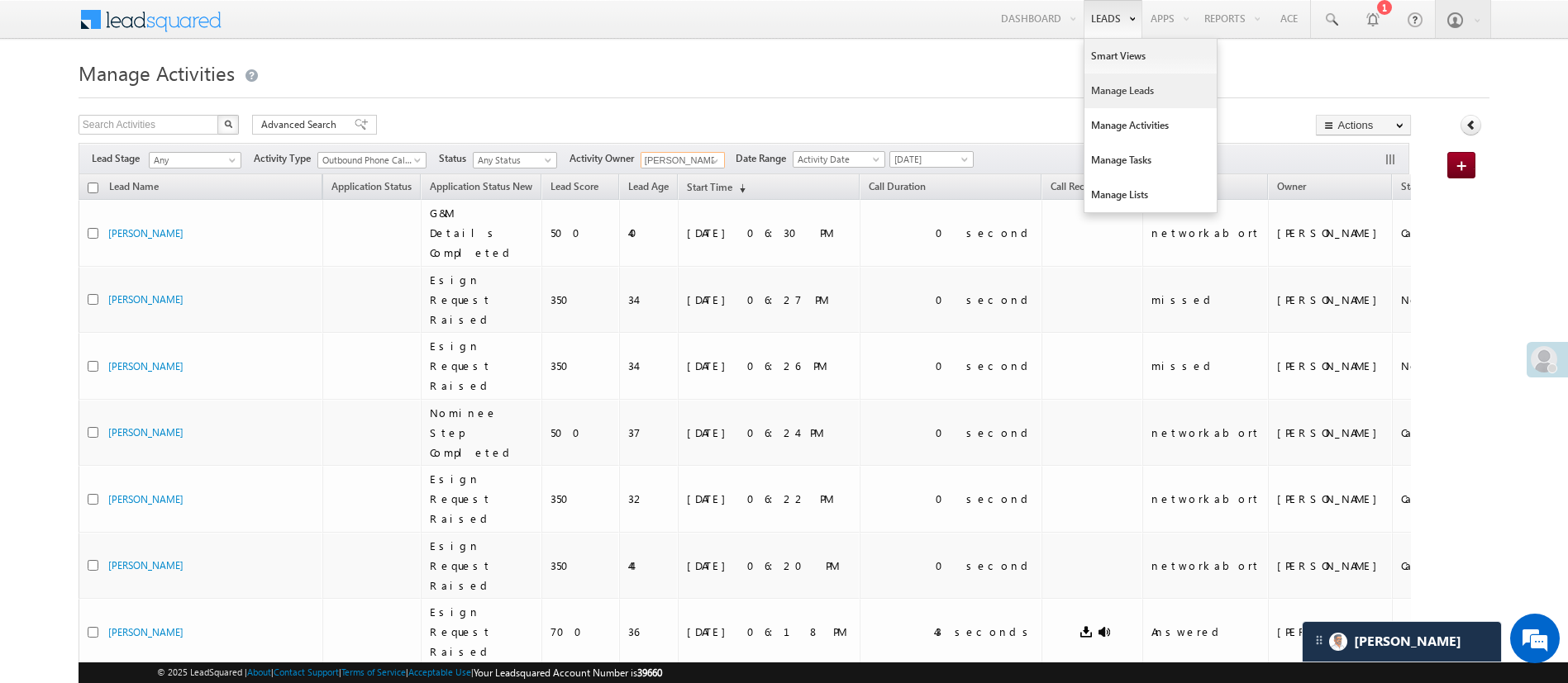
type input "[PERSON_NAME]"
click at [1112, 96] on link "Manage Leads" at bounding box center [1151, 91] width 132 height 35
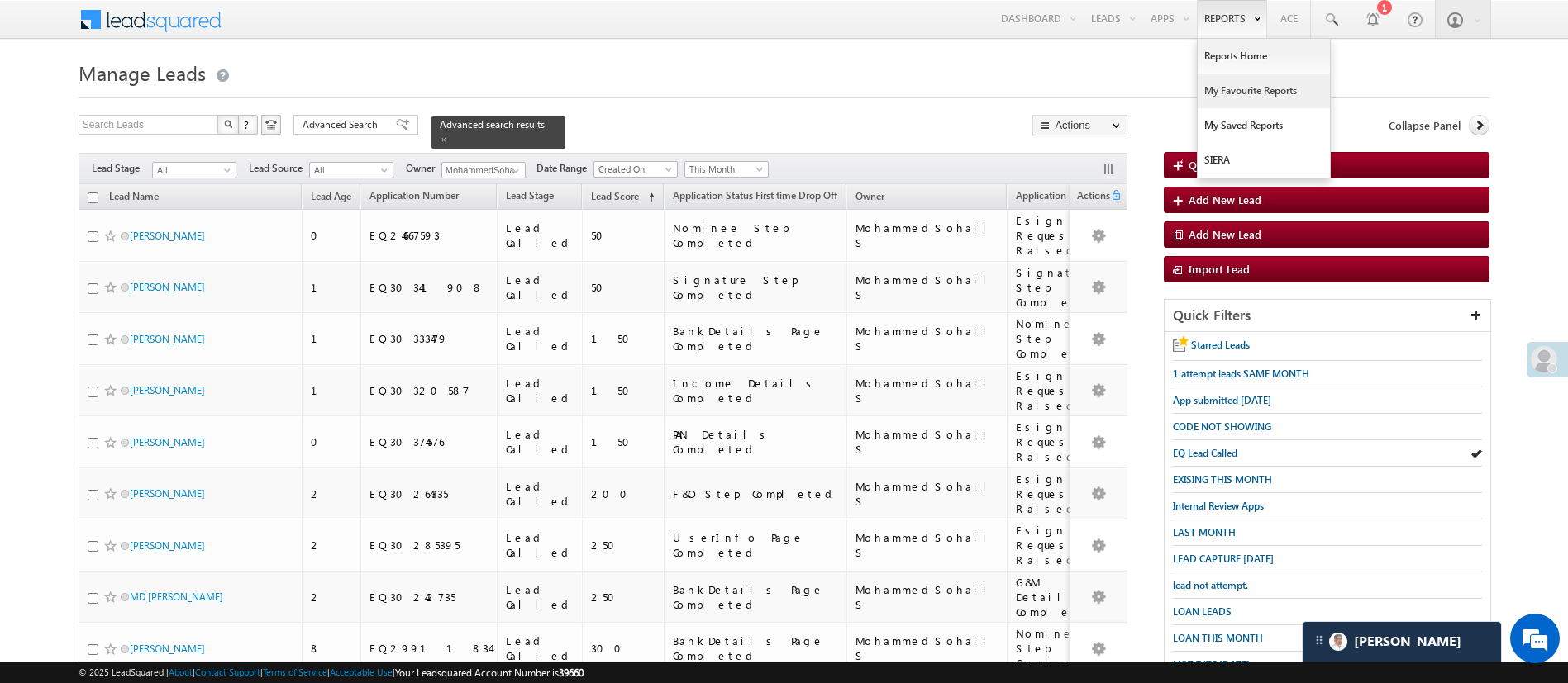
click at [1235, 81] on link "My Favourite Reports" at bounding box center [1264, 91] width 132 height 35
click at [1241, 57] on link "Reports Home" at bounding box center [1264, 56] width 132 height 35
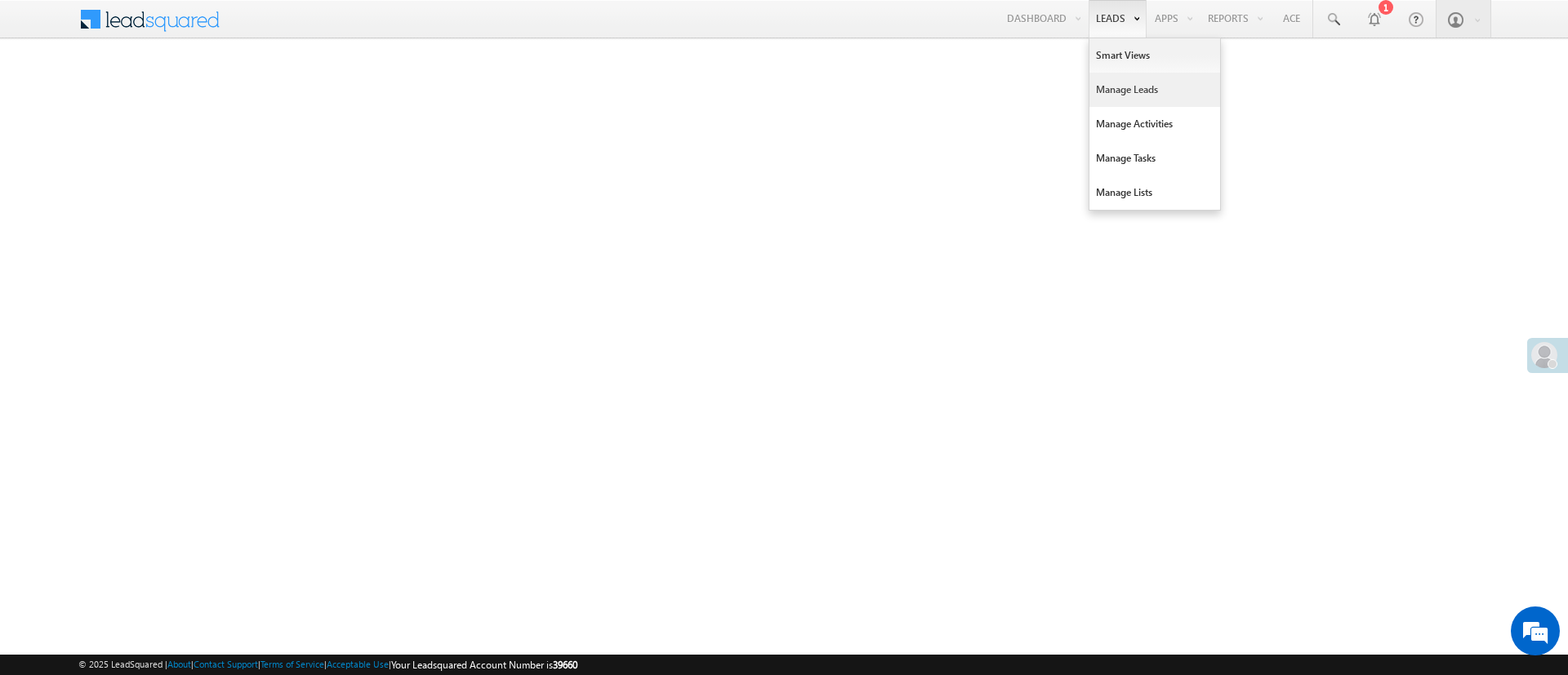
click at [1130, 104] on link "Manage Leads" at bounding box center [1154, 90] width 131 height 34
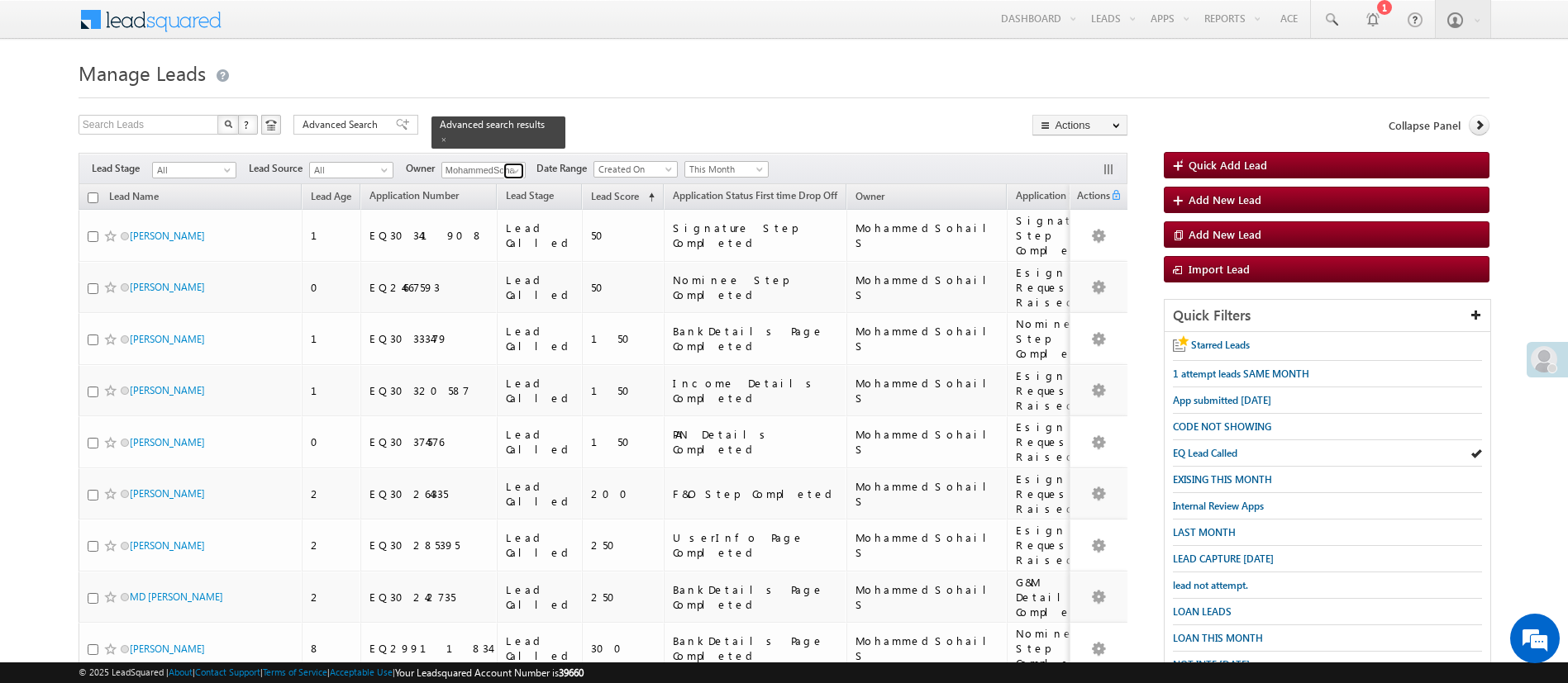
click at [521, 164] on span at bounding box center [515, 171] width 13 height 13
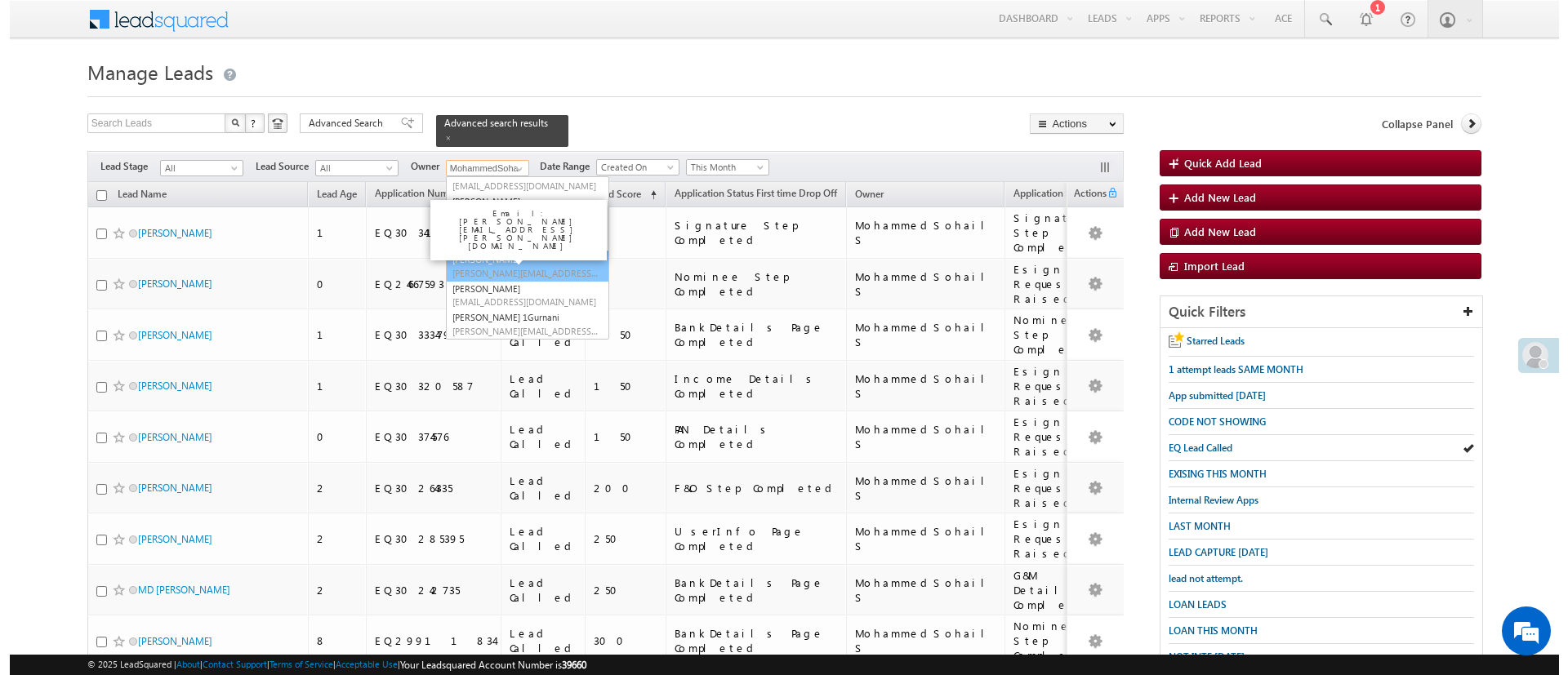
scroll to position [220, 0]
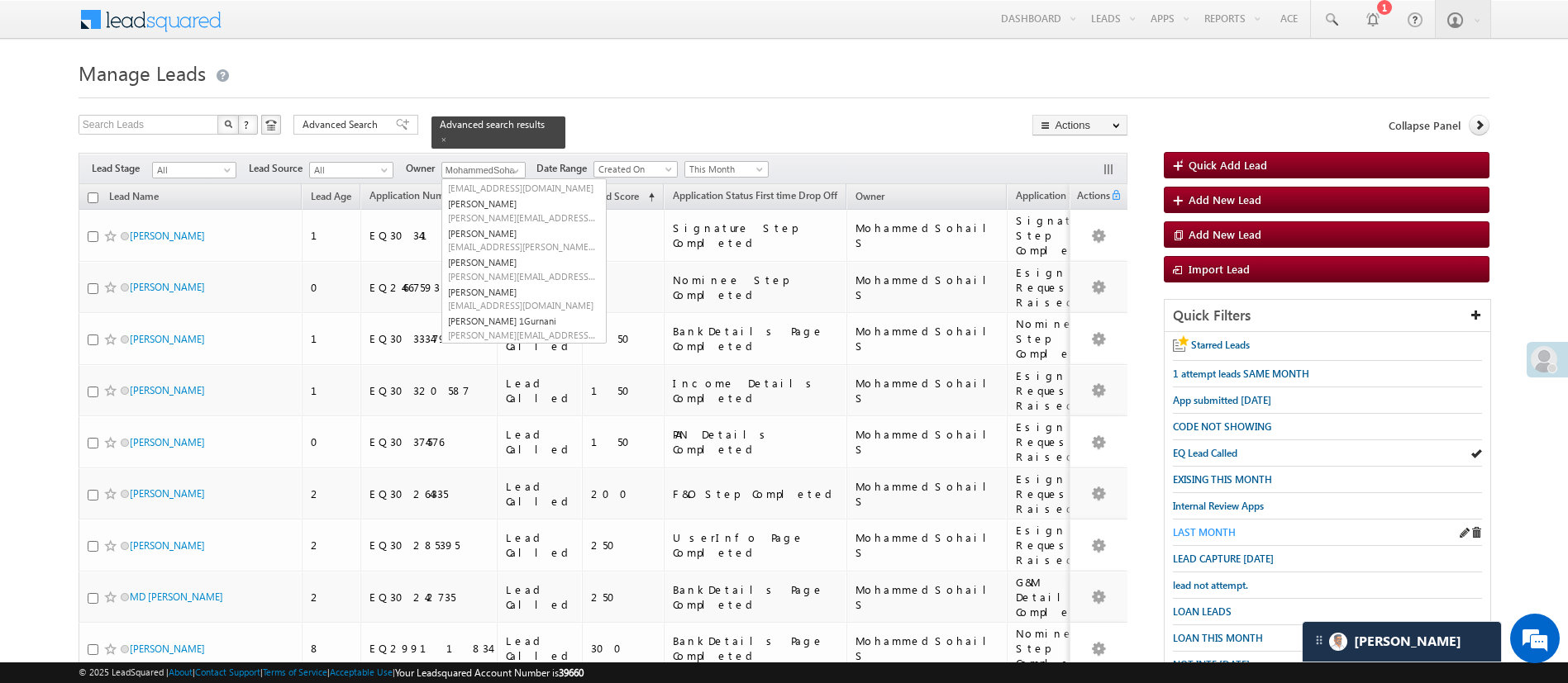
click at [1212, 526] on span "LAST MONTH" at bounding box center [1204, 532] width 62 height 12
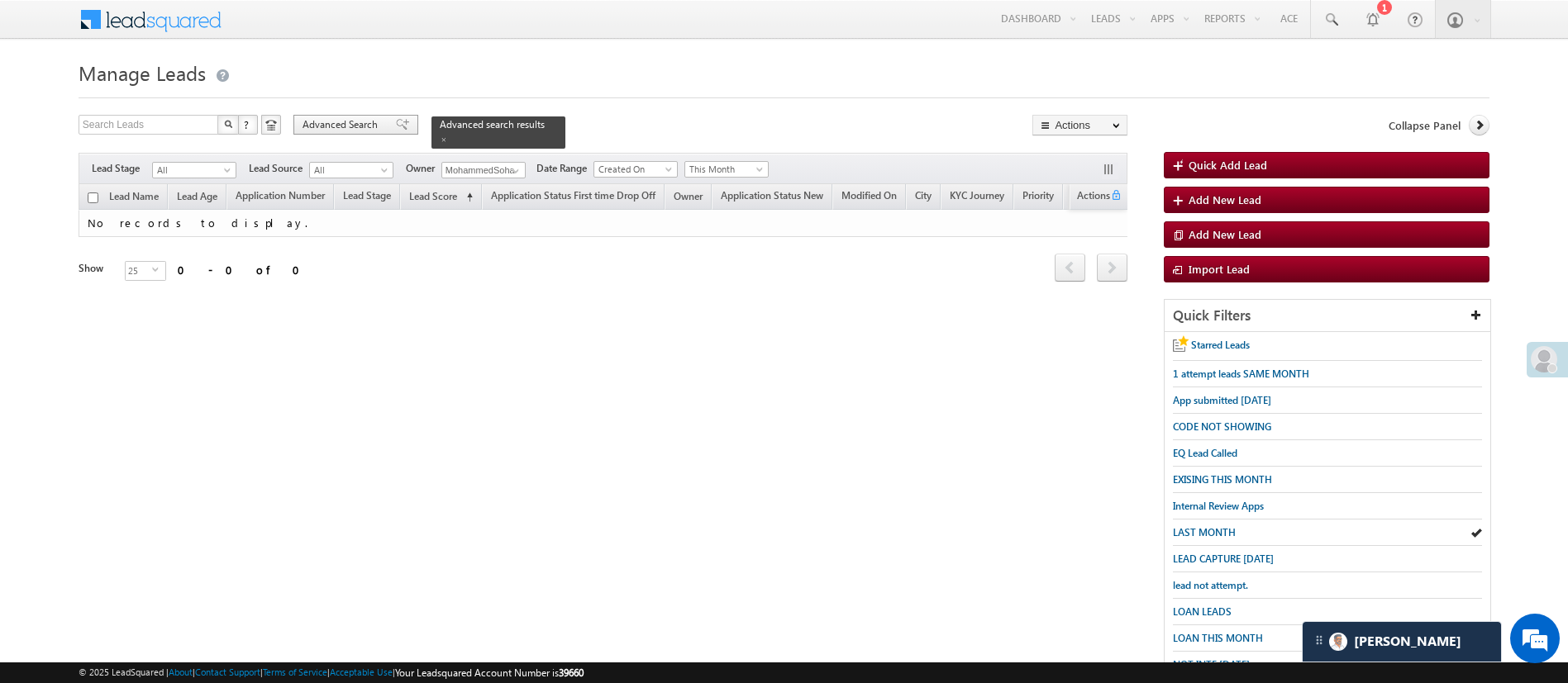
click at [335, 124] on span "Advanced Search" at bounding box center [342, 125] width 80 height 15
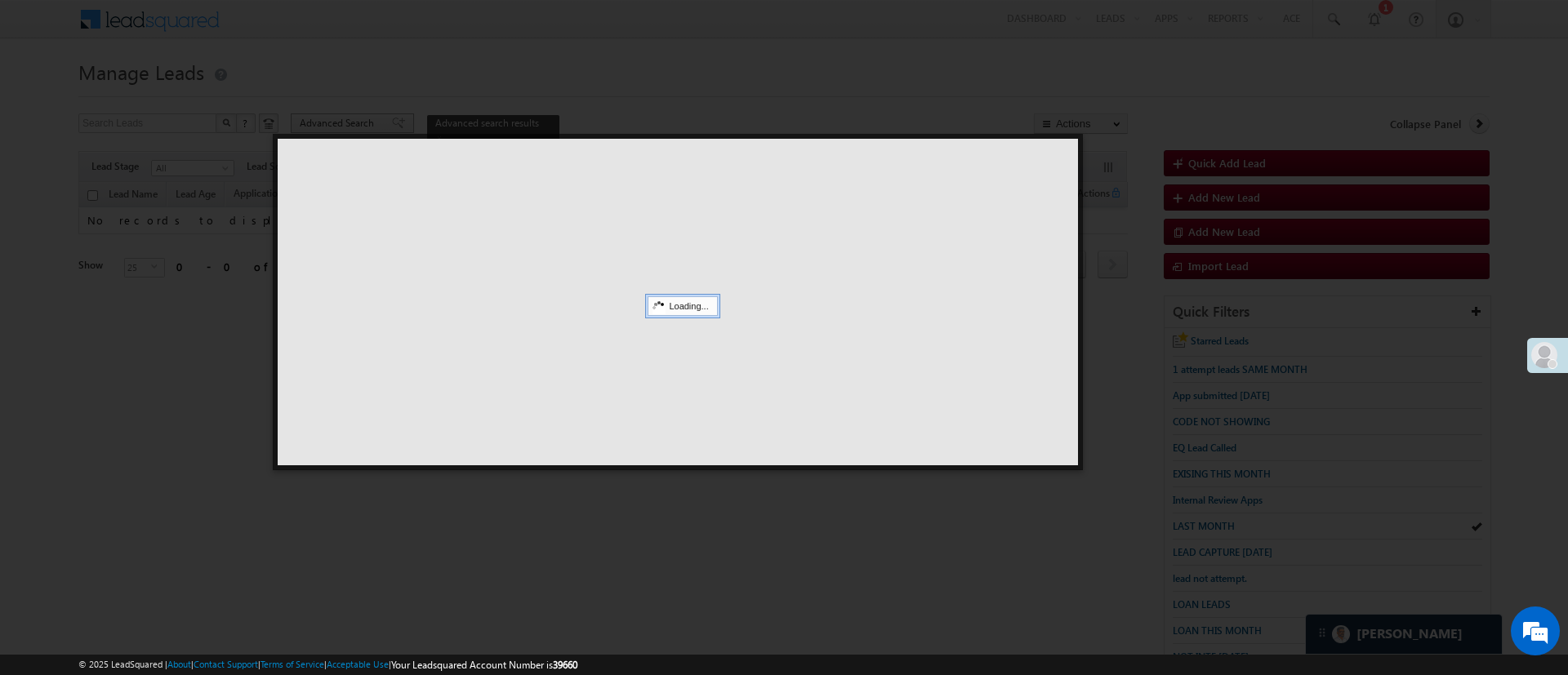
scroll to position [0, 0]
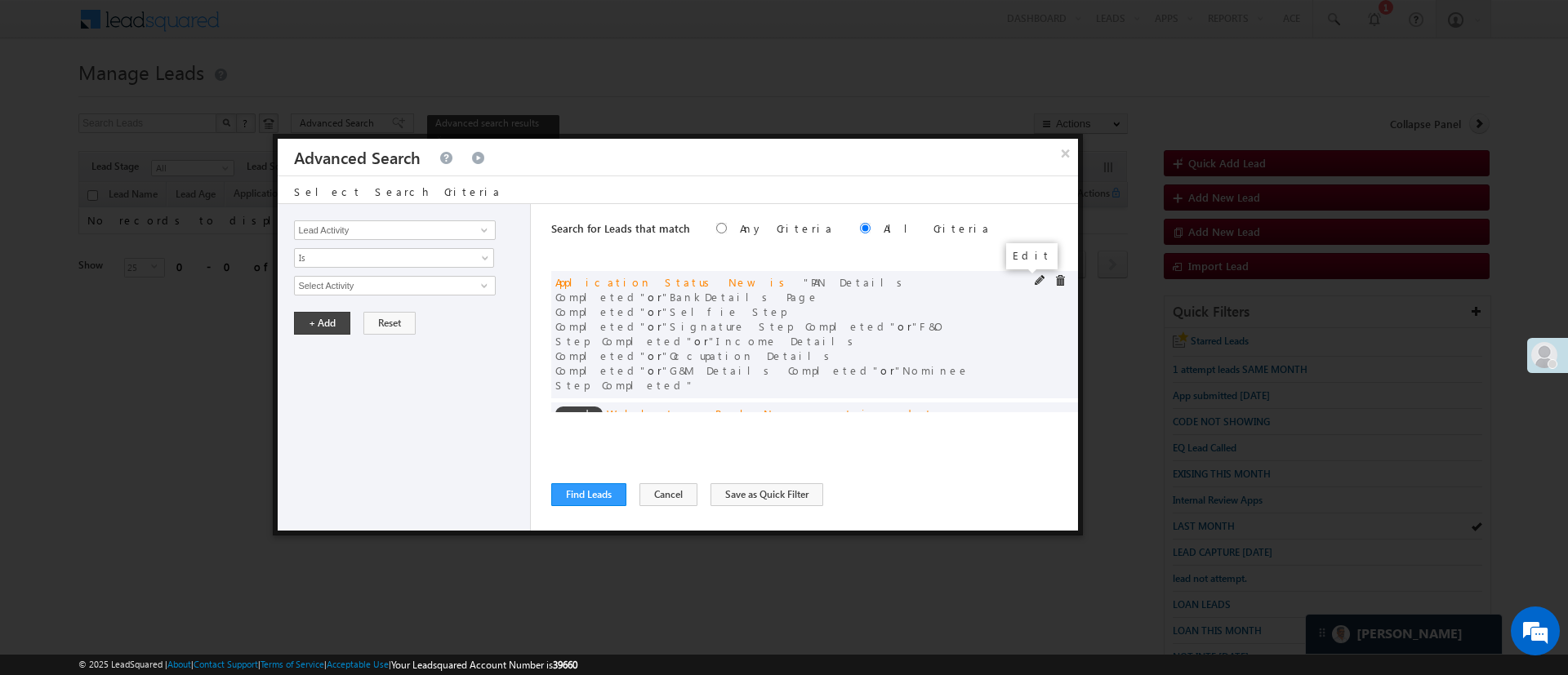
click at [1034, 280] on span at bounding box center [1040, 280] width 12 height 12
click at [473, 290] on span "9 selected" at bounding box center [387, 286] width 185 height 18
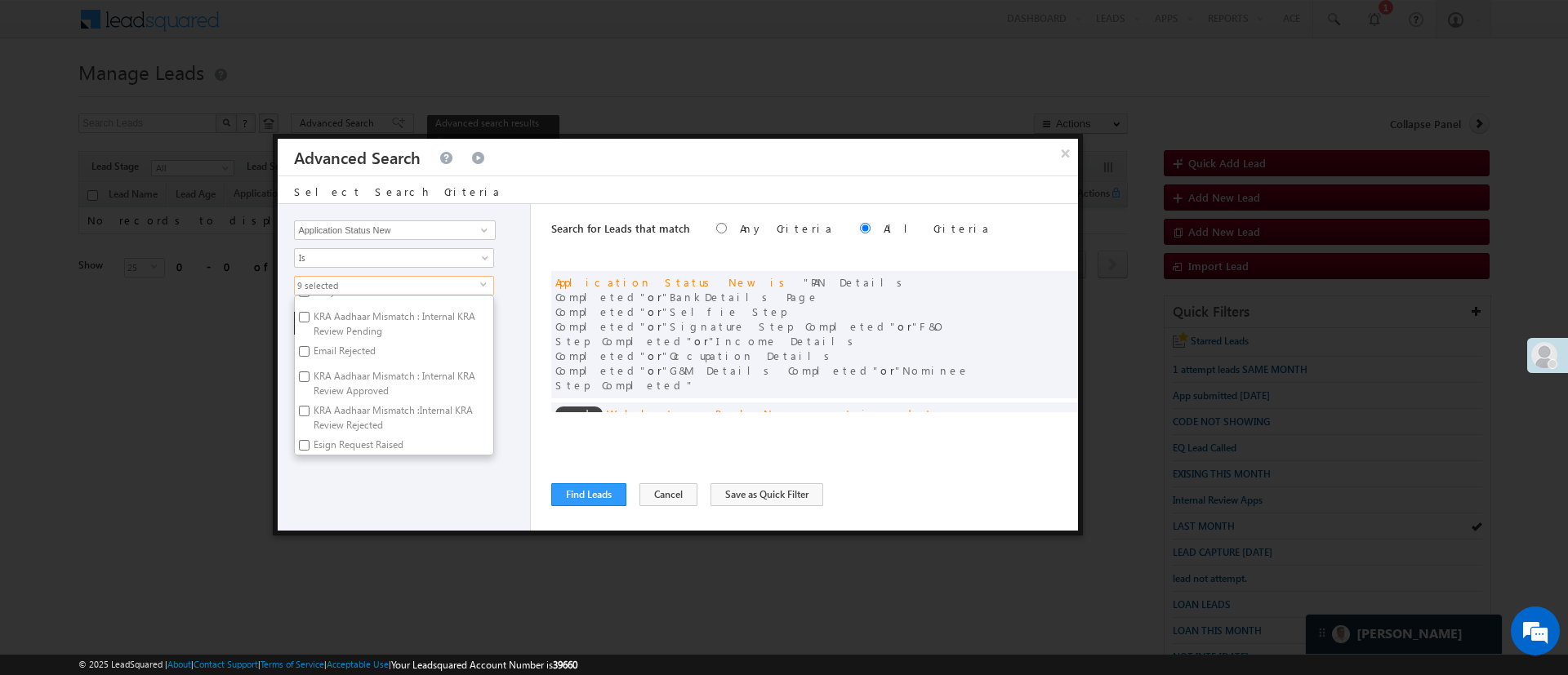
scroll to position [1154, 0]
click at [376, 426] on label "KRA Aadhaar Mismatch :Internal KRA Review Rejected" at bounding box center [394, 413] width 199 height 34
click at [309, 411] on input "KRA Aadhaar Mismatch :Internal KRA Review Rejected" at bounding box center [304, 406] width 11 height 11
checkbox input "true"
click at [372, 435] on label "Esign Request Raised" at bounding box center [358, 442] width 125 height 25
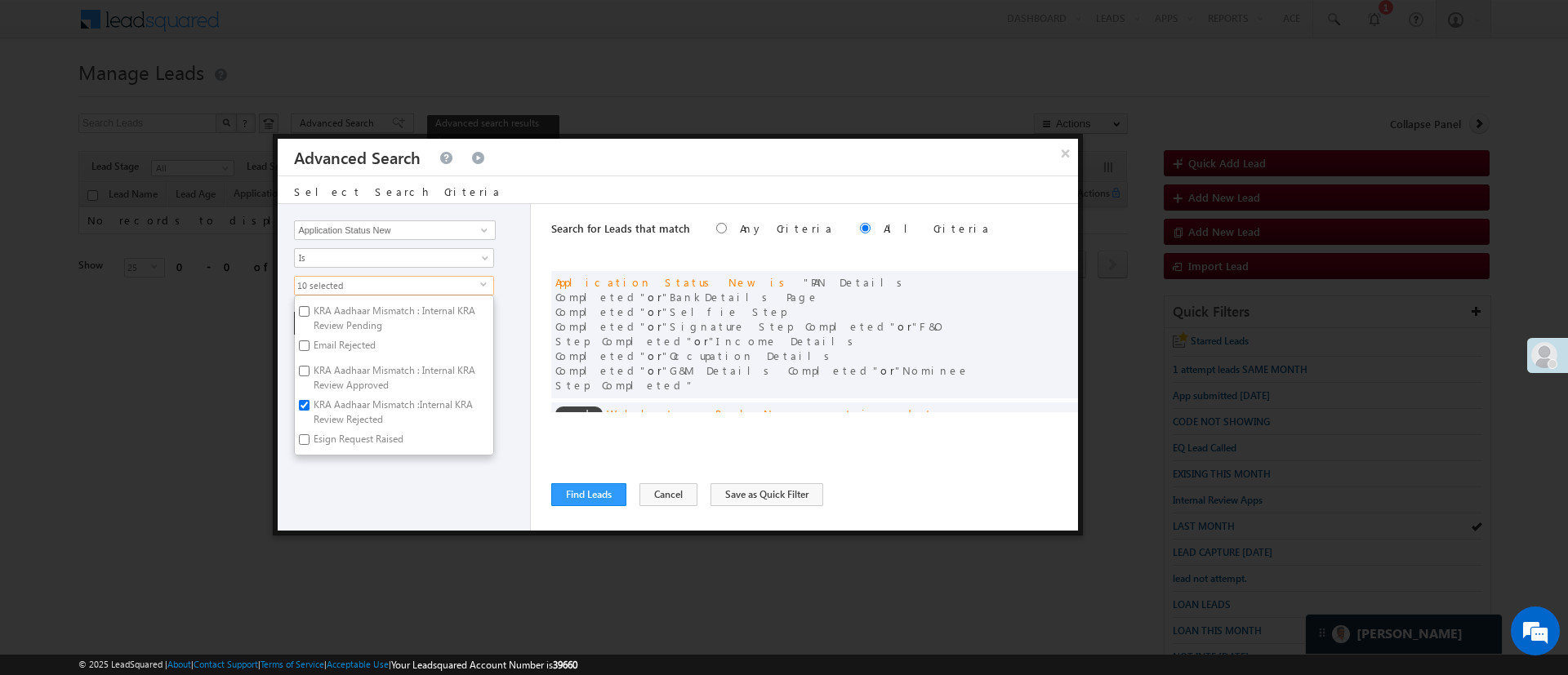
click at [309, 435] on input "Esign Request Raised" at bounding box center [304, 440] width 11 height 11
checkbox input "true"
click at [383, 410] on label "KRA Aadhaar Mismatch :Internal KRA Review Rejected" at bounding box center [394, 413] width 199 height 34
click at [309, 410] on input "KRA Aadhaar Mismatch :Internal KRA Review Rejected" at bounding box center [304, 406] width 11 height 11
checkbox input "false"
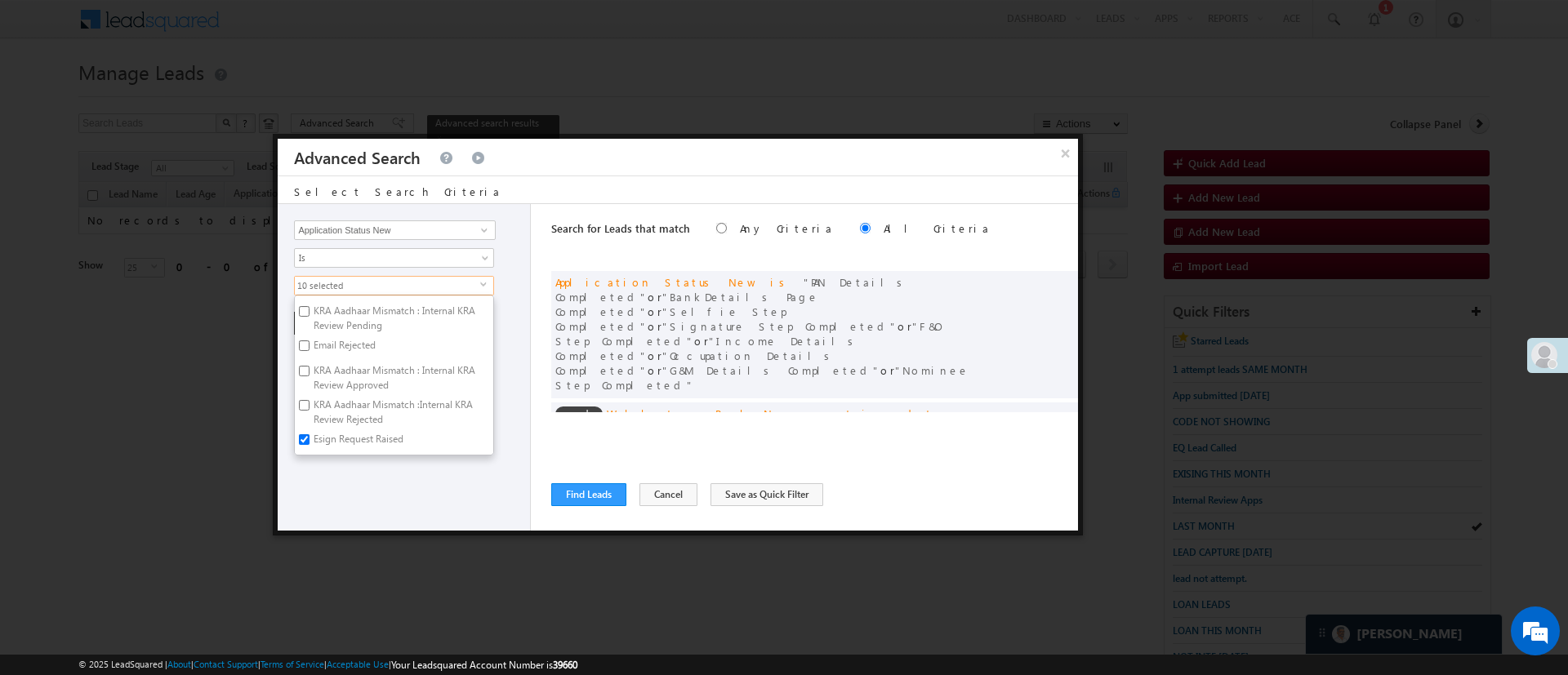
click at [408, 478] on div "Lead Activity Task Sales Group Prospect Id WA Last Message Timestamp 4th Day Di…" at bounding box center [404, 367] width 253 height 327
click at [343, 326] on button "+ Add" at bounding box center [322, 323] width 56 height 23
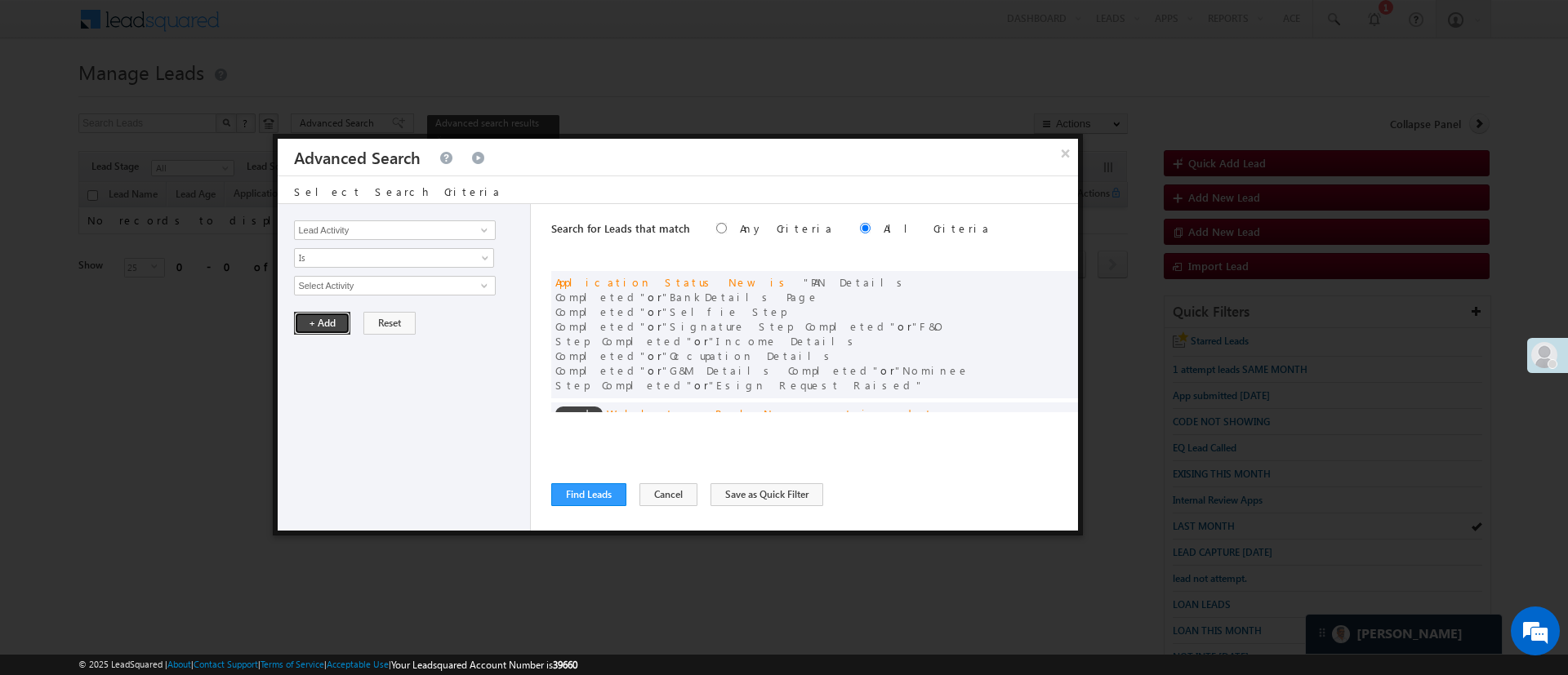
scroll to position [132, 0]
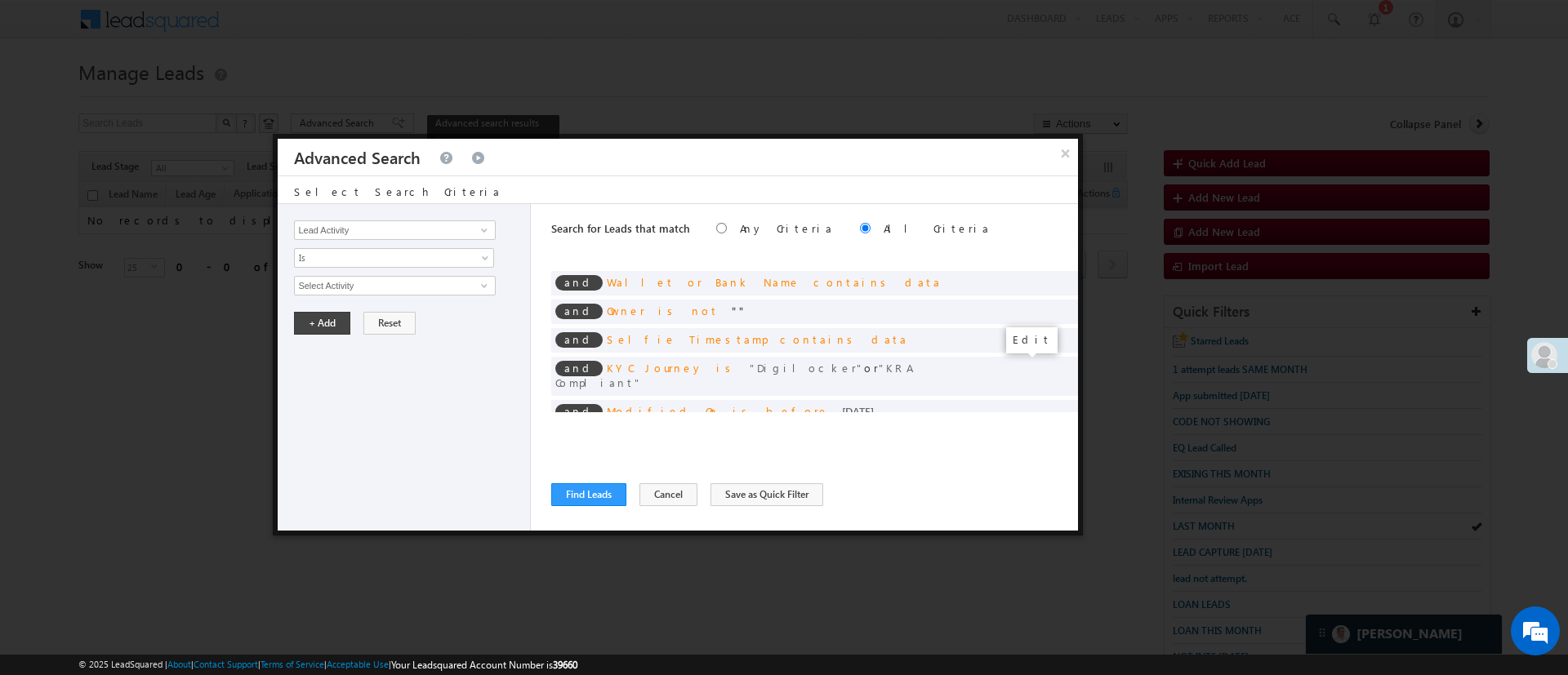
click at [1034, 433] on span at bounding box center [1040, 438] width 12 height 12
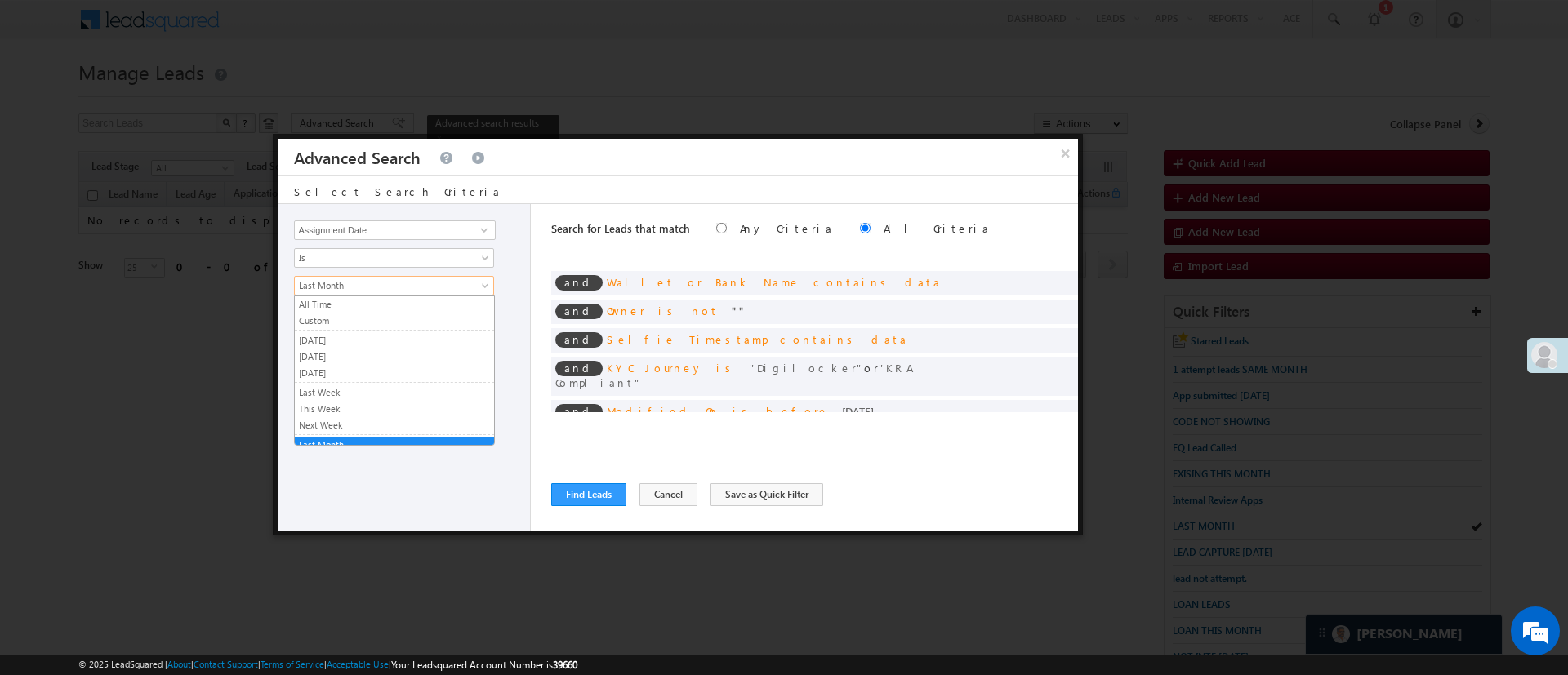
click at [354, 292] on link "Last Month" at bounding box center [394, 286] width 200 height 20
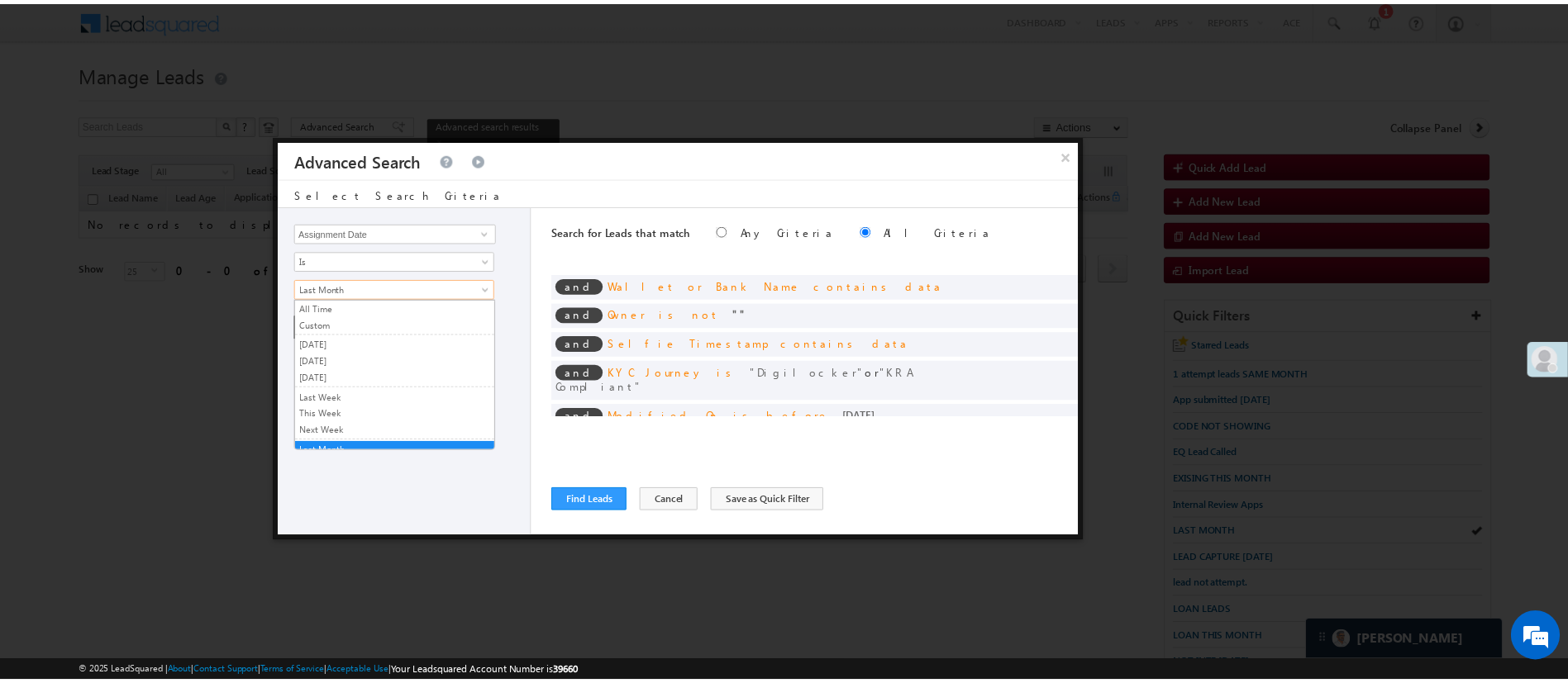
scroll to position [7, 0]
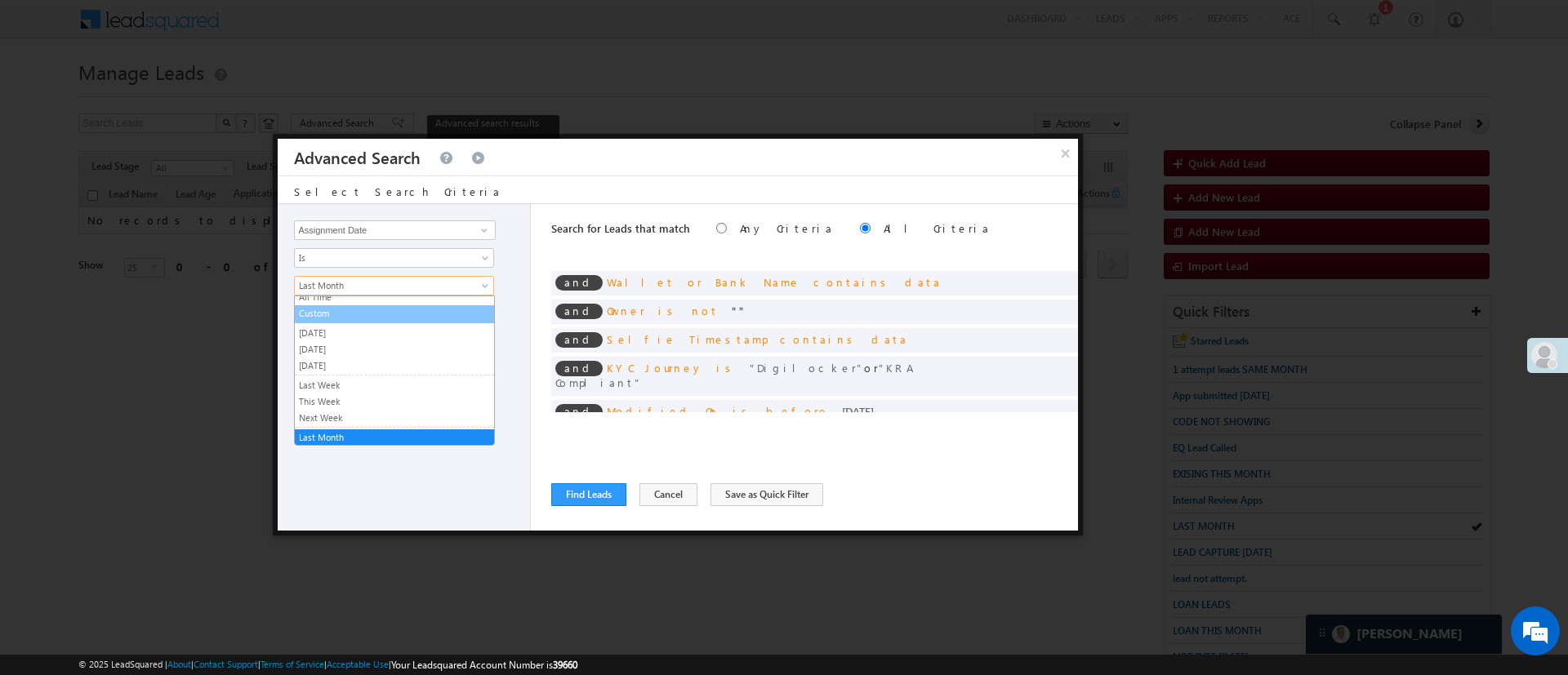
click at [355, 314] on link "Custom" at bounding box center [395, 313] width 200 height 15
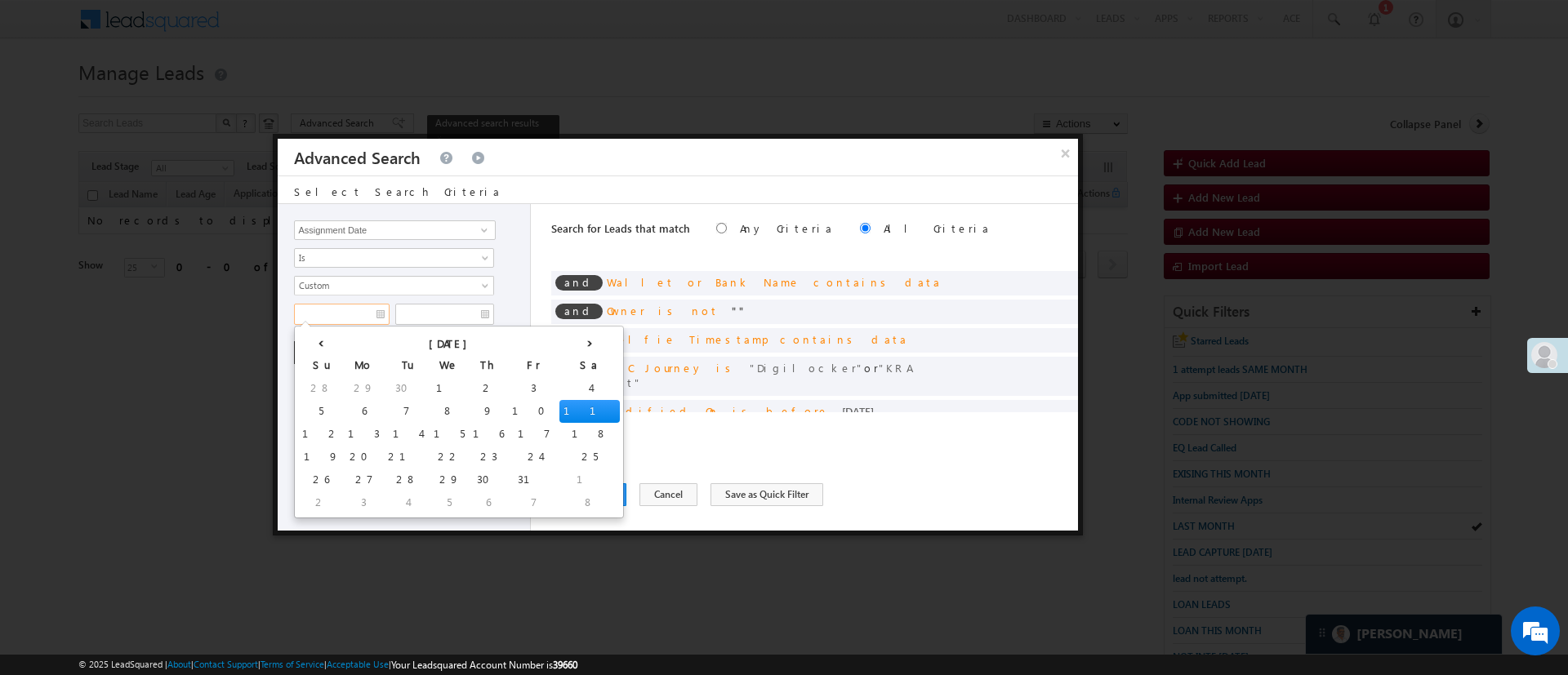
click at [348, 314] on input "text" at bounding box center [341, 314] width 95 height 21
click at [310, 344] on th "‹" at bounding box center [320, 342] width 45 height 24
click at [474, 454] on td "25" at bounding box center [504, 456] width 61 height 23
type input "09/25/25"
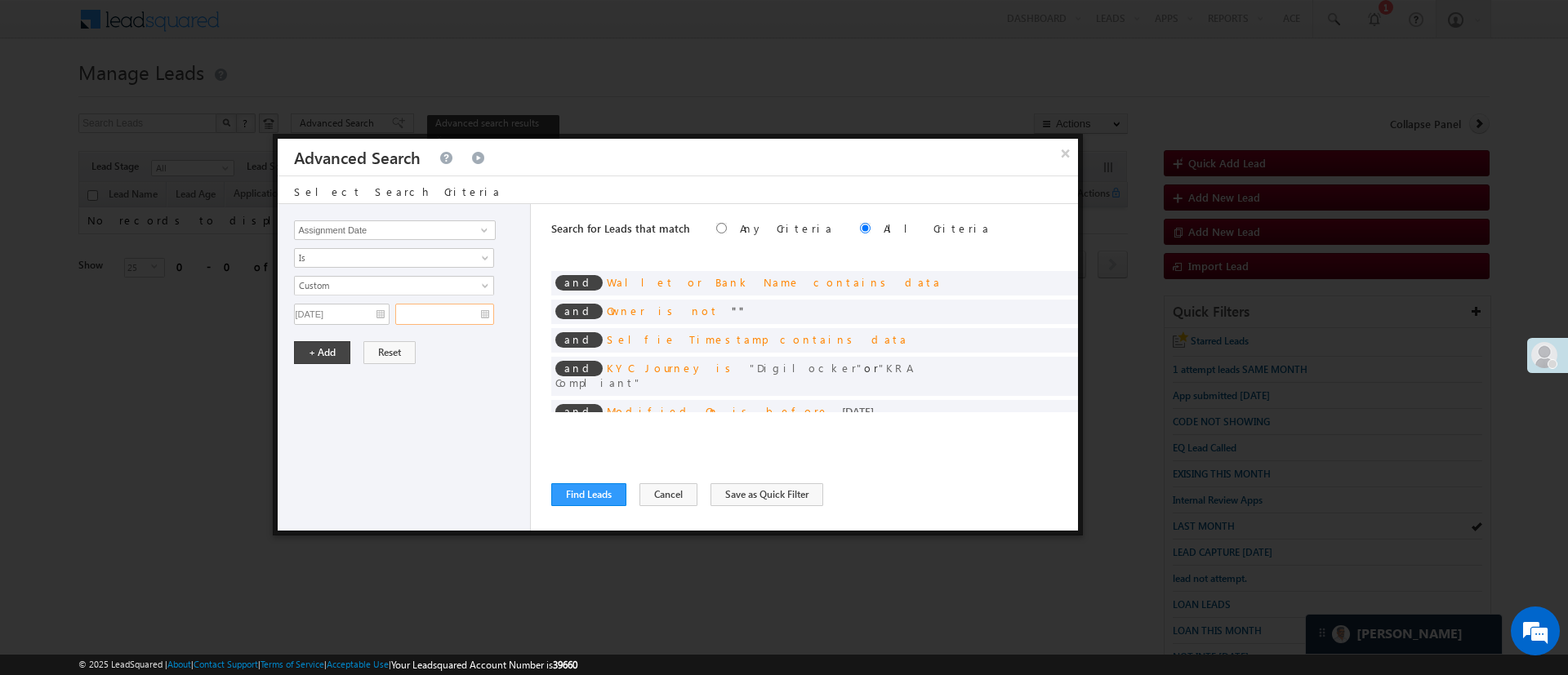
click at [453, 316] on input "text" at bounding box center [445, 314] width 99 height 21
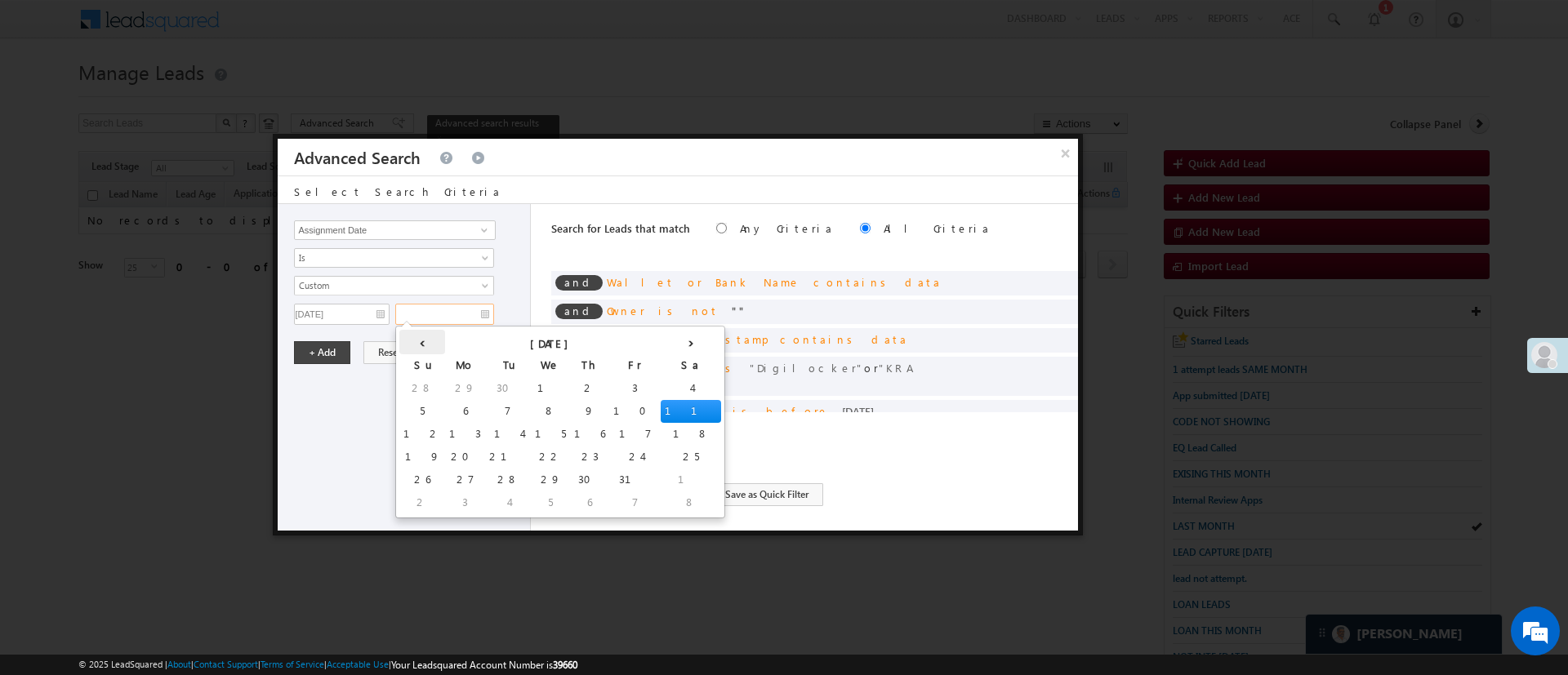
click at [412, 335] on th "‹" at bounding box center [422, 342] width 45 height 24
click at [485, 470] on td "30" at bounding box center [504, 480] width 39 height 23
type input "09/30/25"
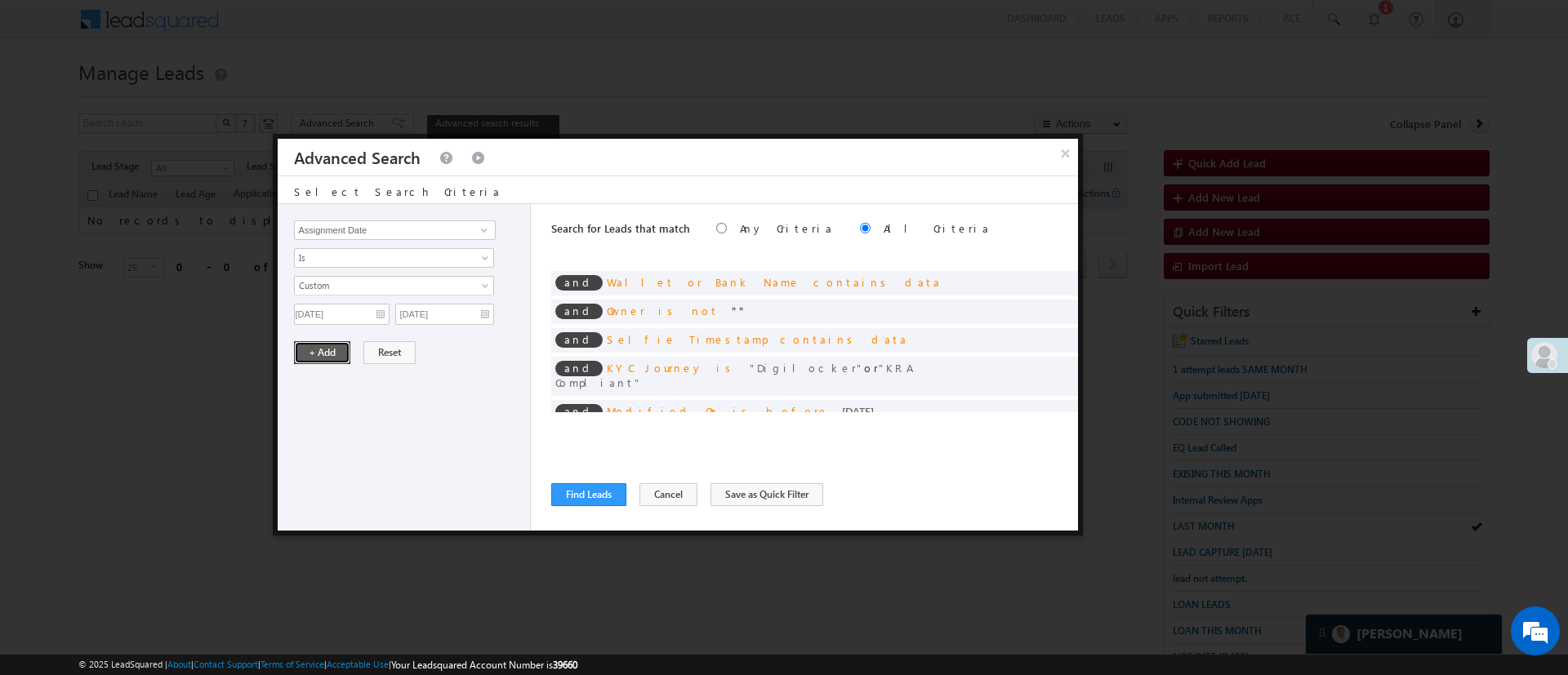
click at [328, 344] on button "+ Add" at bounding box center [322, 352] width 56 height 23
click at [614, 494] on button "Find Leads" at bounding box center [588, 494] width 75 height 23
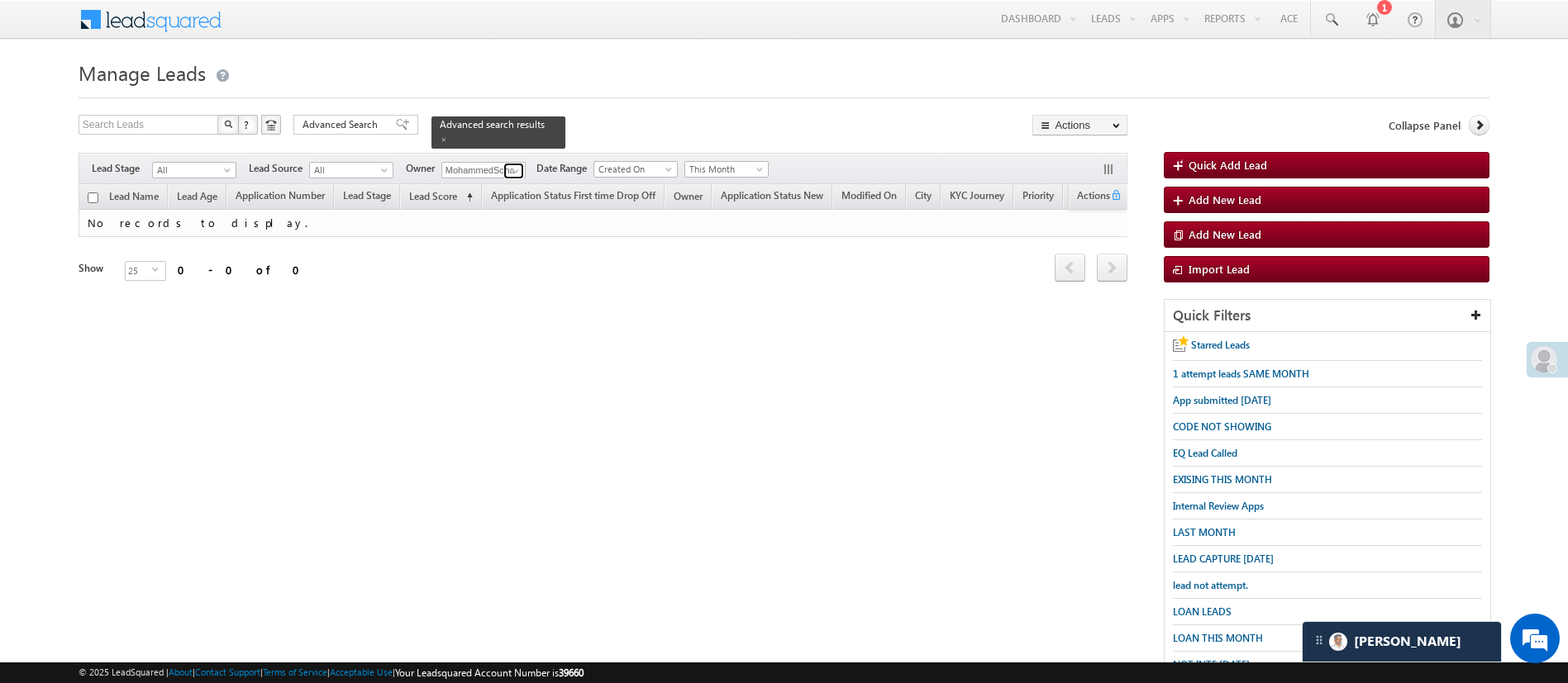
click at [520, 164] on span at bounding box center [515, 171] width 13 height 13
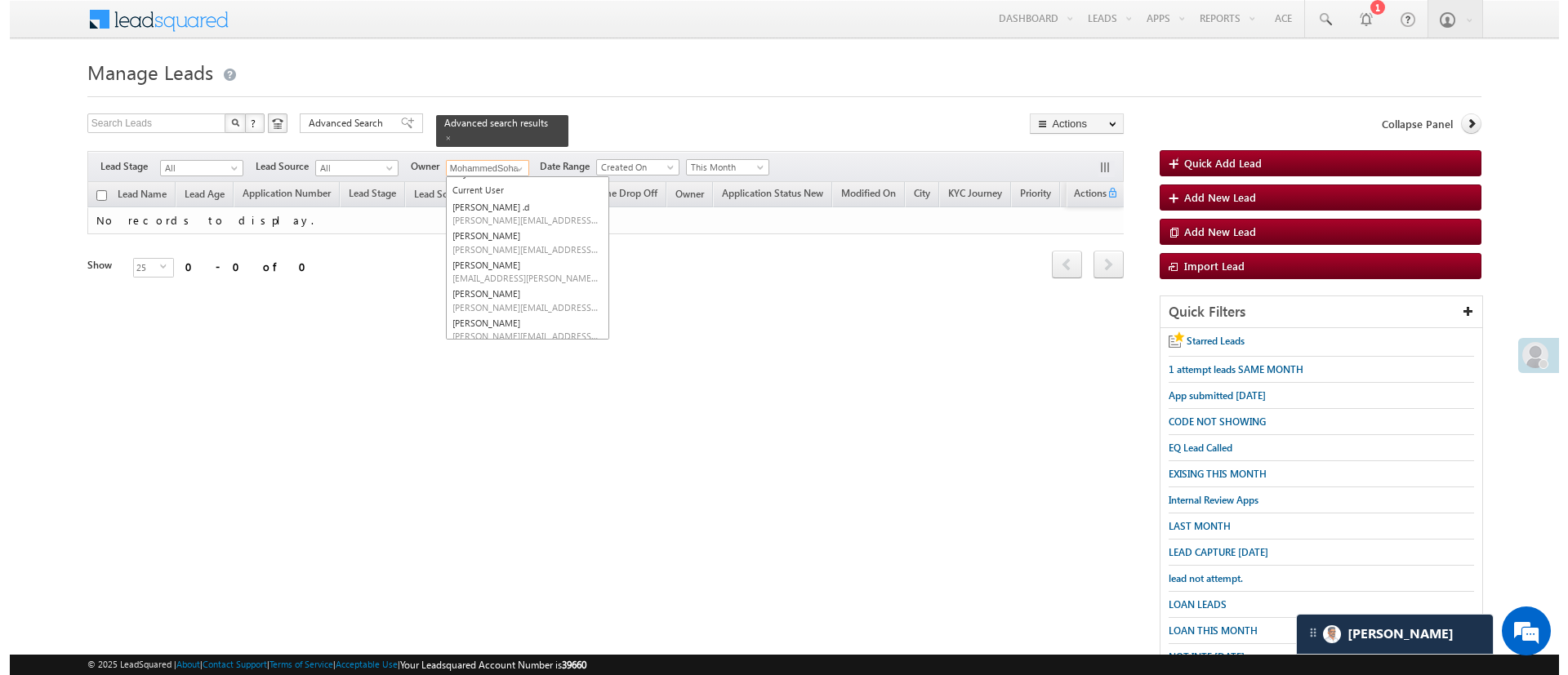
scroll to position [0, 0]
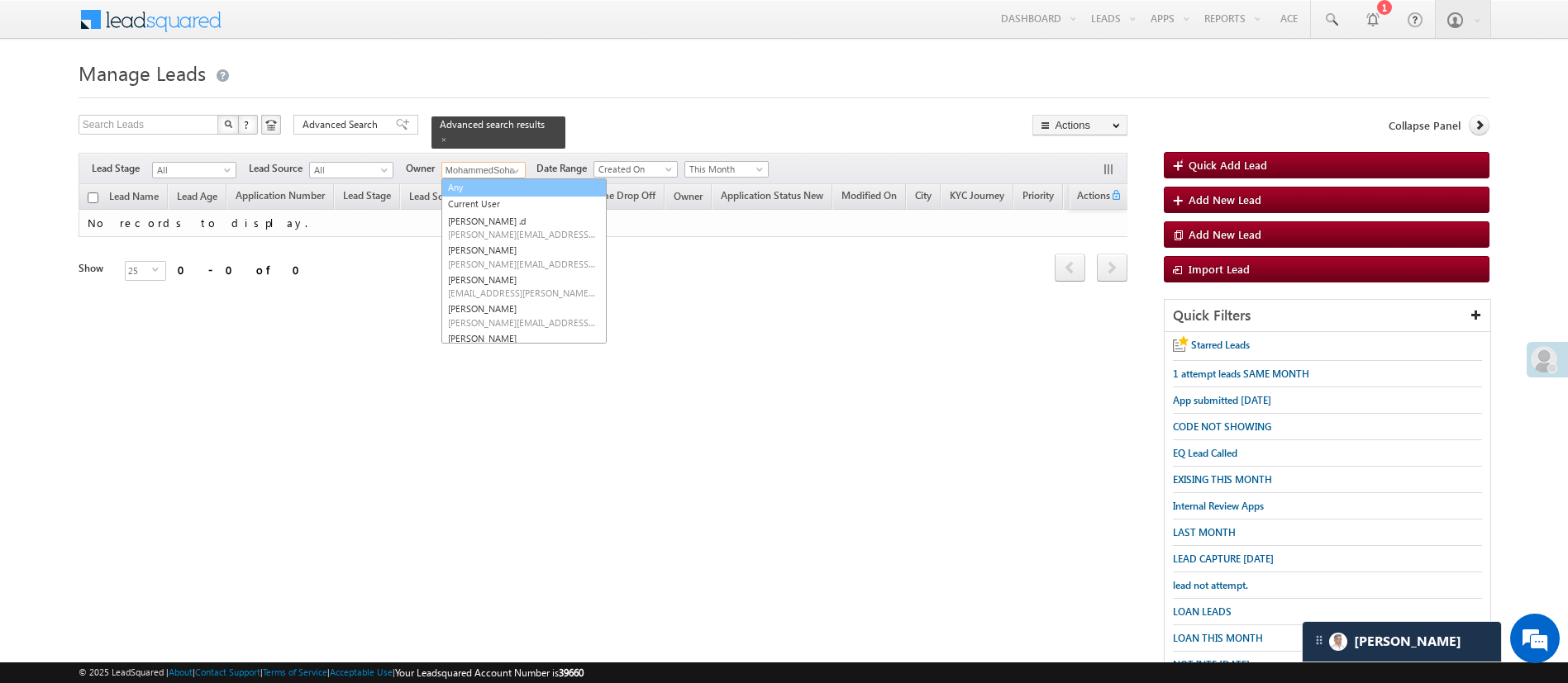
click at [578, 178] on link "Any" at bounding box center [525, 187] width 165 height 19
type input "Any"
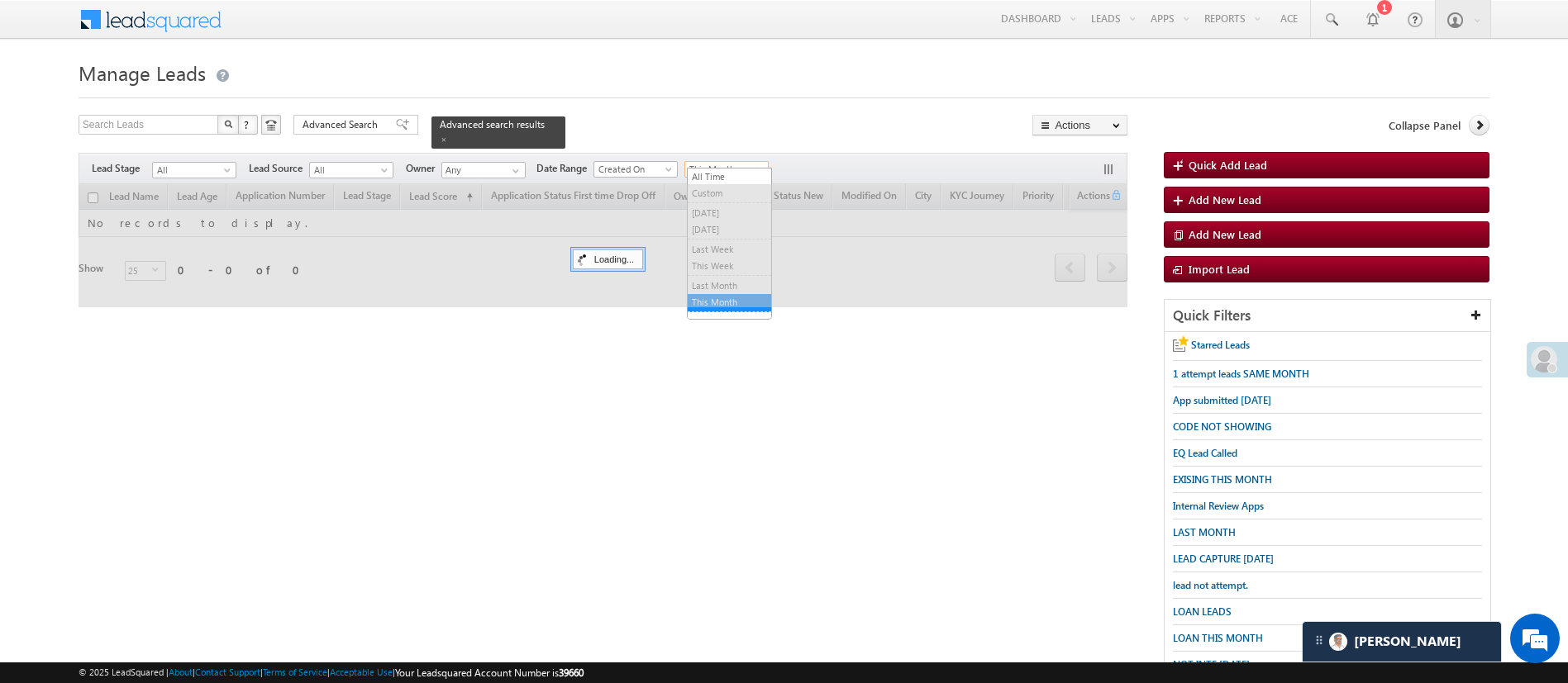
click at [757, 166] on span at bounding box center [761, 173] width 13 height 13
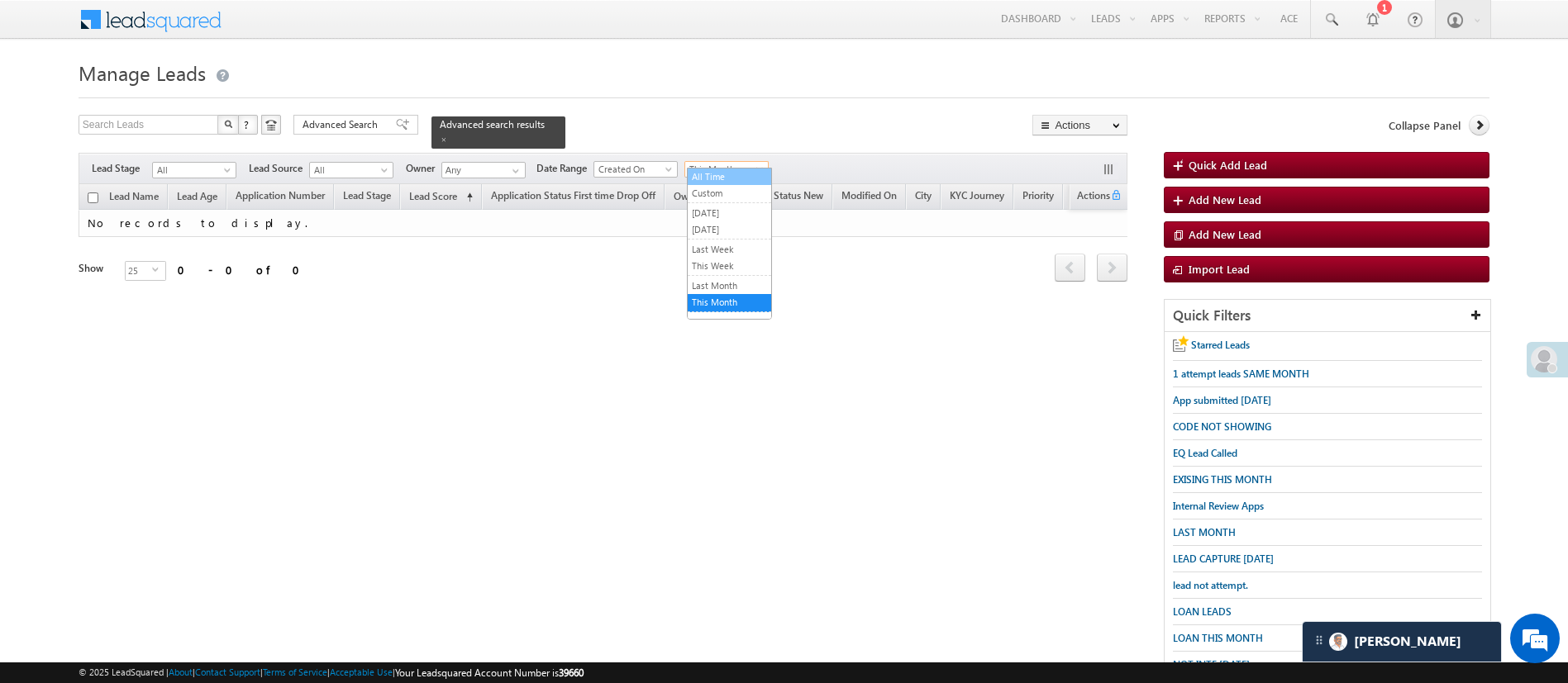
click at [739, 169] on link "All Time" at bounding box center [729, 176] width 84 height 15
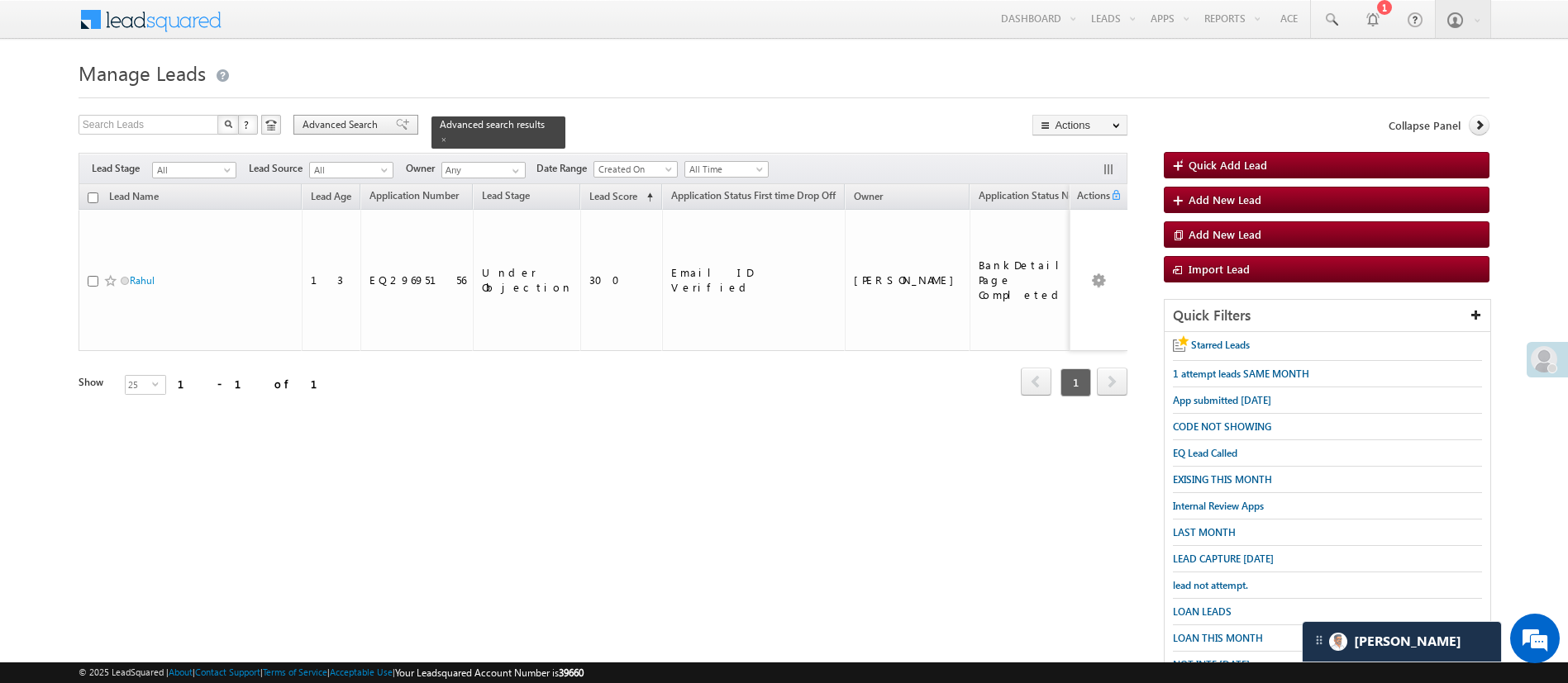
click at [368, 130] on span "Advanced Search" at bounding box center [342, 125] width 80 height 15
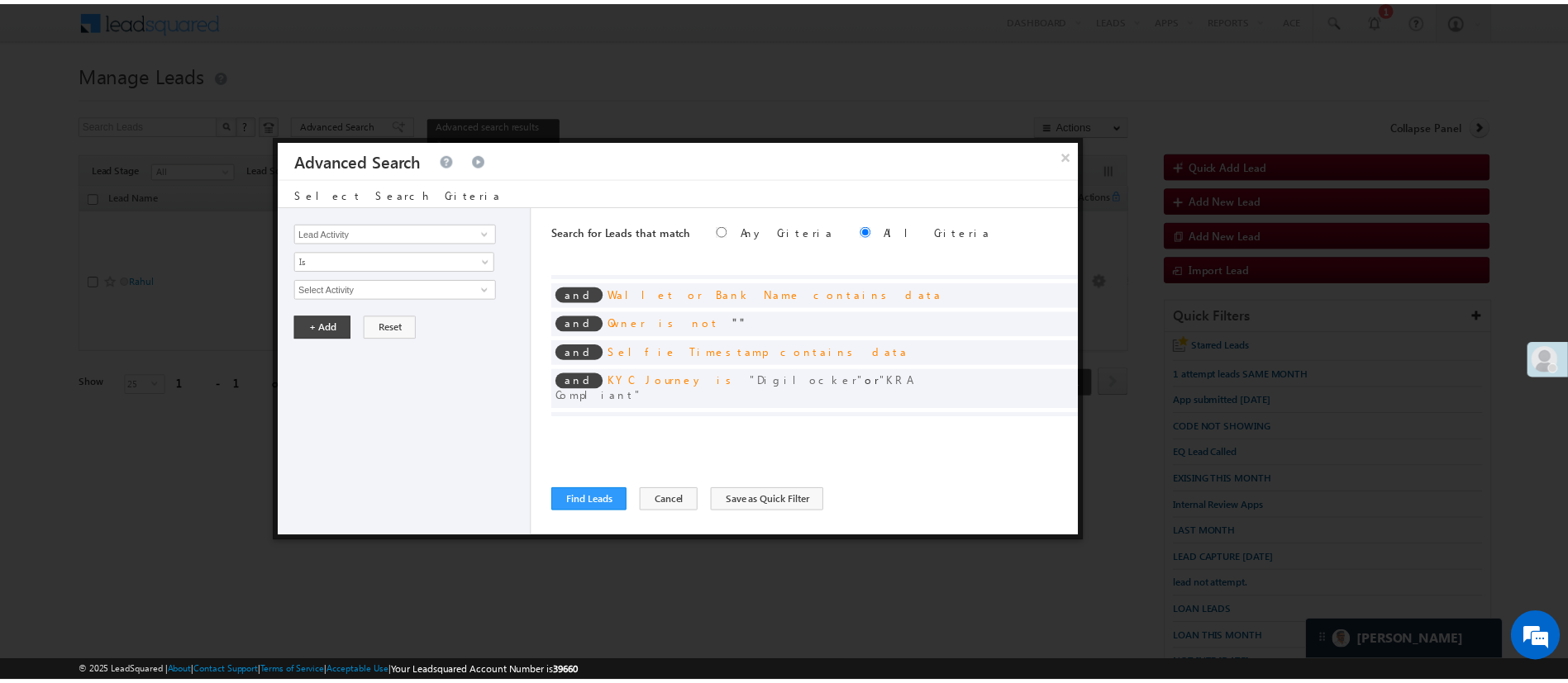
scroll to position [133, 0]
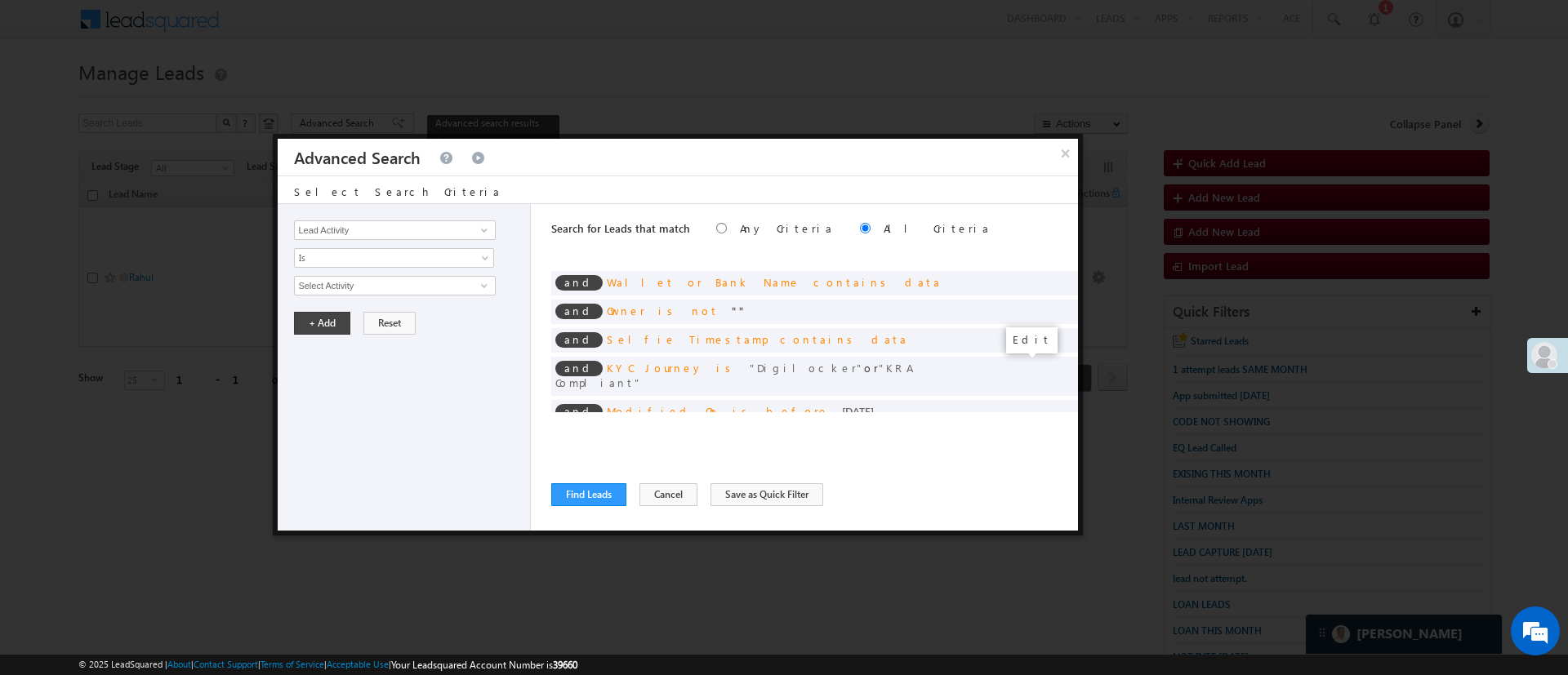
click at [1034, 433] on span at bounding box center [1040, 438] width 12 height 12
click at [355, 321] on input "09/25/25" at bounding box center [341, 314] width 95 height 21
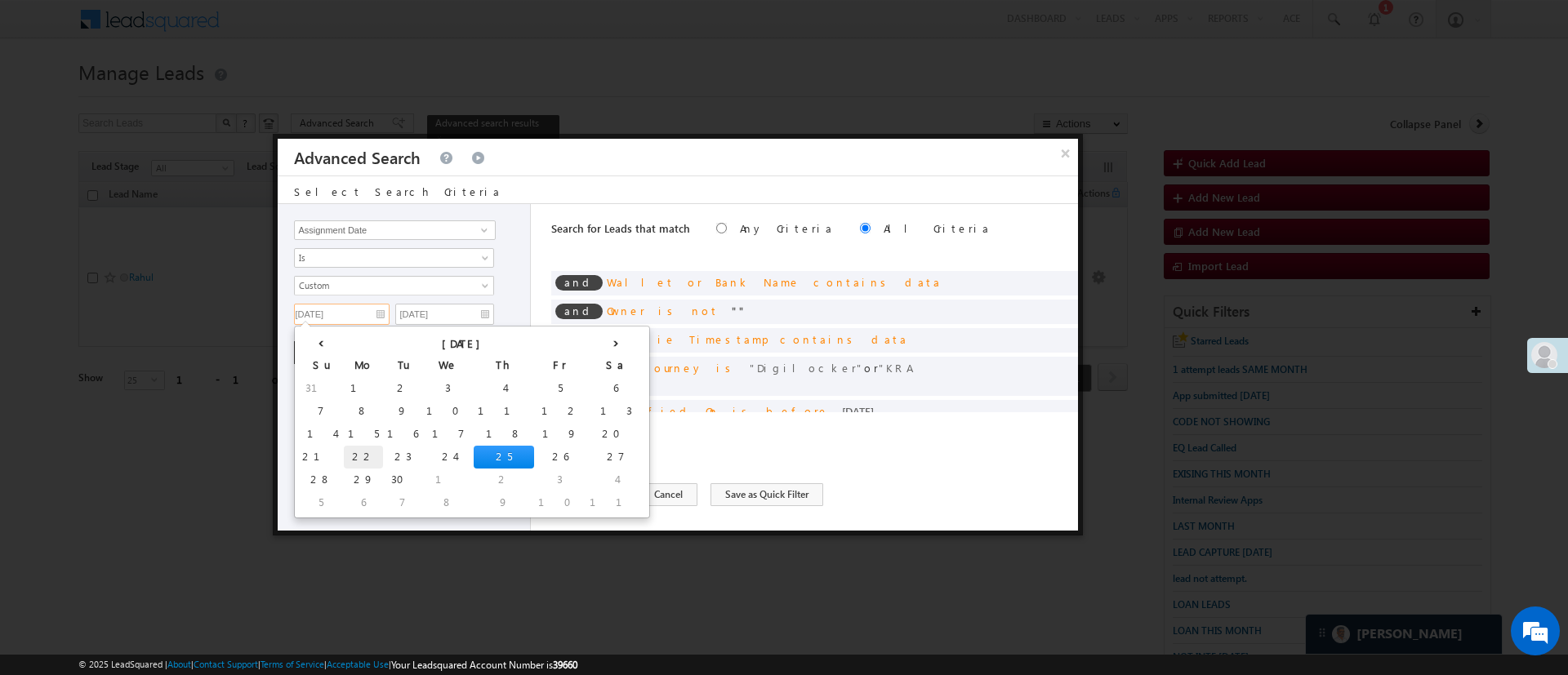
click at [344, 451] on td "22" at bounding box center [363, 456] width 39 height 23
type input "09/22/25"
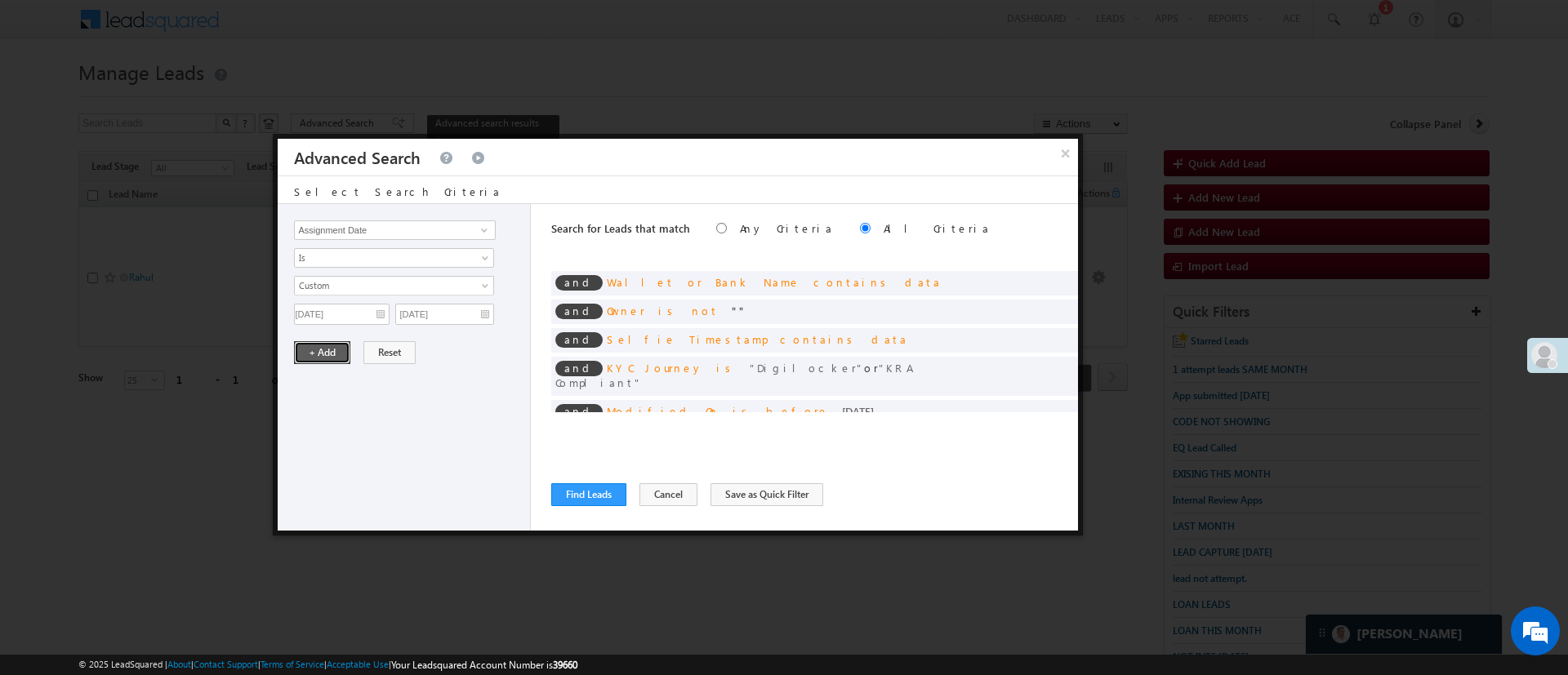
click at [322, 349] on button "+ Add" at bounding box center [322, 352] width 56 height 23
click at [589, 494] on button "Find Leads" at bounding box center [588, 494] width 75 height 23
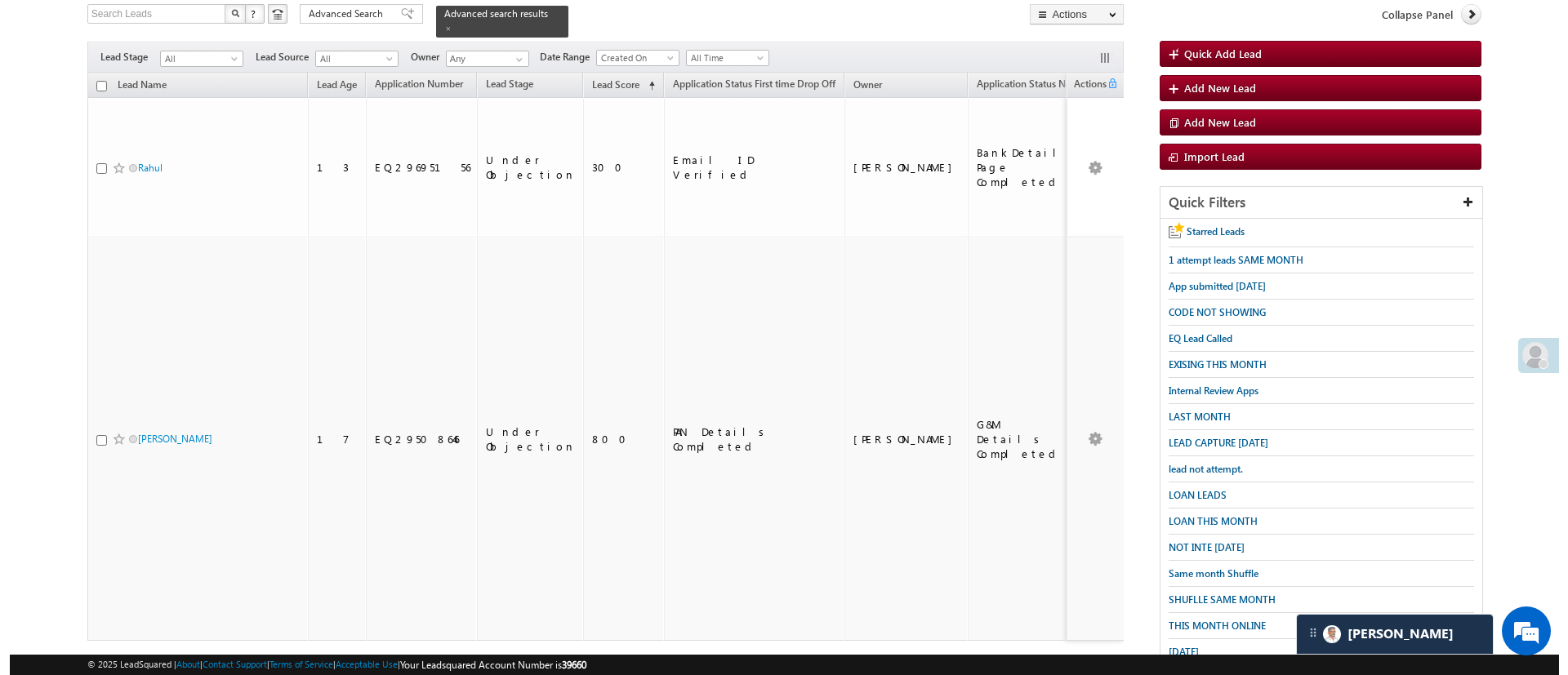
scroll to position [106, 0]
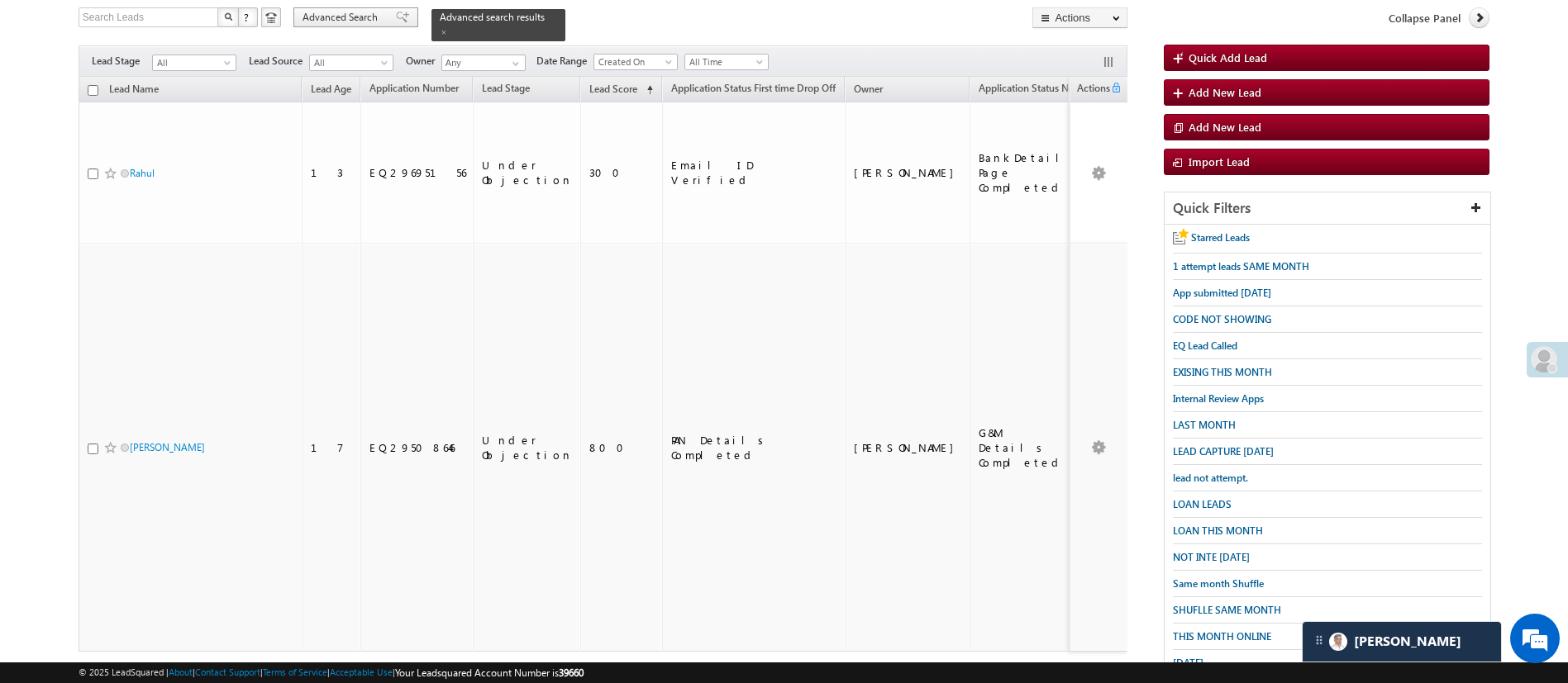
click at [364, 11] on span "Advanced Search" at bounding box center [342, 17] width 80 height 15
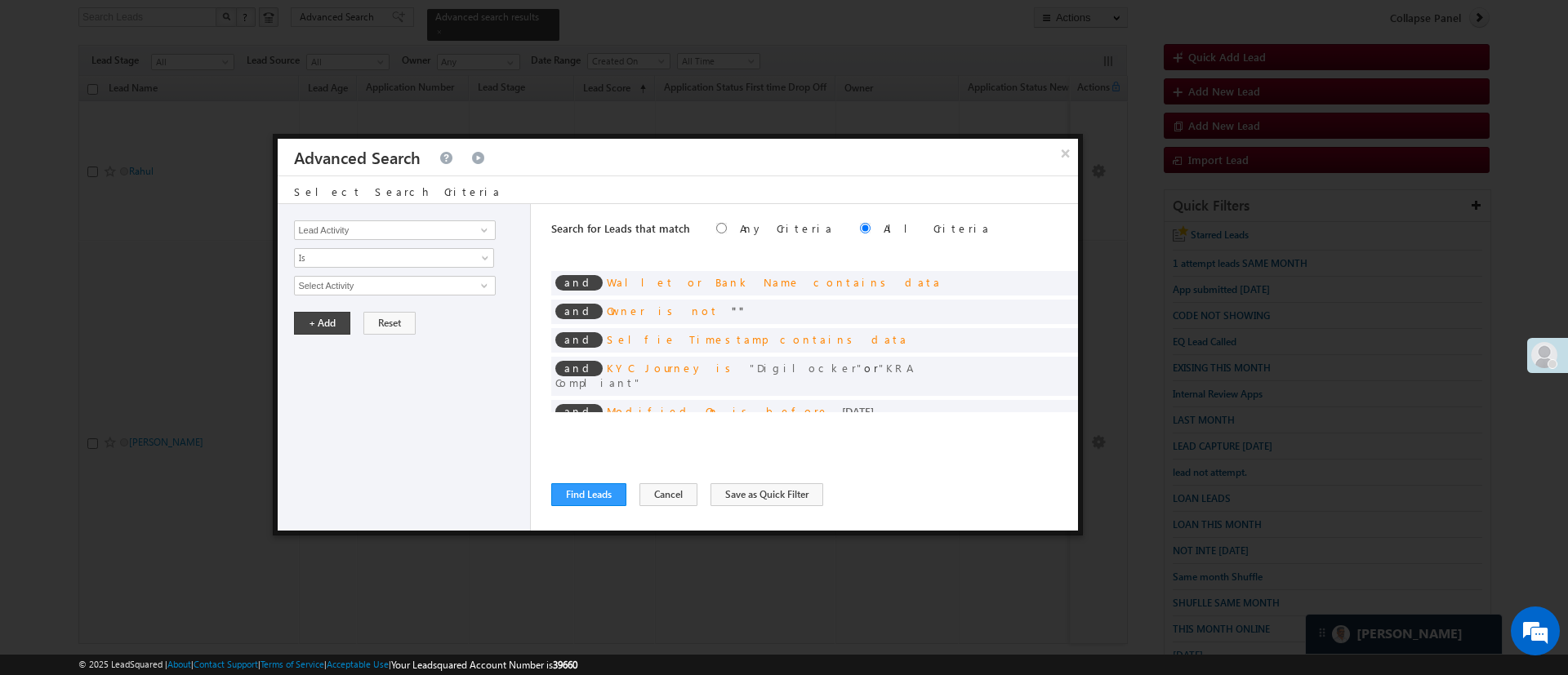
scroll to position [0, 0]
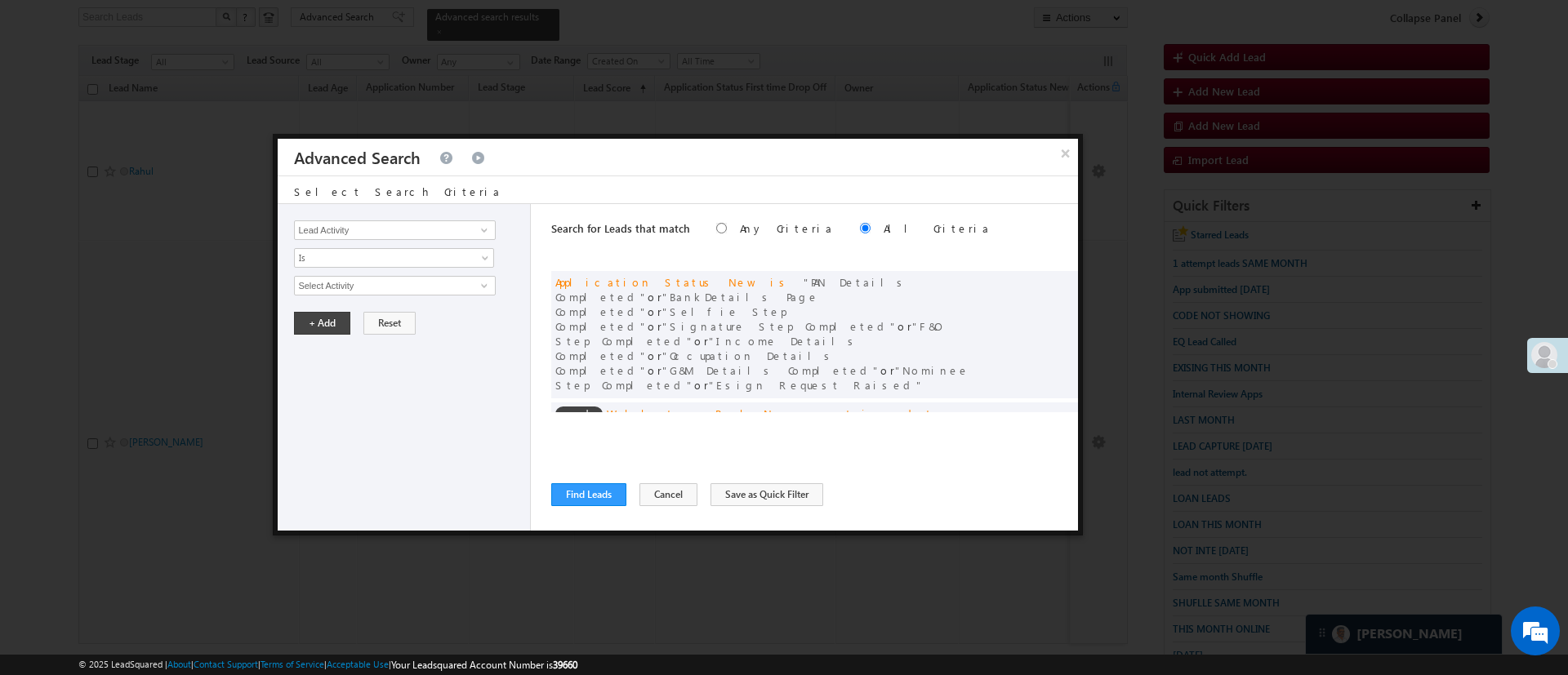
click at [1080, 373] on div "× Advanced Search Select Search Criteria Lead Activity Task Sales Group Prospec…" at bounding box center [678, 335] width 810 height 402
click at [1054, 406] on span at bounding box center [1060, 412] width 12 height 12
click at [1034, 280] on span at bounding box center [1040, 280] width 12 height 12
click at [453, 292] on span "10 selected" at bounding box center [387, 286] width 185 height 18
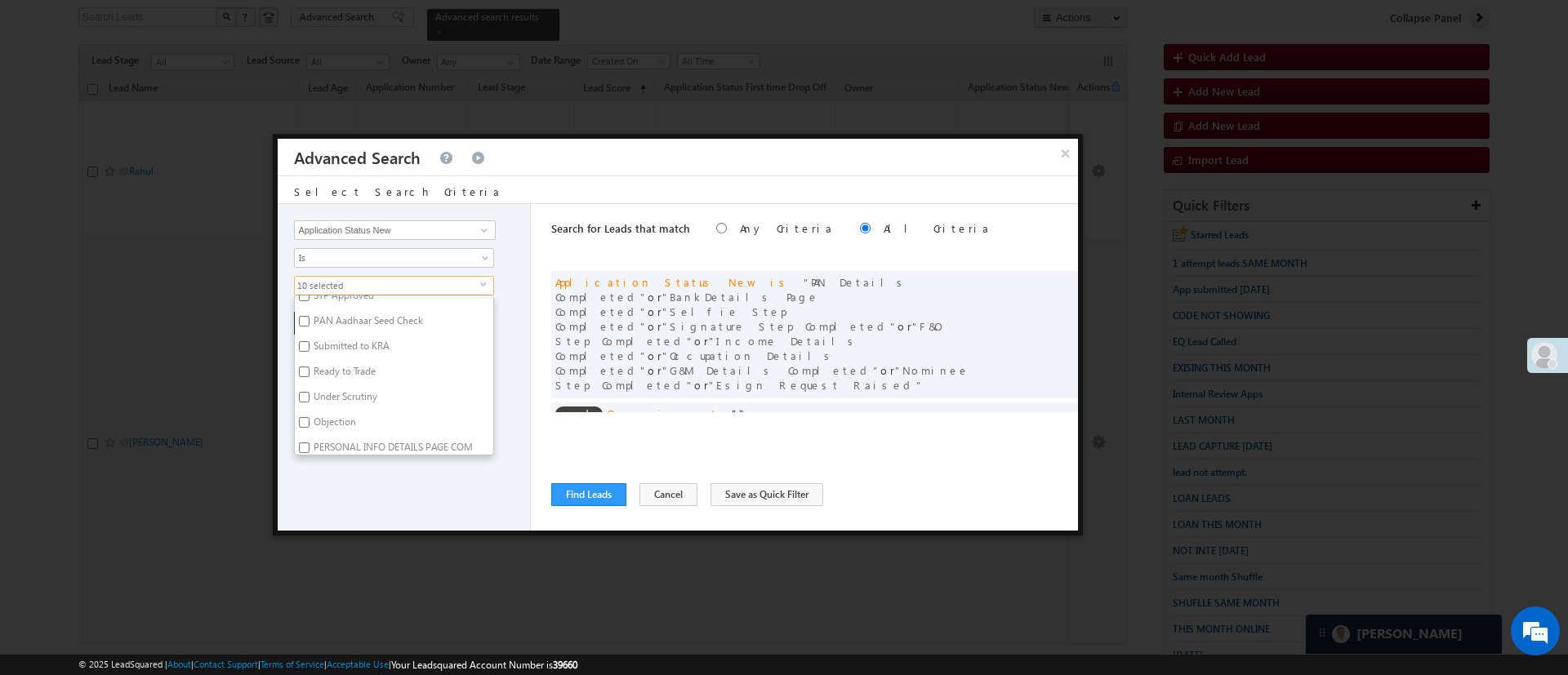
scroll to position [441, 0]
click at [417, 396] on label "PERSONAL INFO DETAILS PAGE COMPLETED" at bounding box center [394, 406] width 199 height 34
click at [309, 396] on input "PERSONAL INFO DETAILS PAGE COMPLETED" at bounding box center [304, 399] width 11 height 11
checkbox input "true"
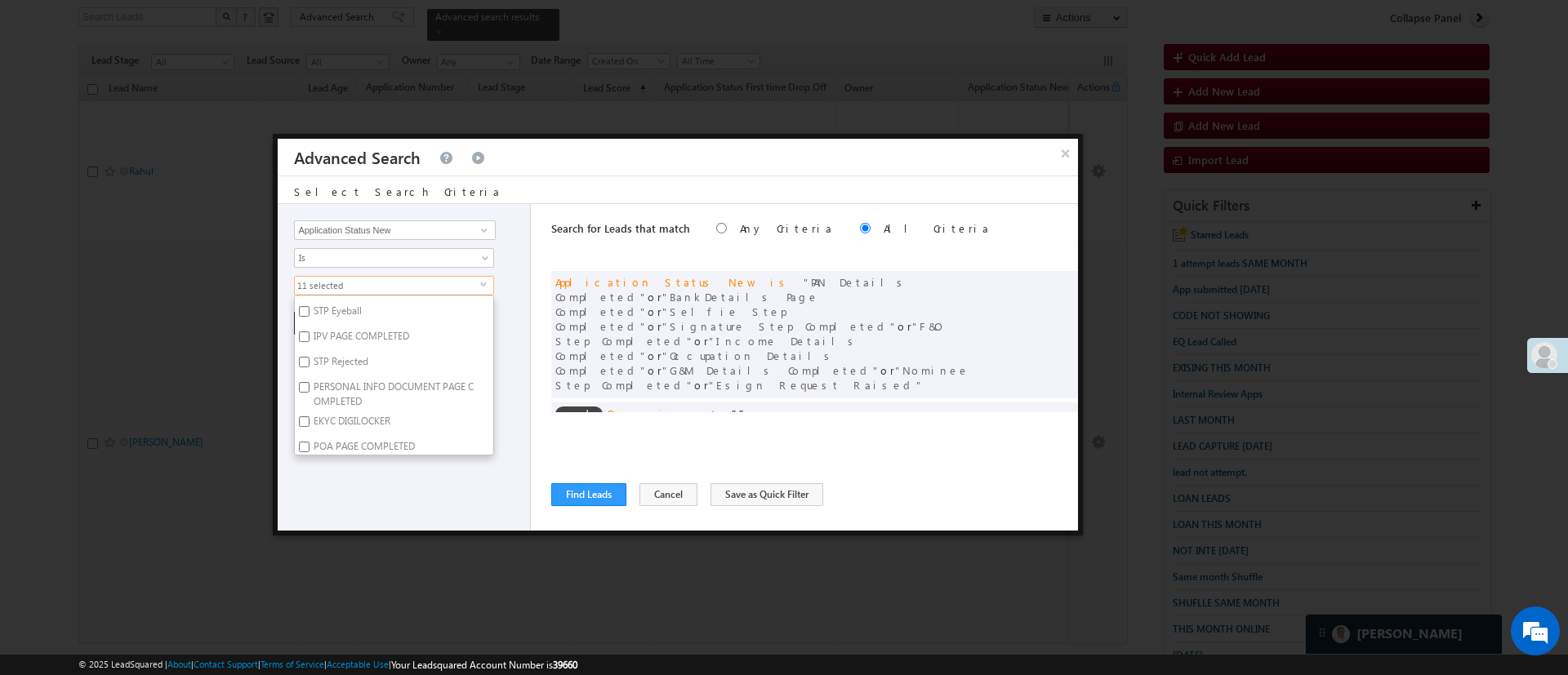
click at [409, 394] on label "PERSONAL INFO DOCUMENT PAGE COMPLETED" at bounding box center [394, 395] width 199 height 34
click at [309, 393] on input "PERSONAL INFO DOCUMENT PAGE COMPLETED" at bounding box center [304, 387] width 11 height 11
checkbox input "true"
click at [461, 486] on div "Lead Activity Task Sales Group Prospect Id WA Last Message Timestamp 4th Day Di…" at bounding box center [404, 367] width 253 height 327
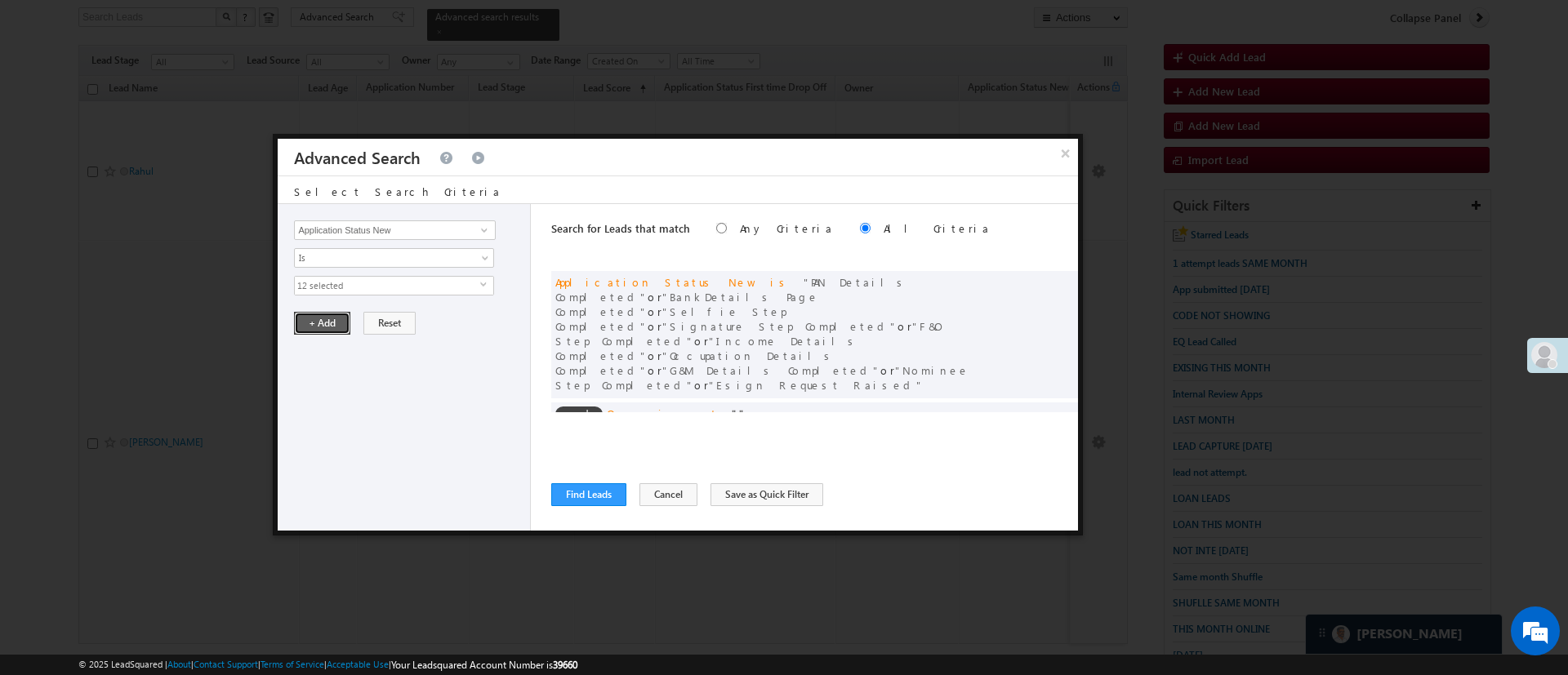
click at [333, 326] on button "+ Add" at bounding box center [322, 323] width 56 height 23
click at [583, 501] on button "Find Leads" at bounding box center [588, 494] width 75 height 23
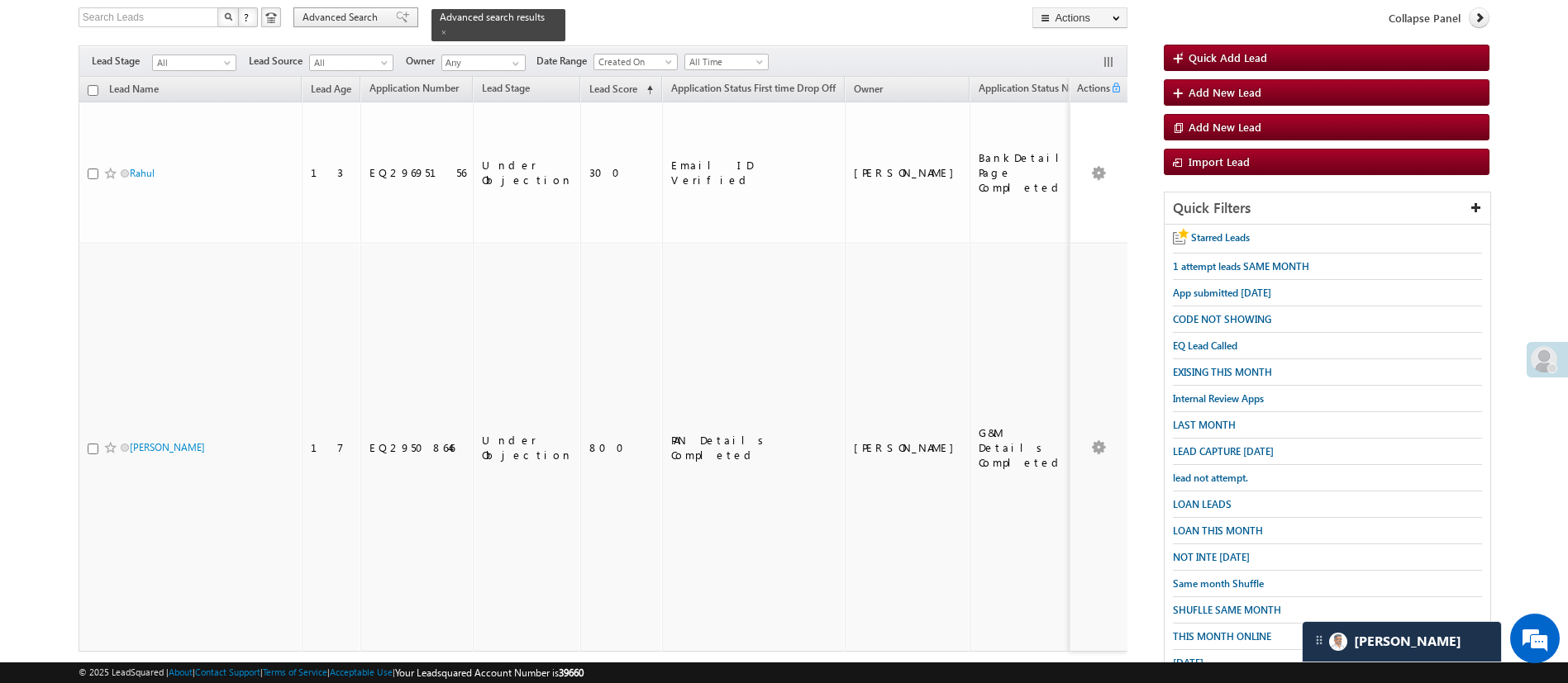
click at [367, 20] on span "Advanced Search" at bounding box center [342, 17] width 80 height 15
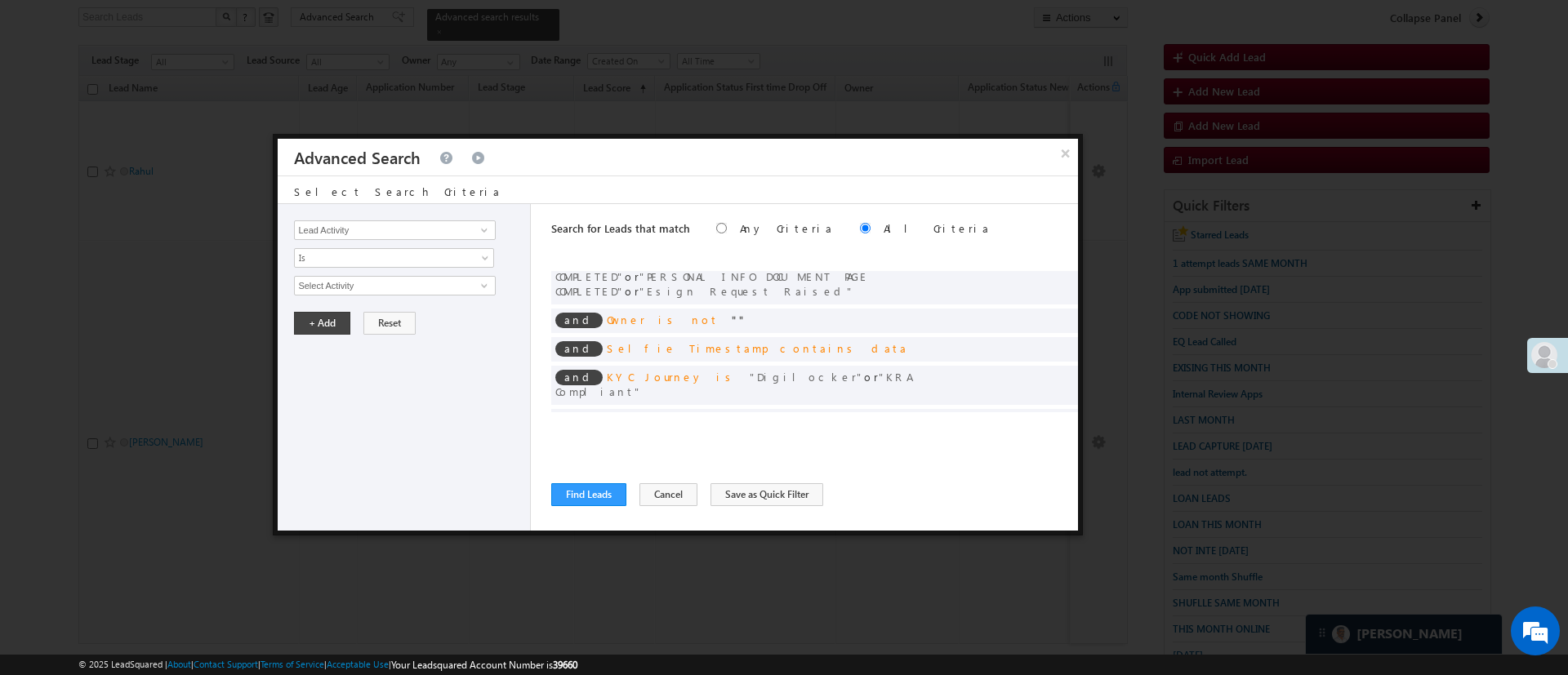
scroll to position [0, 0]
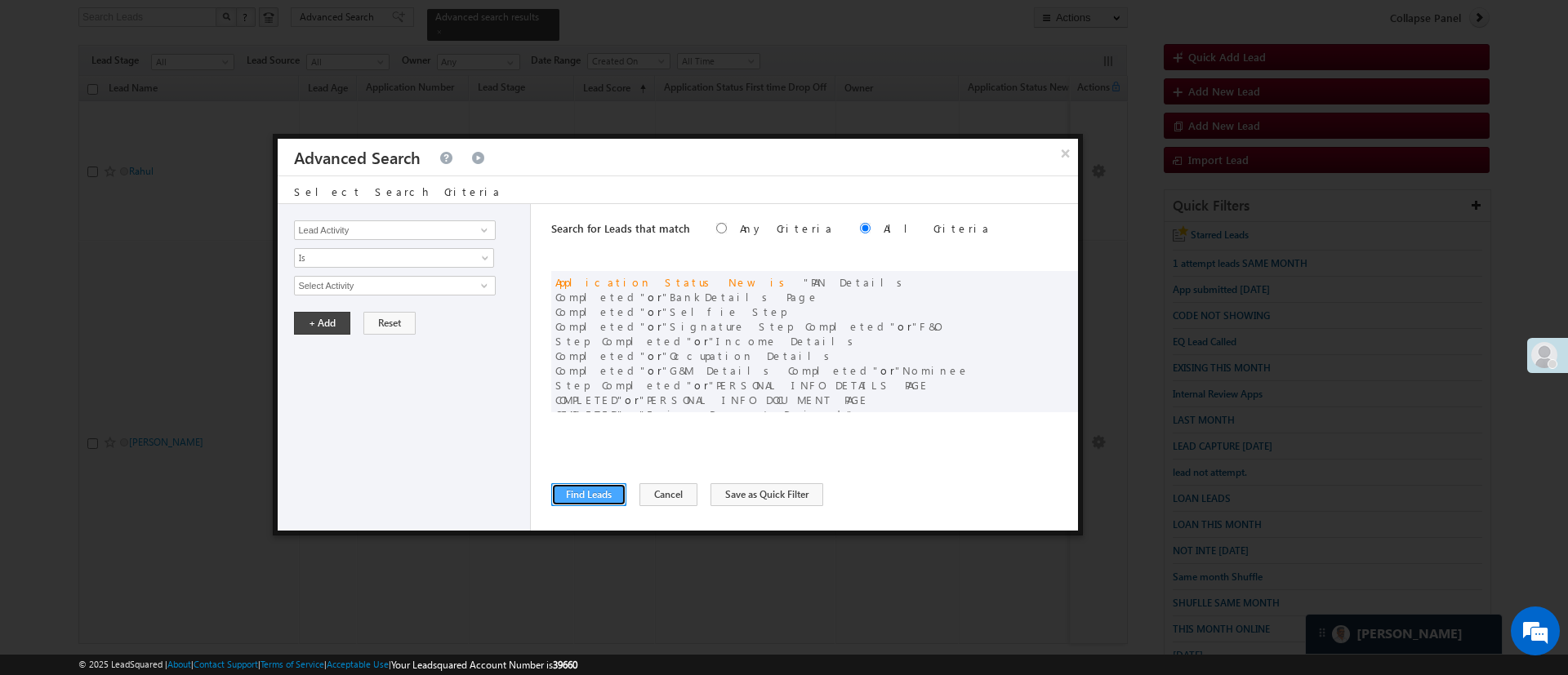
click at [605, 494] on button "Find Leads" at bounding box center [588, 494] width 75 height 23
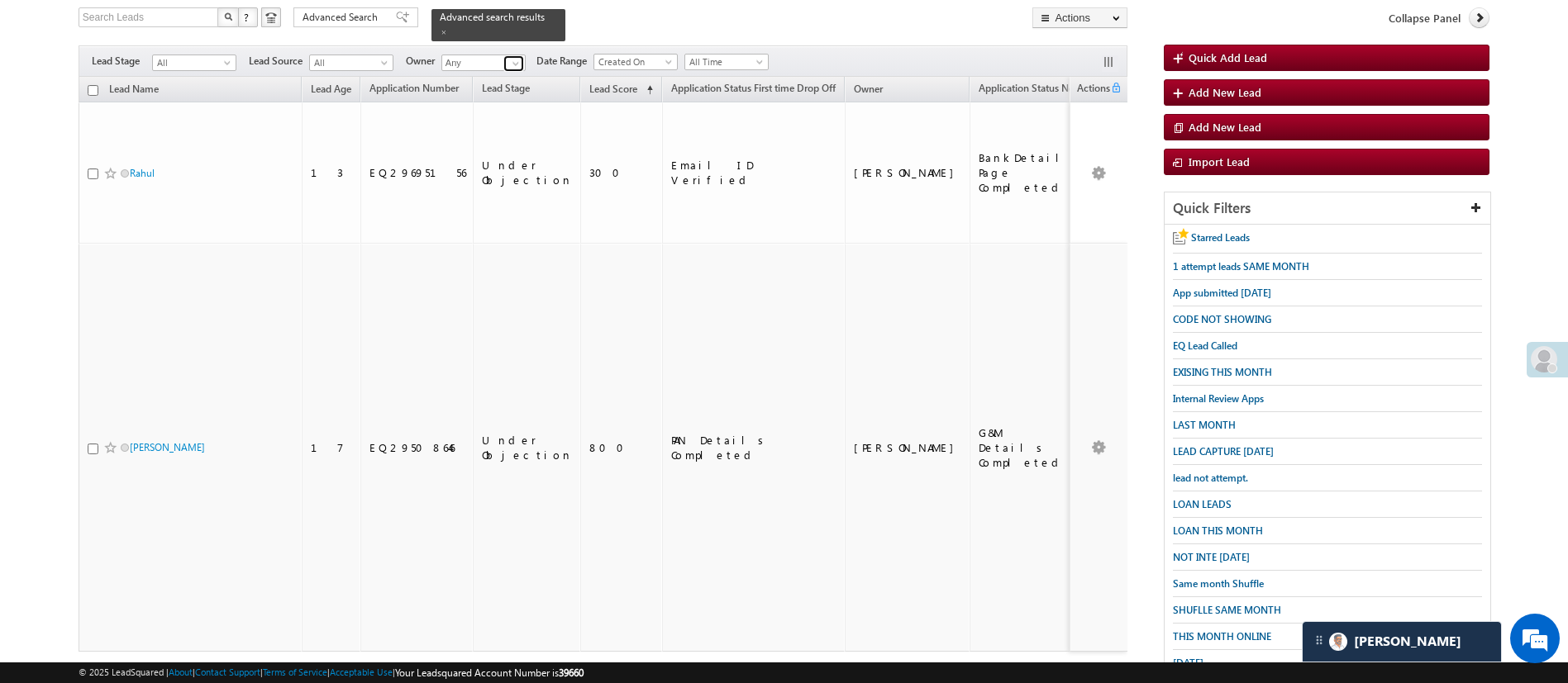
click at [520, 57] on span at bounding box center [515, 63] width 13 height 13
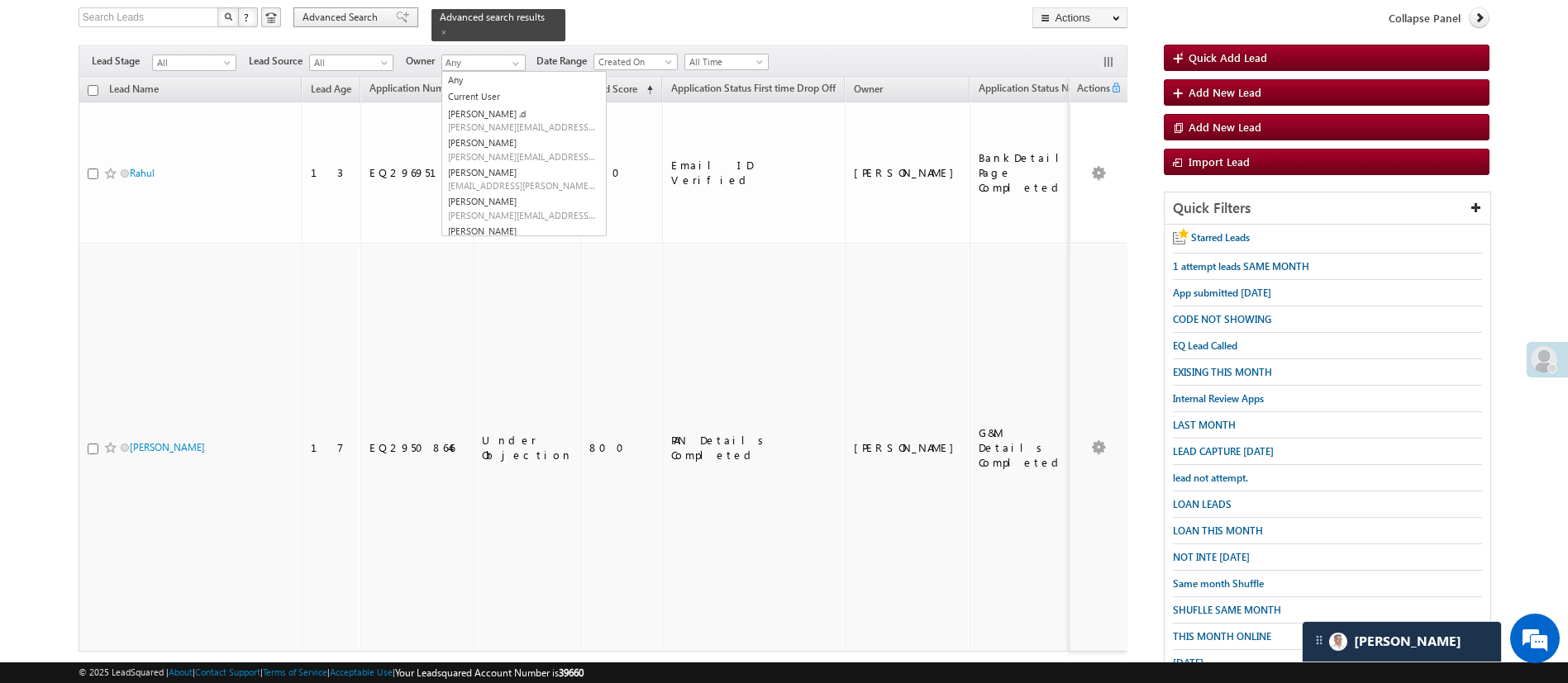
click at [375, 17] on span "Advanced Search" at bounding box center [342, 17] width 80 height 15
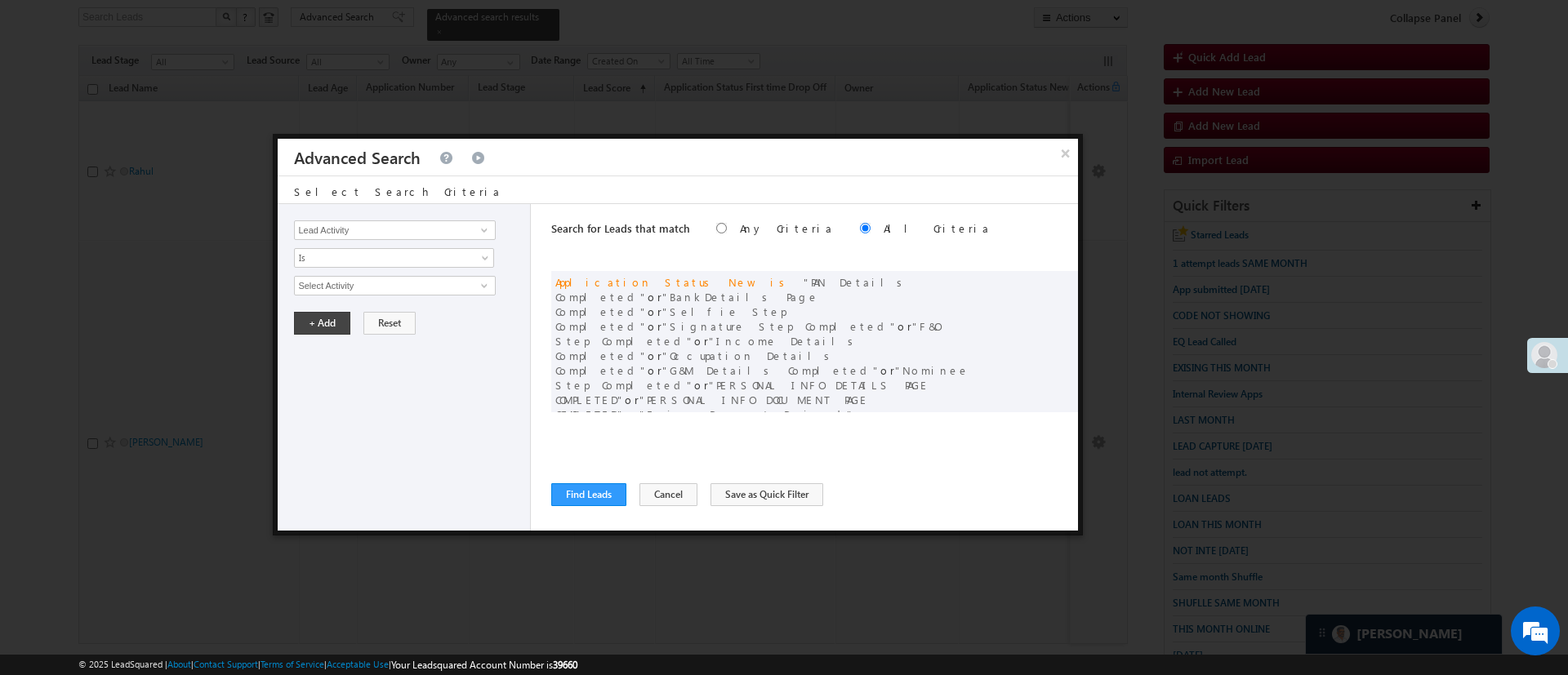
scroll to position [123, 0]
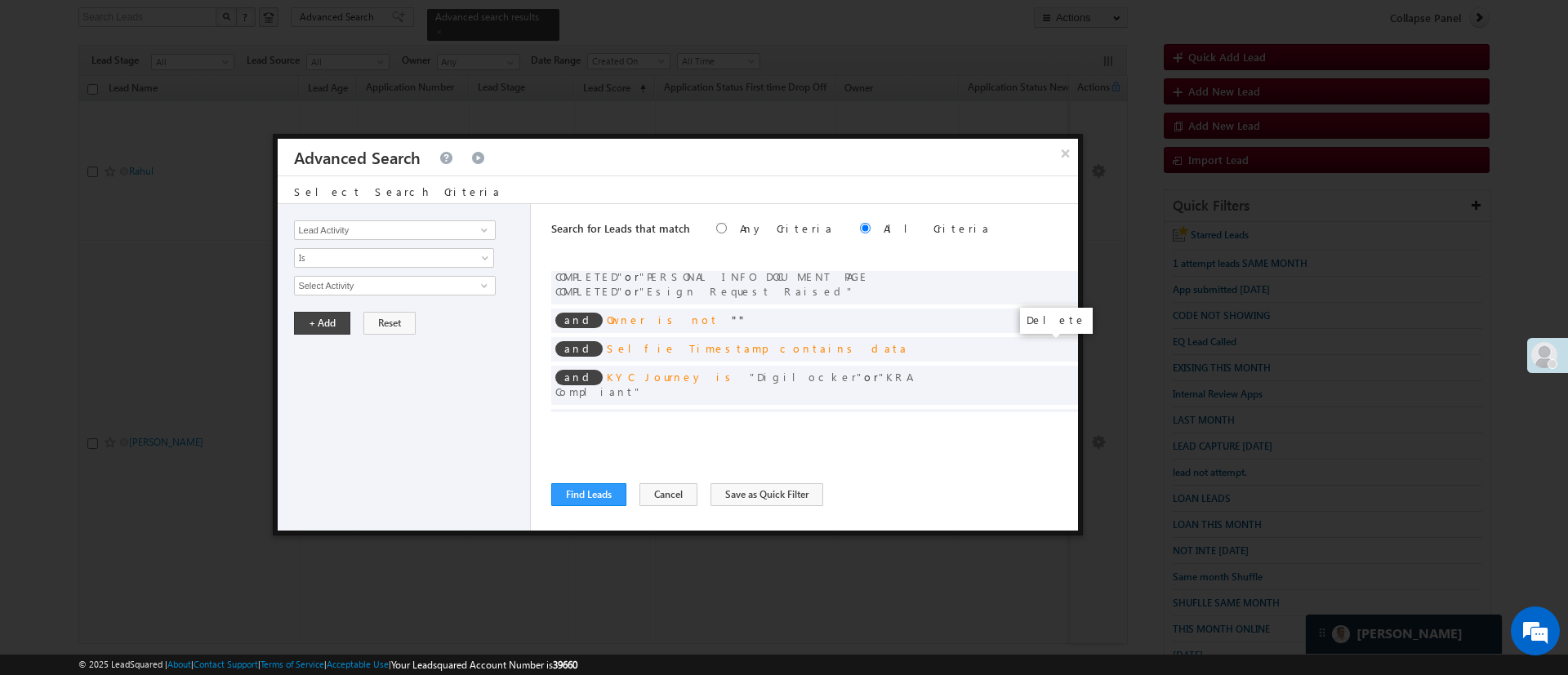
click at [1054, 413] on span at bounding box center [1060, 418] width 12 height 12
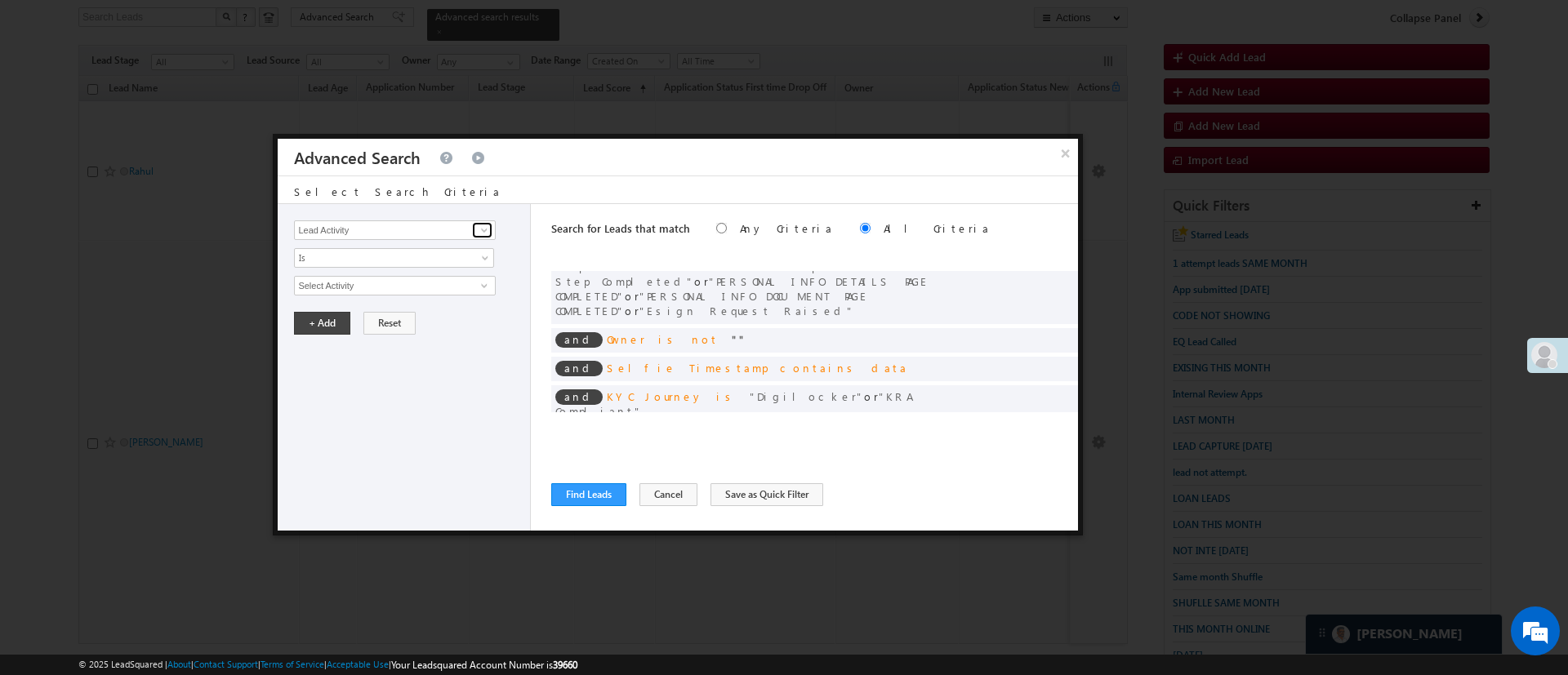
click at [487, 229] on span at bounding box center [484, 230] width 13 height 13
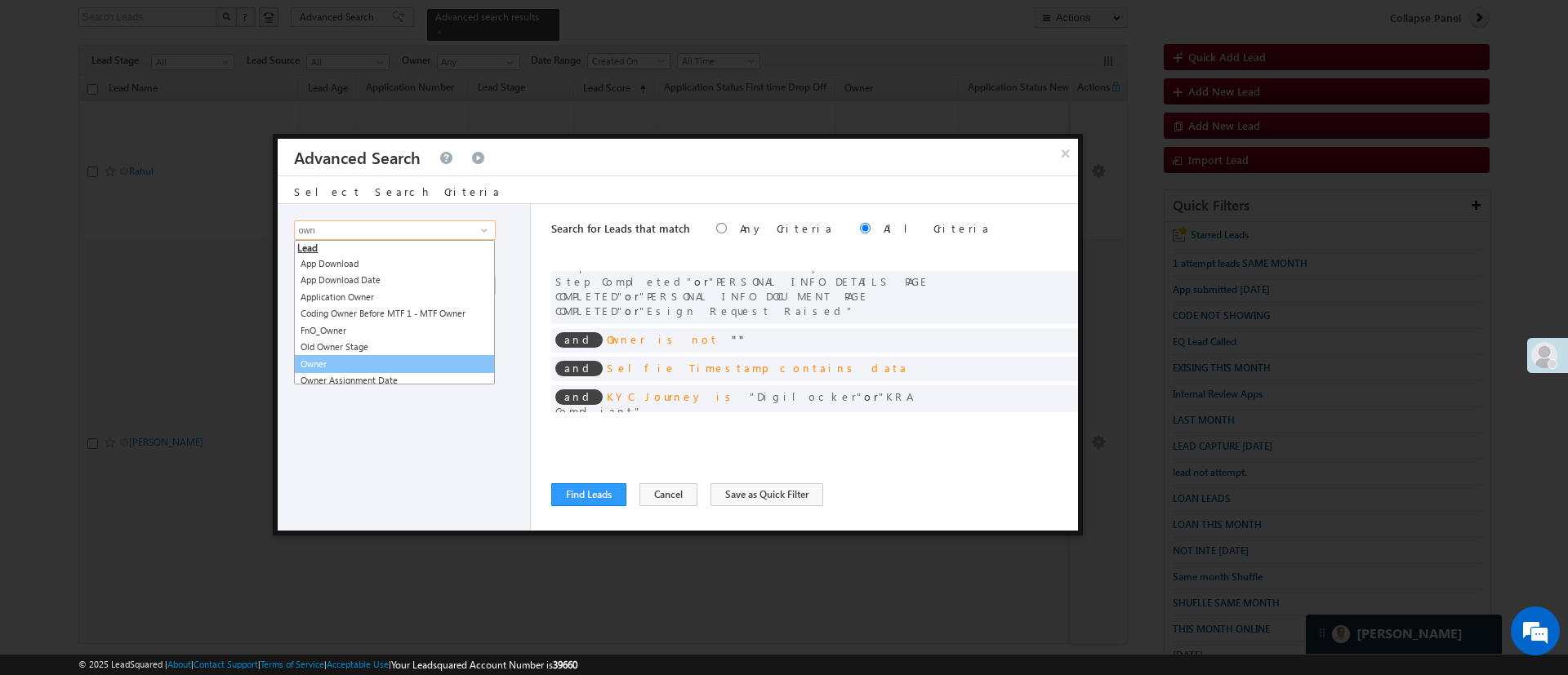
click at [368, 358] on link "Owner" at bounding box center [394, 364] width 201 height 19
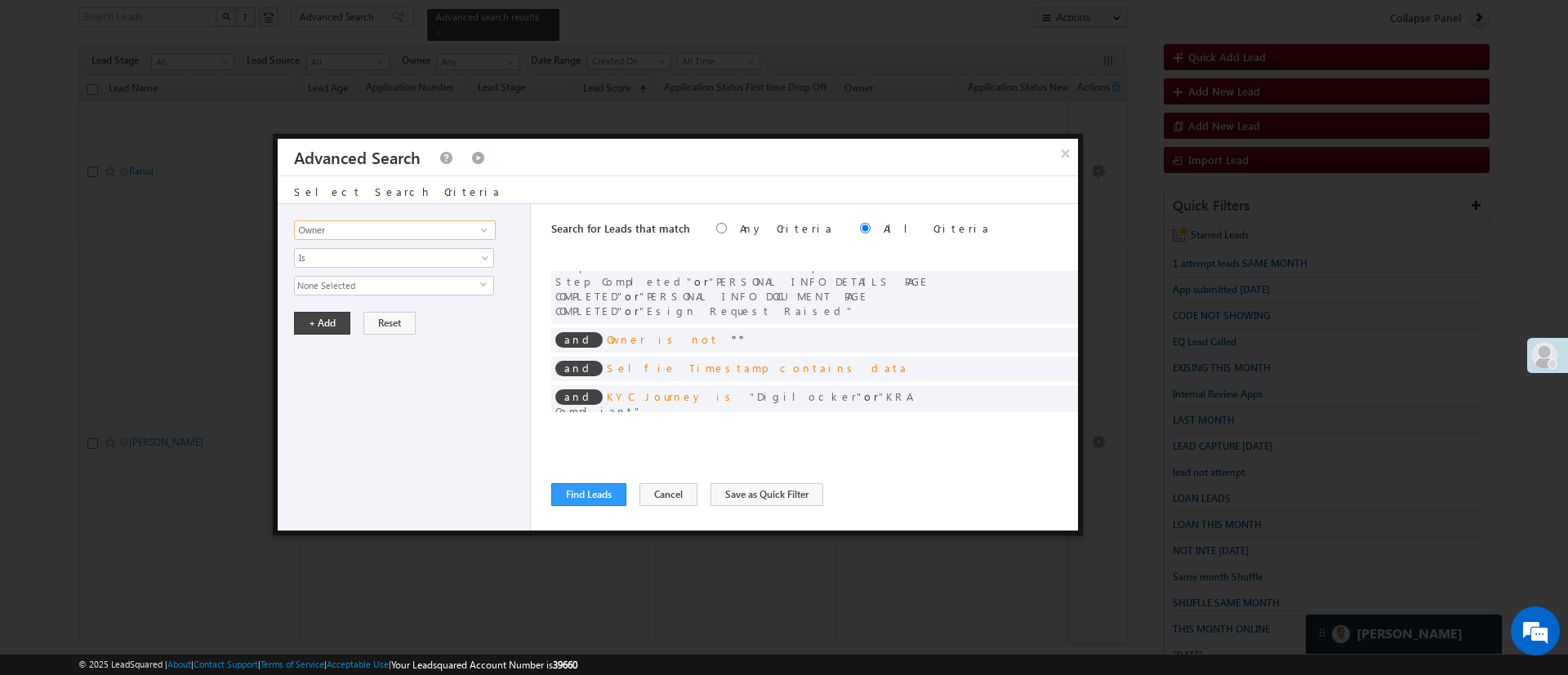
type input "Owner"
click at [390, 285] on span "None Selected" at bounding box center [387, 286] width 185 height 18
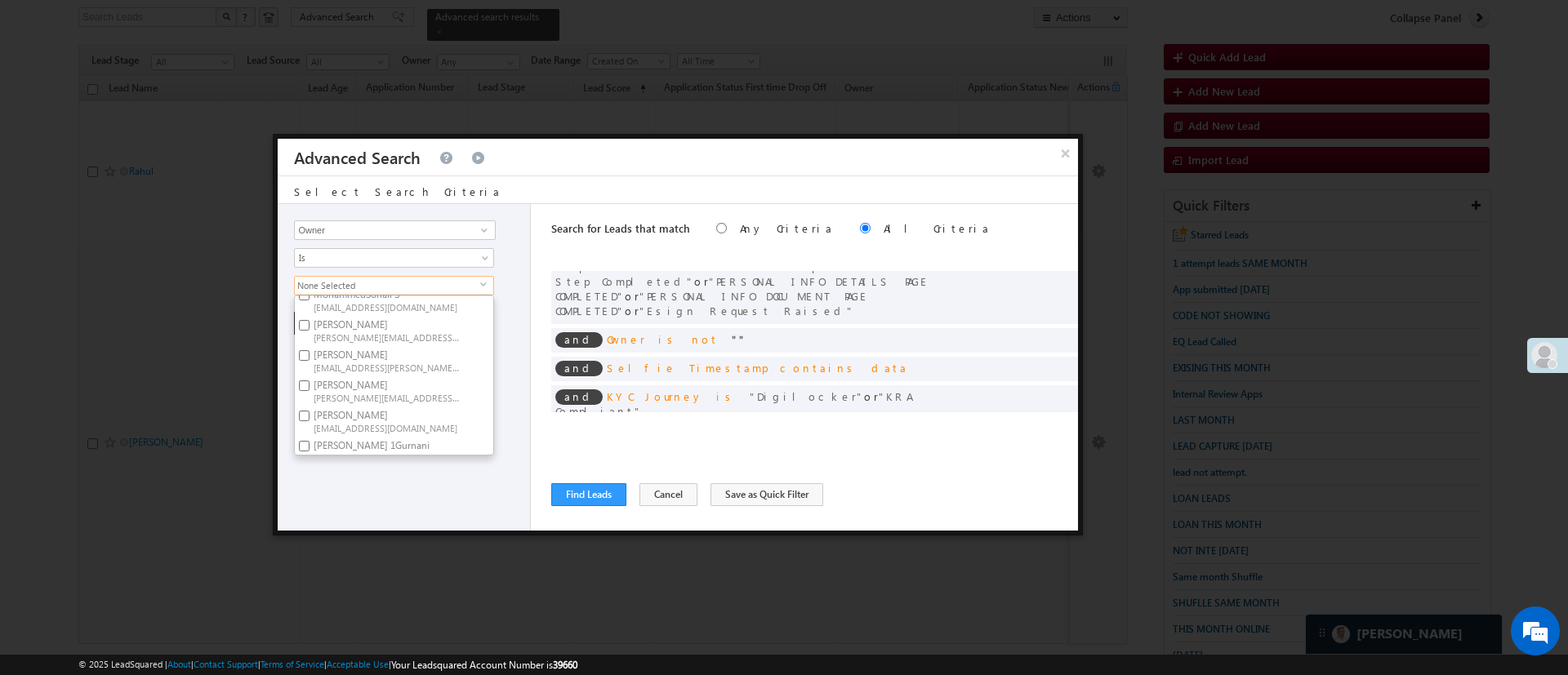
scroll to position [122, 0]
click at [404, 411] on label "MohammedSohail S MohammedSohail.S@angelbroking.com" at bounding box center [386, 422] width 182 height 30
click at [309, 412] on input "MohammedSohail S MohammedSohail.S@angelbroking.com" at bounding box center [304, 417] width 11 height 11
checkbox input "true"
click at [444, 478] on div "Lead Activity Task Sales Group Prospect Id WA Last Message Timestamp 4th Day Di…" at bounding box center [404, 367] width 253 height 327
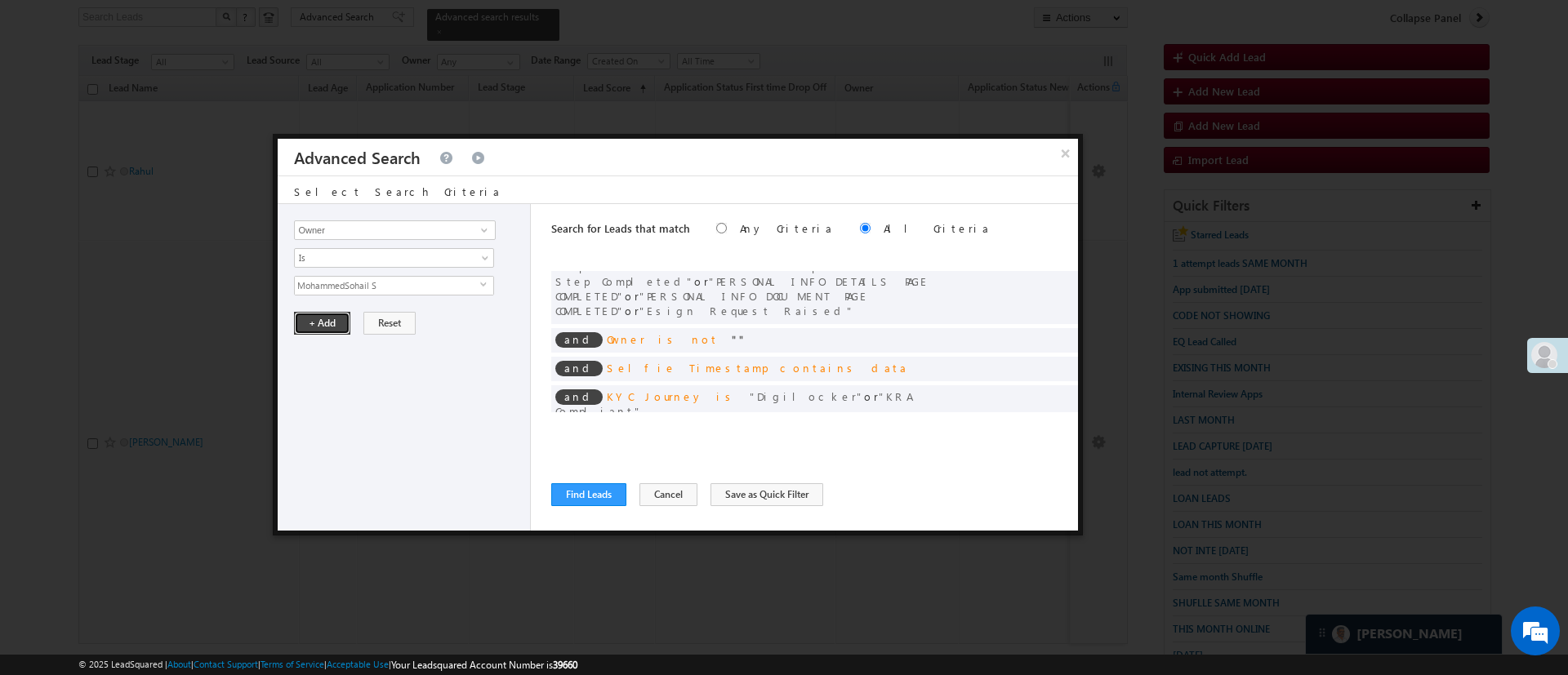
click at [309, 328] on button "+ Add" at bounding box center [322, 323] width 56 height 23
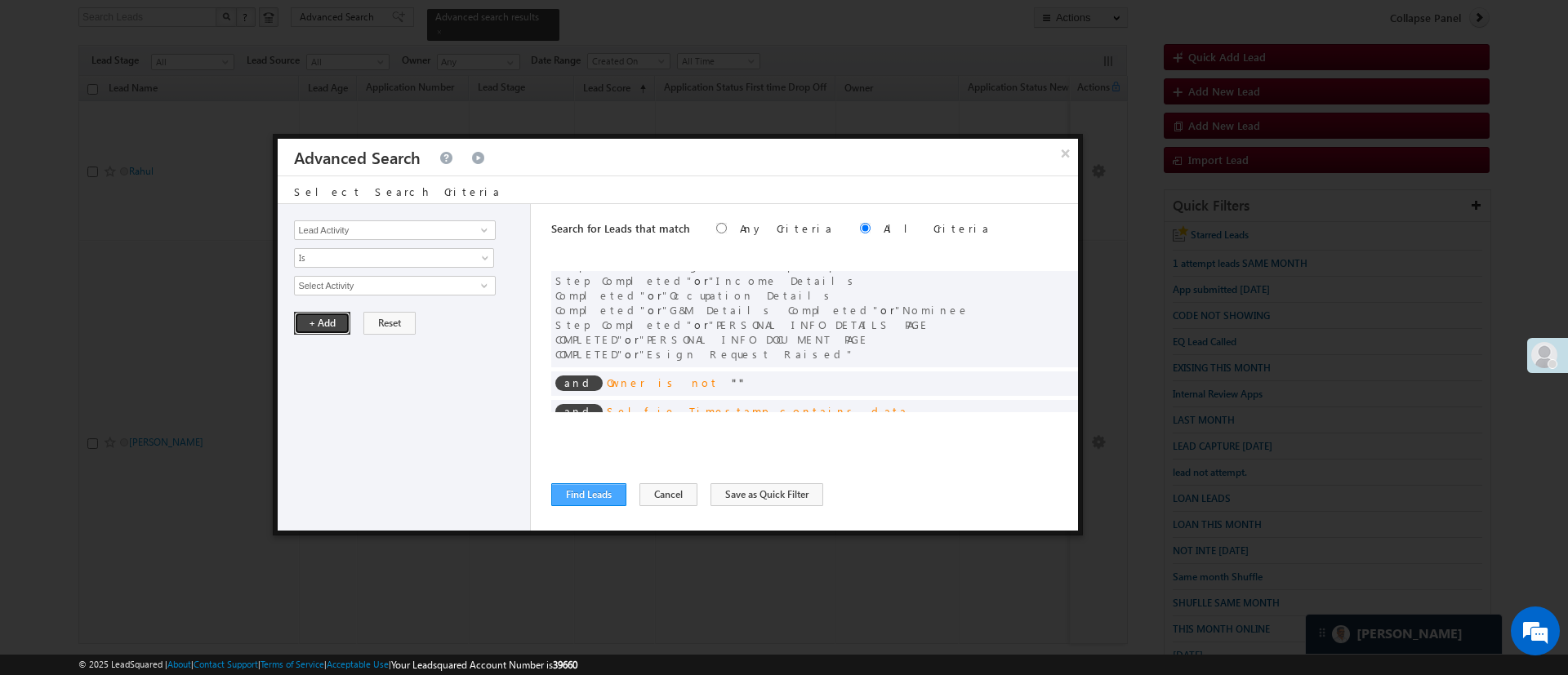
scroll to position [132, 0]
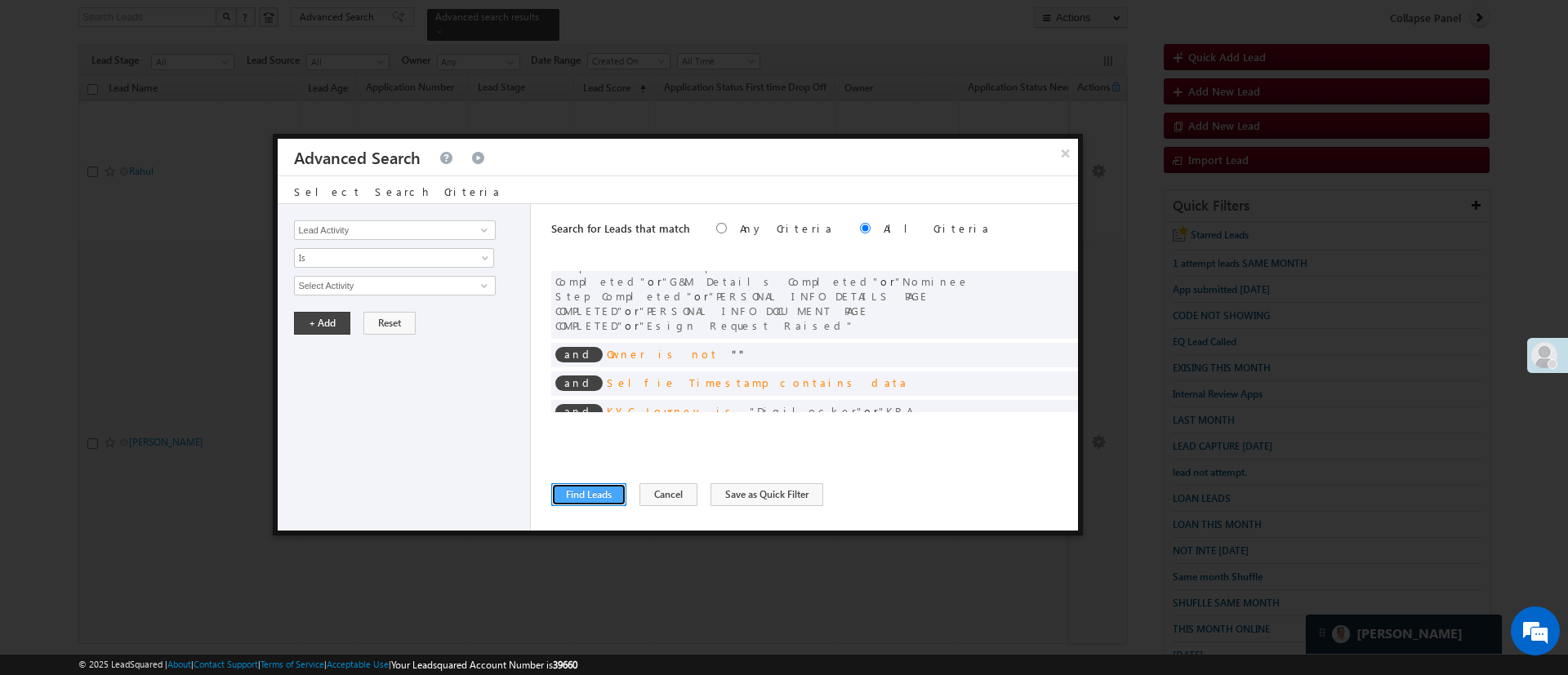
click at [574, 493] on button "Find Leads" at bounding box center [588, 494] width 75 height 23
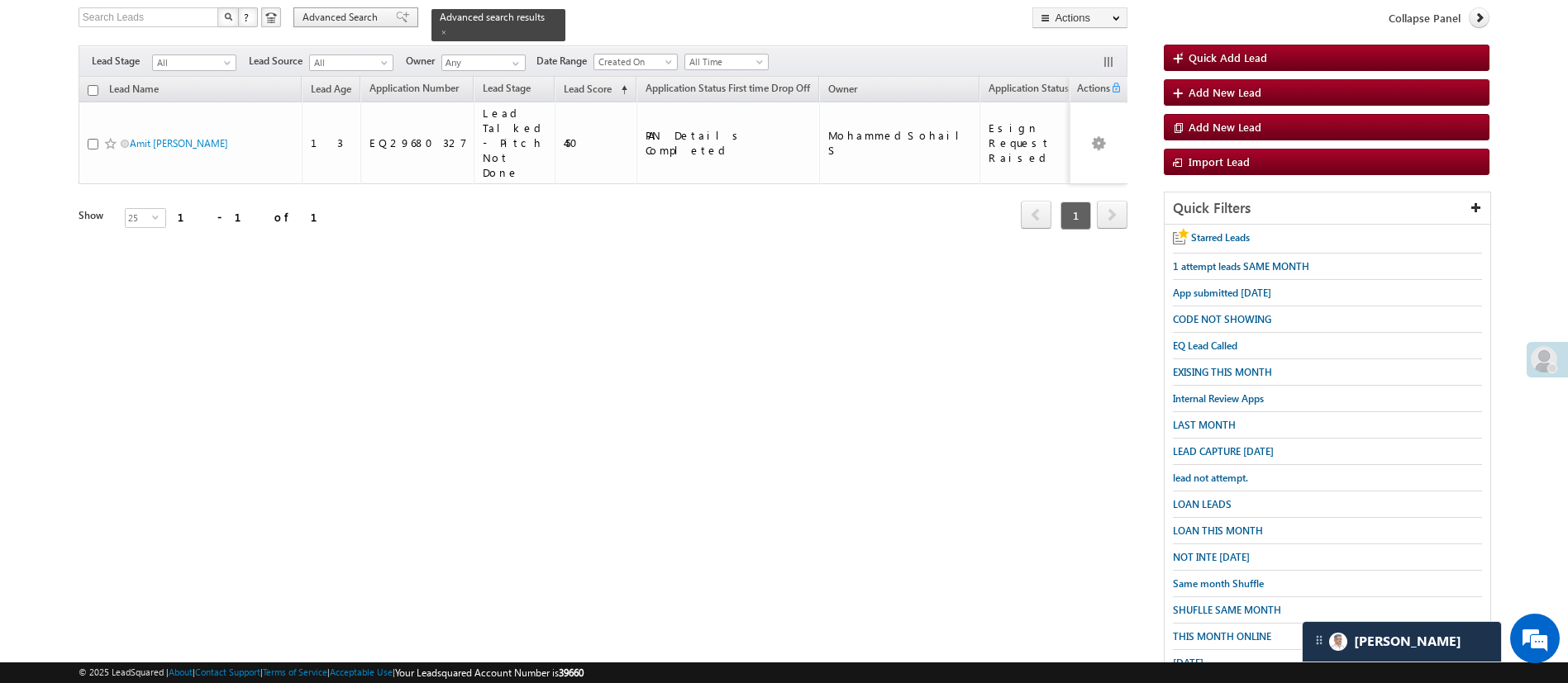
click at [351, 16] on span "Advanced Search" at bounding box center [342, 17] width 80 height 15
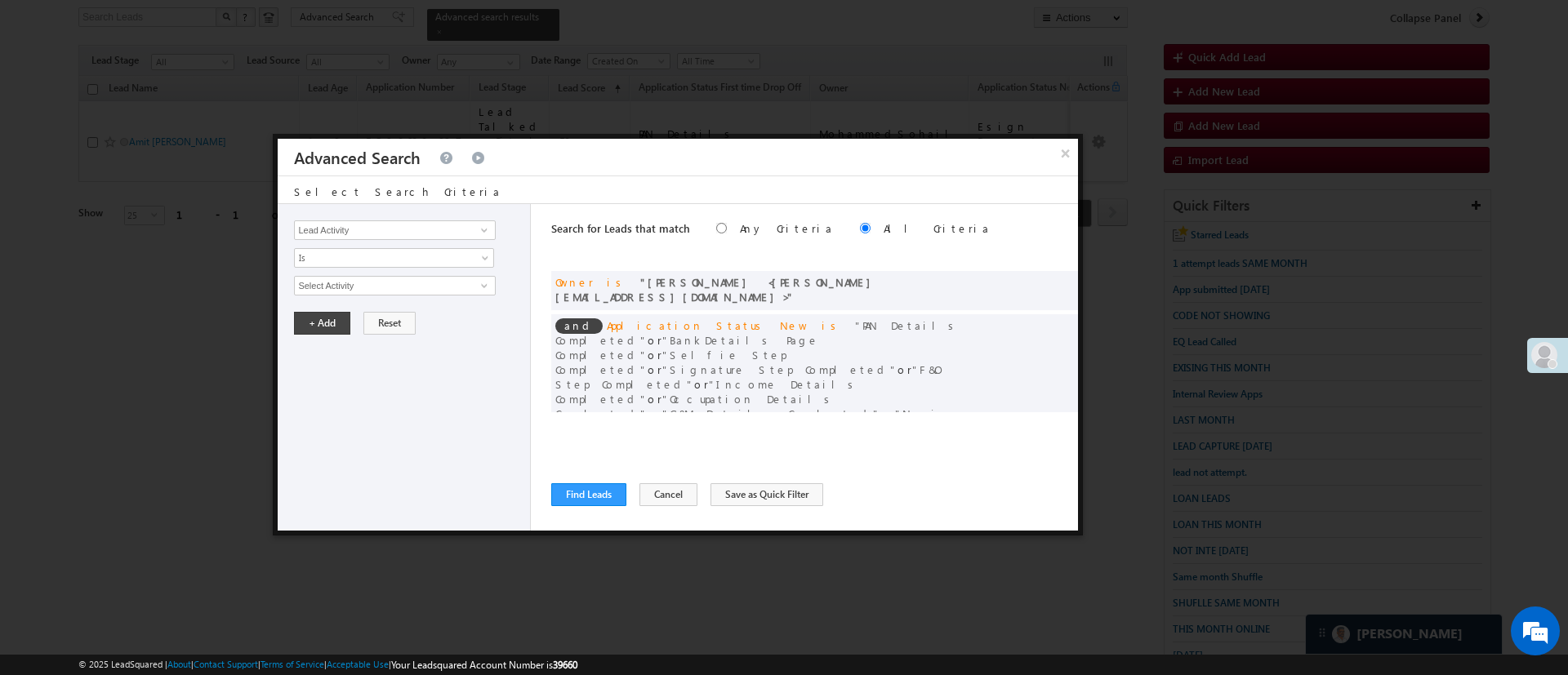
scroll to position [123, 0]
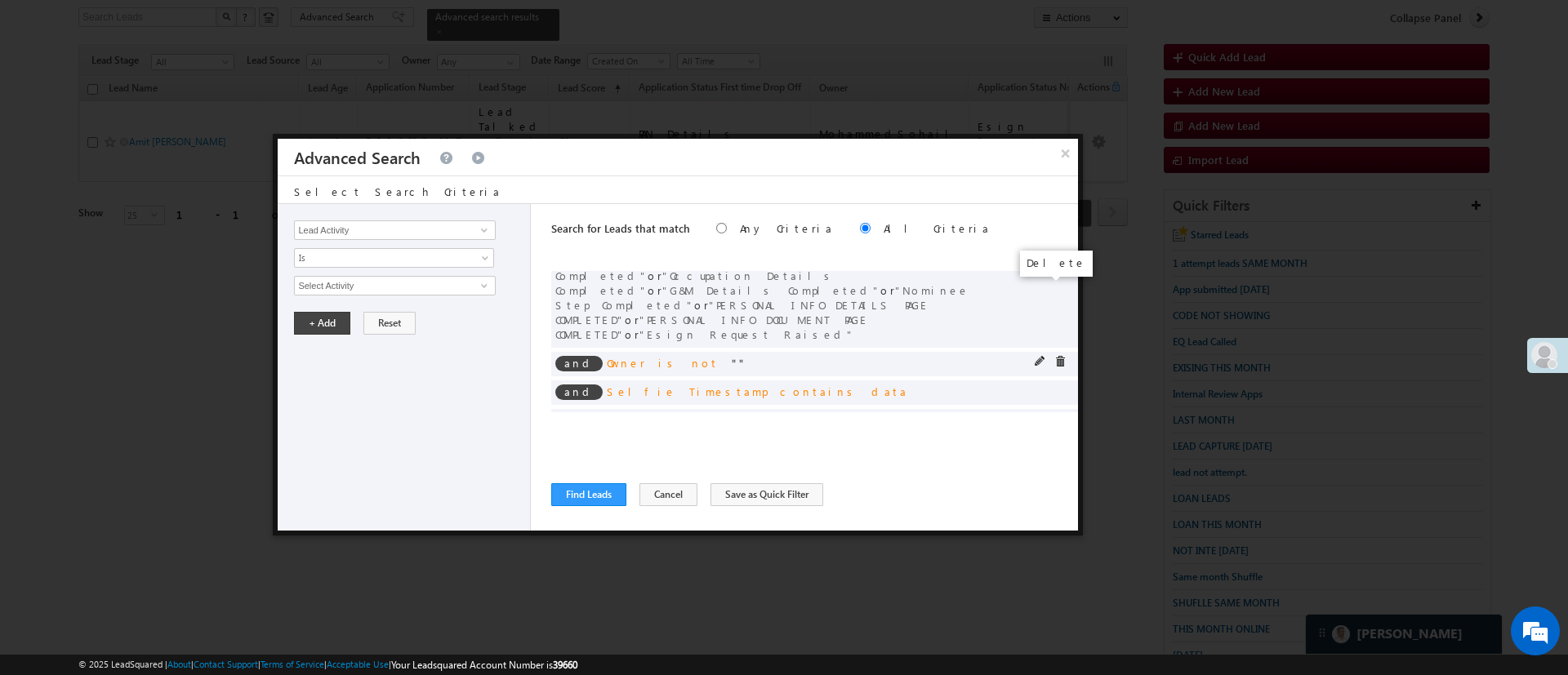
click at [1054, 356] on span at bounding box center [1060, 361] width 12 height 12
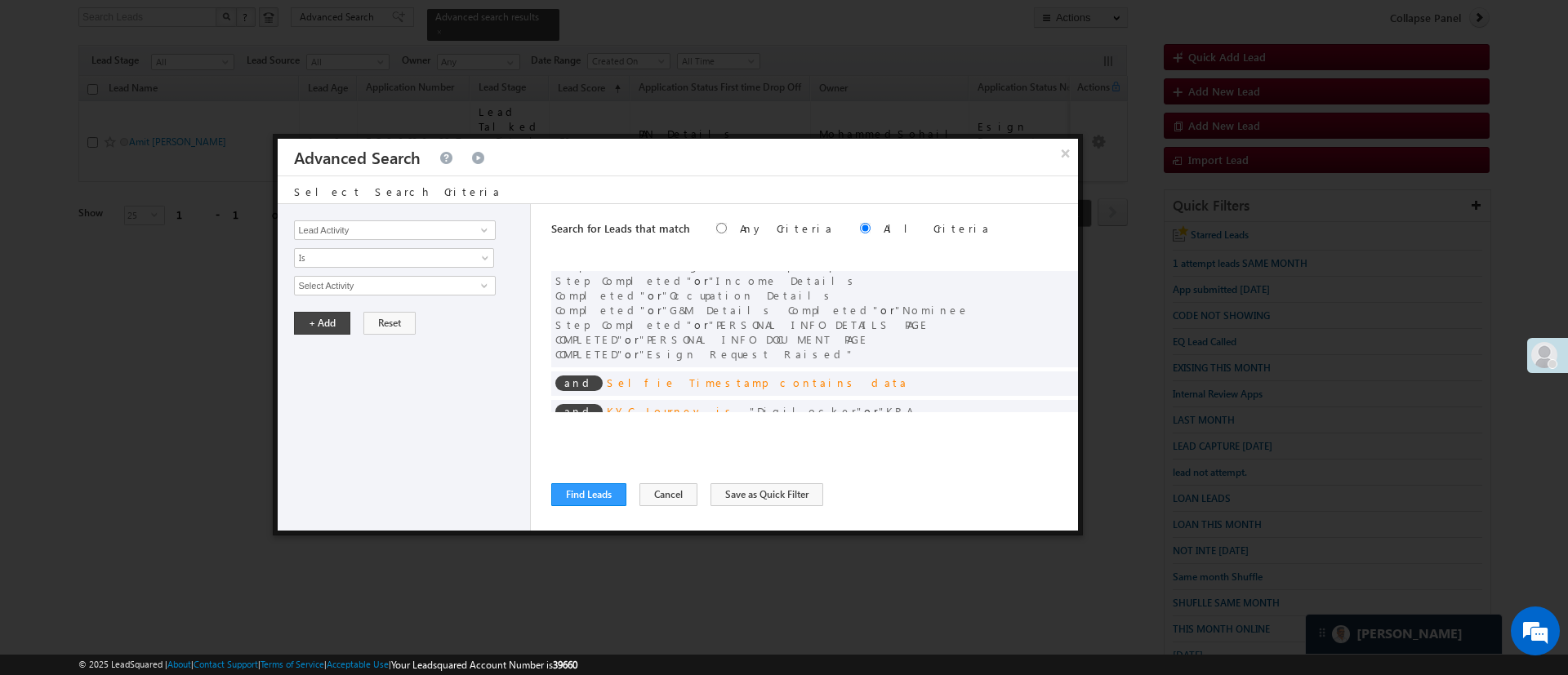
scroll to position [0, 0]
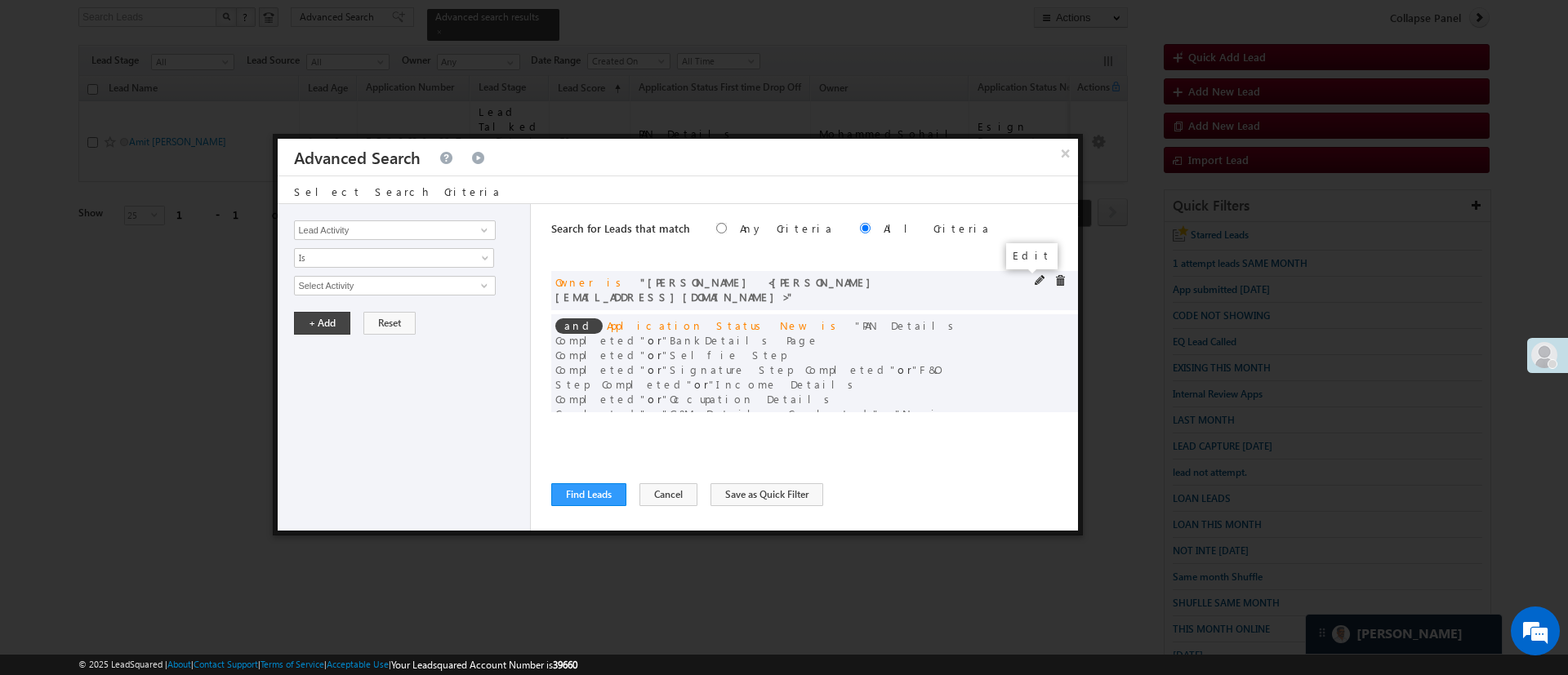
click at [1034, 279] on span at bounding box center [1040, 280] width 12 height 12
click at [445, 286] on span "MohammedSohail S" at bounding box center [387, 286] width 185 height 18
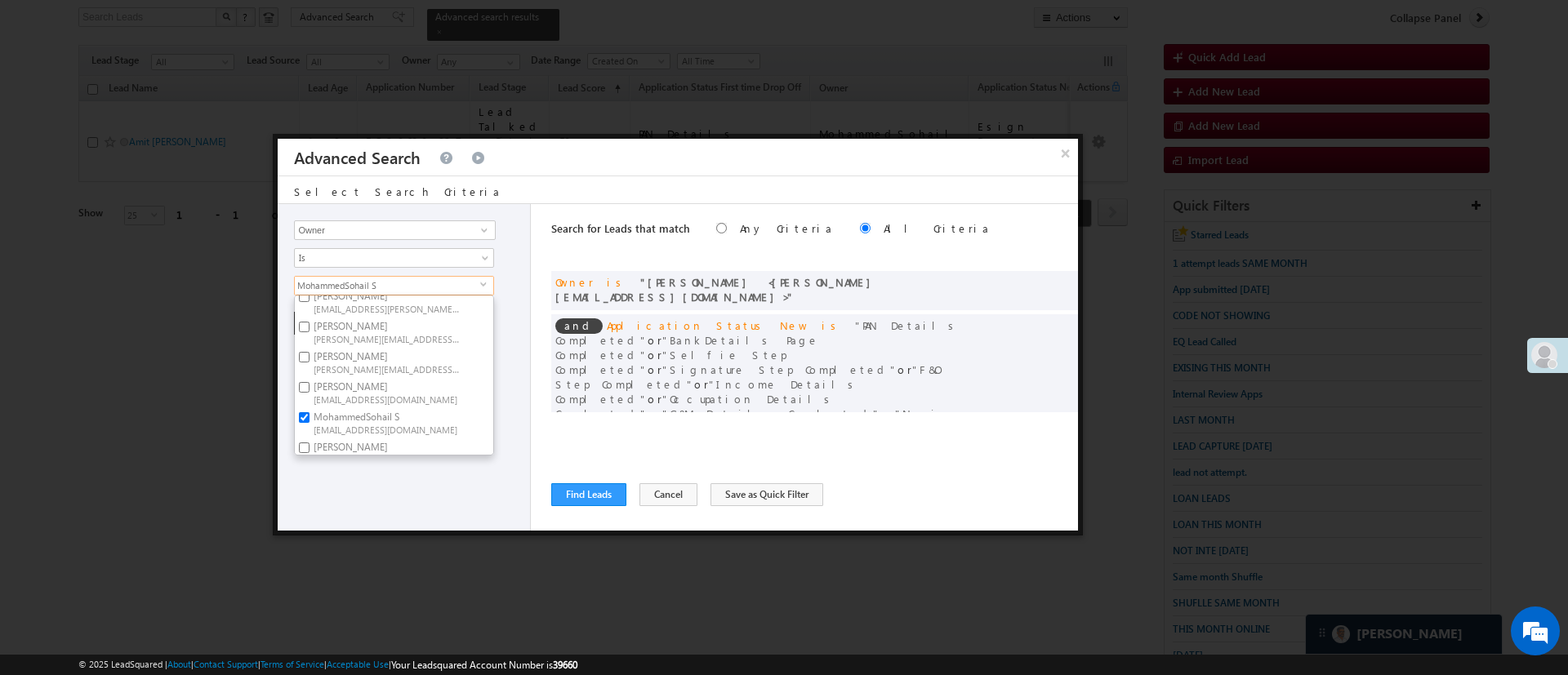
scroll to position [245, 0]
click at [412, 423] on span "Sandeep.Kashyap@angelbroking.com" at bounding box center [387, 426] width 147 height 12
click at [309, 421] on input "Sandeep Kashyap Sandeep.Kashyap@angelbroking.com" at bounding box center [304, 416] width 11 height 11
checkbox input "true"
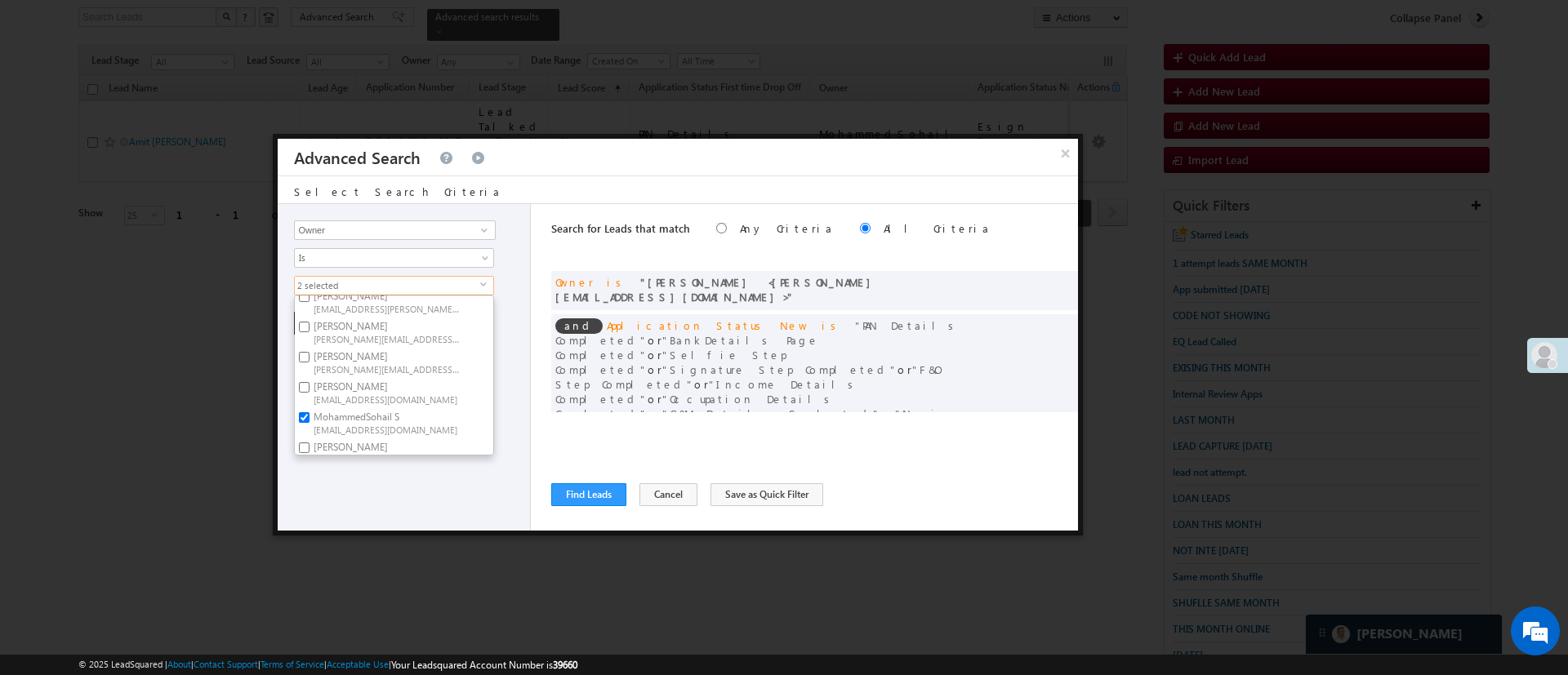
click at [416, 339] on span "HIMANSHU.SHARMA@ANGELBROKING.COM" at bounding box center [387, 338] width 147 height 12
click at [309, 332] on input "Himanshu Sharma HIMANSHU.SHARMA@ANGELBROKING.COM" at bounding box center [304, 328] width 11 height 11
checkbox input "true"
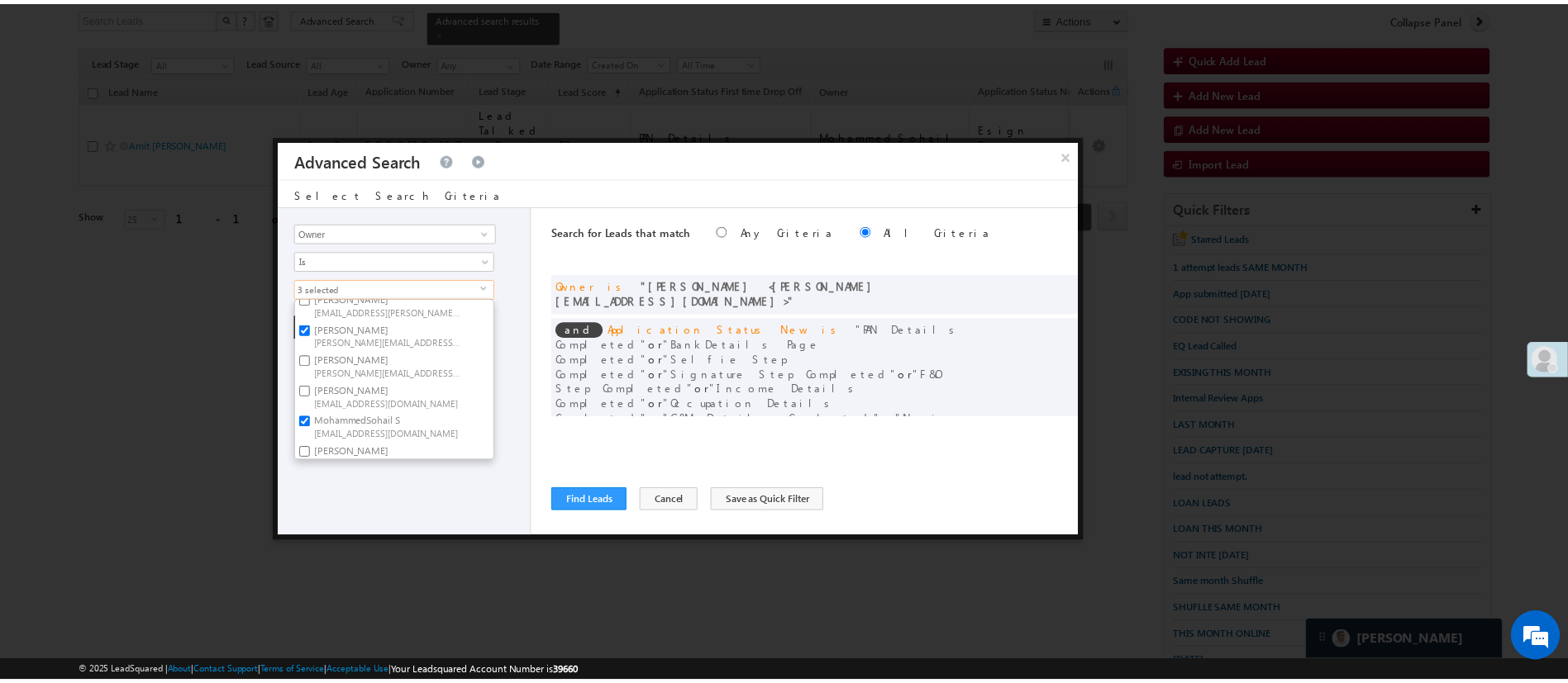
scroll to position [0, 0]
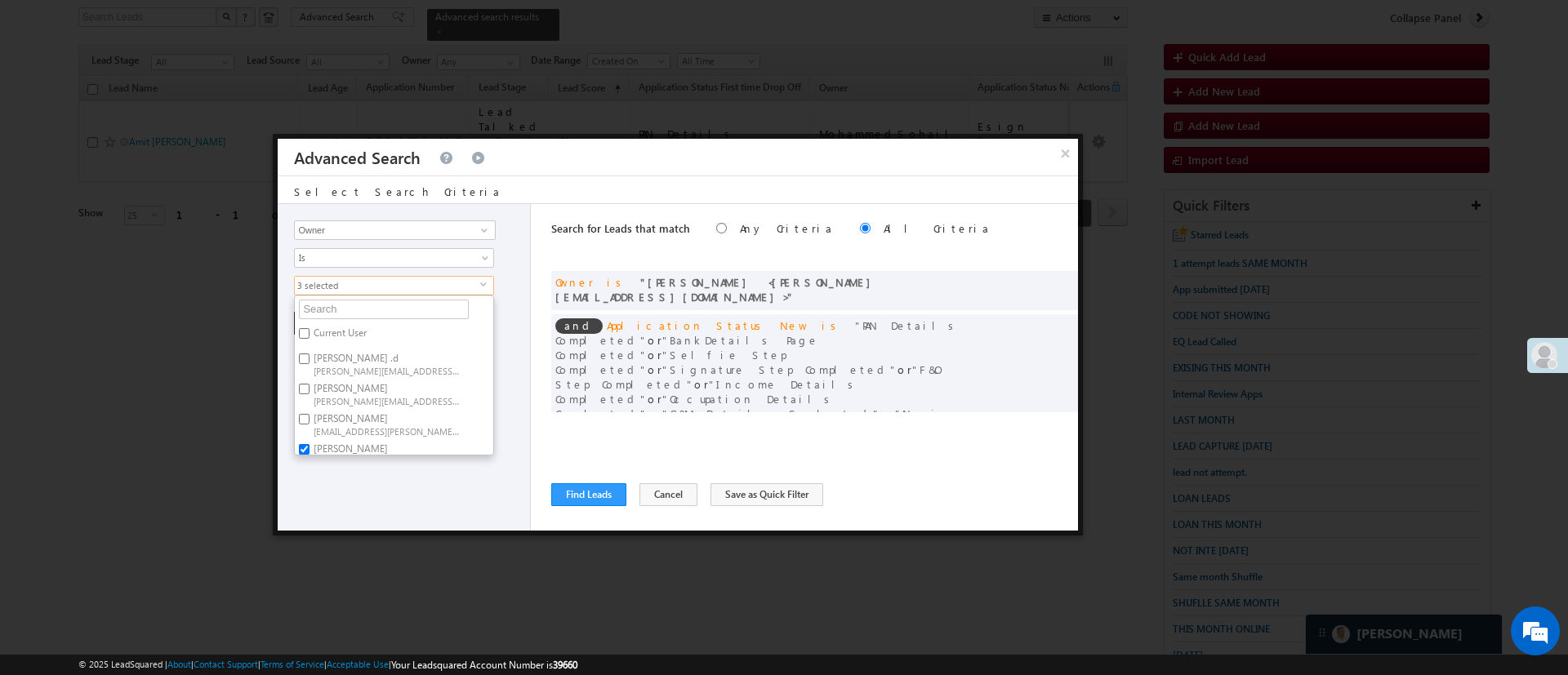
click at [402, 474] on div "Lead Activity Task Sales Group Prospect Id WA Last Message Timestamp 4th Day Di…" at bounding box center [404, 367] width 253 height 327
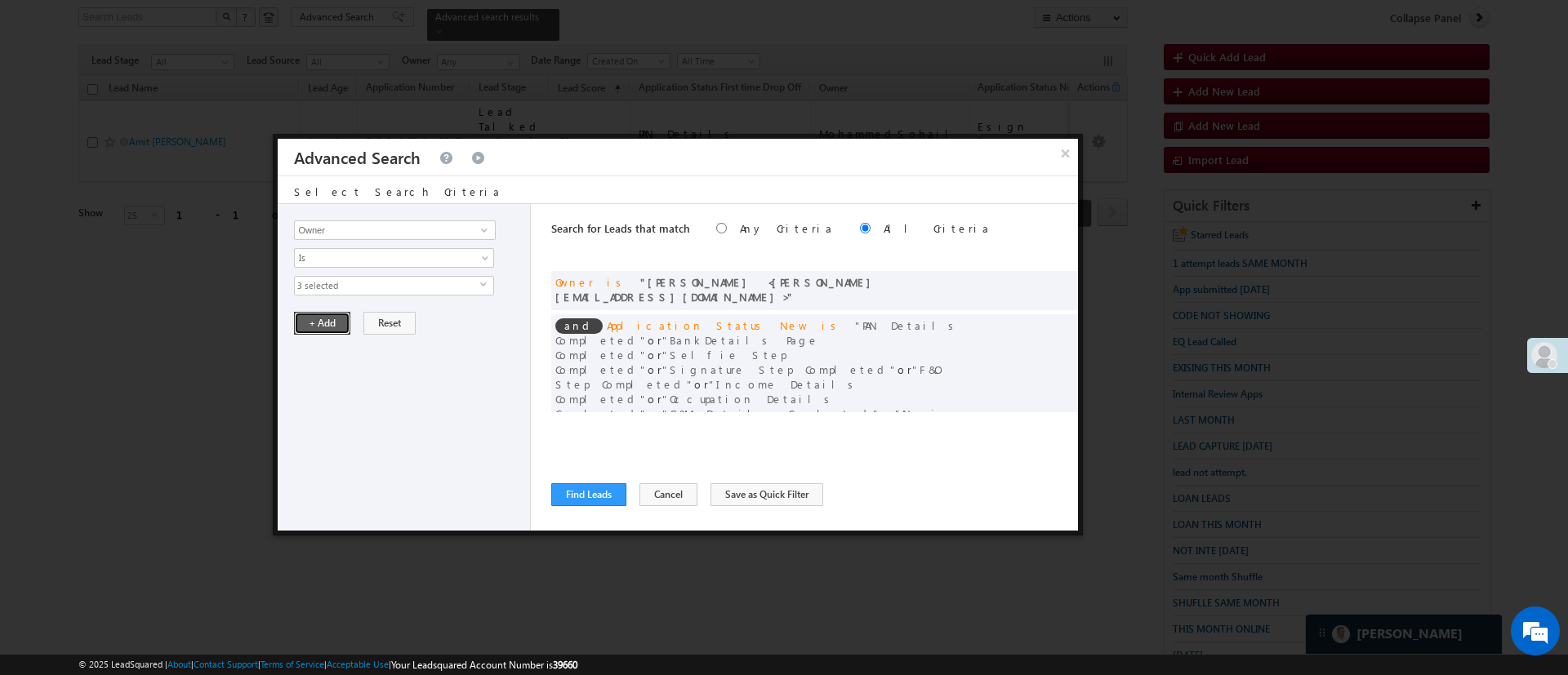
click at [345, 326] on button "+ Add" at bounding box center [322, 323] width 56 height 23
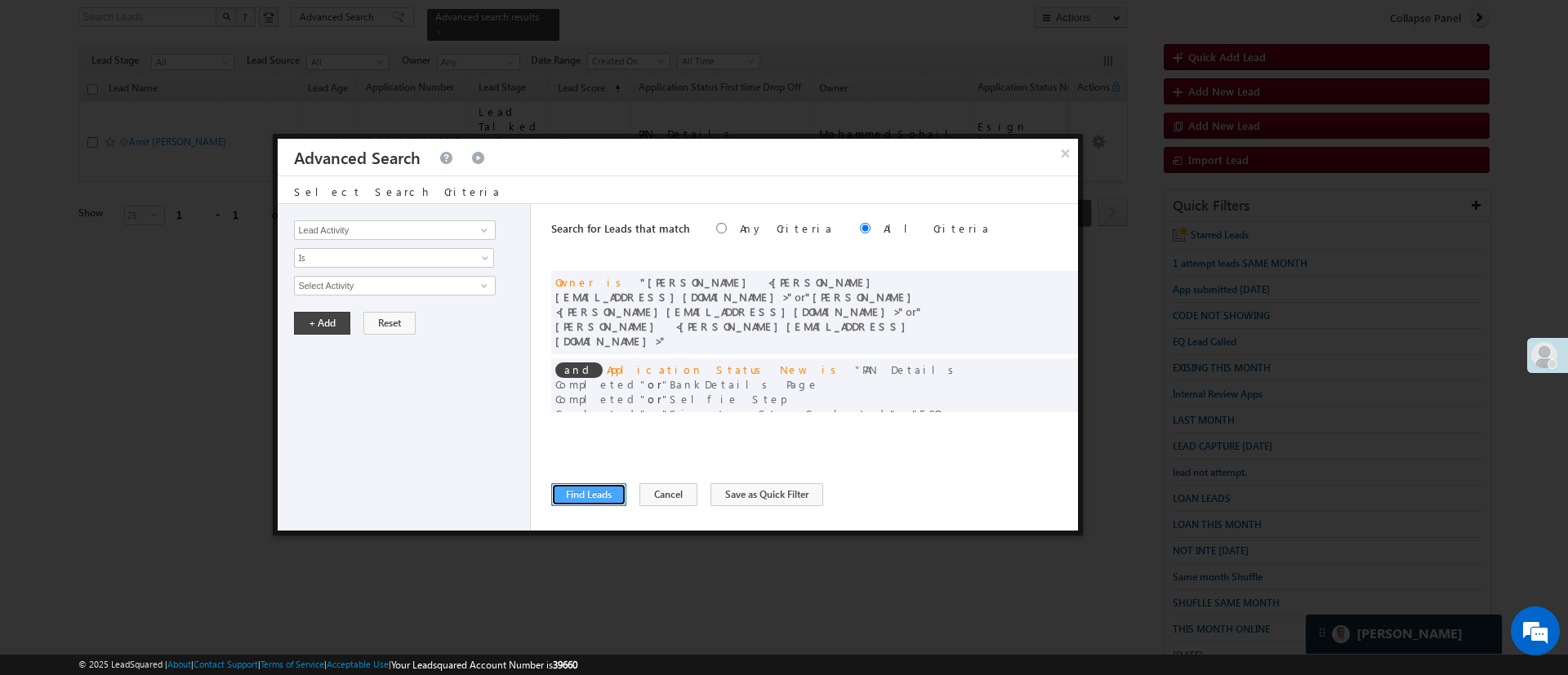
click at [605, 489] on button "Find Leads" at bounding box center [588, 494] width 75 height 23
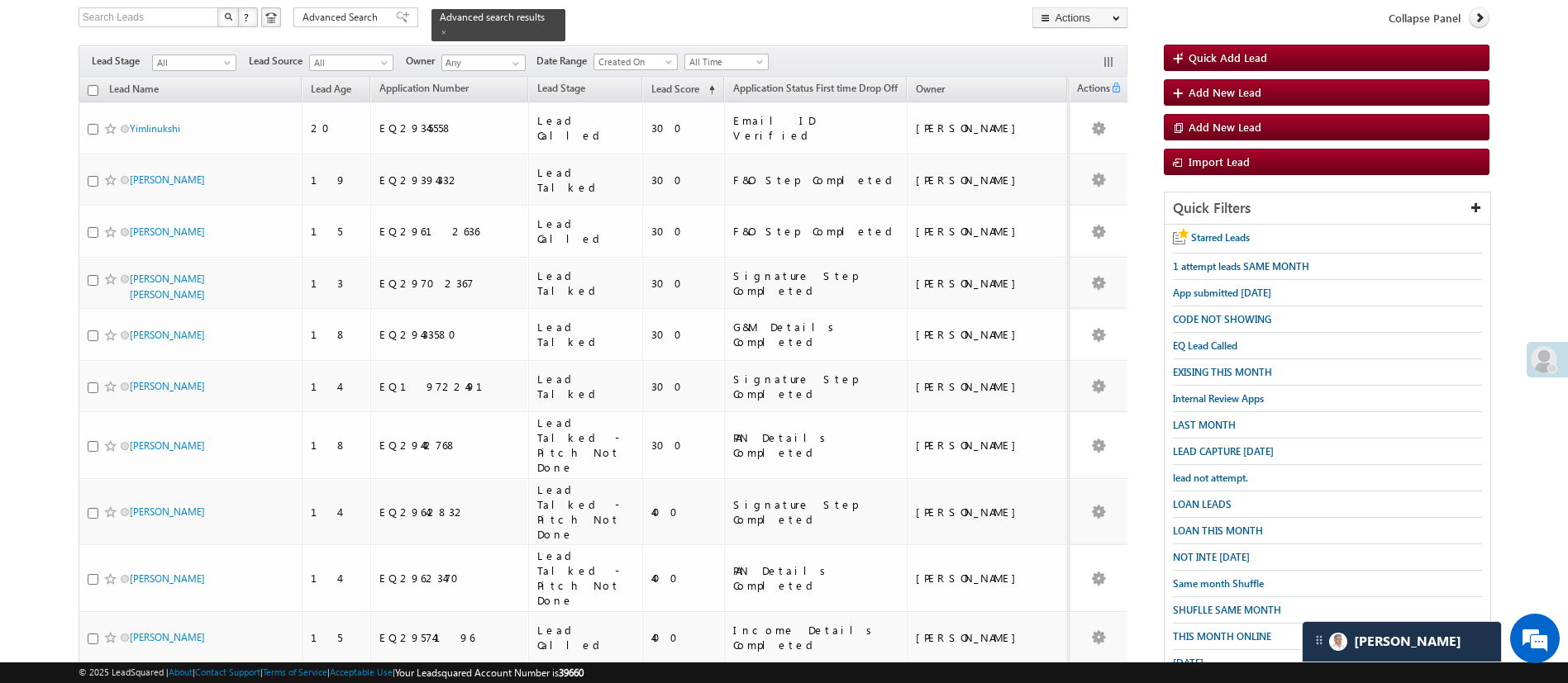
click at [89, 85] on input "checkbox" at bounding box center [93, 91] width 11 height 11
checkbox input "true"
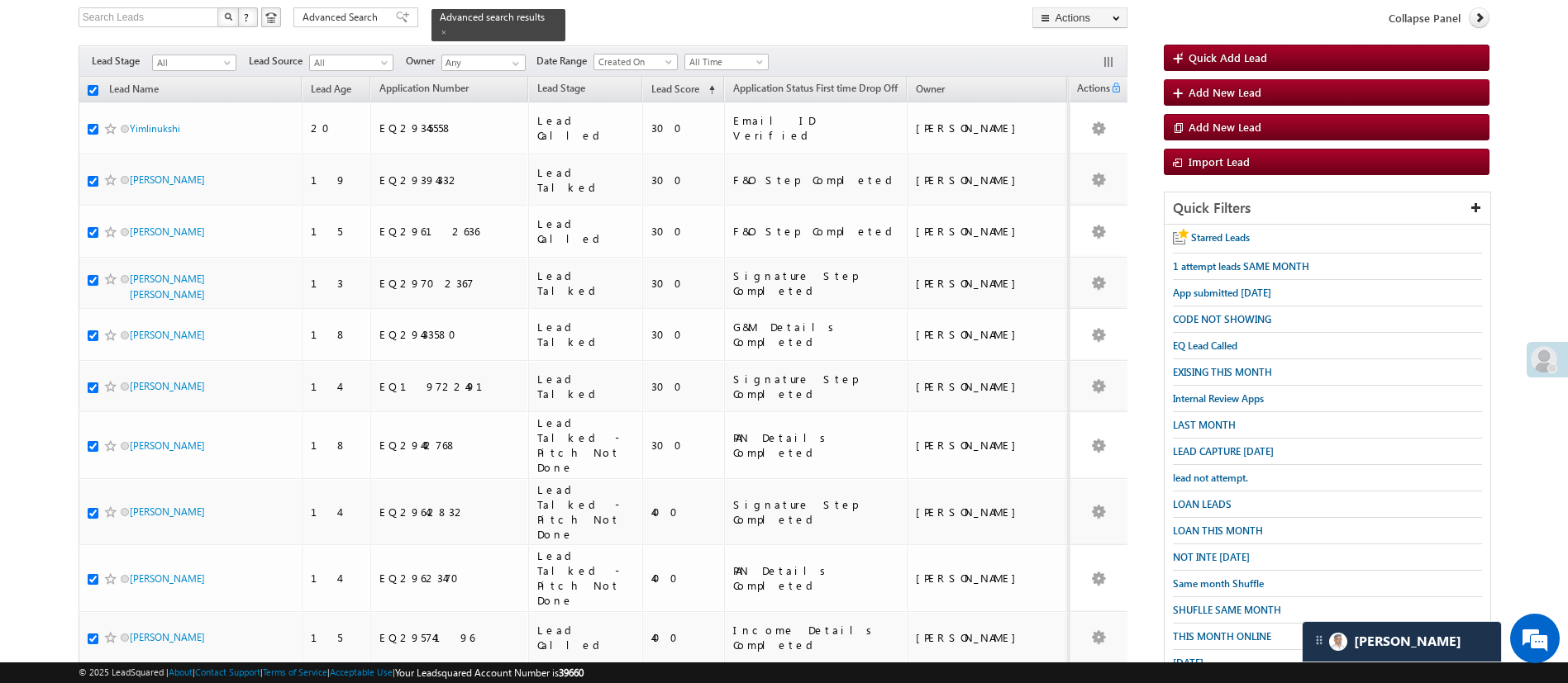
checkbox input "true"
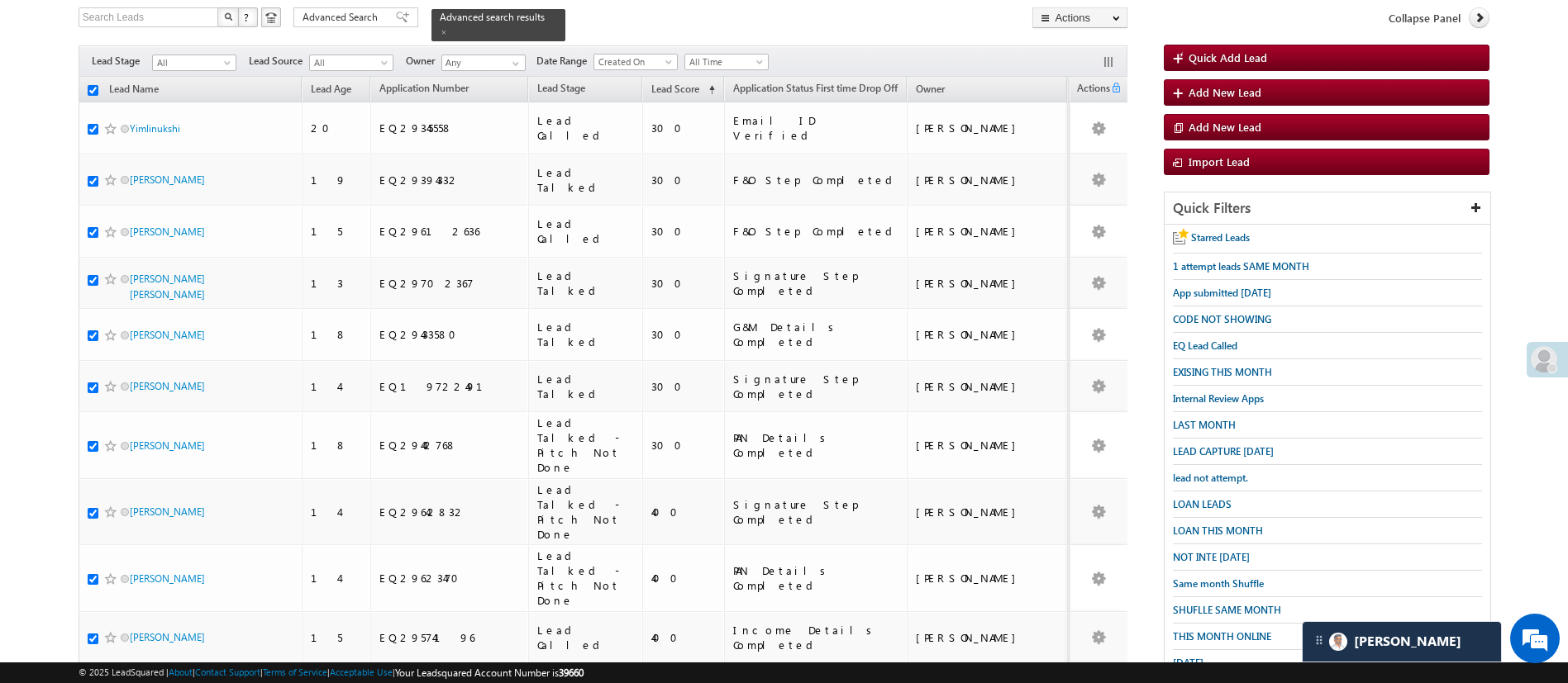
checkbox input "true"
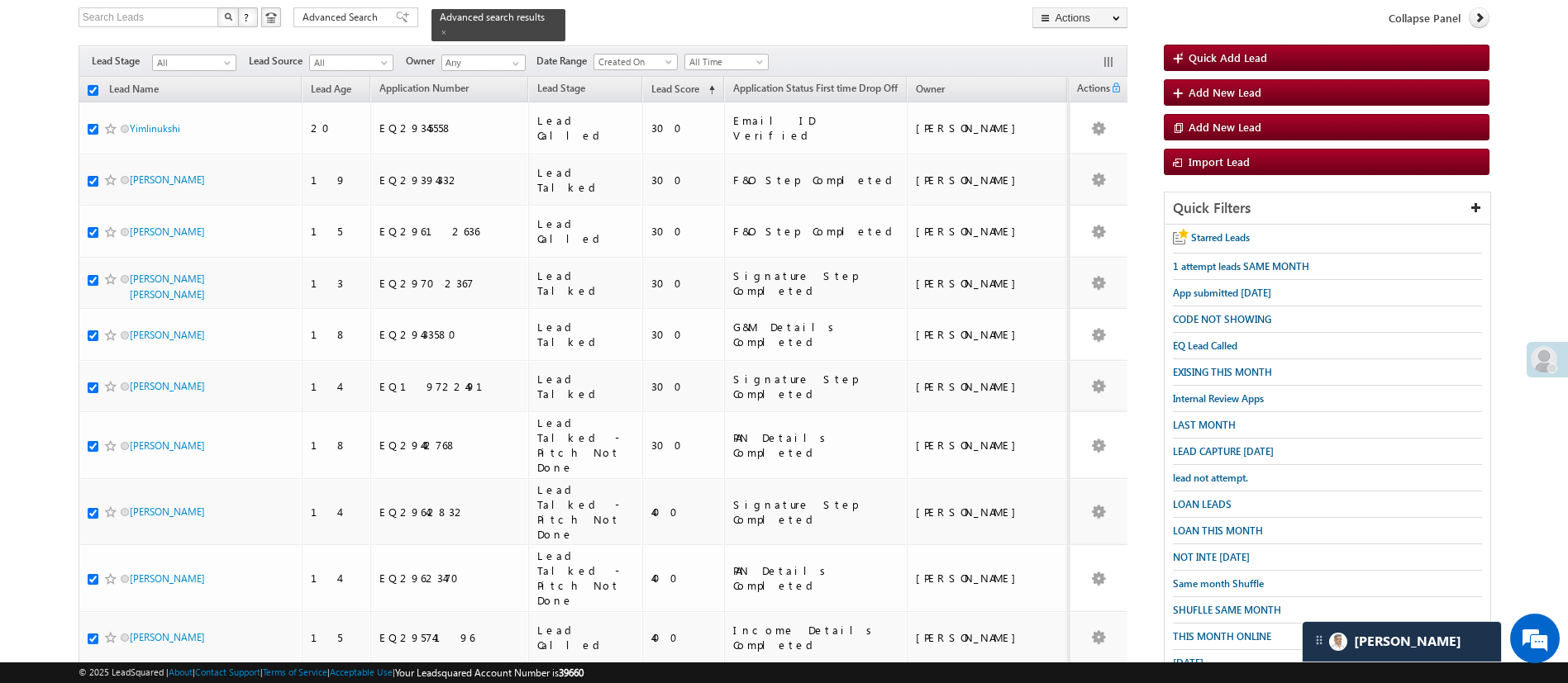
checkbox input "true"
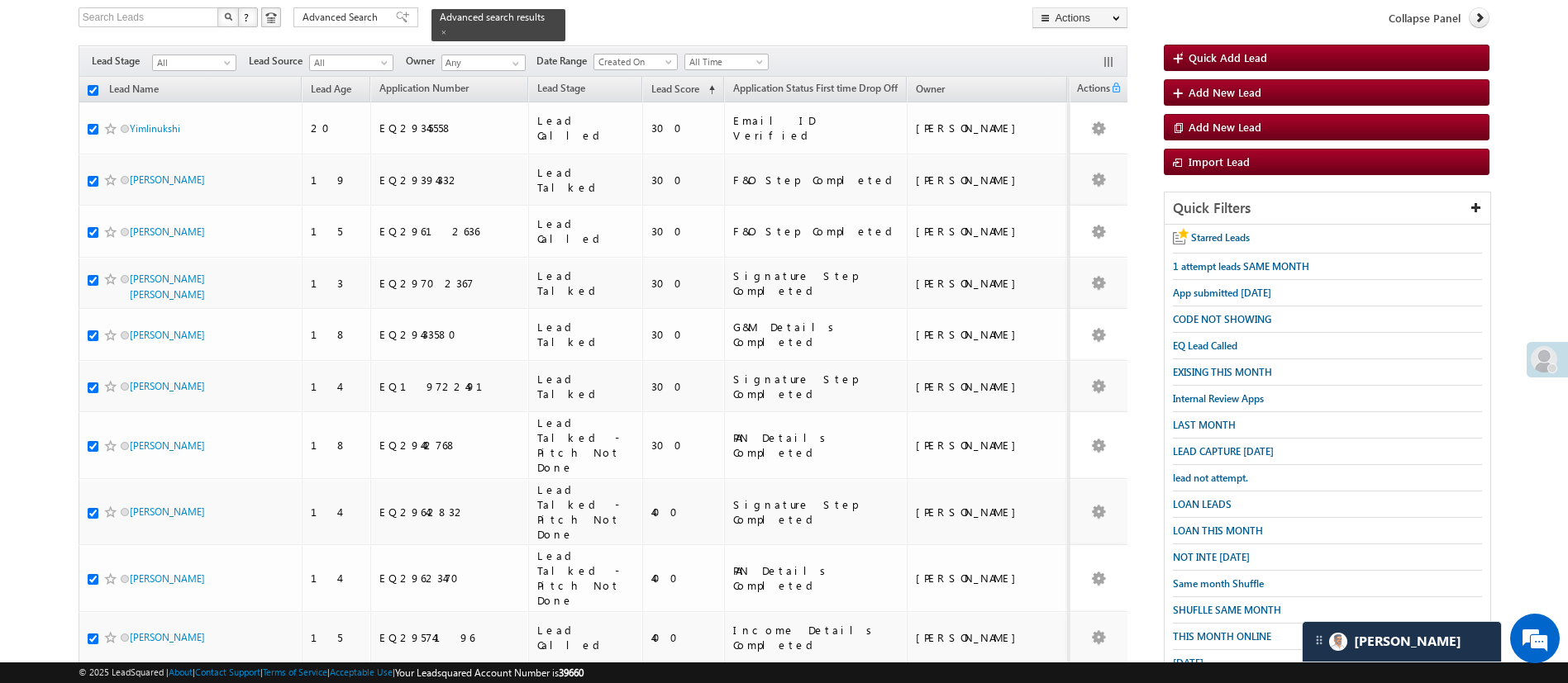
checkbox input "true"
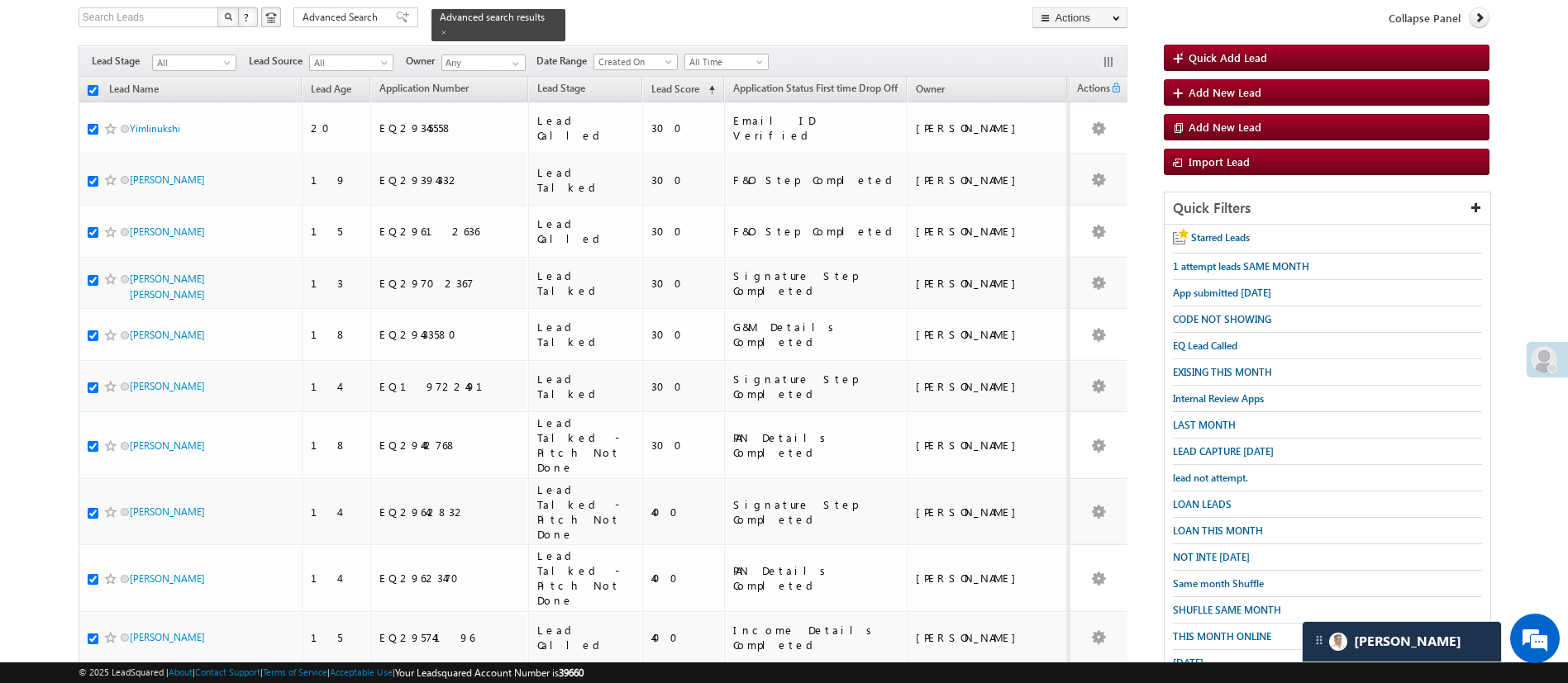
checkbox input "true"
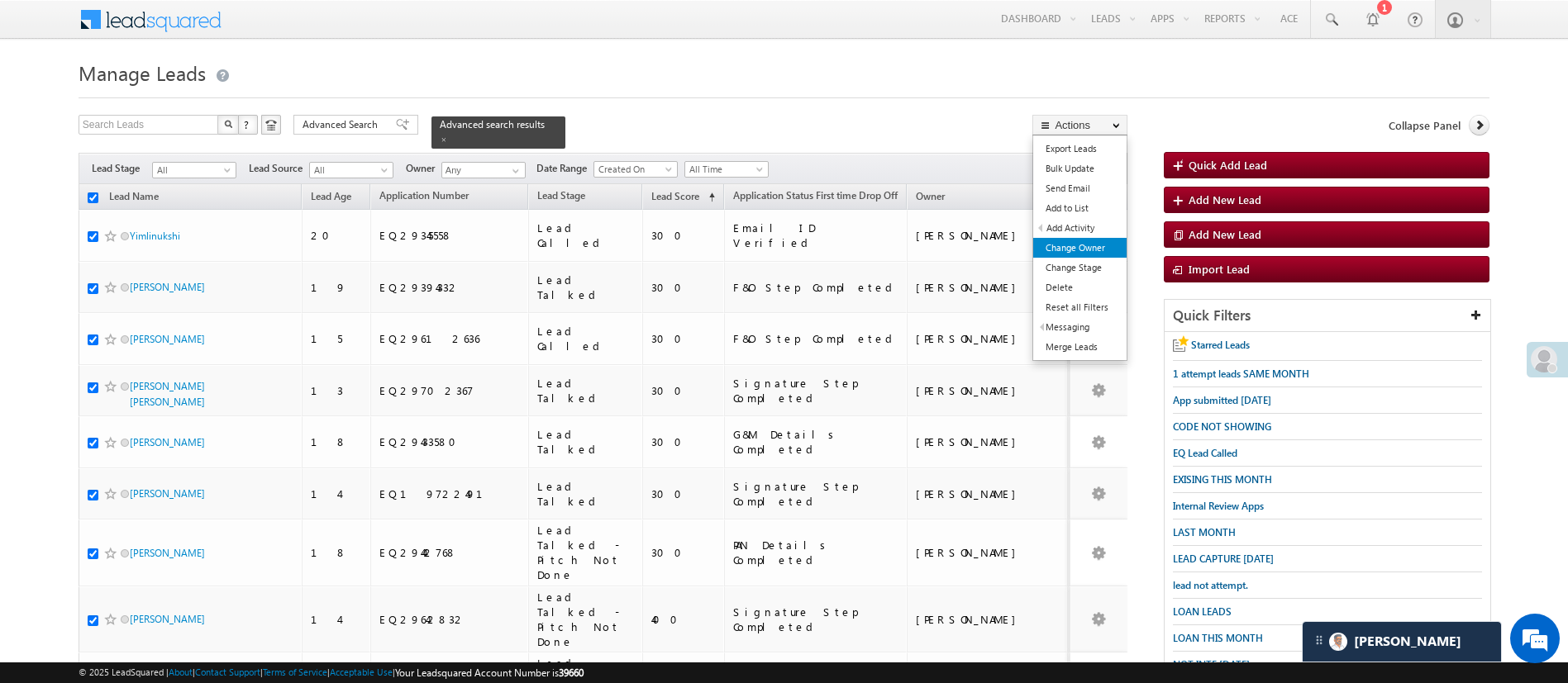
click at [1086, 244] on link "Change Owner" at bounding box center [1080, 248] width 94 height 20
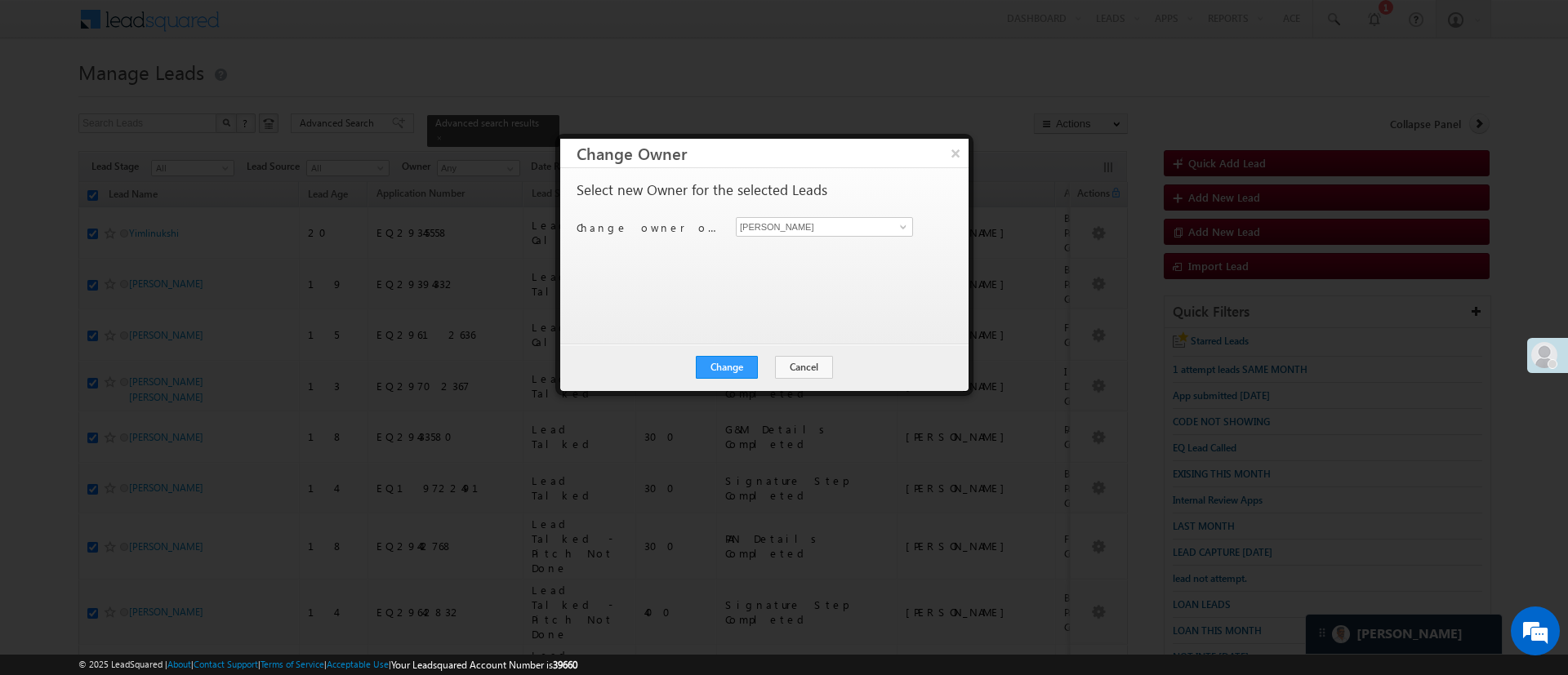
click at [914, 233] on div "Manish Panchal Manish Panchal" at bounding box center [834, 227] width 196 height 20
click at [908, 229] on span at bounding box center [903, 227] width 13 height 13
click at [864, 242] on link "Hemant Nandwana Hemant.Nandwana@angelbroking.com" at bounding box center [824, 252] width 177 height 31
type input "Hemant Nandwana"
click at [731, 374] on button "Change" at bounding box center [727, 367] width 62 height 23
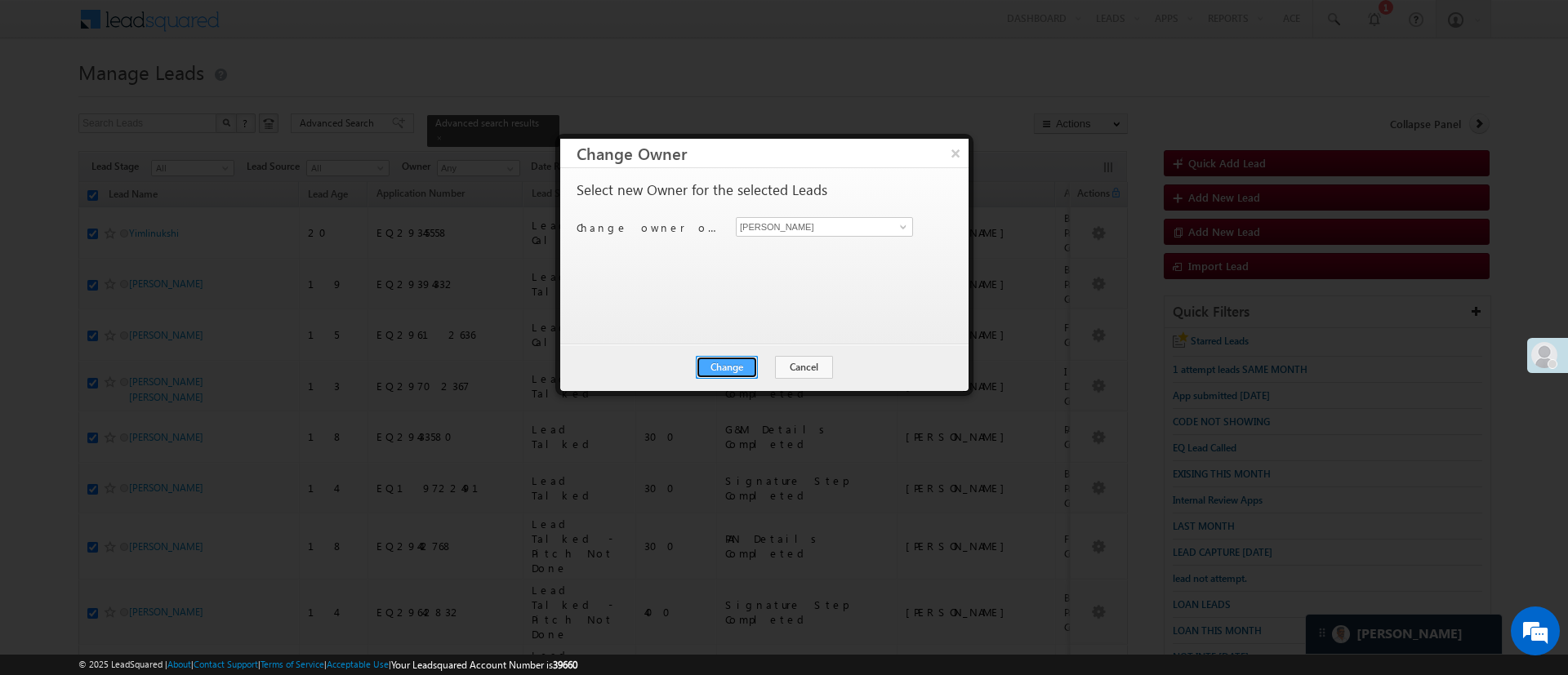
click at [731, 374] on button "Change" at bounding box center [727, 367] width 62 height 23
click at [965, 151] on button "×" at bounding box center [956, 152] width 27 height 28
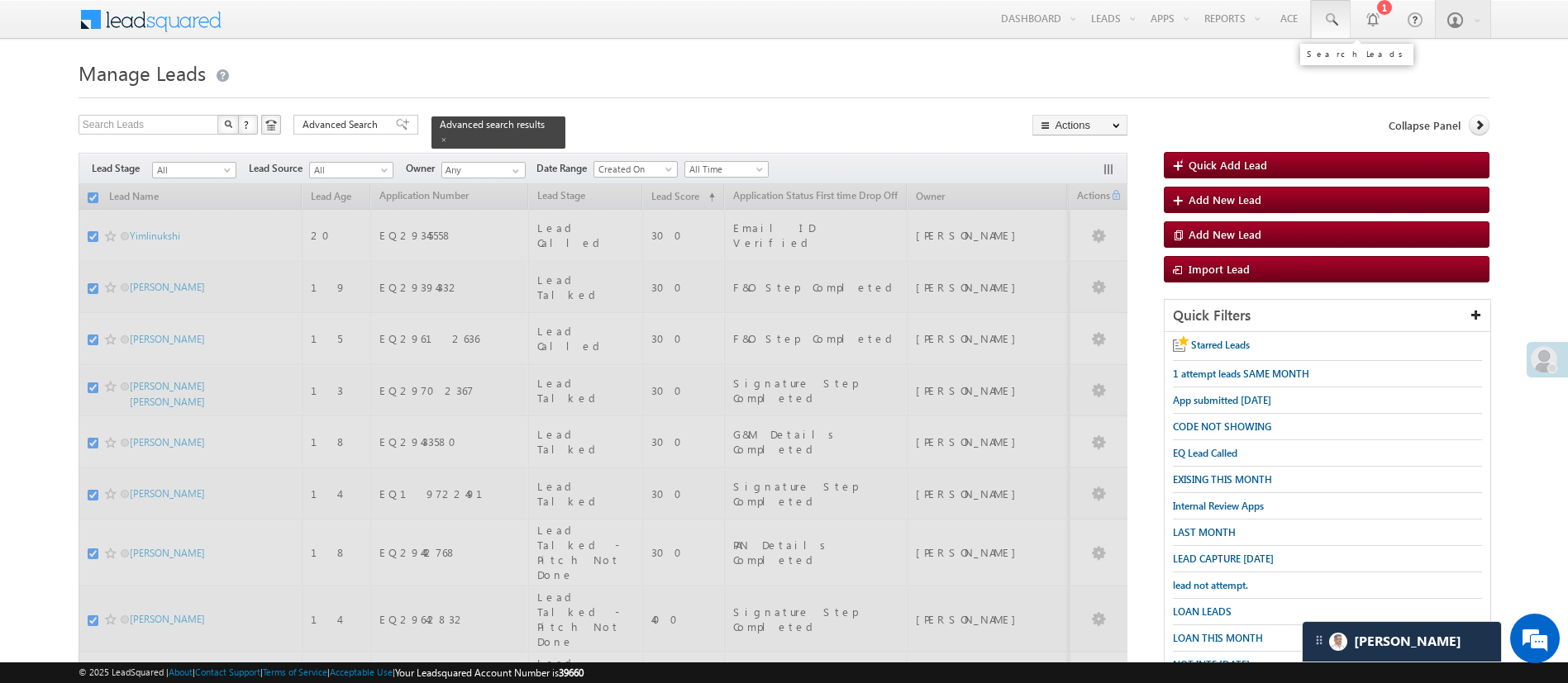
click at [1330, 23] on span at bounding box center [1331, 20] width 17 height 17
paste input "9354261819 ye lead dedijye sir"
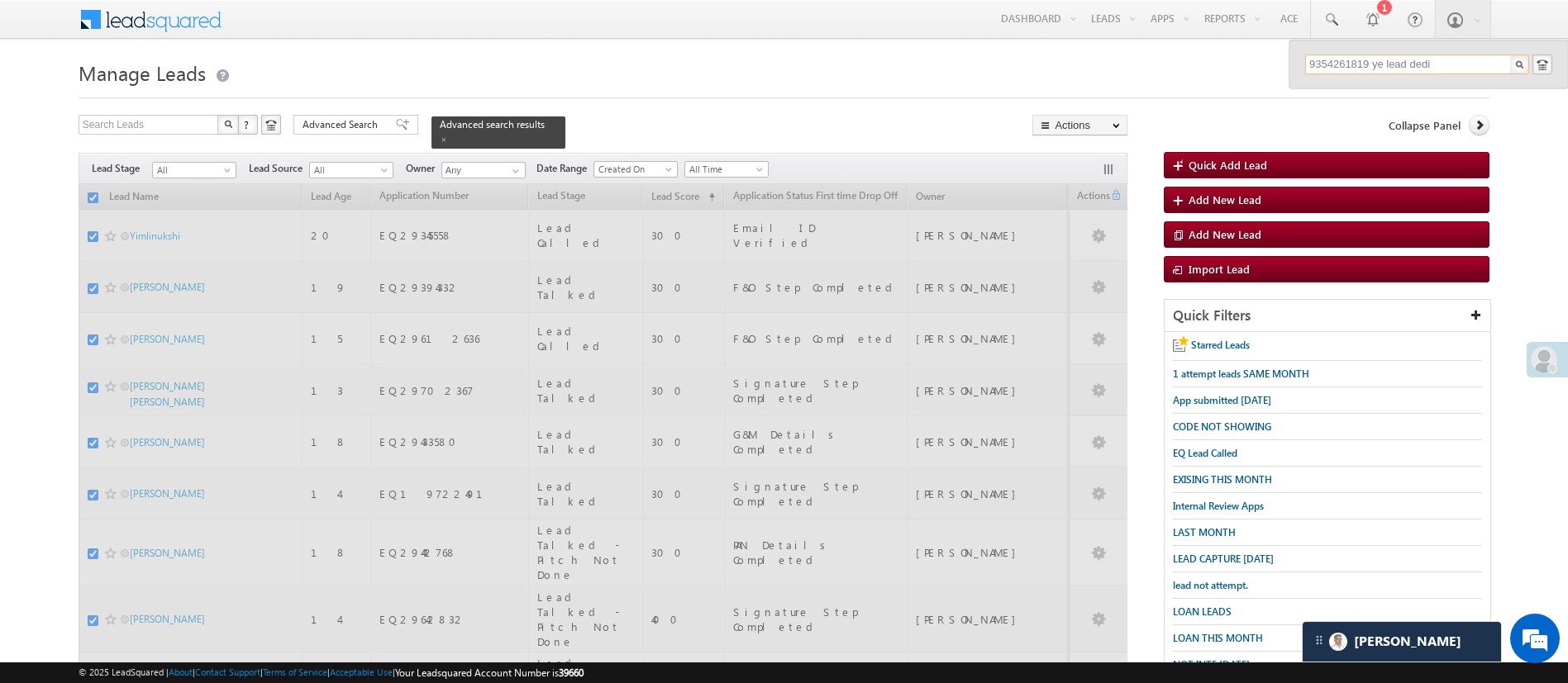
type input "9354261819 ye lead ded"
checkbox input "false"
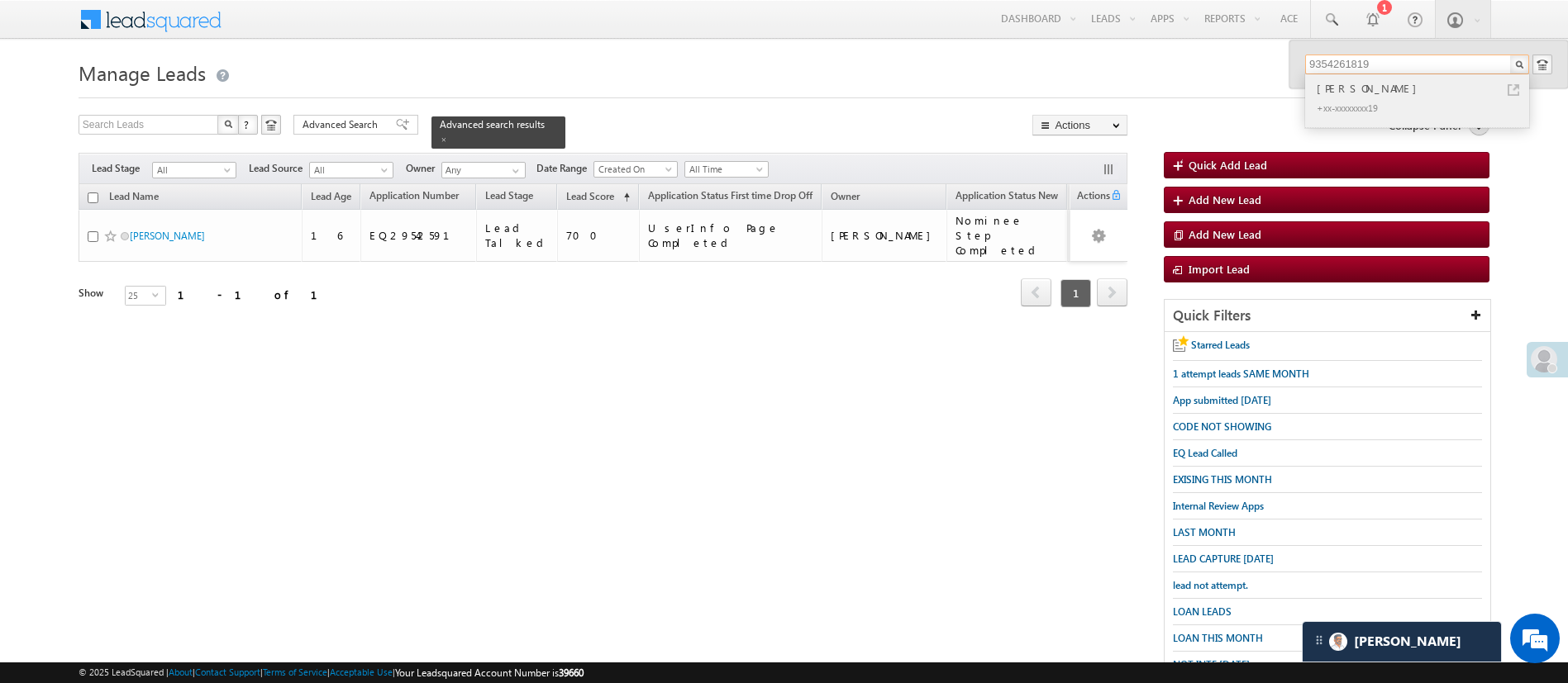
type input "9354261819"
click at [1416, 103] on div "+xx-xxxxxxxx19" at bounding box center [1424, 107] width 221 height 20
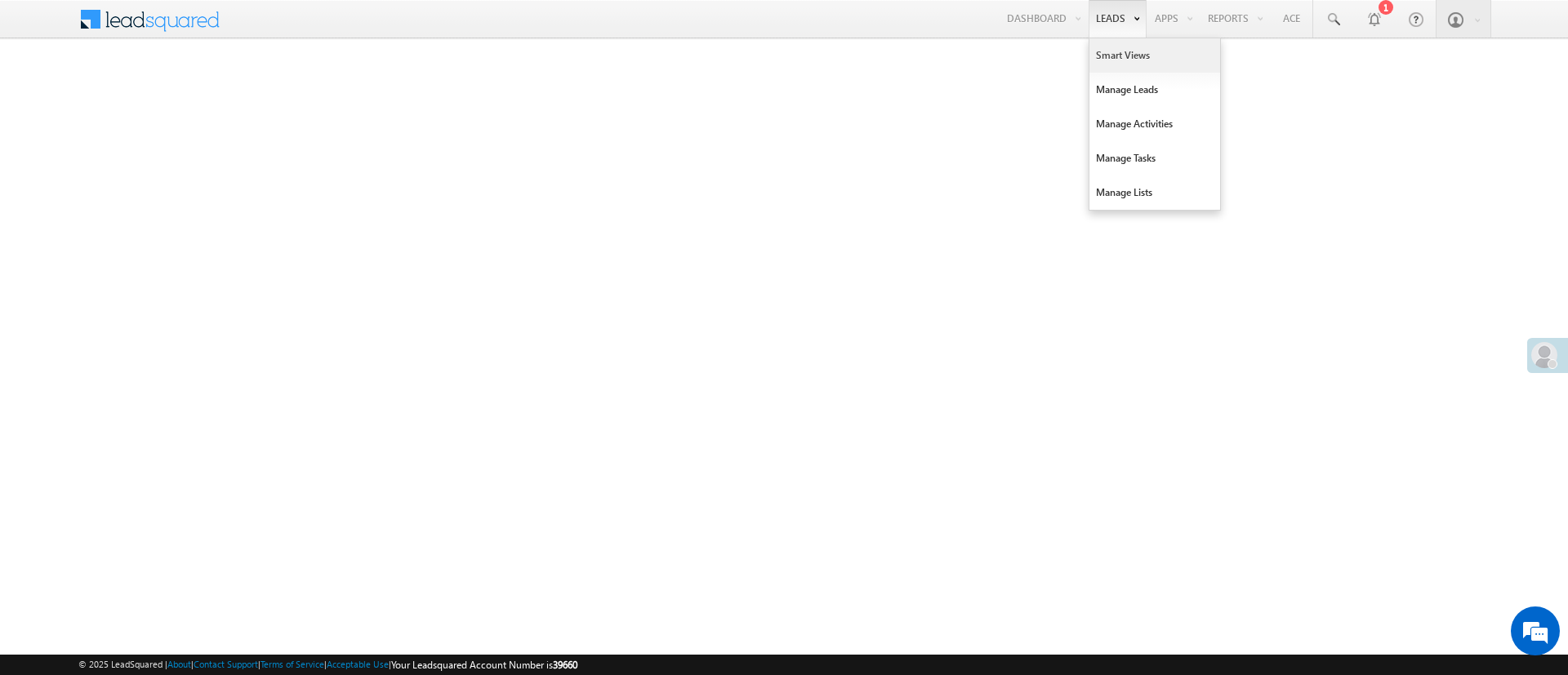
click at [1129, 56] on link "Smart Views" at bounding box center [1154, 55] width 131 height 34
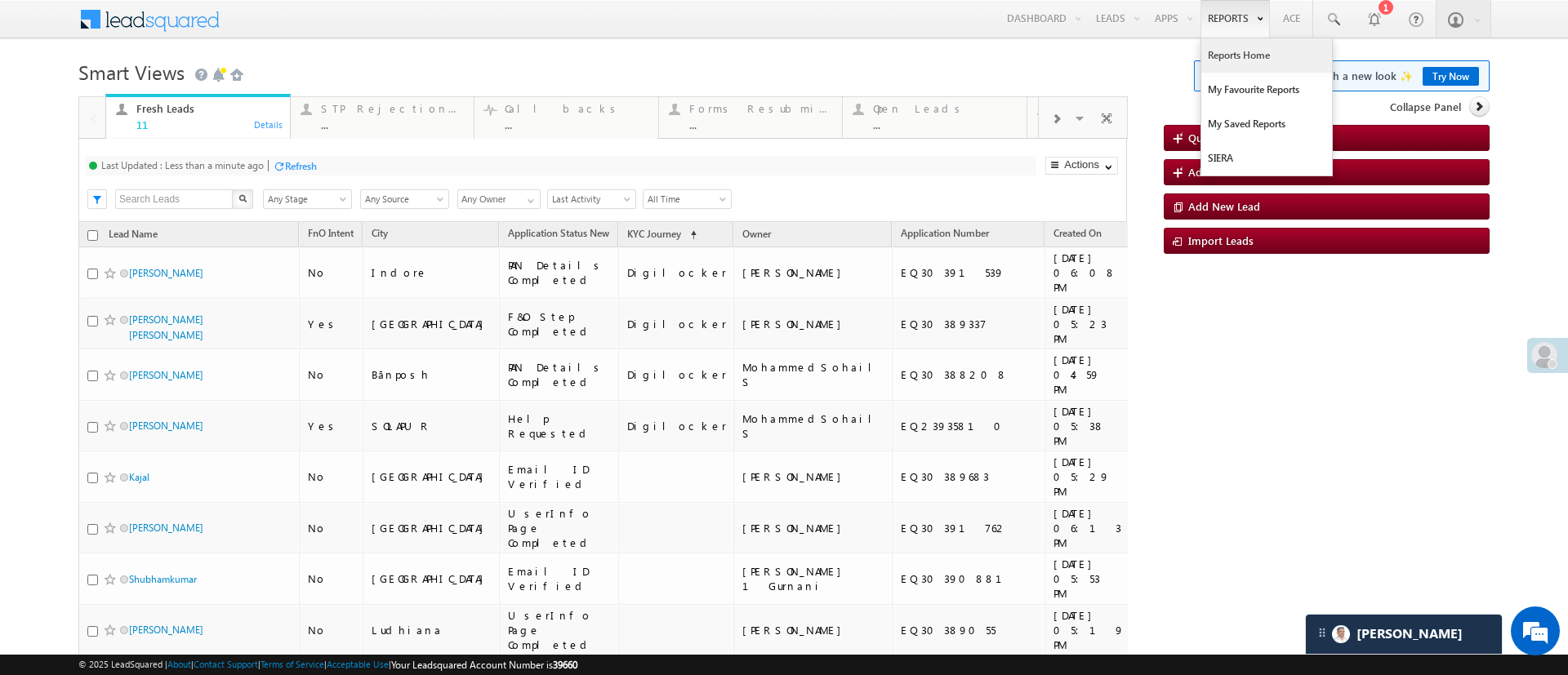
click at [1230, 53] on link "Reports Home" at bounding box center [1267, 55] width 131 height 34
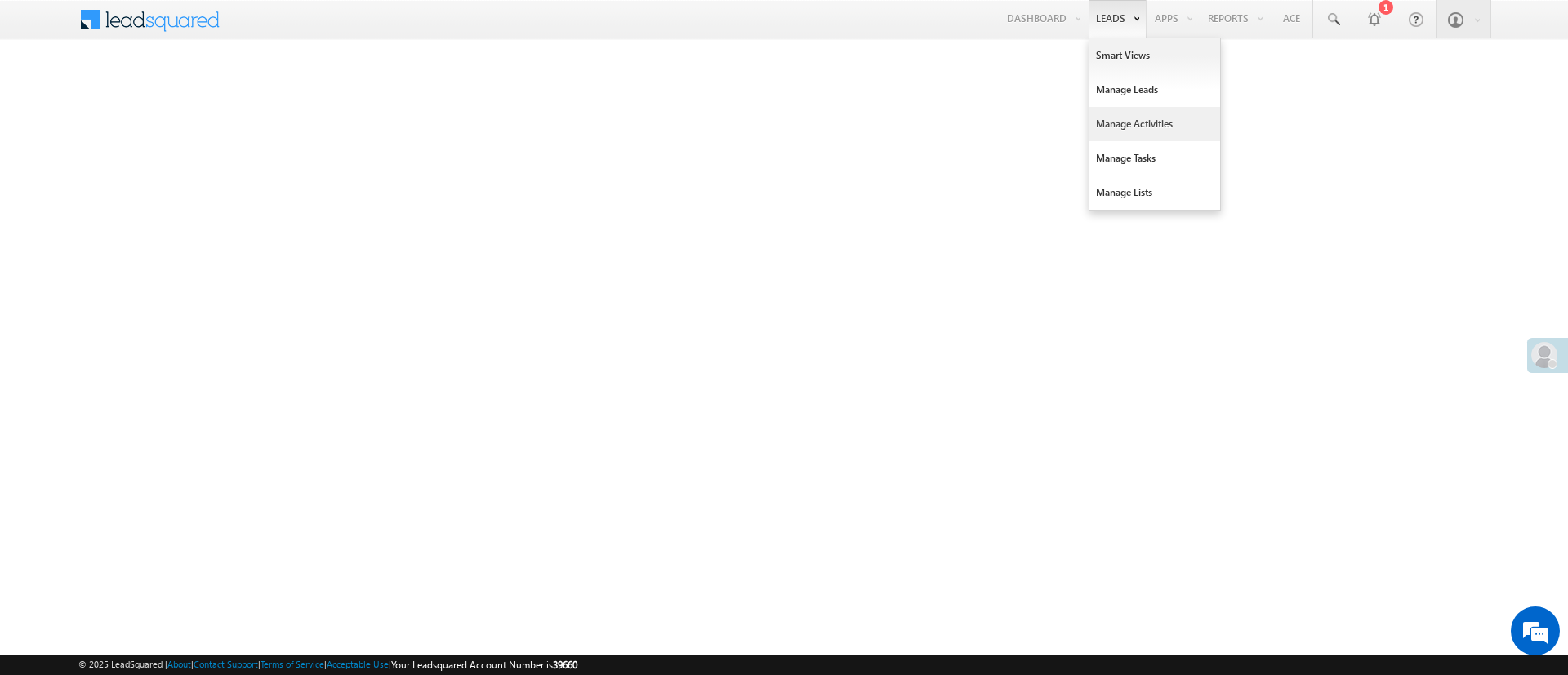
click at [1123, 110] on link "Manage Activities" at bounding box center [1154, 124] width 131 height 34
click at [1122, 103] on link "Manage Leads" at bounding box center [1154, 90] width 131 height 34
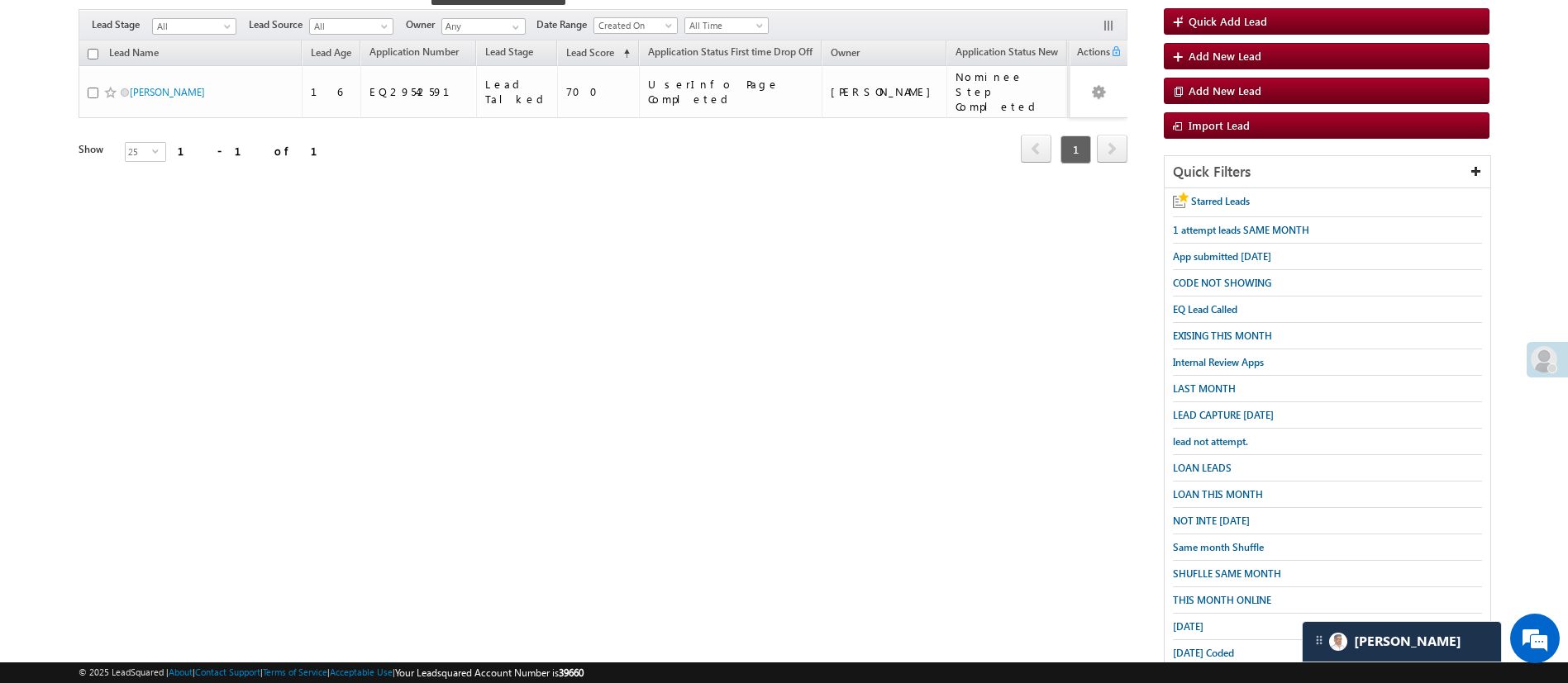
scroll to position [171, 0]
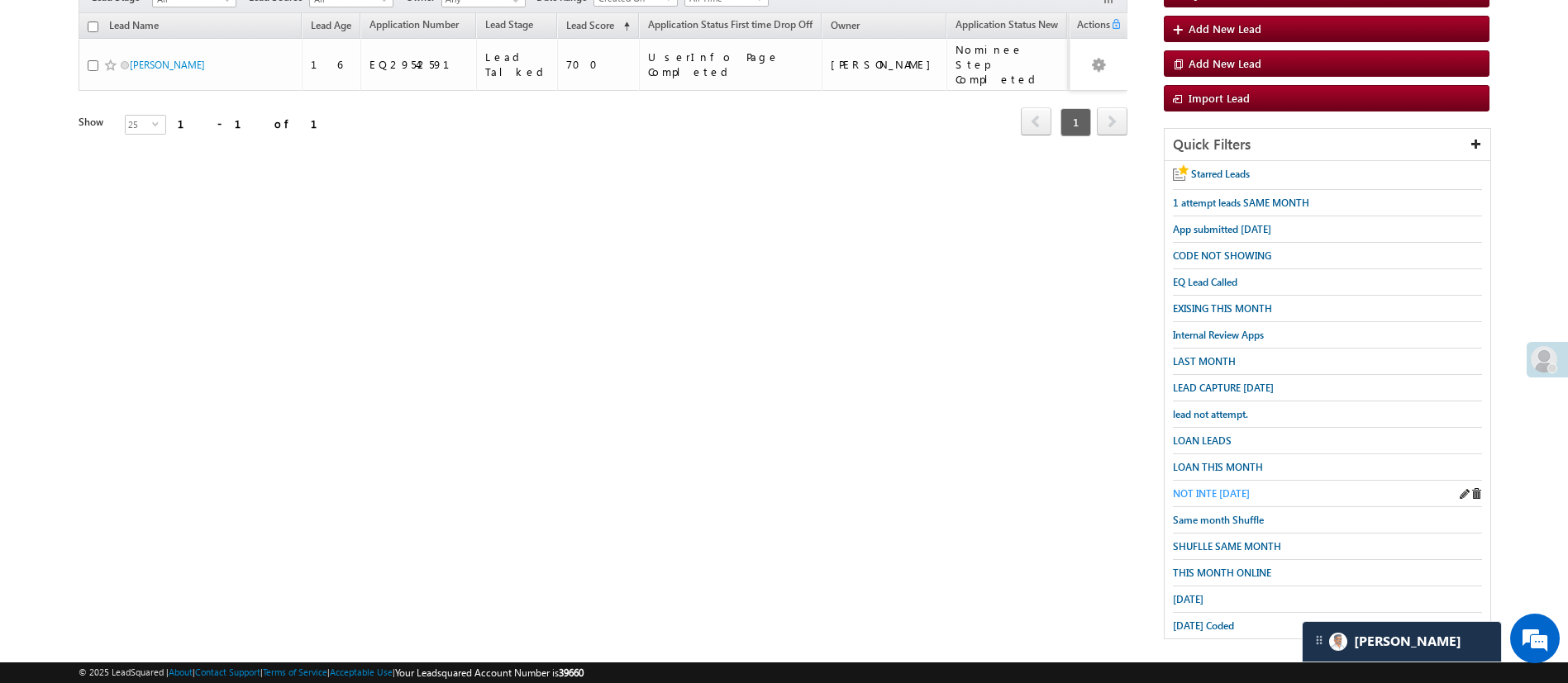
click at [1214, 487] on span "NOT INTE [DATE]" at bounding box center [1212, 493] width 77 height 12
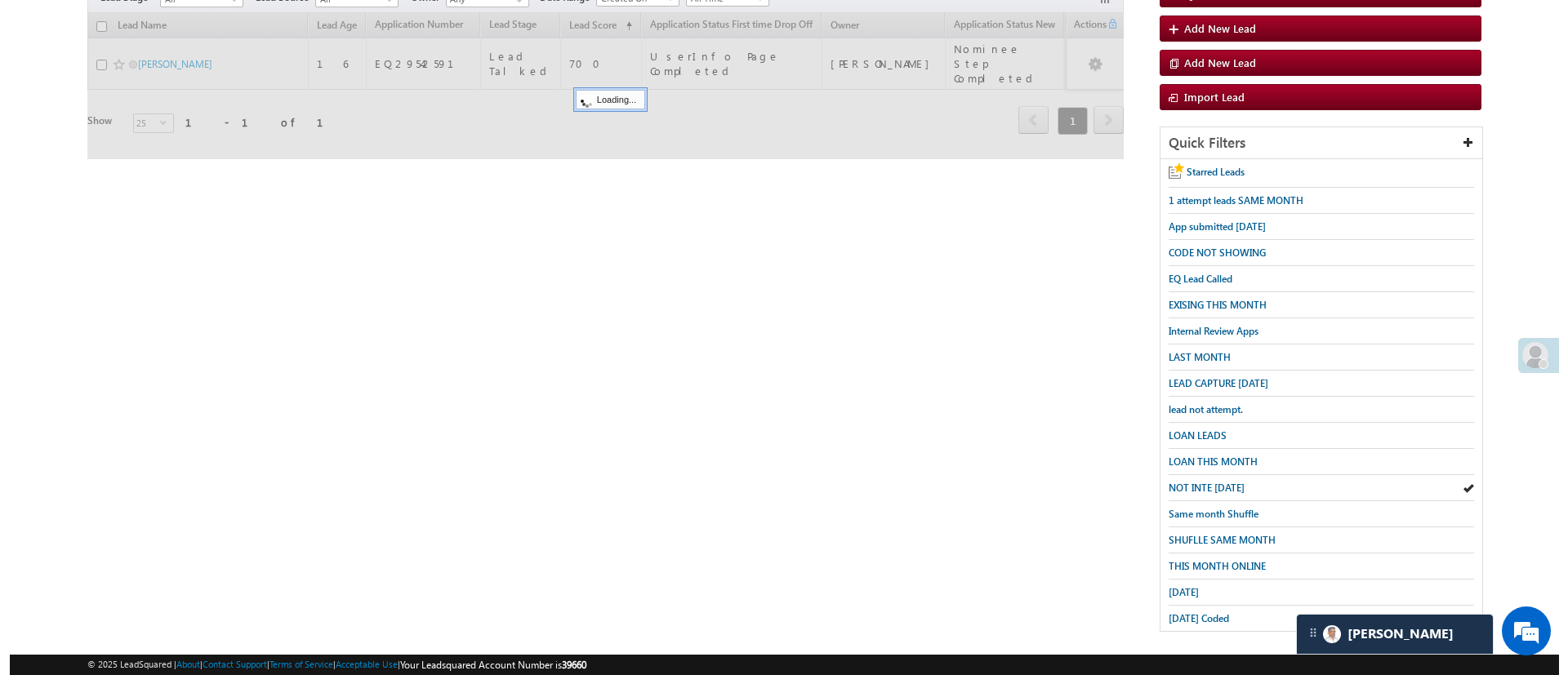
scroll to position [0, 0]
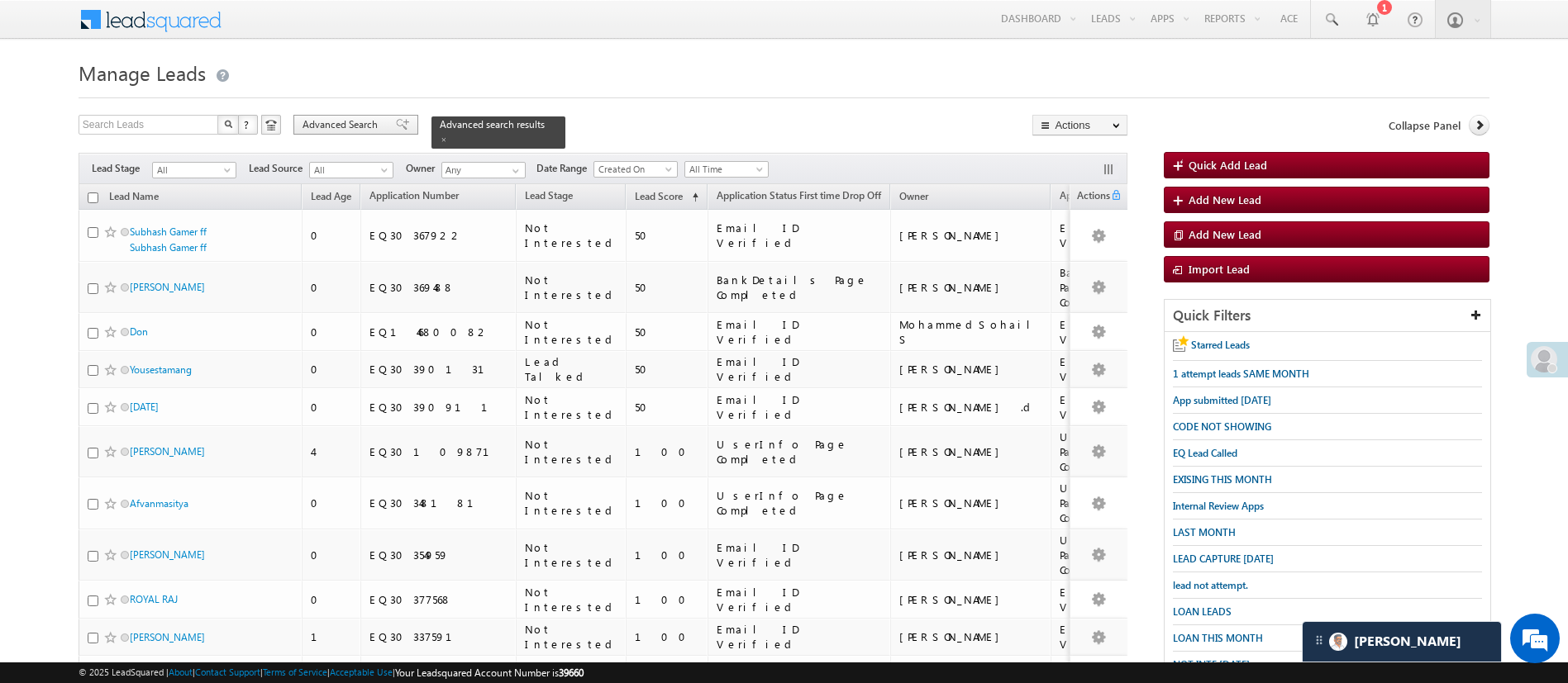
click at [365, 123] on span "Advanced Search" at bounding box center [342, 125] width 80 height 15
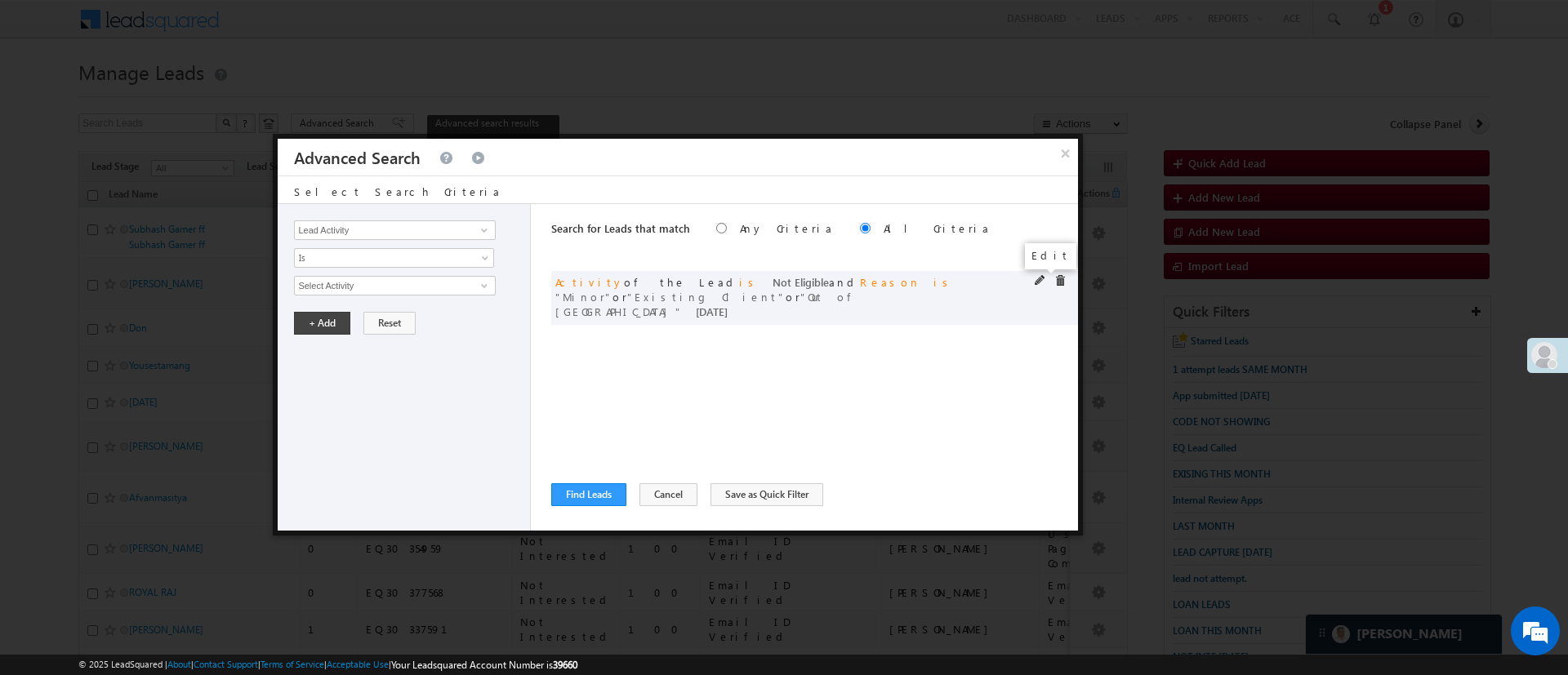
click at [1038, 279] on span at bounding box center [1040, 280] width 12 height 12
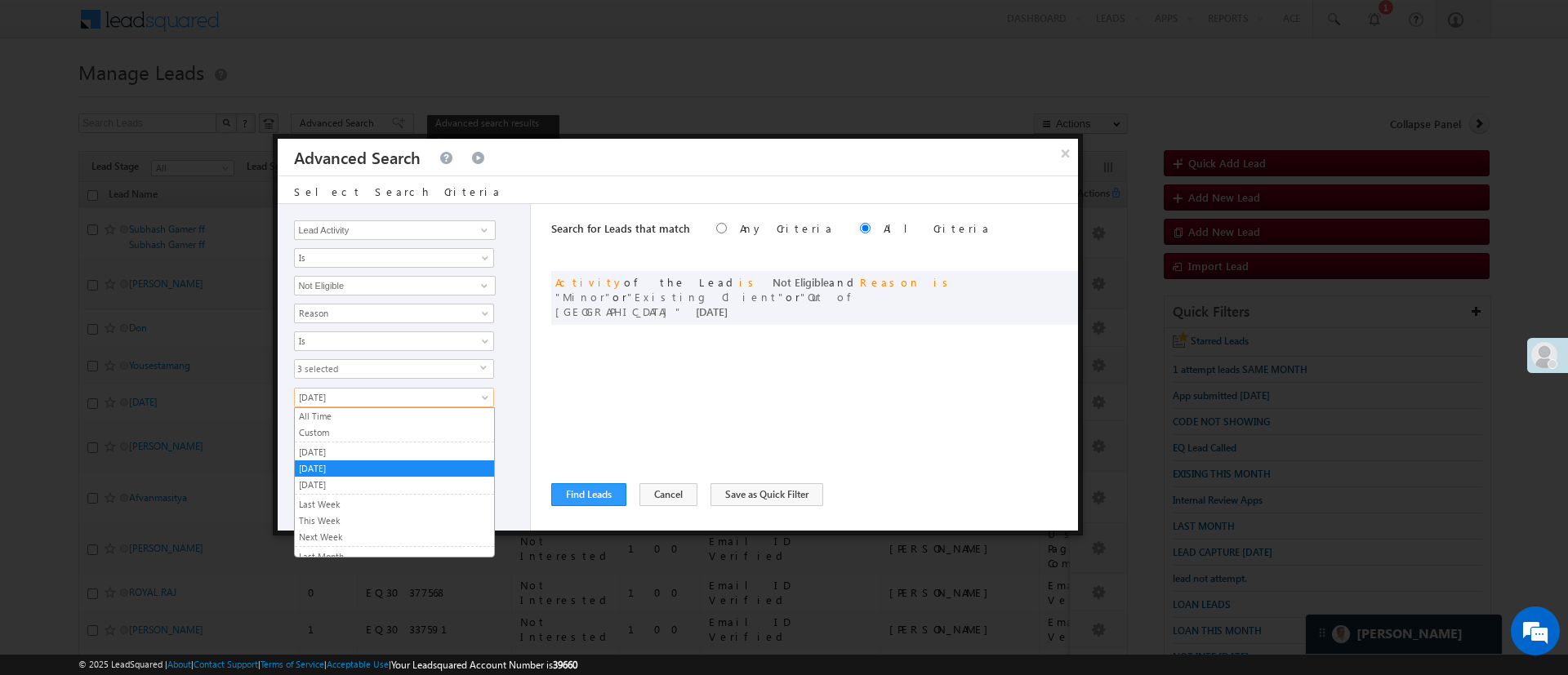
click at [420, 397] on span "Today" at bounding box center [383, 397] width 177 height 15
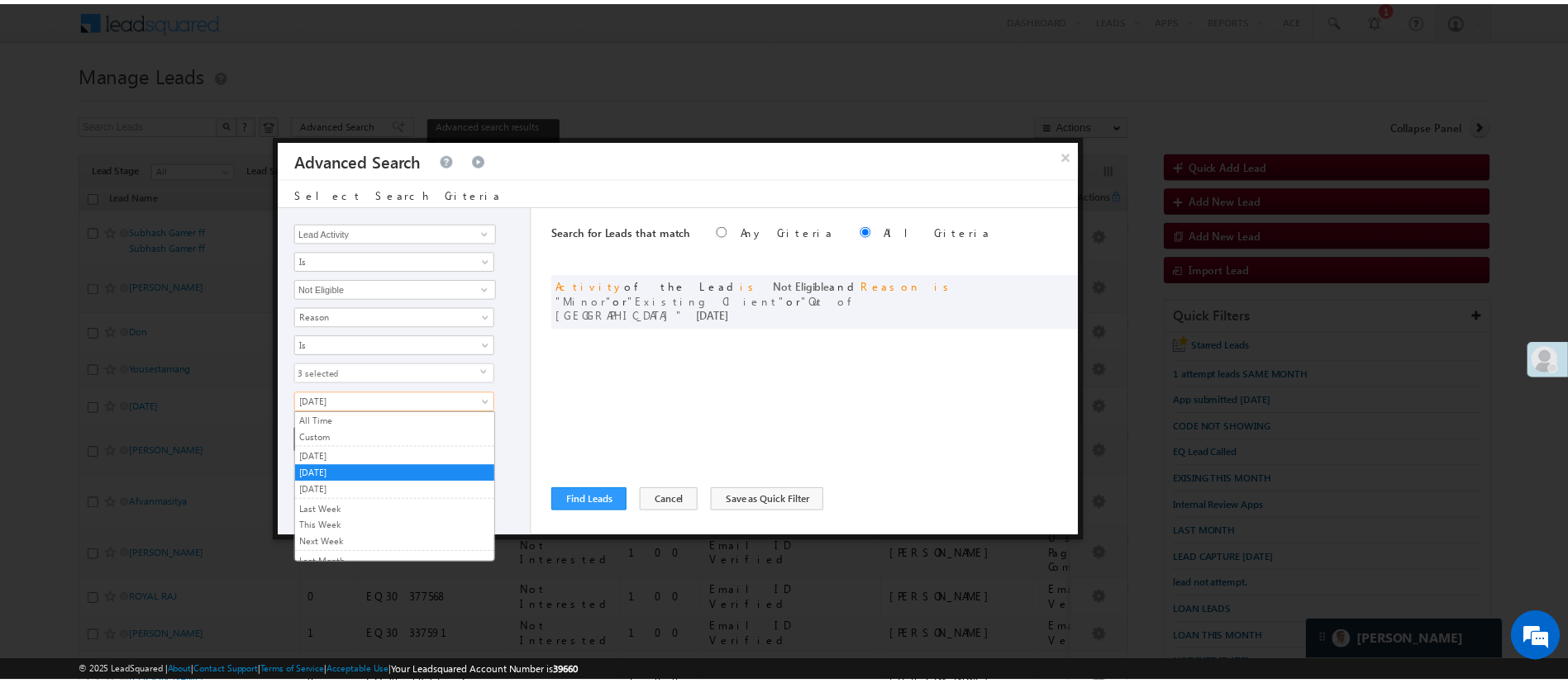
scroll to position [111, 0]
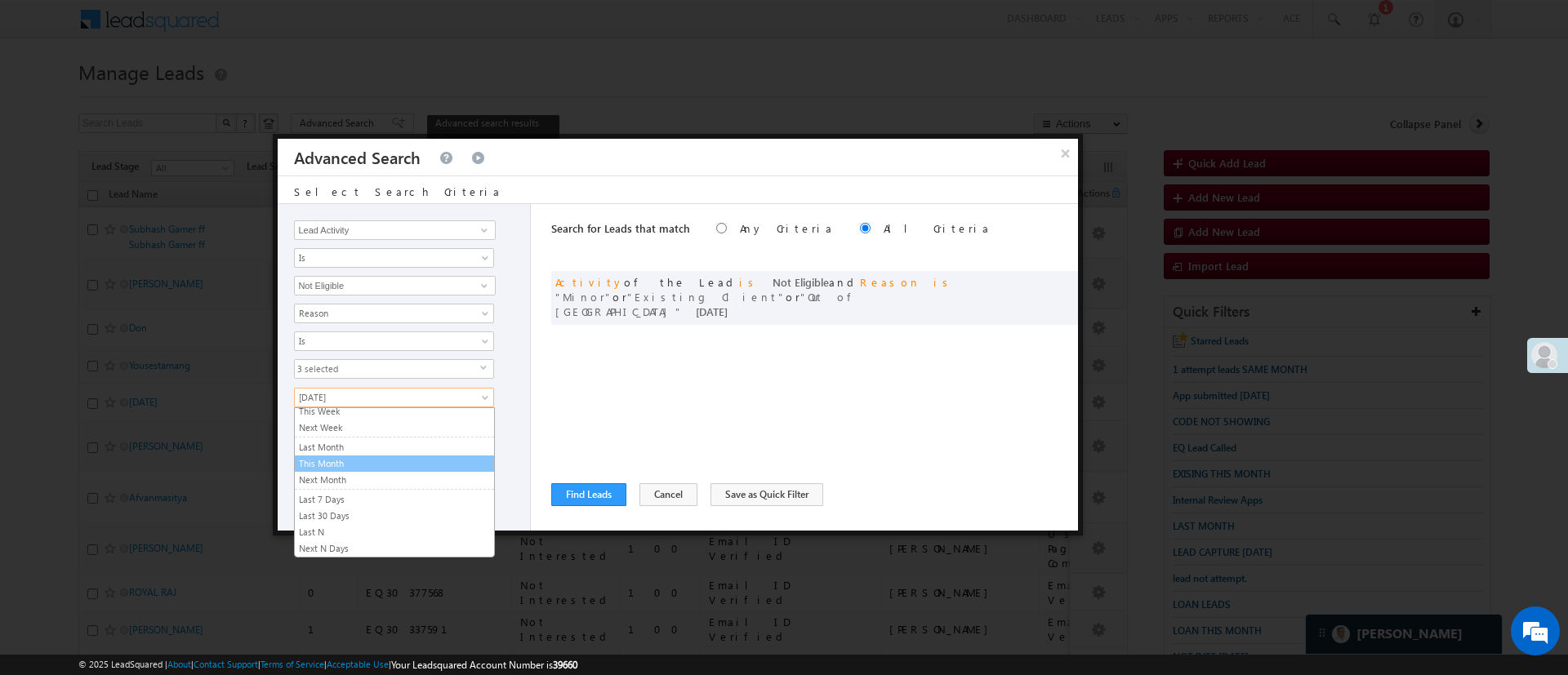
click at [419, 465] on link "This Month" at bounding box center [395, 464] width 200 height 15
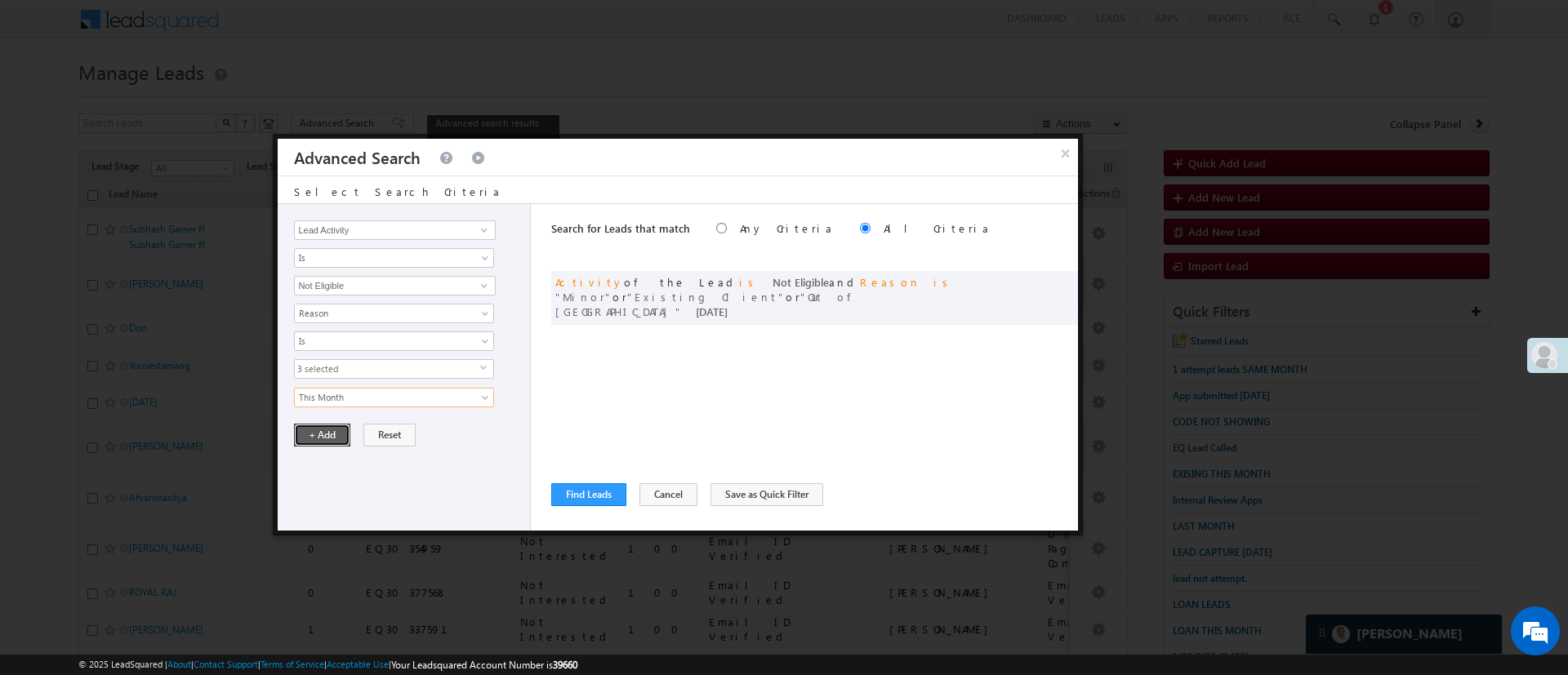
click at [336, 428] on button "+ Add" at bounding box center [322, 435] width 56 height 23
click at [563, 494] on button "Find Leads" at bounding box center [588, 494] width 75 height 23
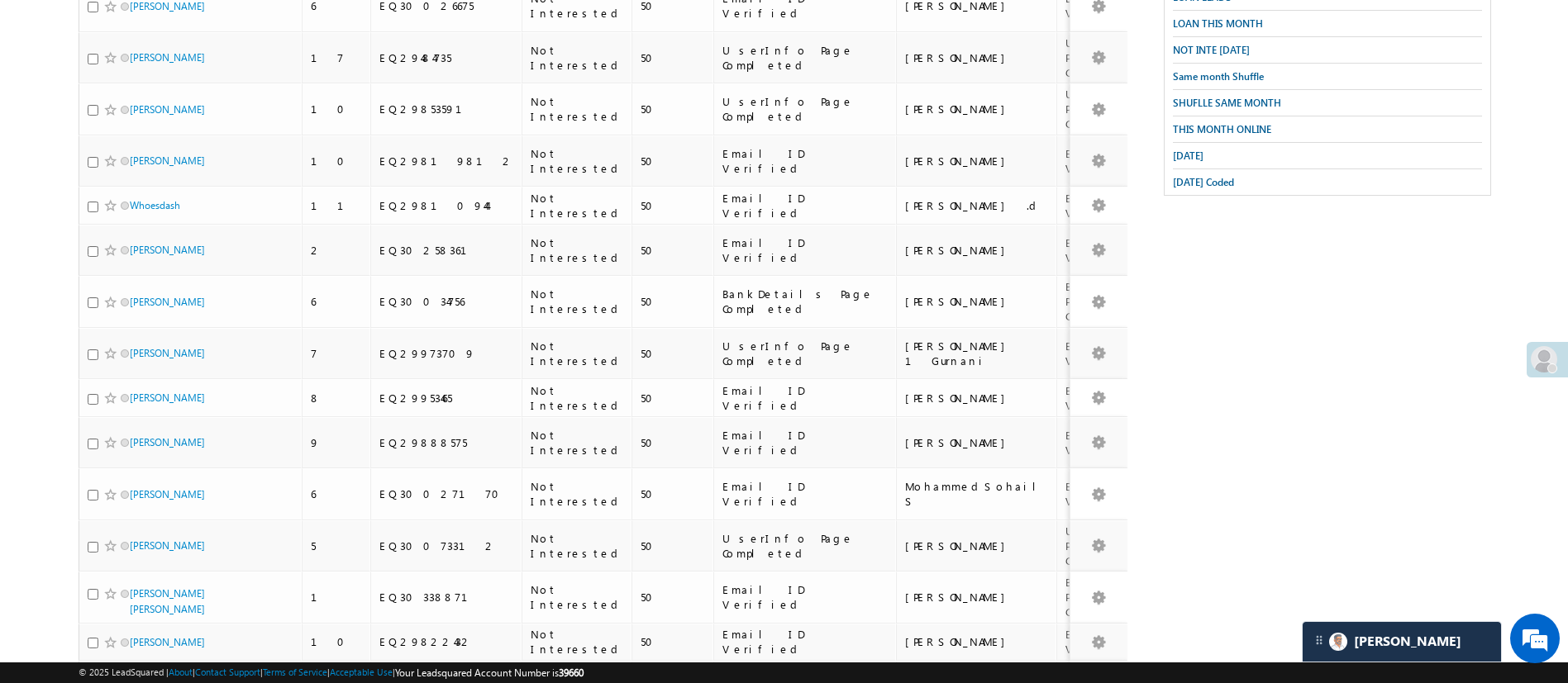
scroll to position [0, 0]
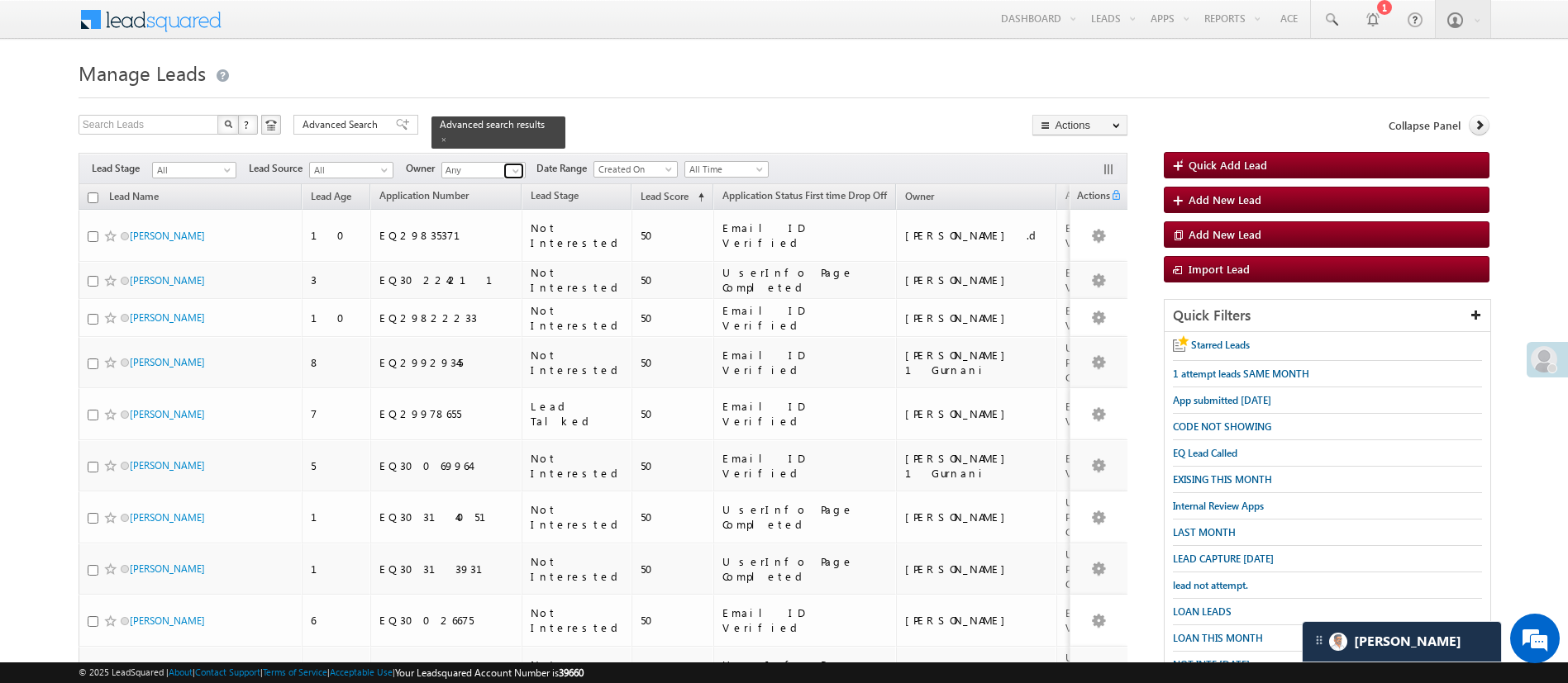
click at [518, 162] on link at bounding box center [513, 171] width 20 height 17
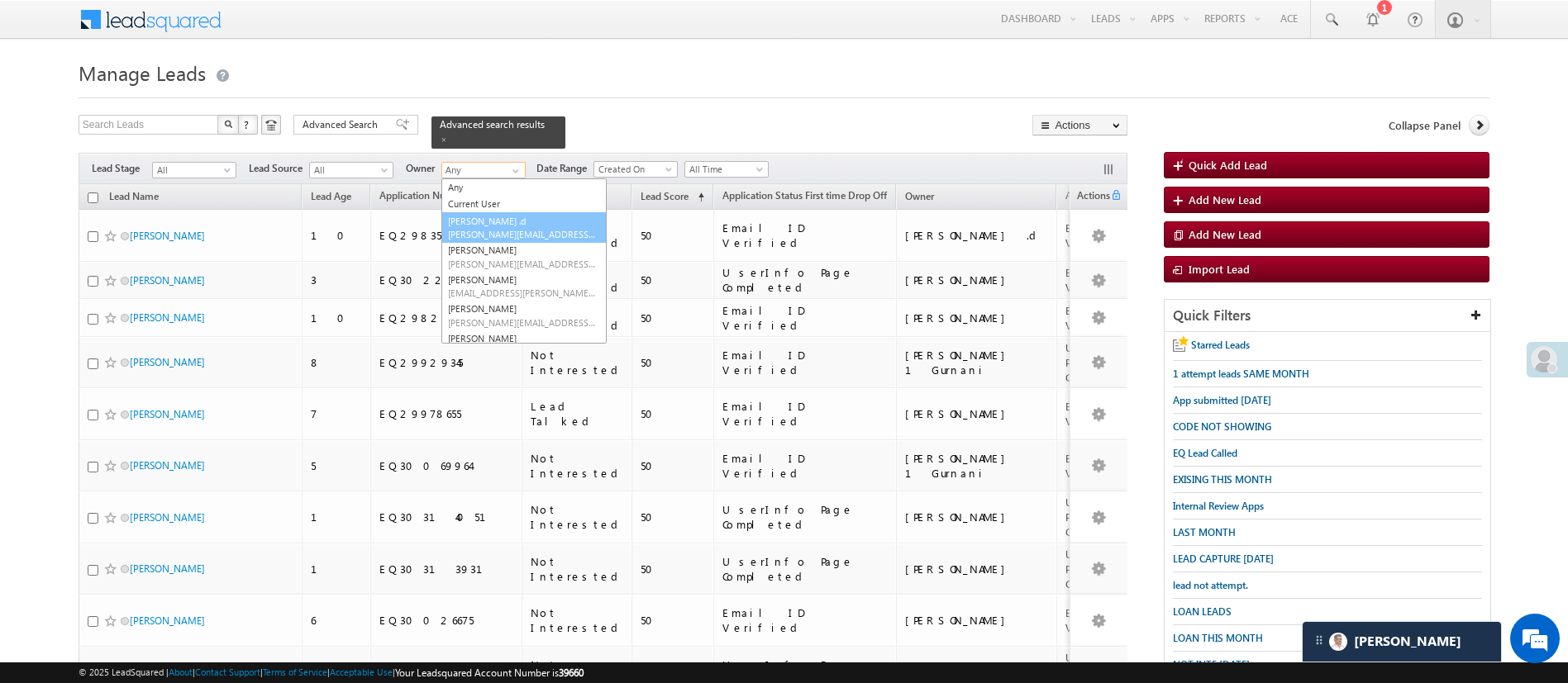
click at [549, 228] on span "Aakansha.D@angelbroking.com" at bounding box center [523, 233] width 149 height 12
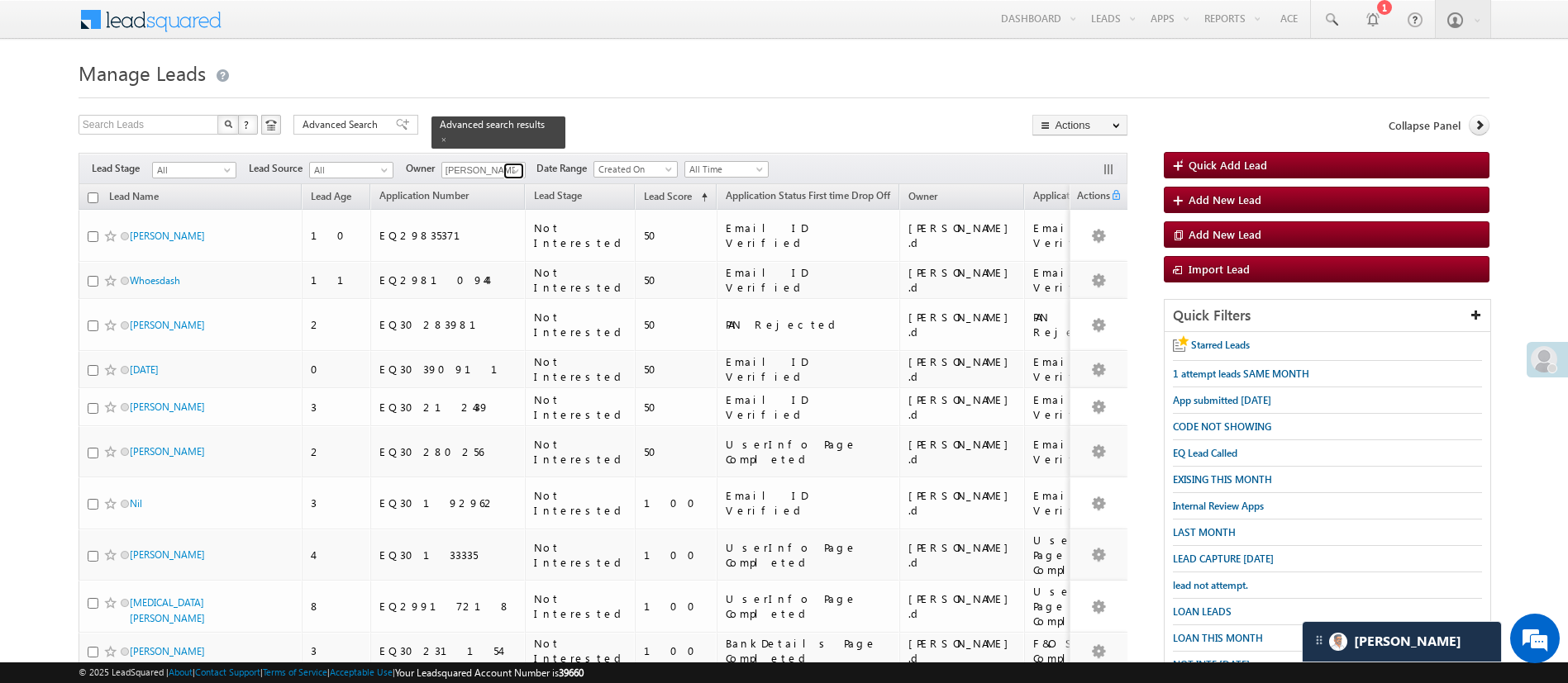
click at [514, 164] on span at bounding box center [515, 171] width 13 height 13
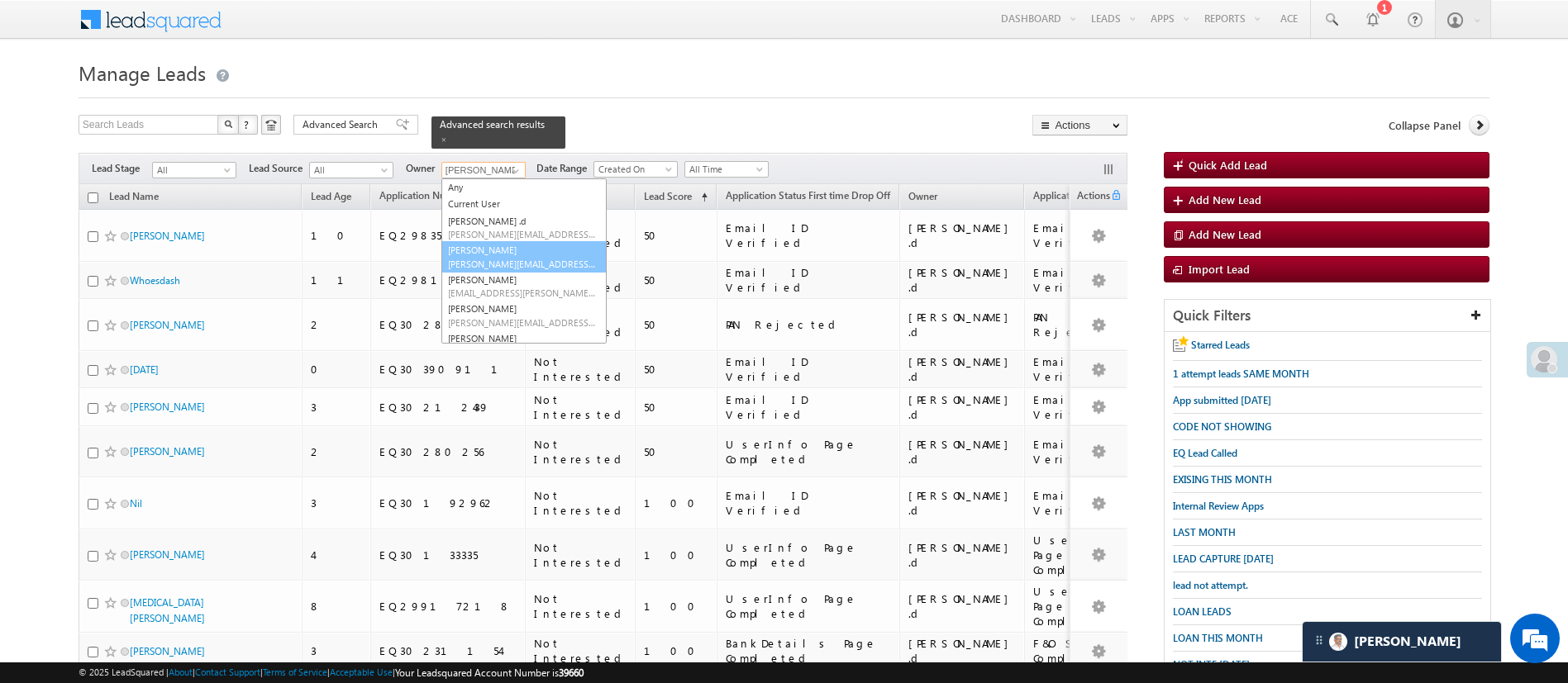
click at [514, 241] on link "Esha Kumari Esha.Kumari@angelbroking.com" at bounding box center [525, 257] width 165 height 31
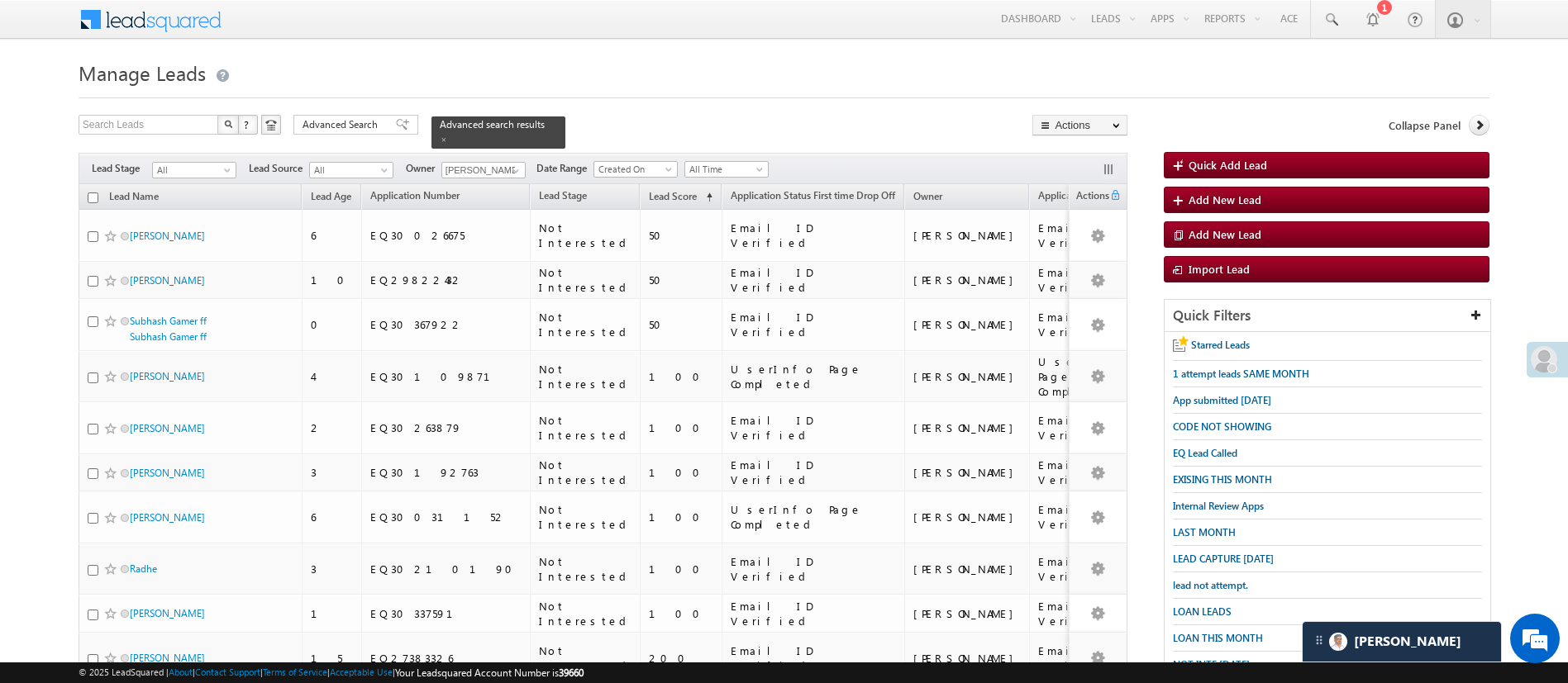
click at [526, 159] on div "Filters Lead Stage All All Lead Source All All Owner Any Any Current User Aakan…" at bounding box center [603, 168] width 1049 height 31
click at [516, 164] on span at bounding box center [515, 171] width 13 height 13
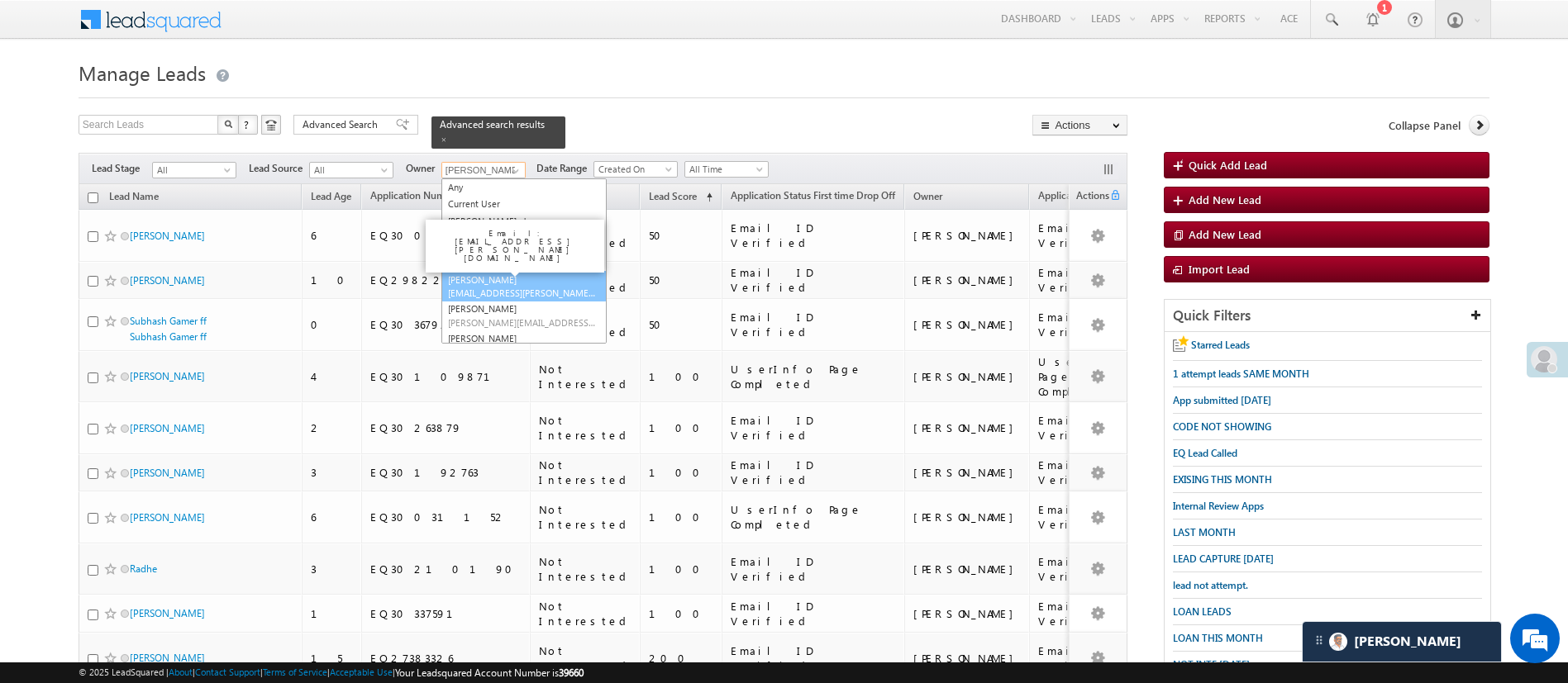
click at [518, 275] on link "Hemant Nandwana Hemant.Nandwana@angelbroking.com" at bounding box center [525, 286] width 165 height 31
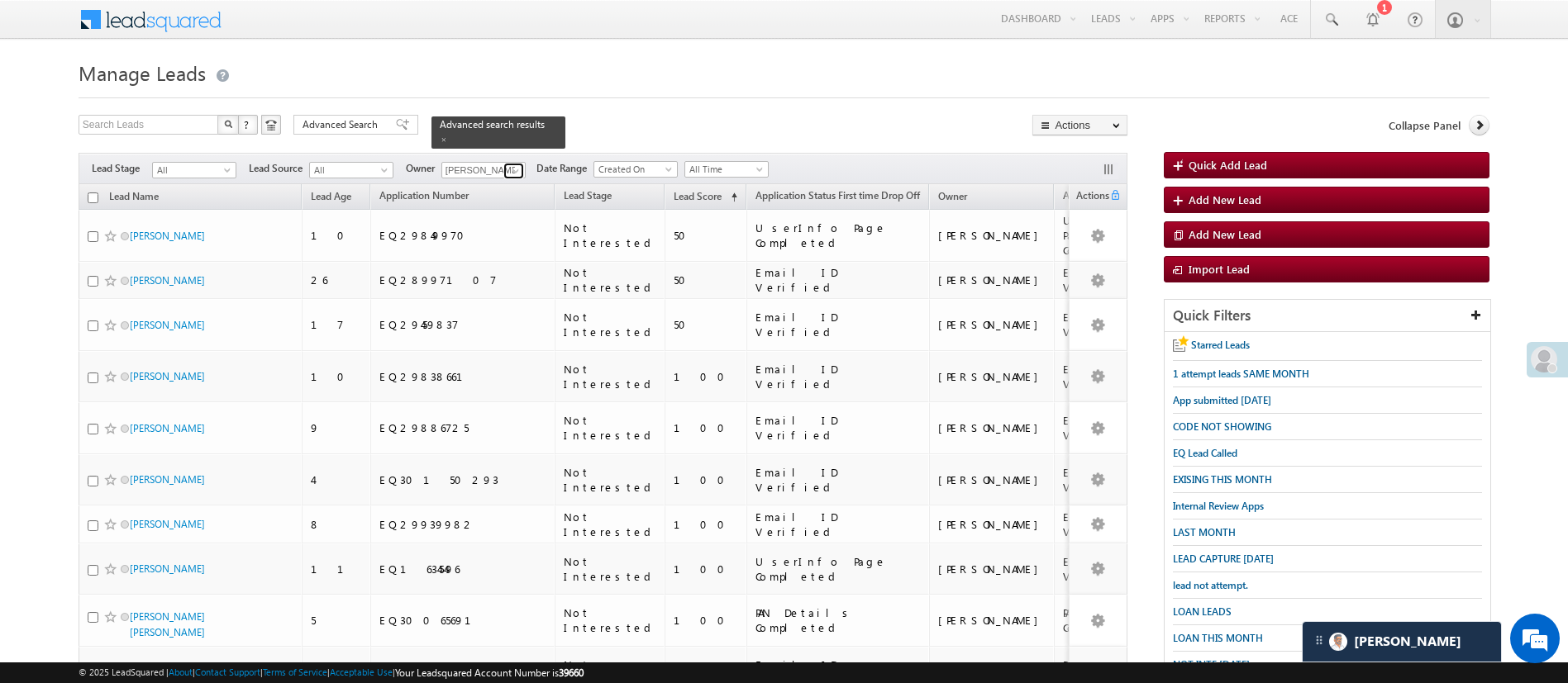
click at [521, 164] on span at bounding box center [515, 171] width 13 height 13
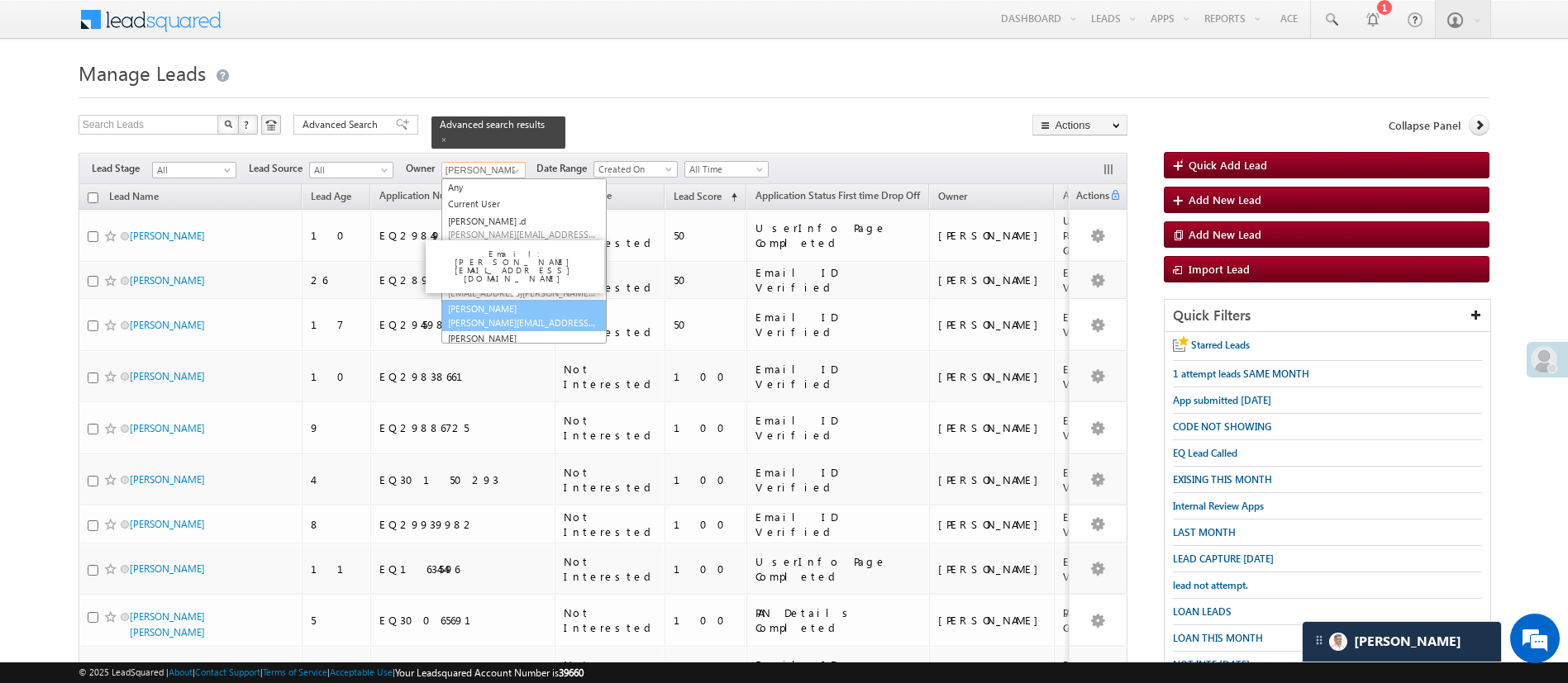
click at [536, 300] on link "Himanshu Sharma HIMANSHU.SHARMA@ANGELBROKING.COM" at bounding box center [525, 316] width 165 height 31
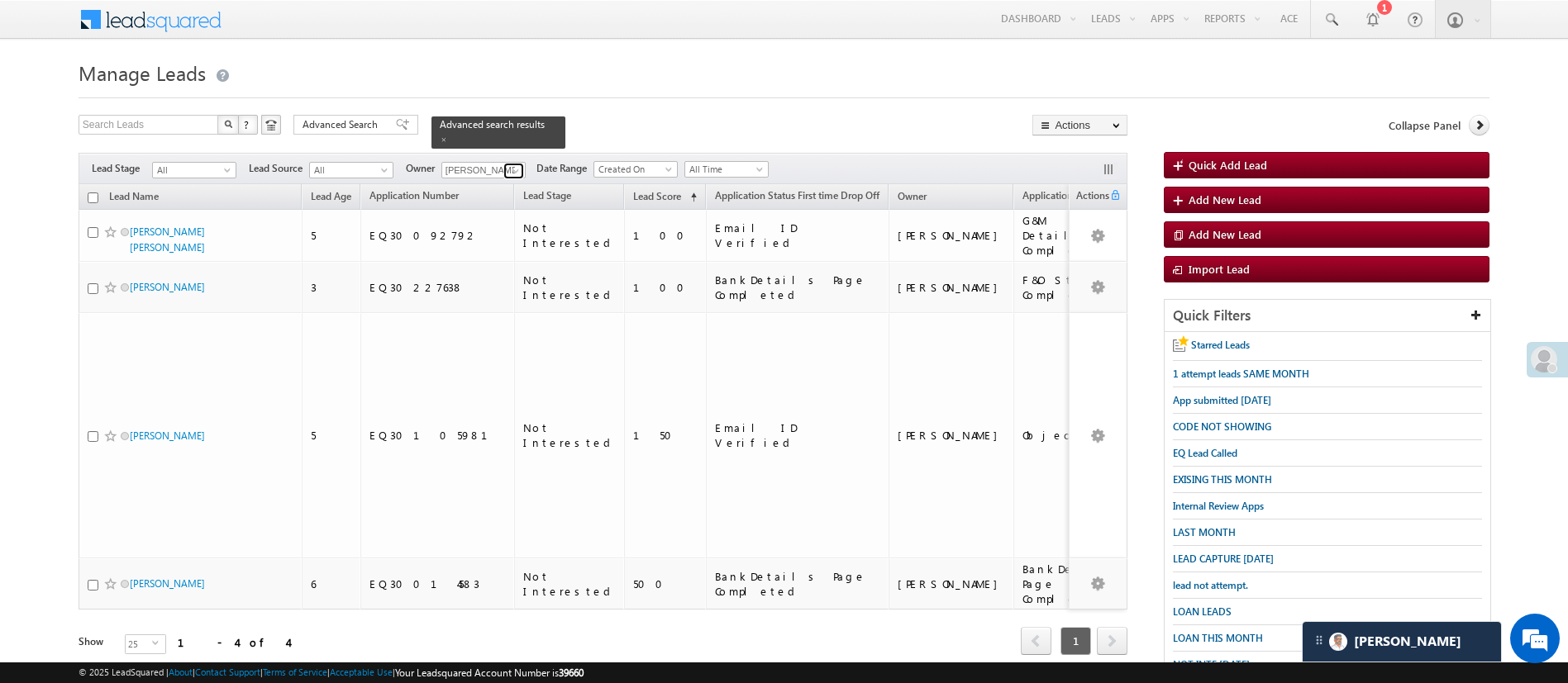
click at [516, 164] on span at bounding box center [515, 171] width 13 height 13
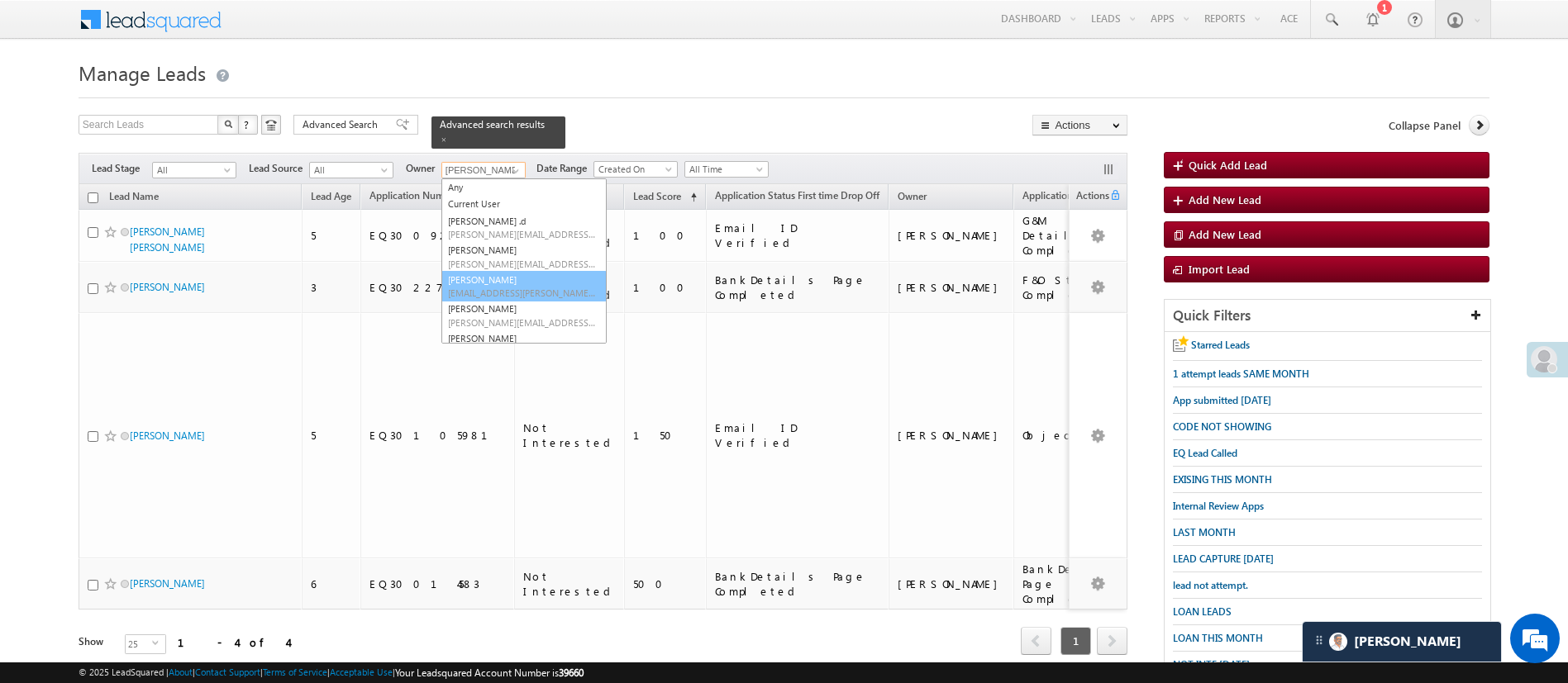
scroll to position [50, 0]
click at [520, 280] on link "Lavisha Gautam Lavisha.Gautam@angelbroking.com" at bounding box center [525, 296] width 165 height 31
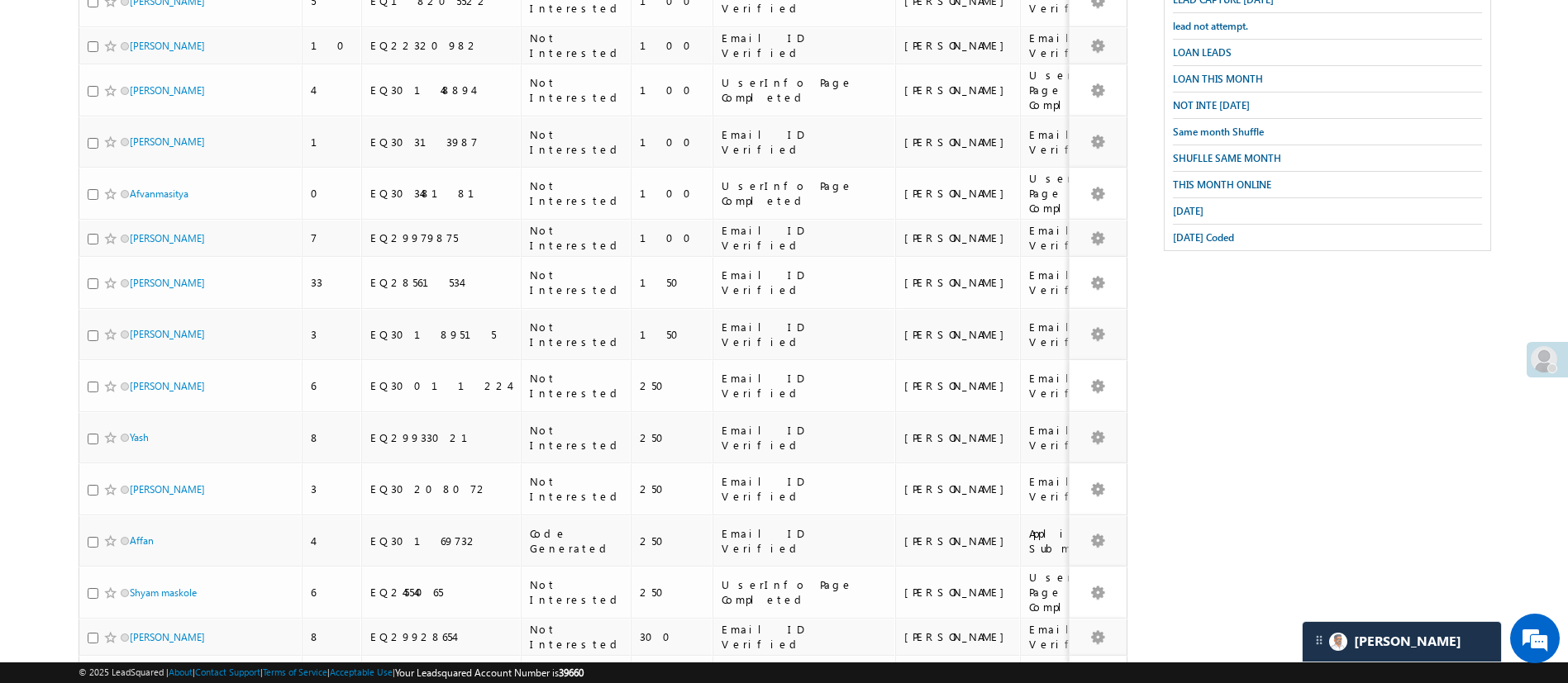
scroll to position [0, 0]
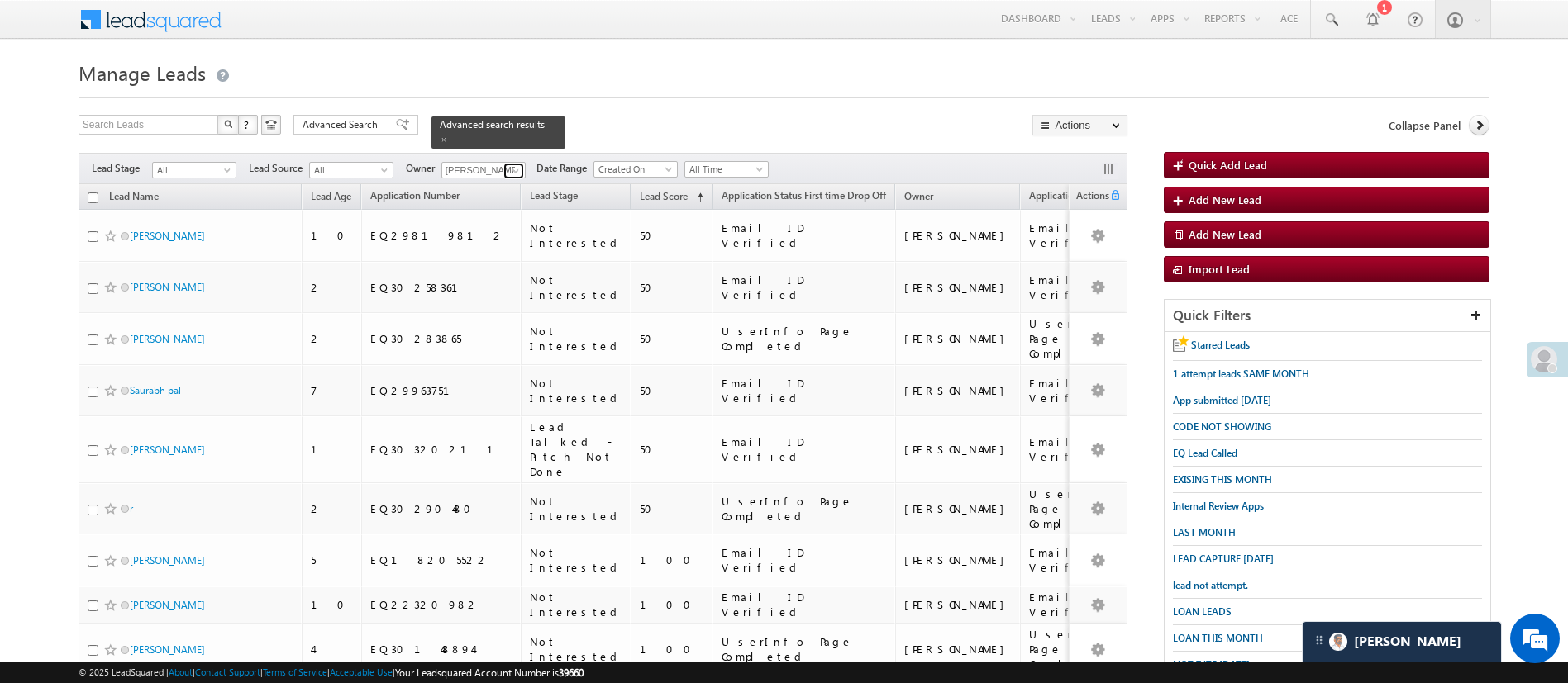
click at [508, 162] on link at bounding box center [513, 171] width 20 height 17
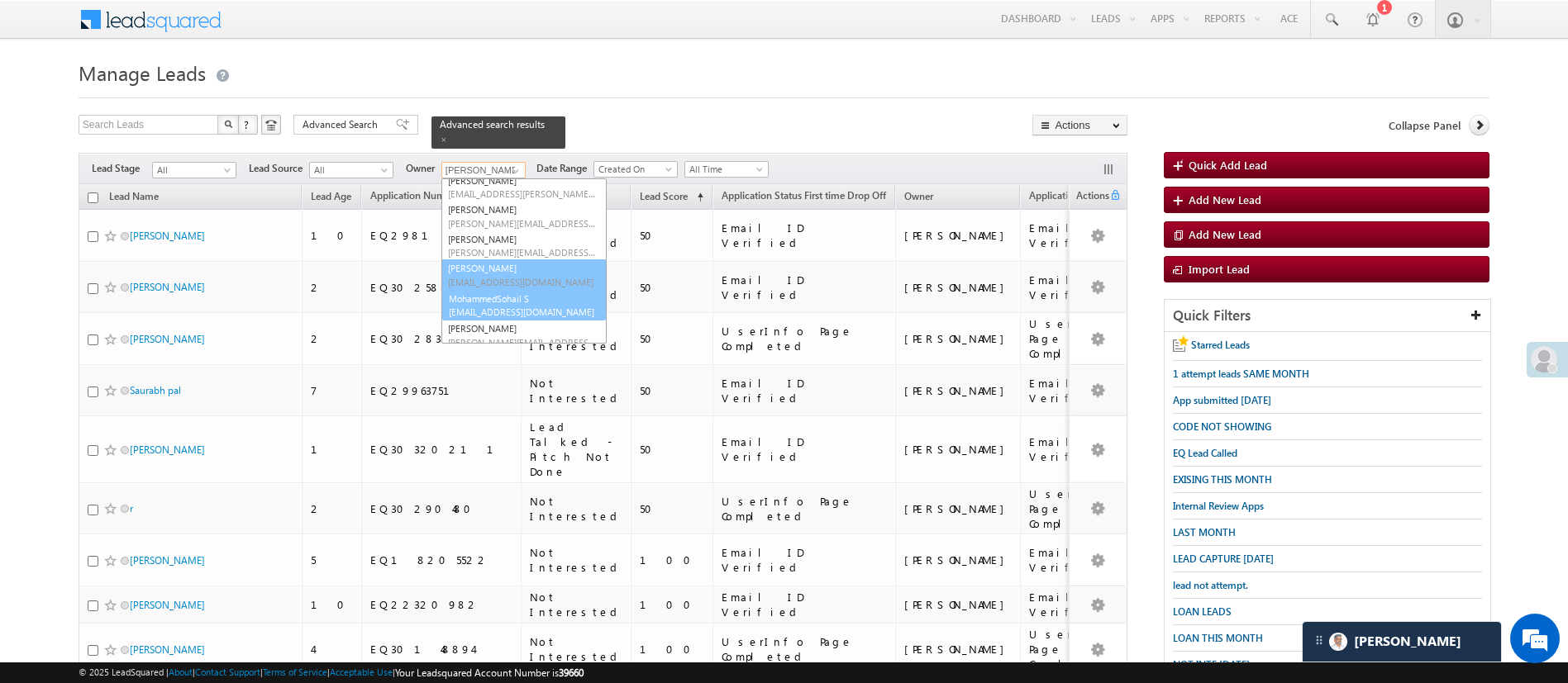
scroll to position [107, 0]
click at [547, 297] on span "MohammedSohail.S@angelbroking.com" at bounding box center [523, 302] width 149 height 12
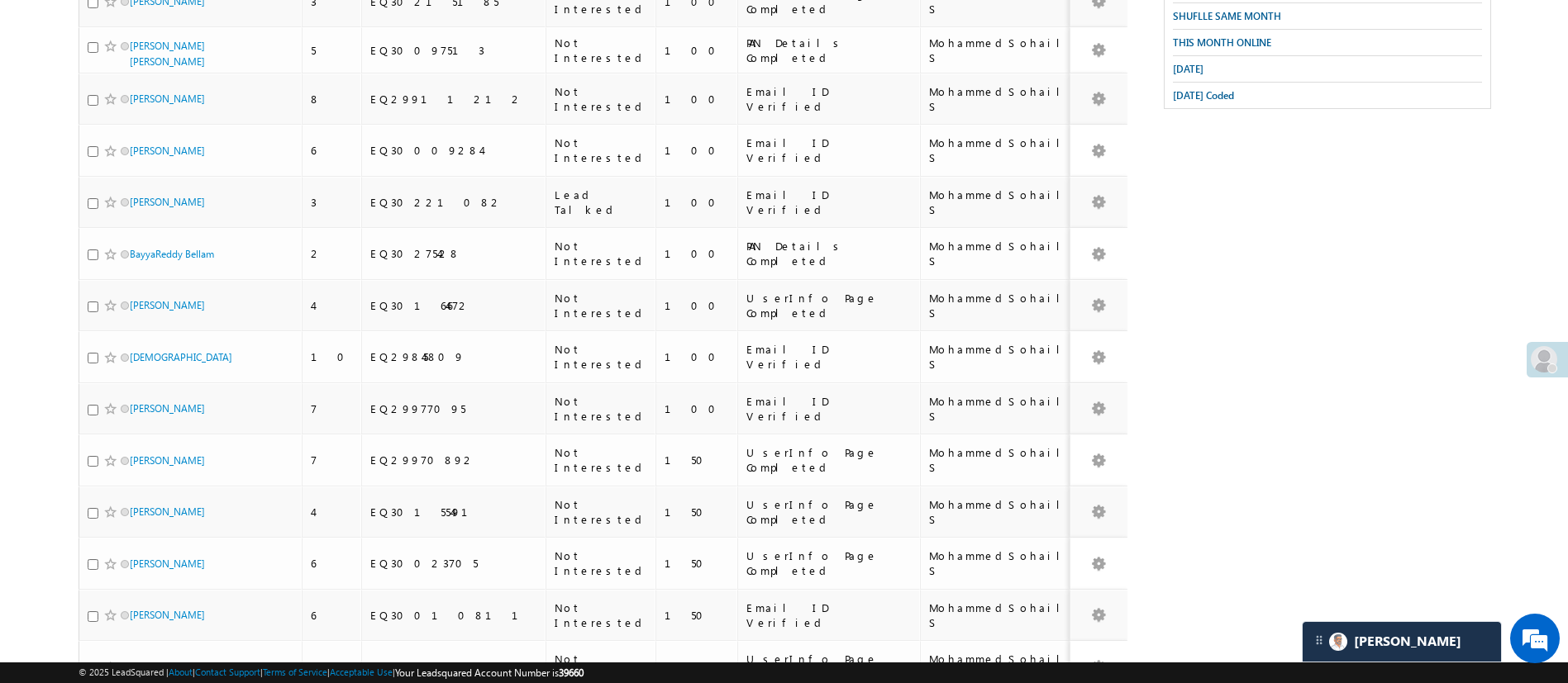
scroll to position [0, 0]
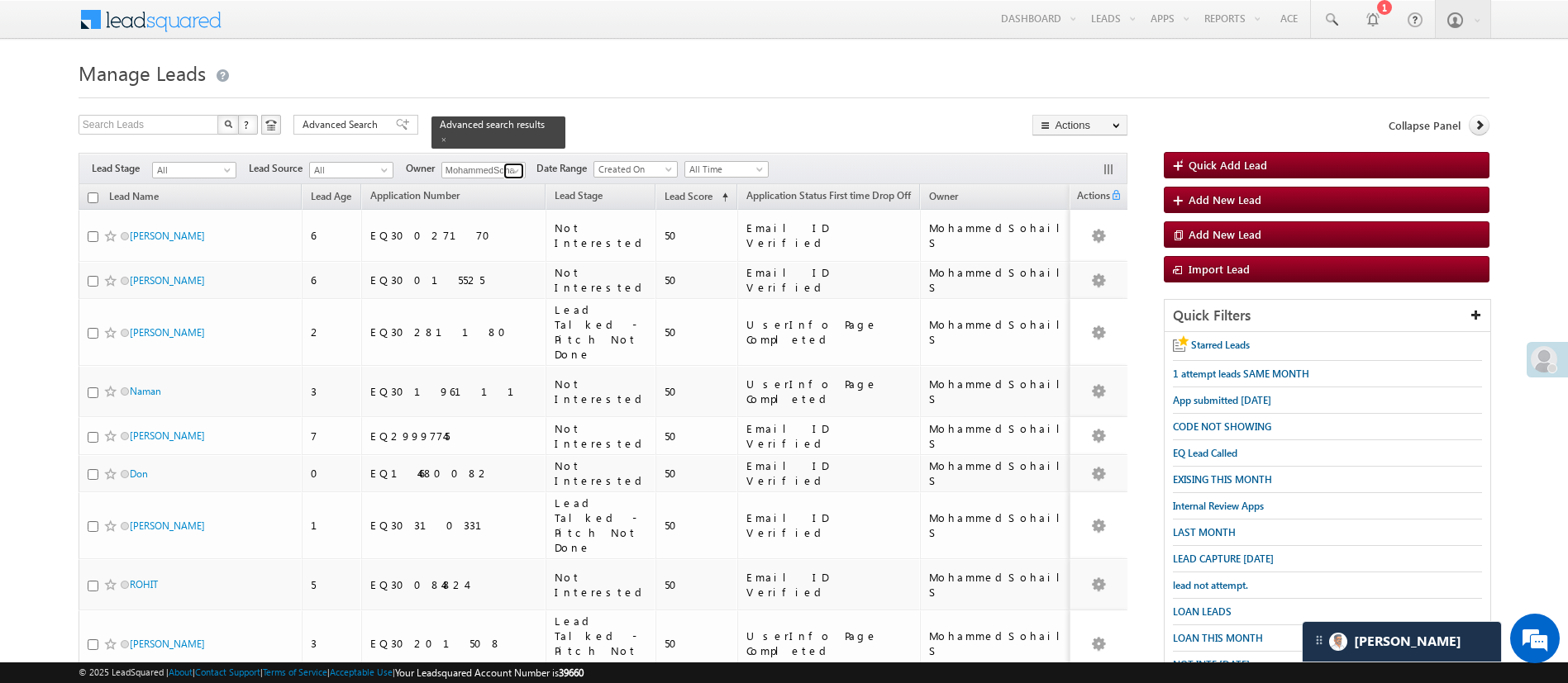
click at [516, 164] on span at bounding box center [515, 171] width 13 height 13
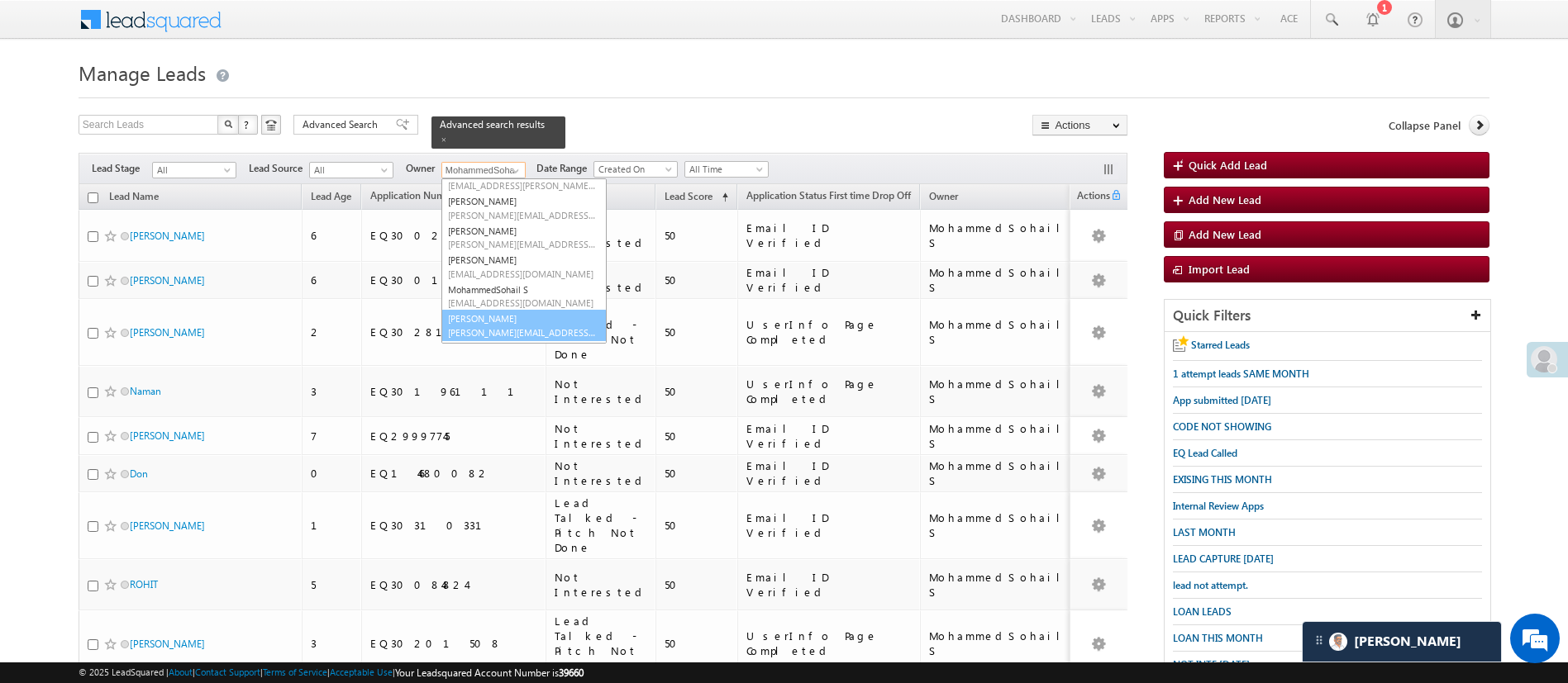
click at [554, 309] on link "Monika Jain Monika.Jain@angelbroking.com" at bounding box center [525, 325] width 165 height 31
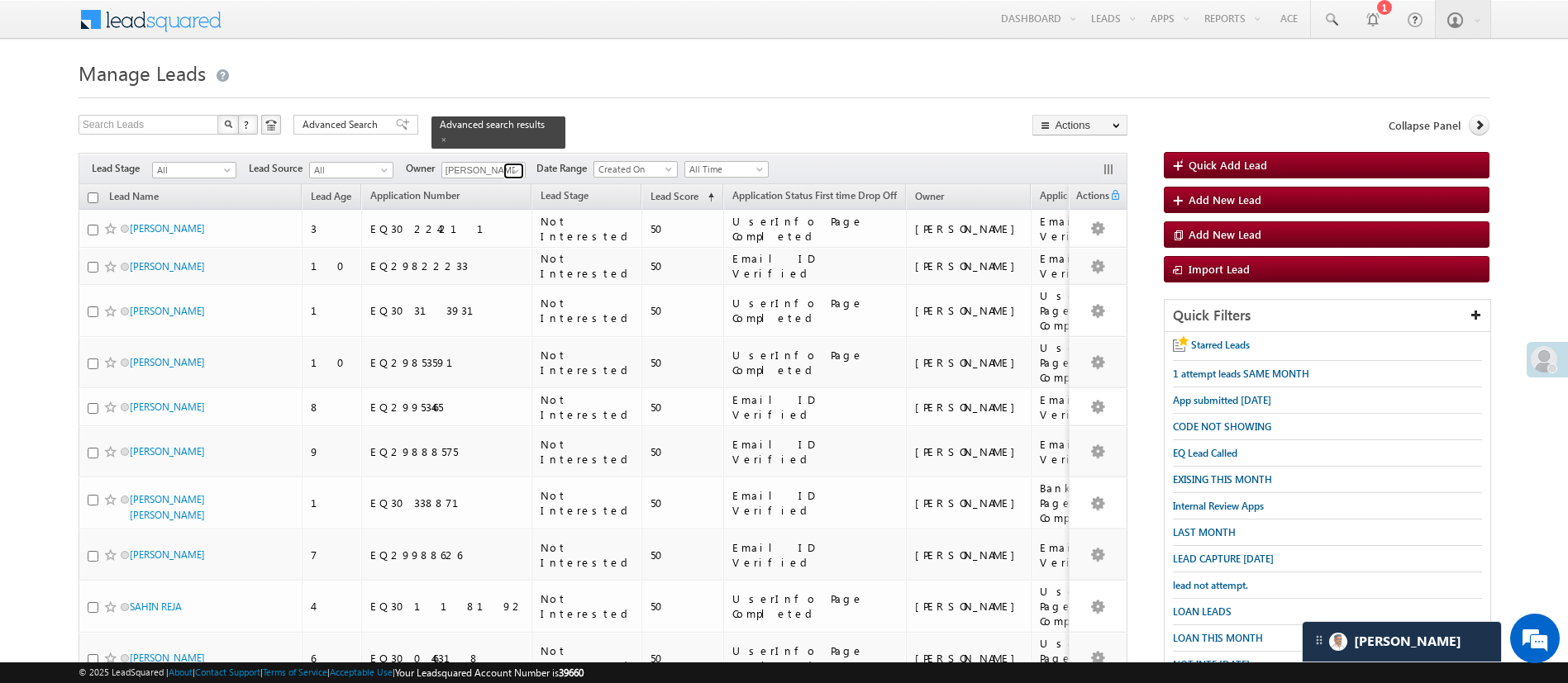
click at [515, 164] on span at bounding box center [515, 171] width 13 height 13
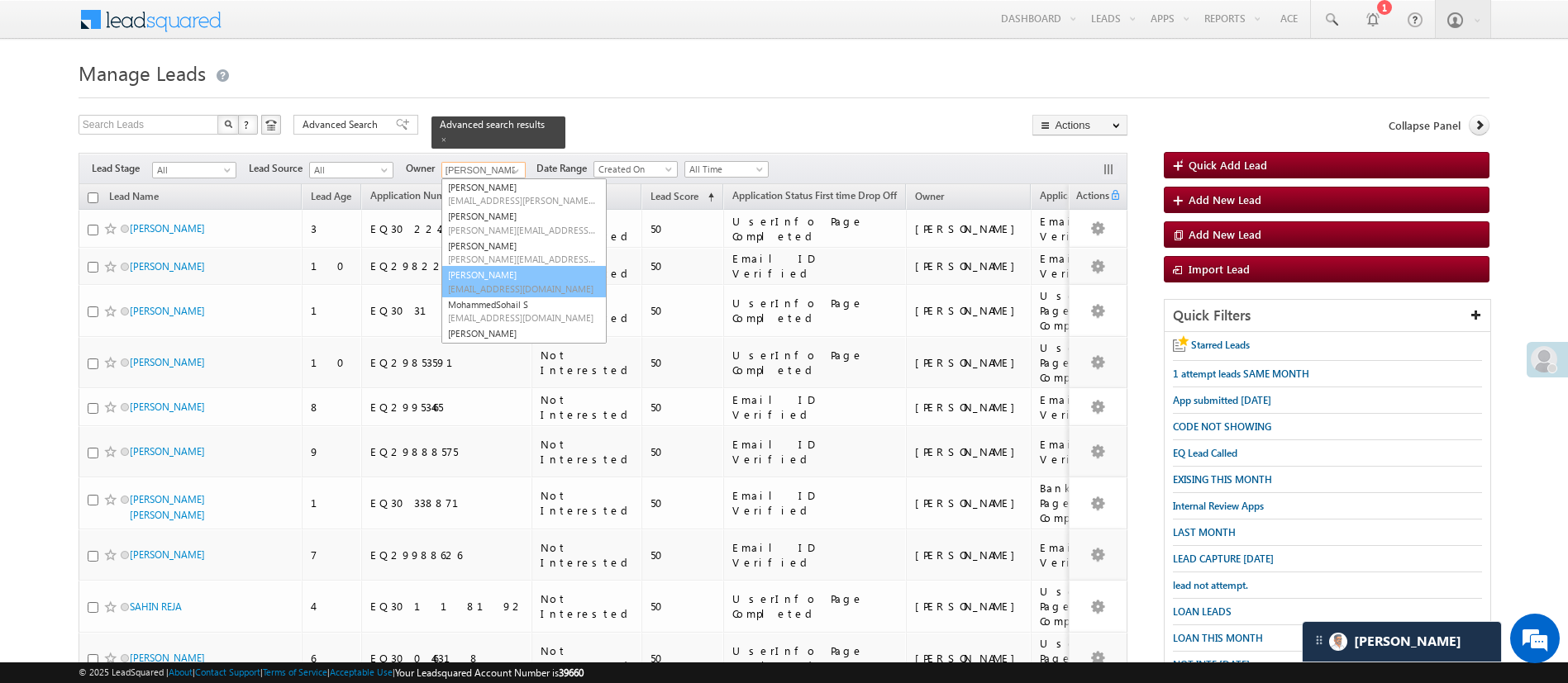
scroll to position [142, 0]
click at [541, 305] on link "Naseeba Khatoon Naseeba.Khatoon@angelbroking.com" at bounding box center [525, 320] width 165 height 31
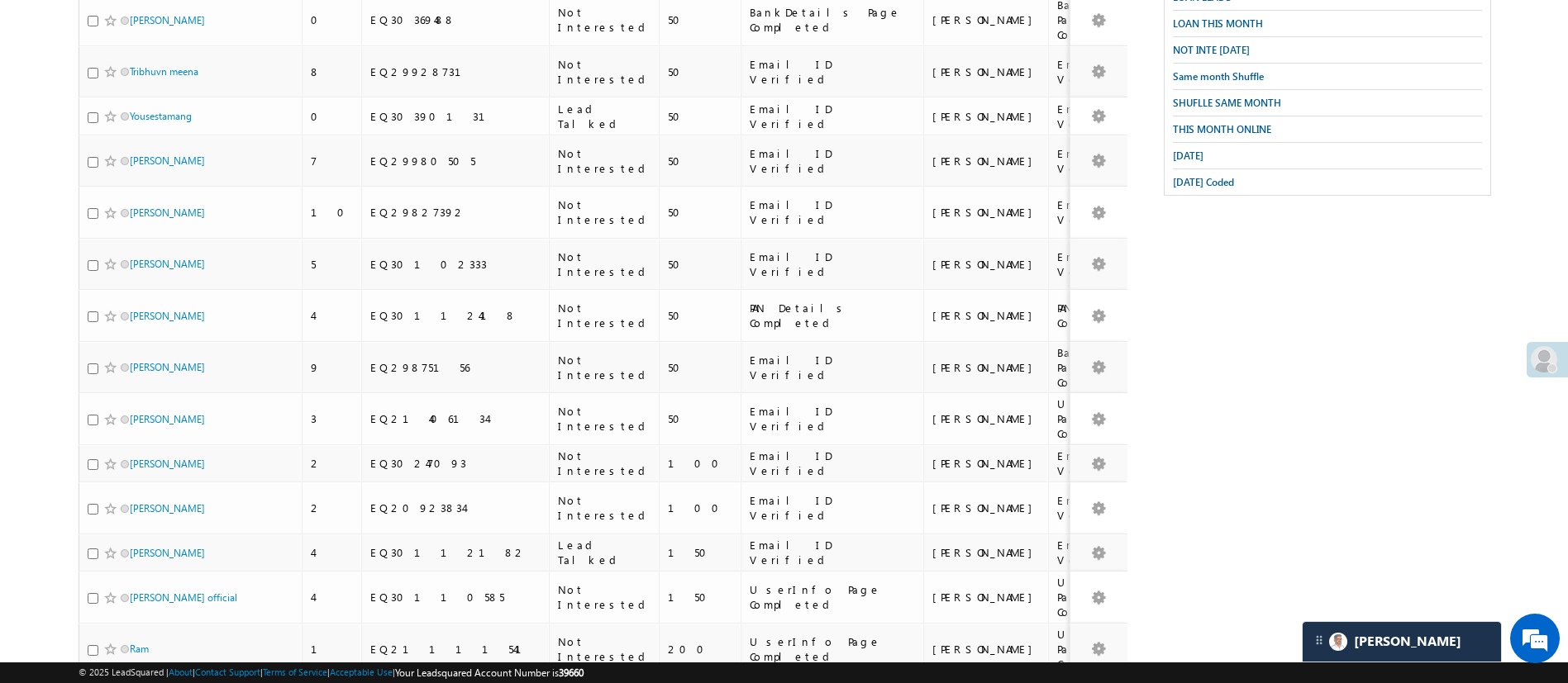
scroll to position [0, 0]
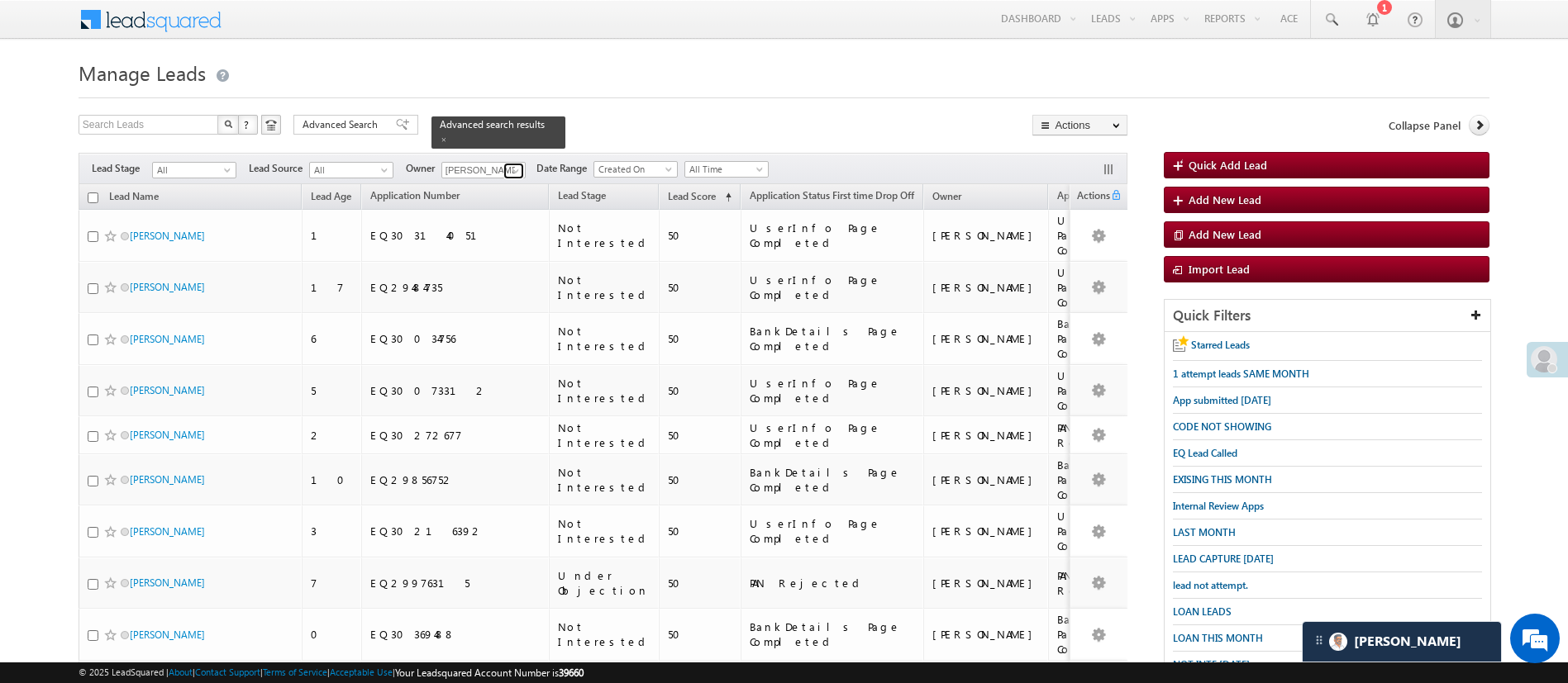
click at [524, 163] on link at bounding box center [513, 171] width 20 height 17
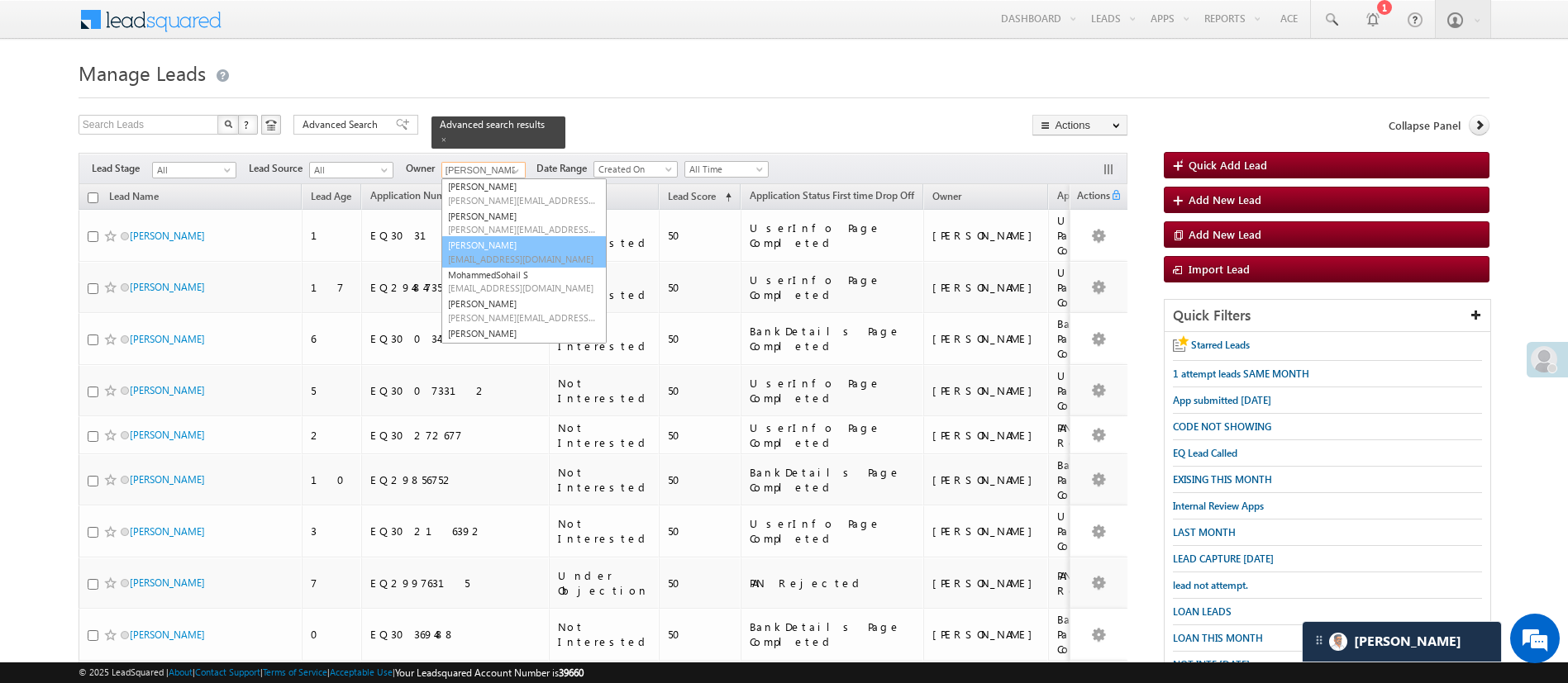
scroll to position [172, 0]
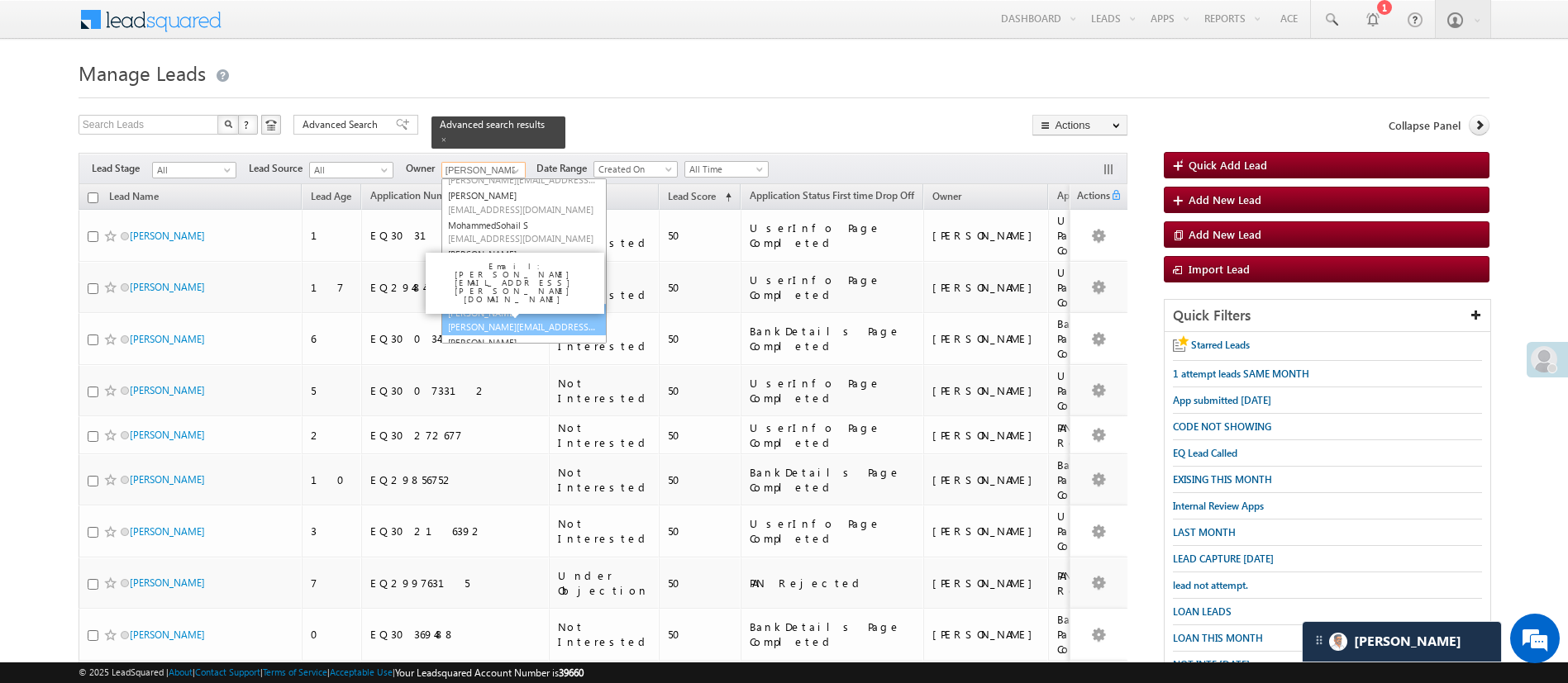
click at [554, 305] on link "NIRAj SURYAWANSHI NIRAJ.SURYAWANSHI@angelbroking.com" at bounding box center [525, 319] width 165 height 31
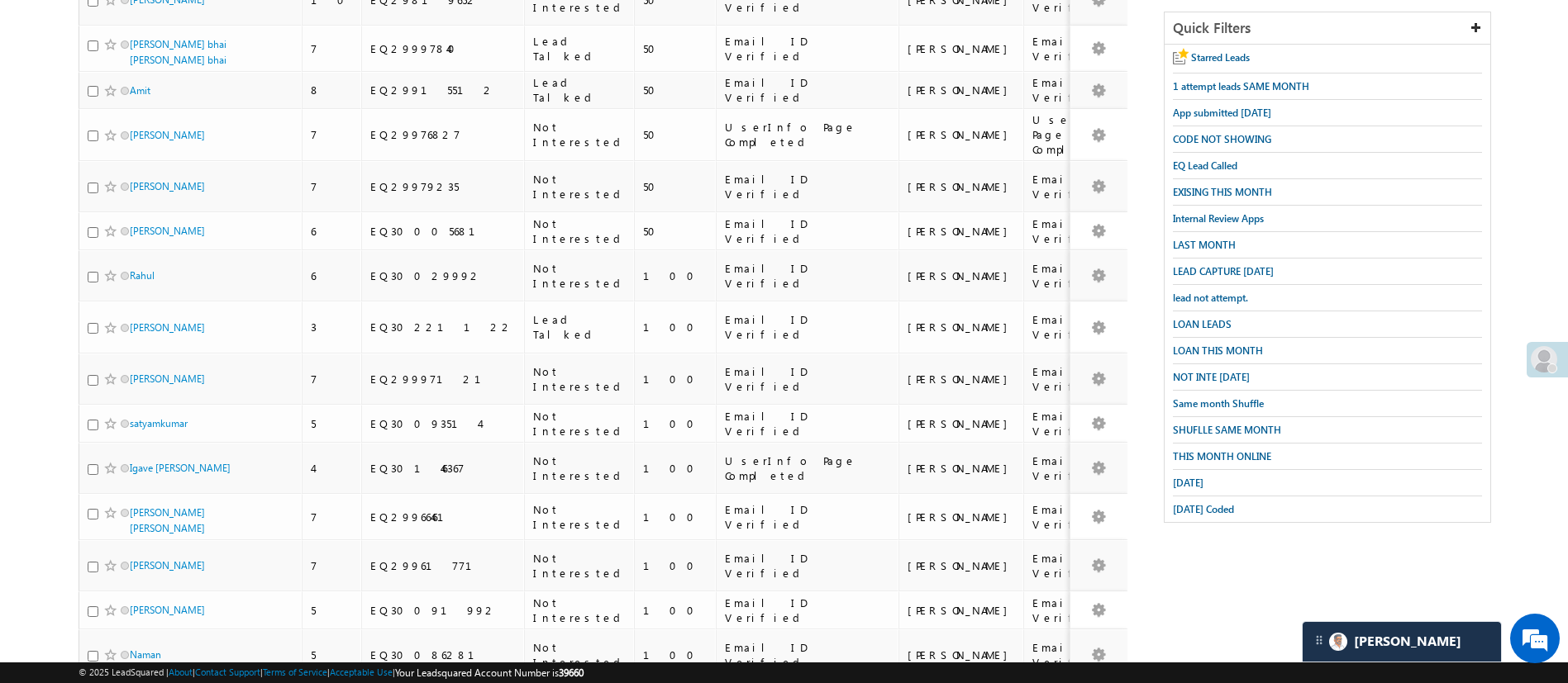
scroll to position [637, 0]
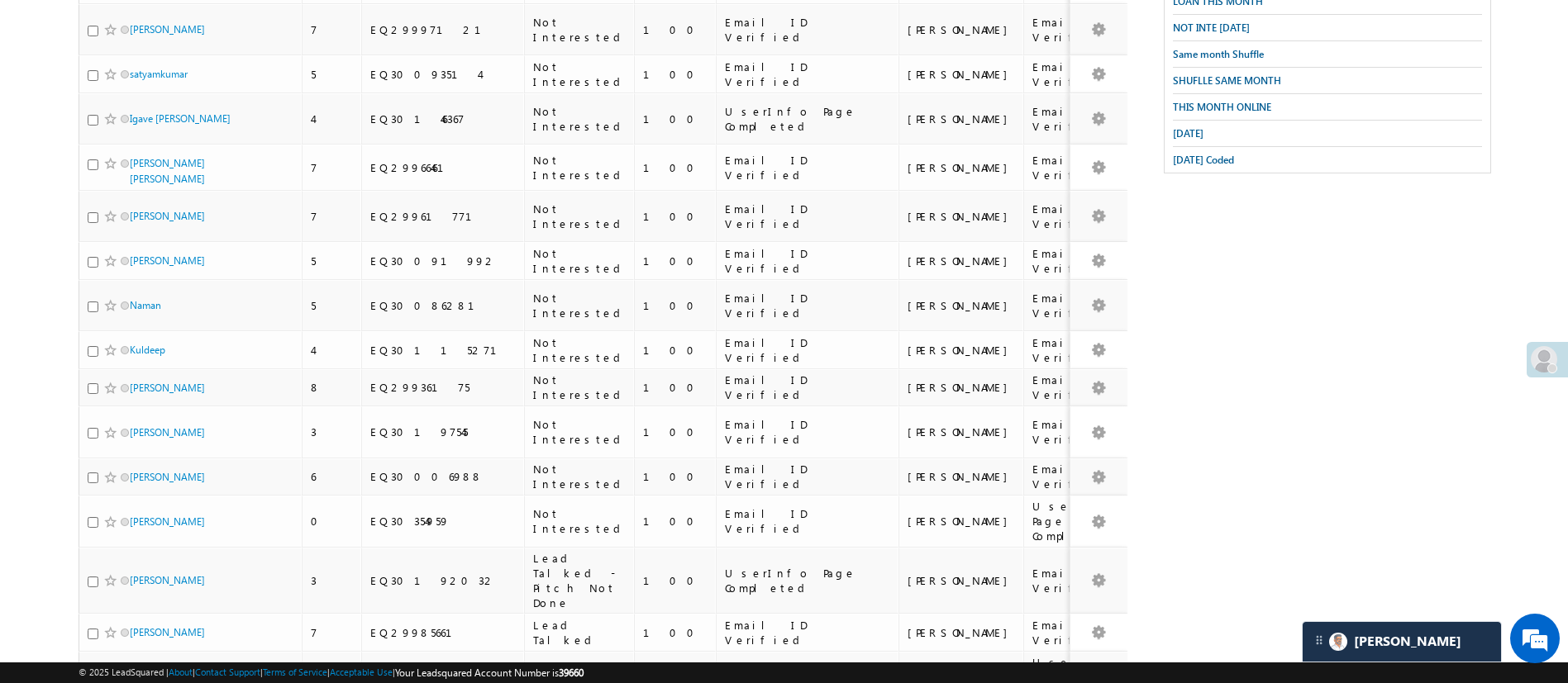
click at [135, 628] on li "100" at bounding box center [134, 634] width 39 height 17
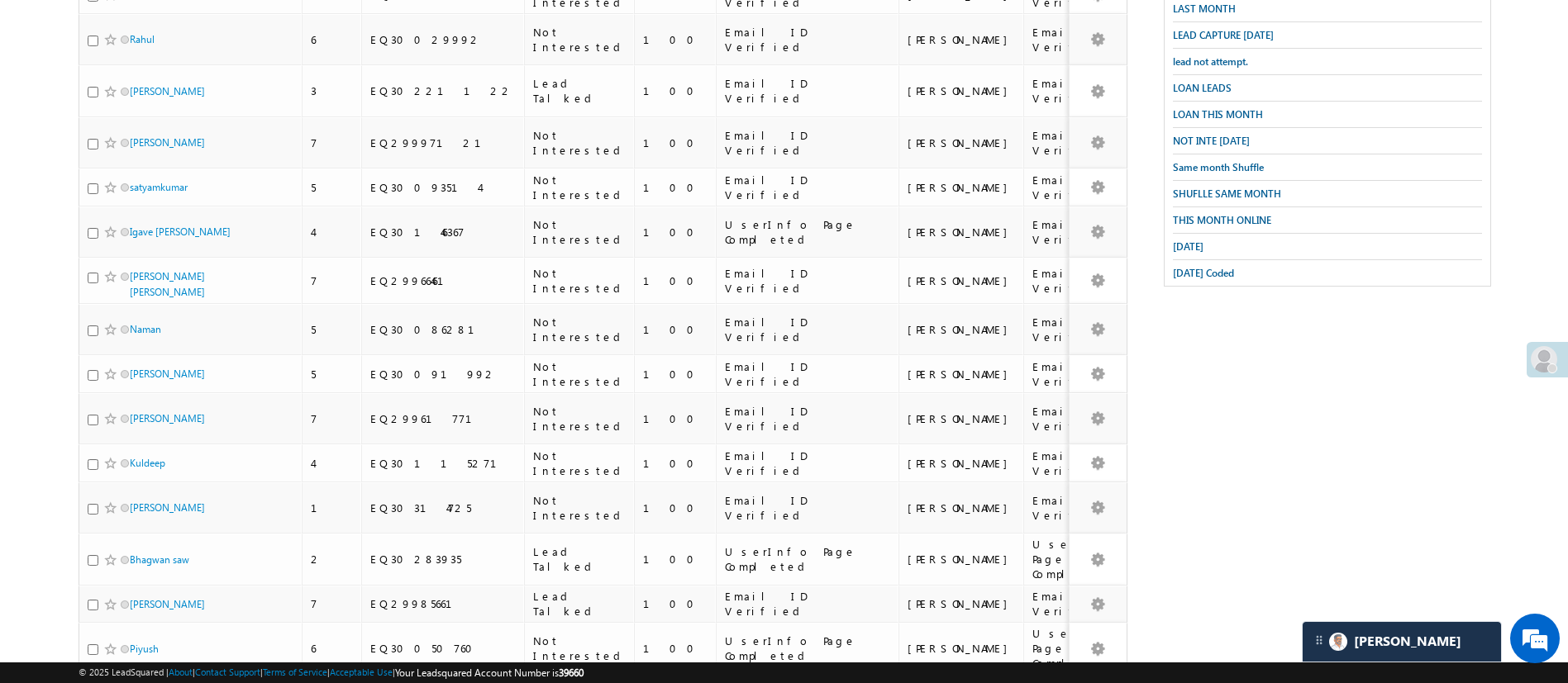
scroll to position [0, 0]
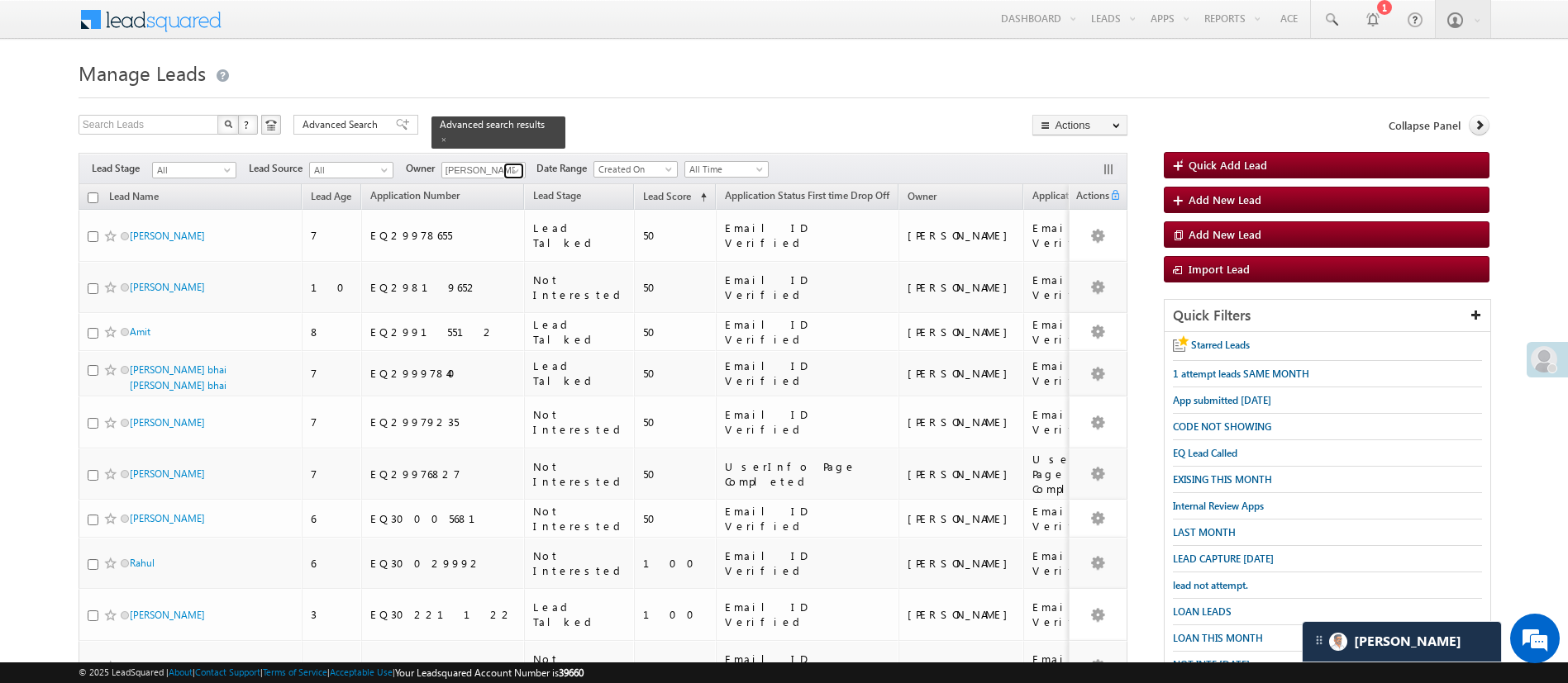
click at [509, 164] on span at bounding box center [515, 171] width 13 height 13
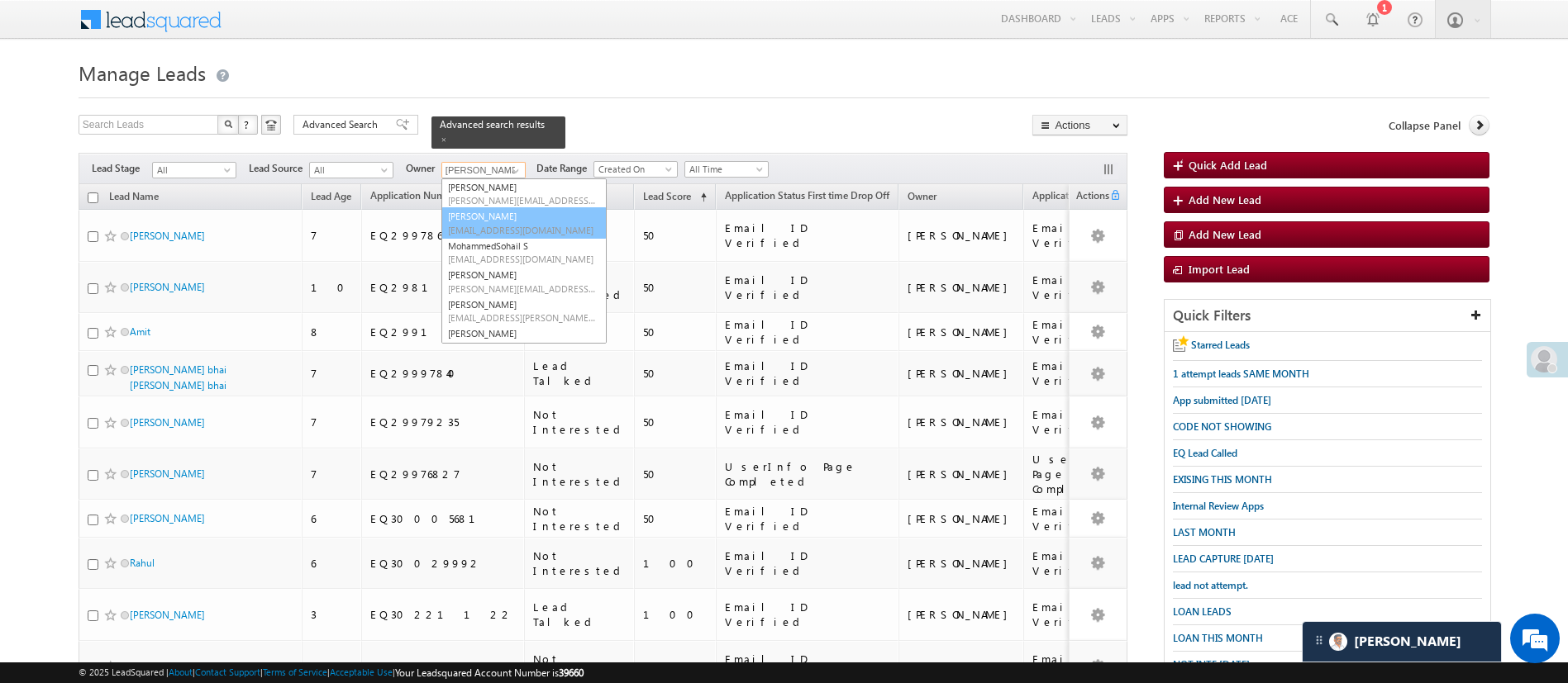
scroll to position [8, 0]
click at [563, 204] on link "Aakansha .d Aakansha.D@angelbroking.com" at bounding box center [525, 219] width 165 height 31
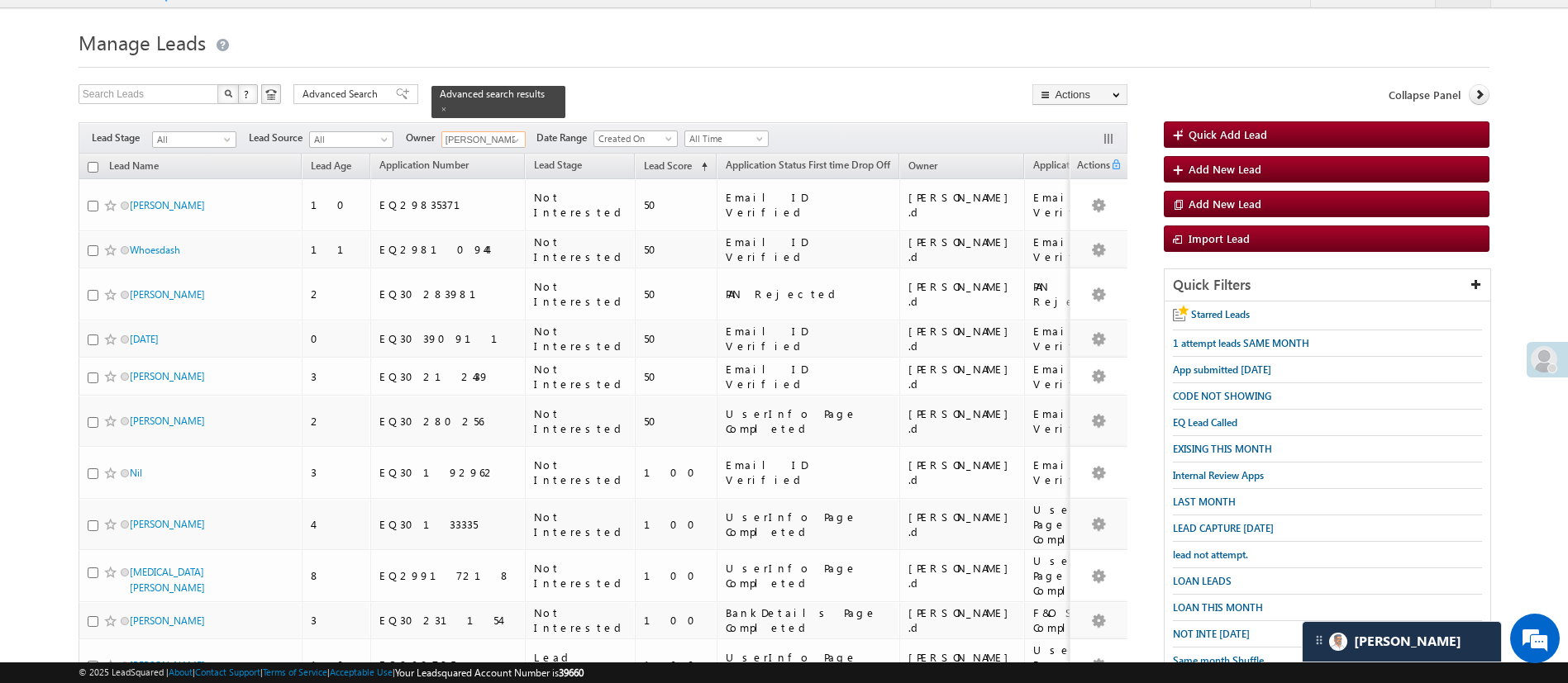
scroll to position [0, 0]
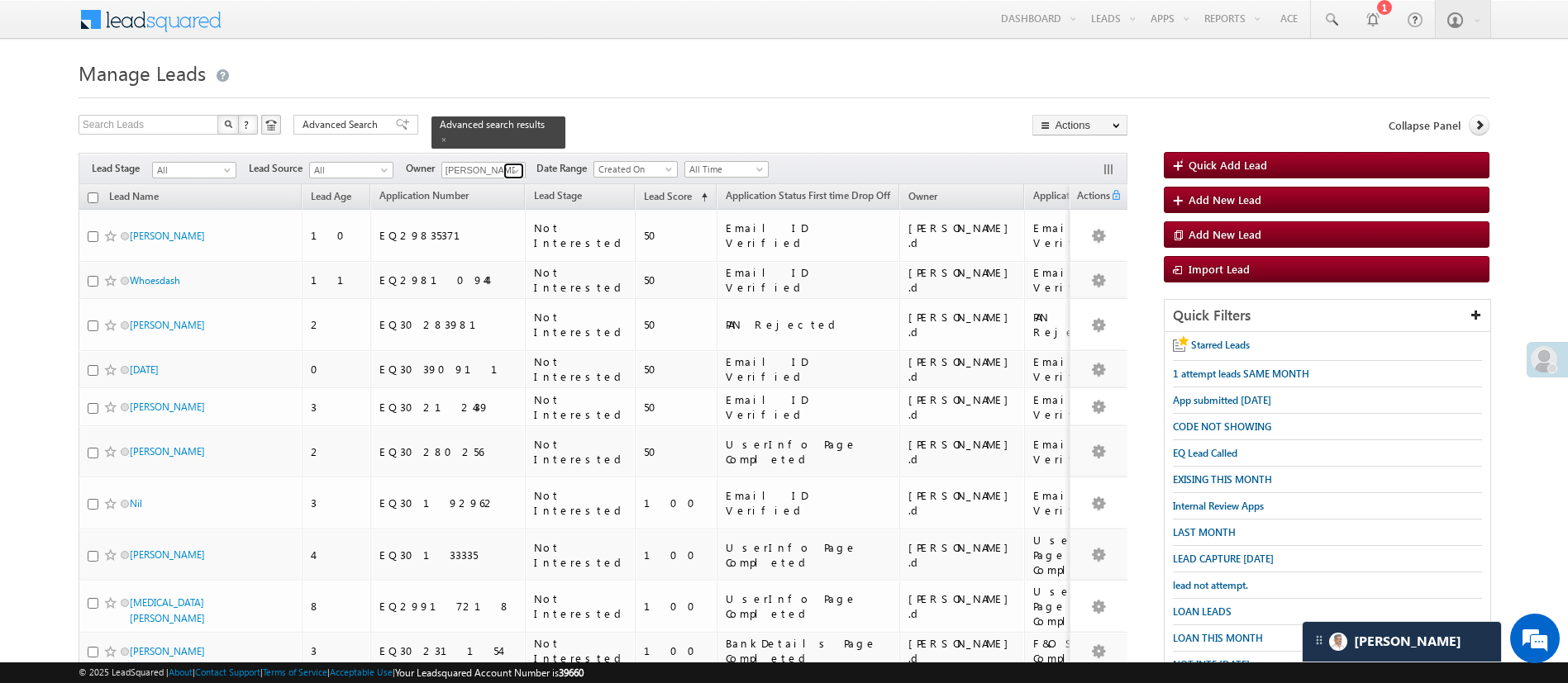
click at [512, 164] on span at bounding box center [515, 171] width 13 height 13
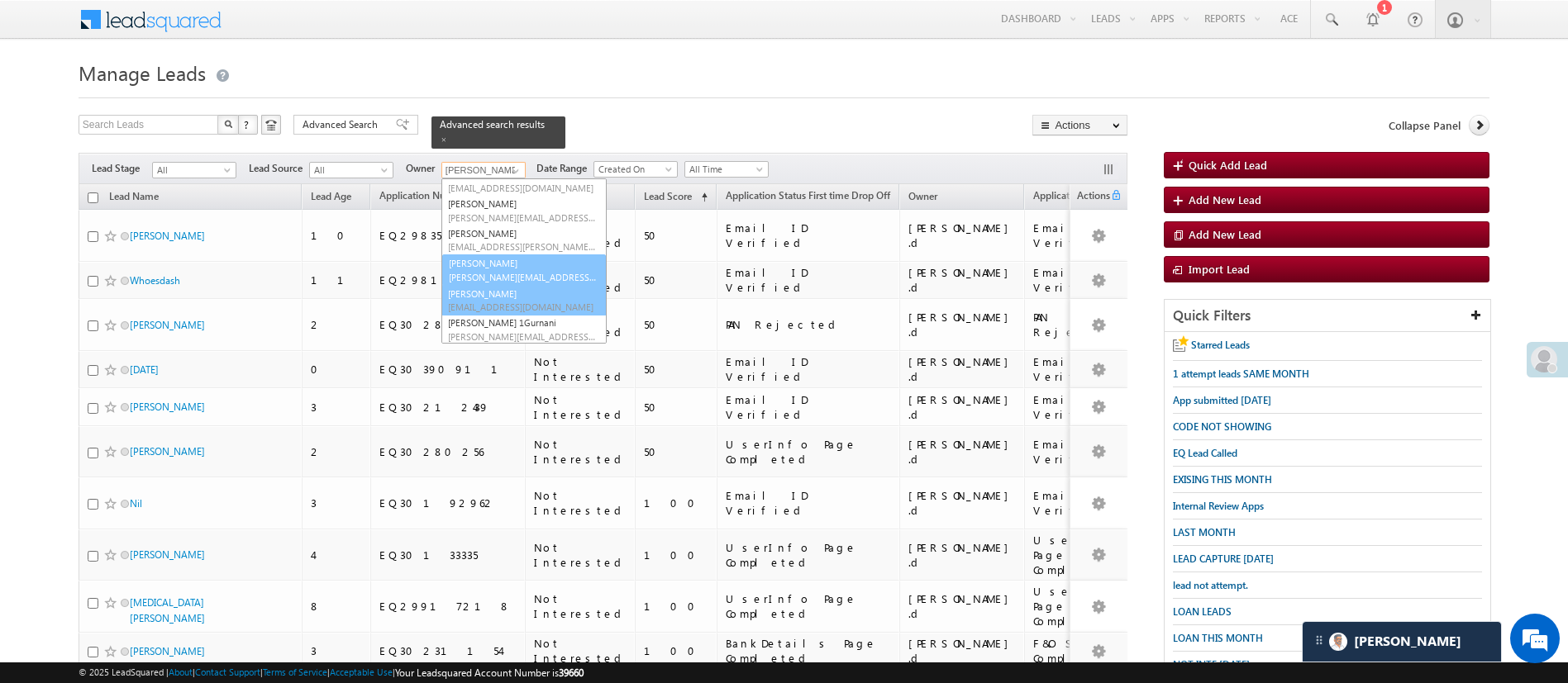
scroll to position [222, 0]
click at [542, 284] on link "Sandeep Kashyap Sandeep.Kashyap@angelbroking.com" at bounding box center [525, 299] width 165 height 31
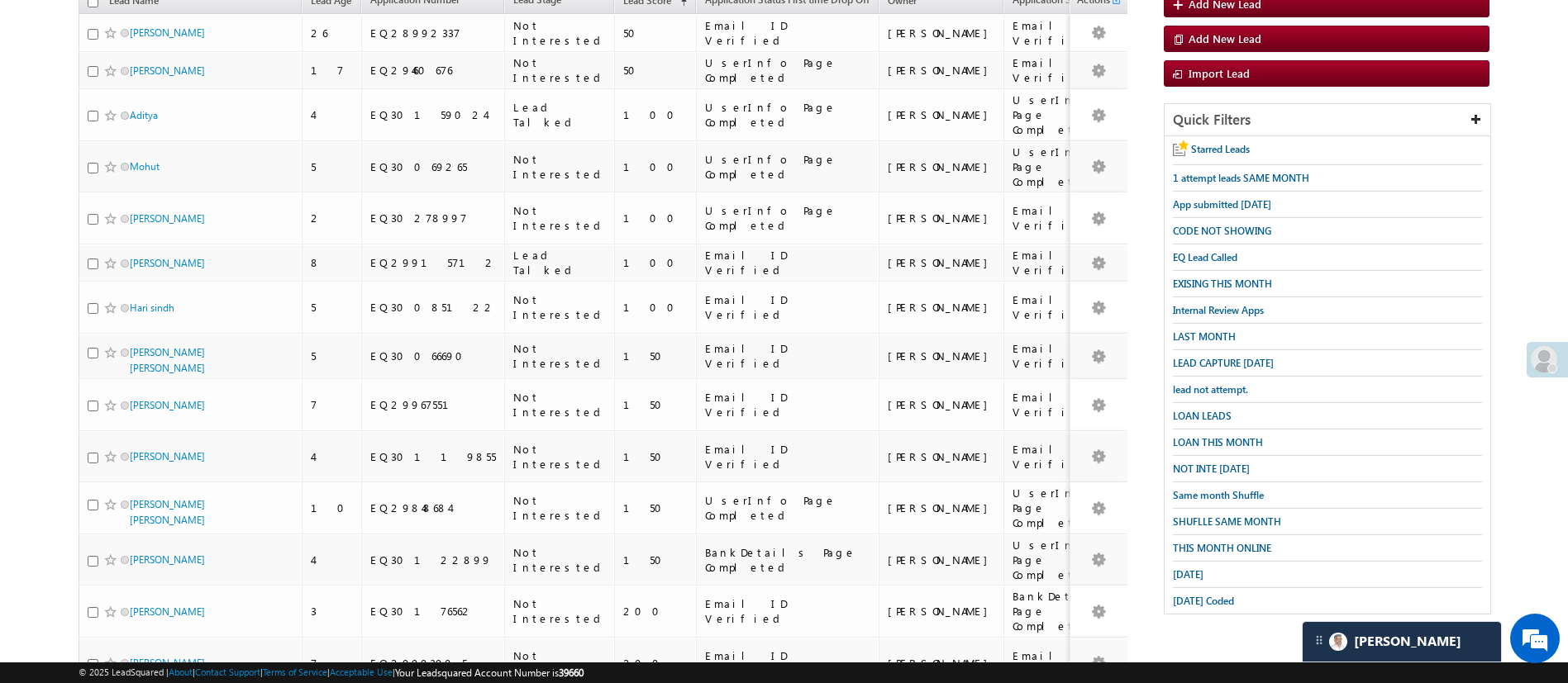
scroll to position [0, 0]
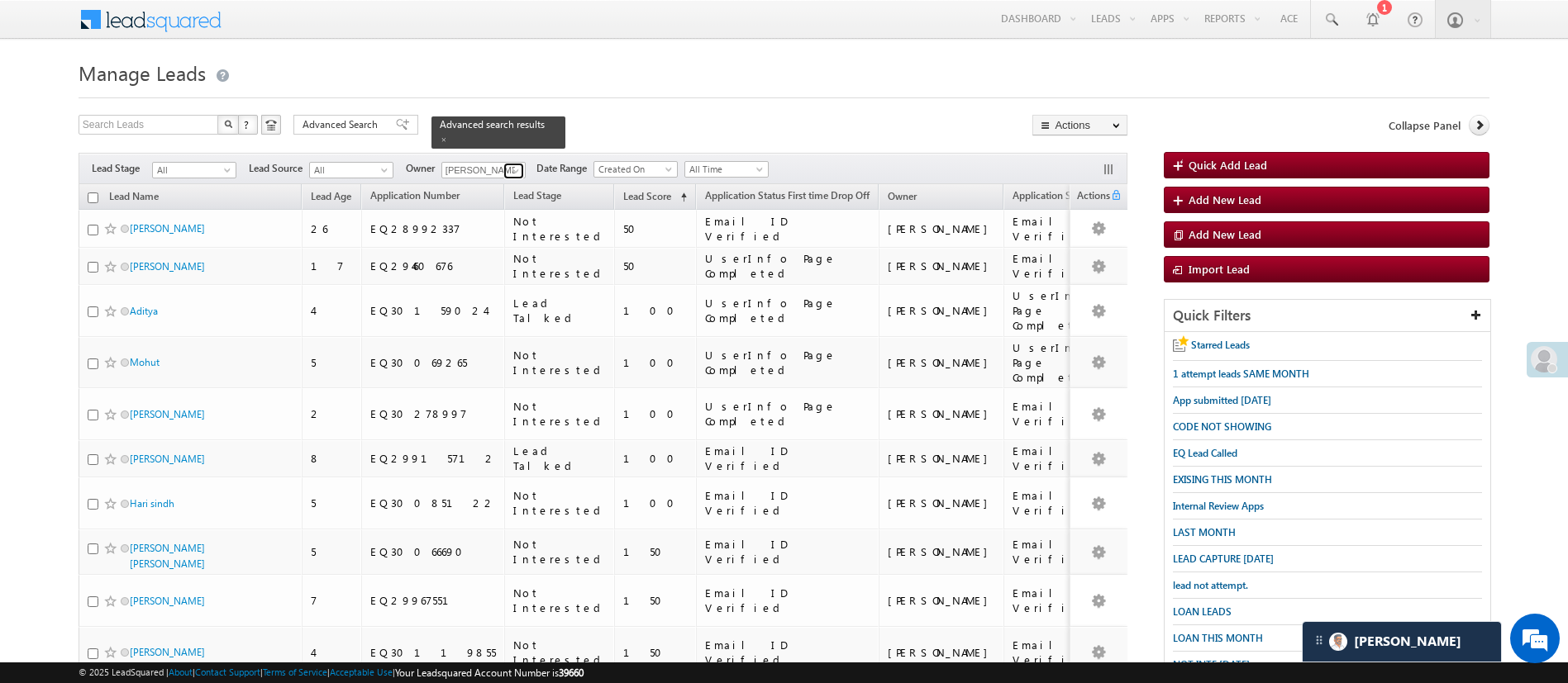
click at [508, 162] on link at bounding box center [513, 171] width 20 height 17
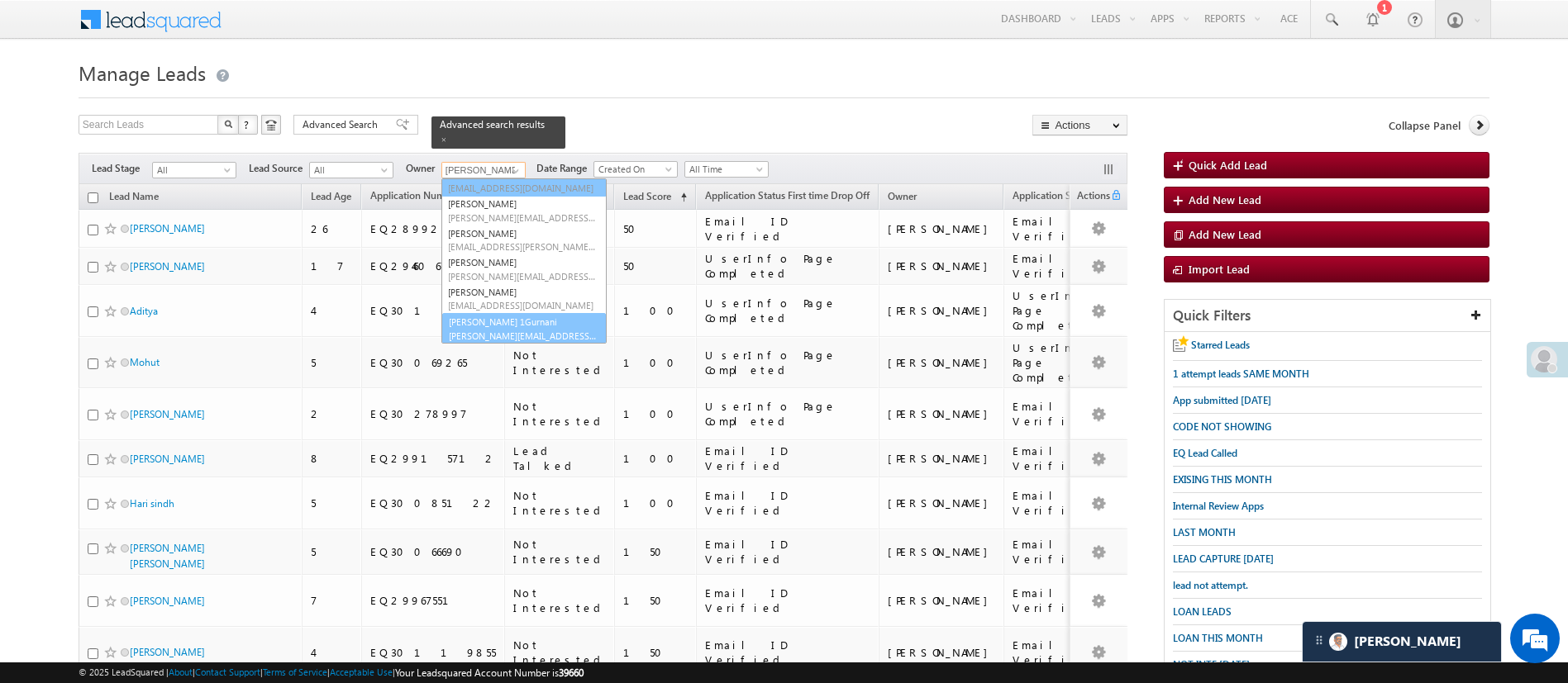
scroll to position [223, 0]
click at [536, 311] on link "Ujjwal 1Gurnani Ujjwal.1Gurnani@angelbroking.com" at bounding box center [525, 327] width 165 height 31
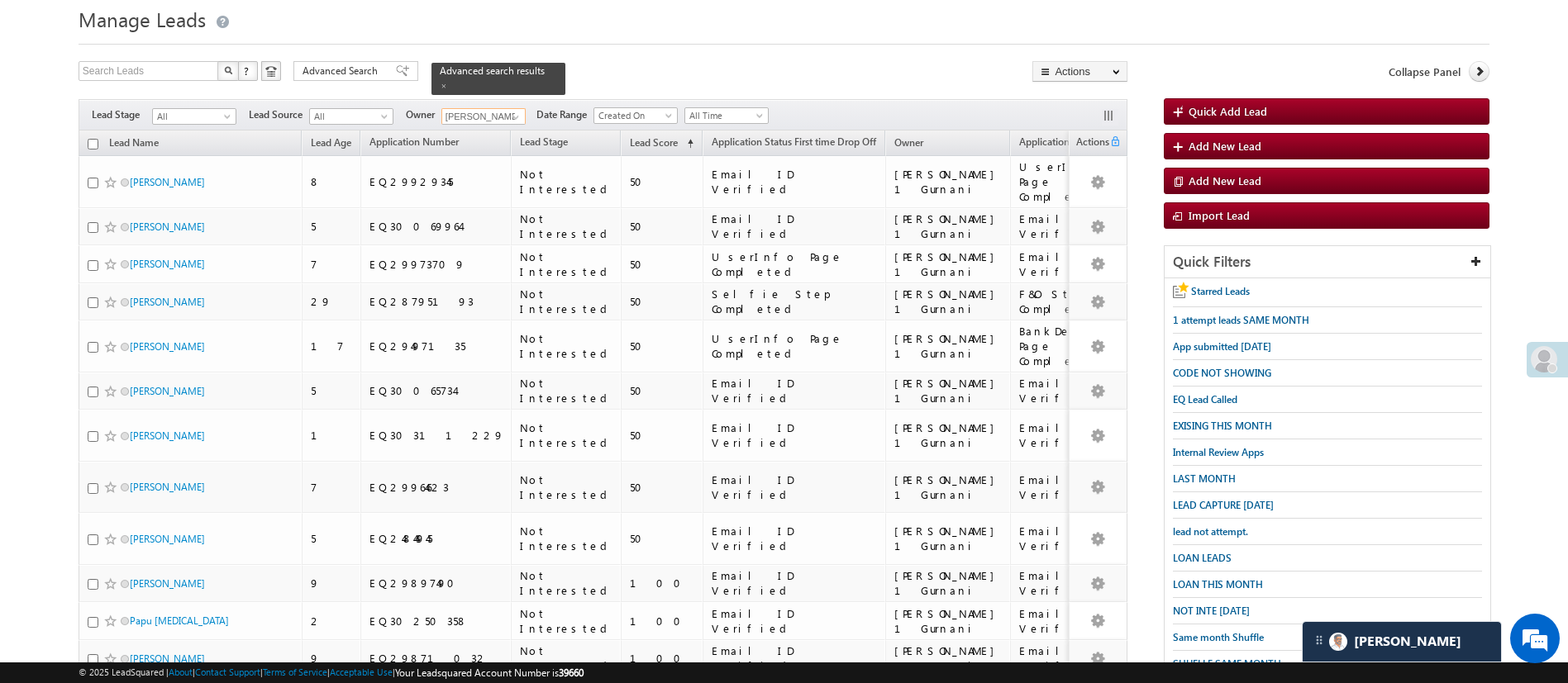
scroll to position [45, 0]
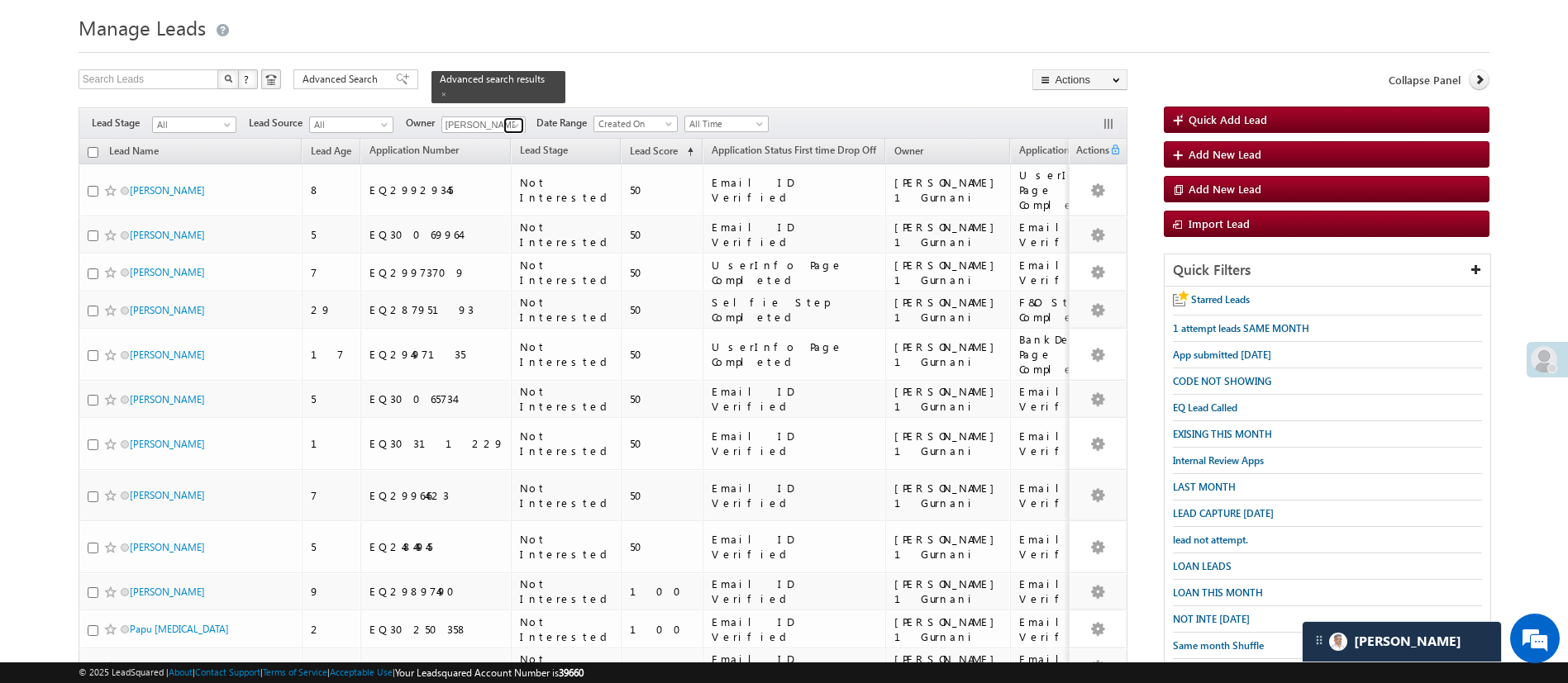
click at [516, 119] on span at bounding box center [515, 126] width 13 height 13
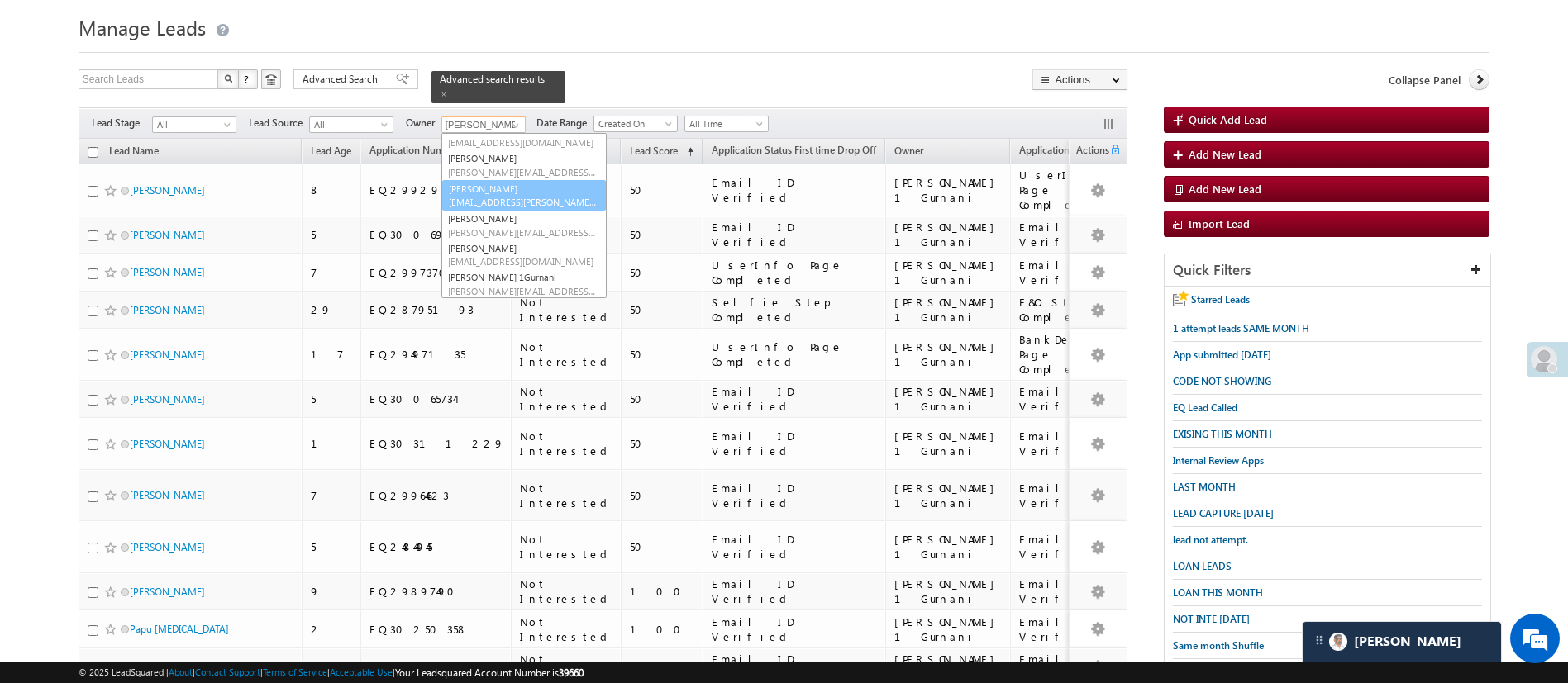
scroll to position [210, 0]
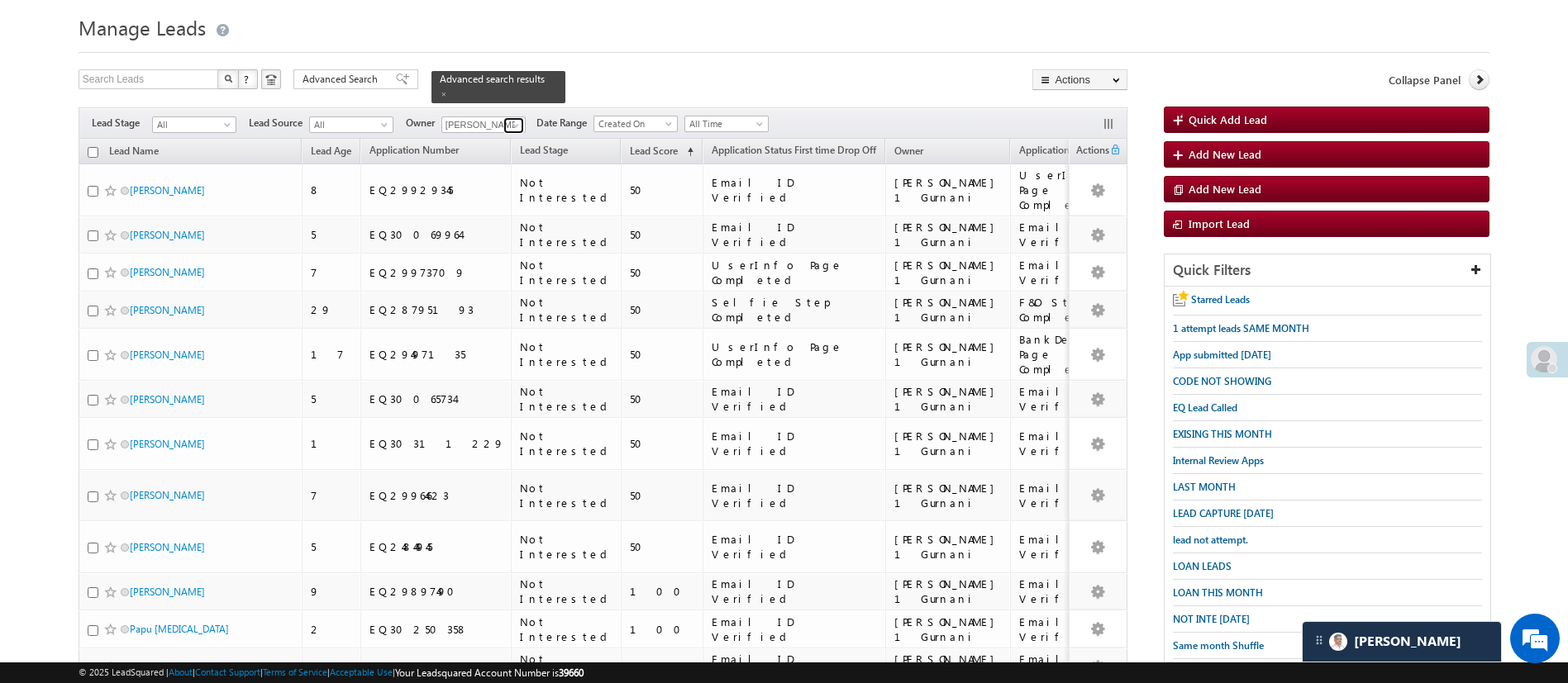
click at [513, 119] on span at bounding box center [515, 126] width 13 height 13
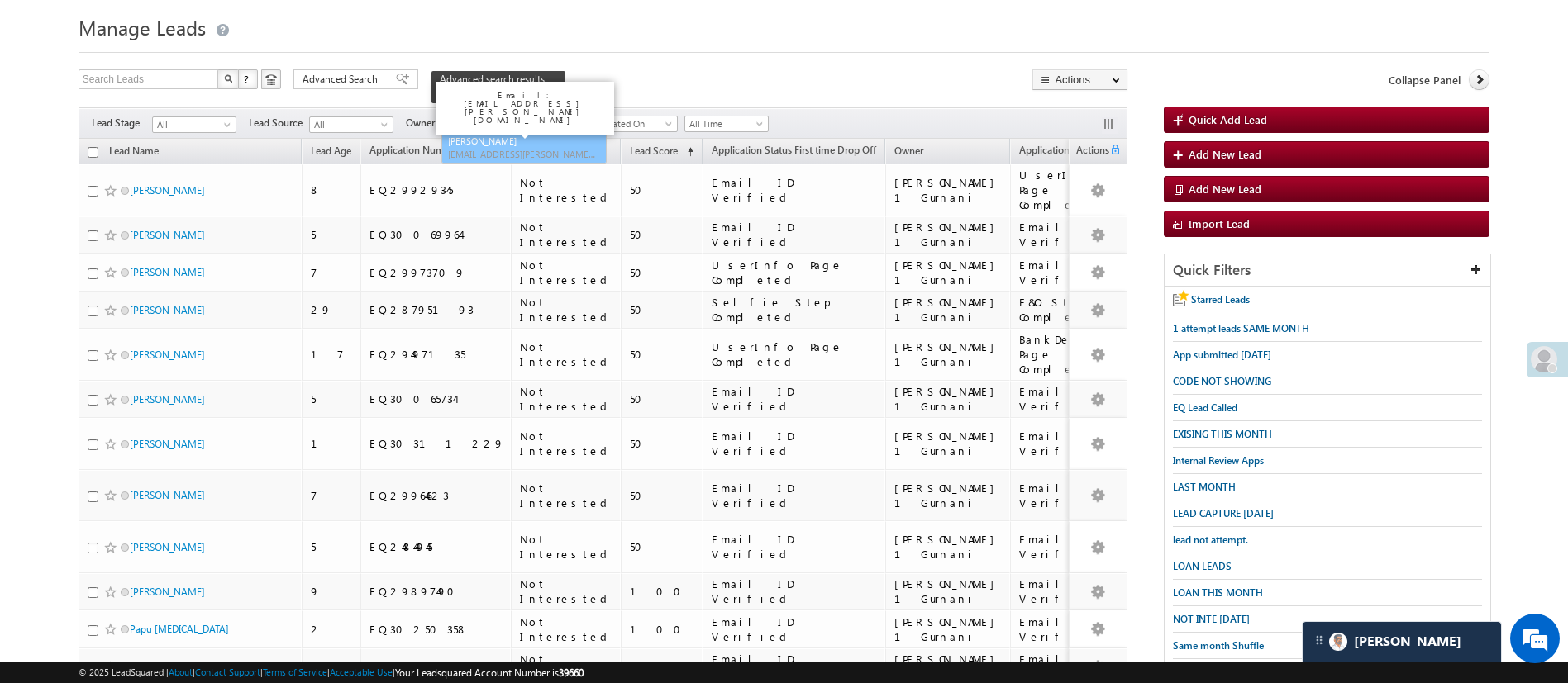
scroll to position [0, 0]
click at [511, 149] on span "Hemant.Nandwana@angelbroking.com" at bounding box center [523, 154] width 149 height 12
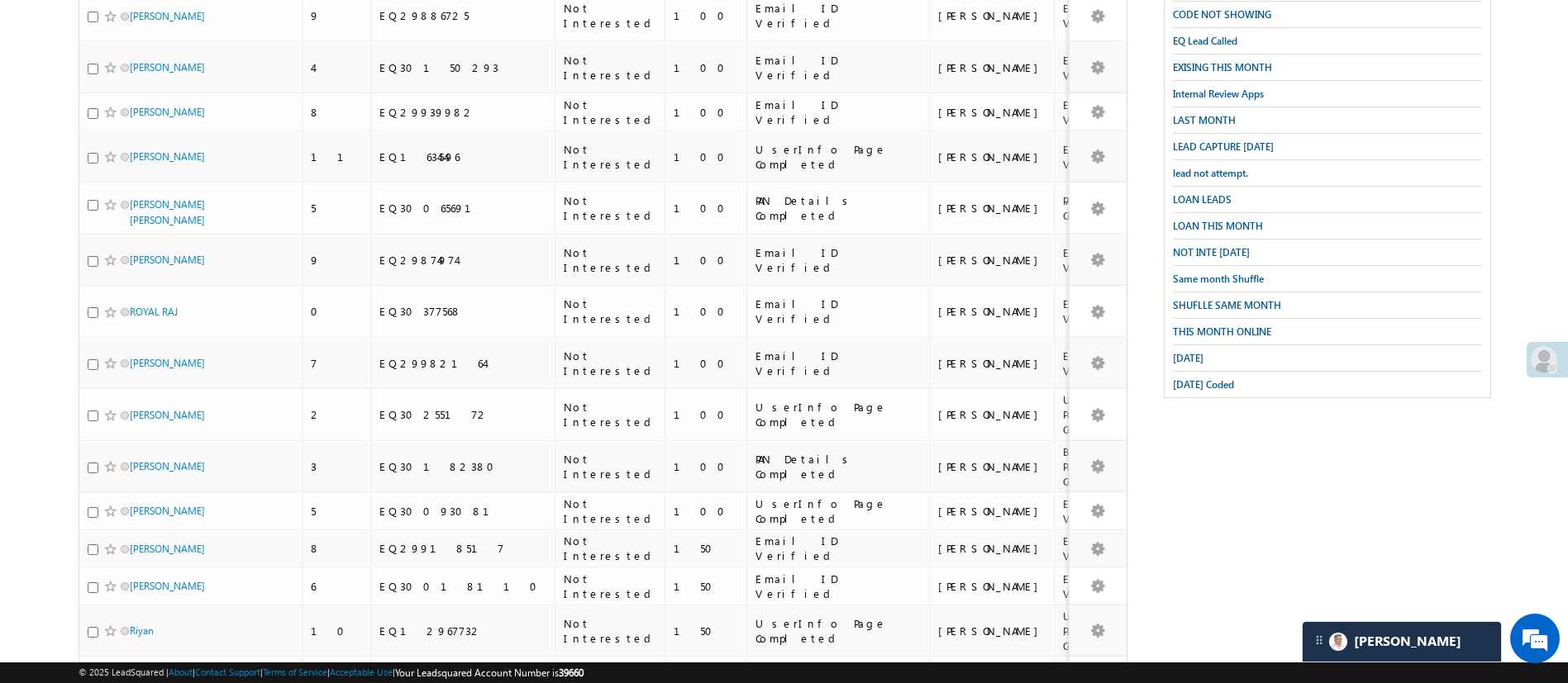
scroll to position [615, 0]
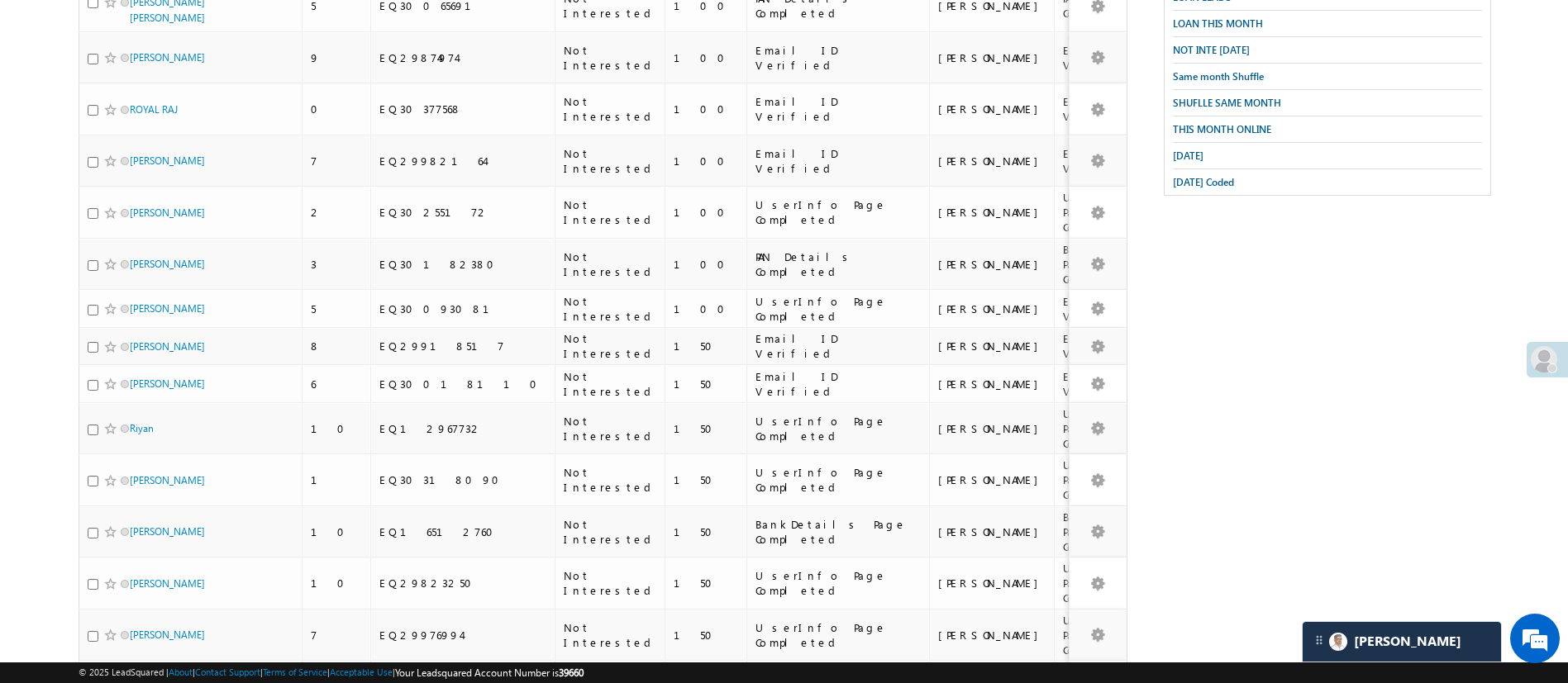
type input "Hemant Nandwana"
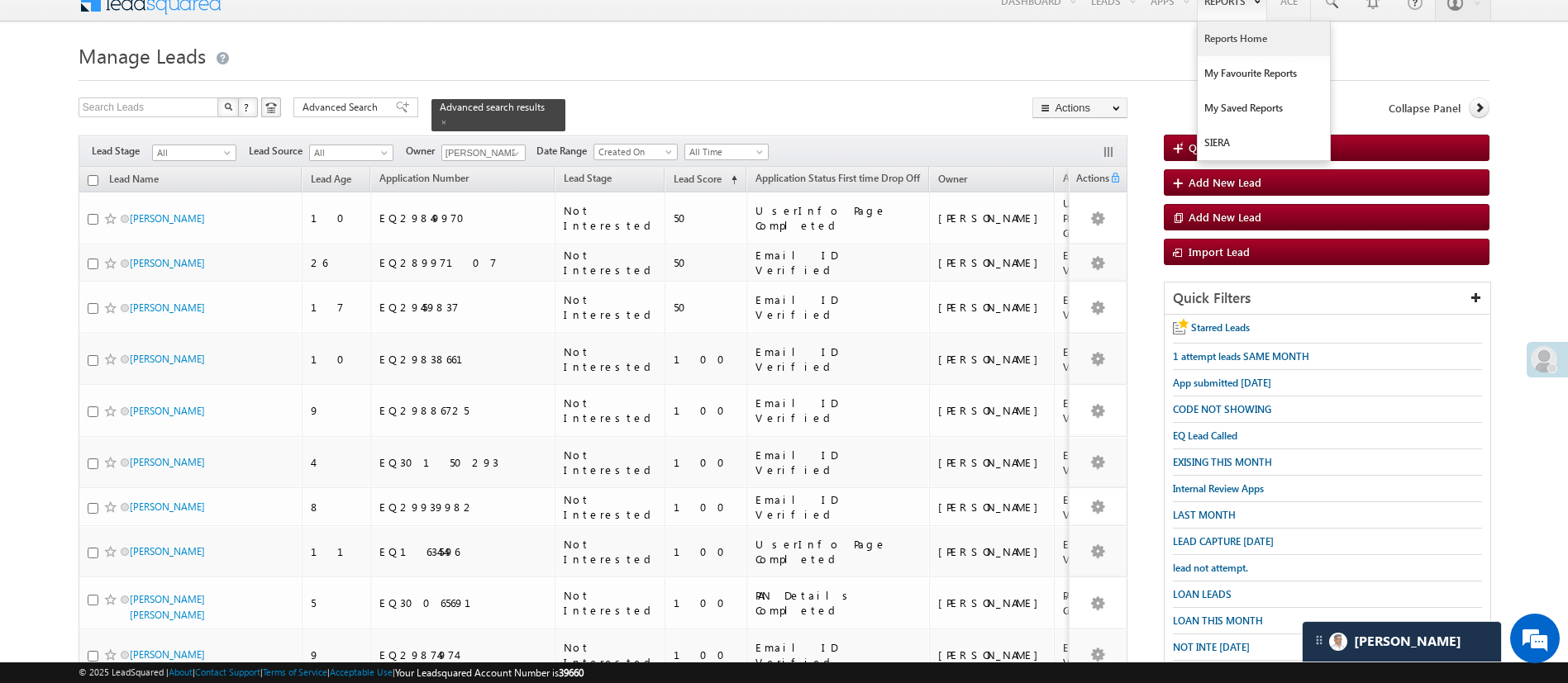
click at [1243, 28] on link "Reports Home" at bounding box center [1264, 39] width 132 height 35
